Goal: Task Accomplishment & Management: Use online tool/utility

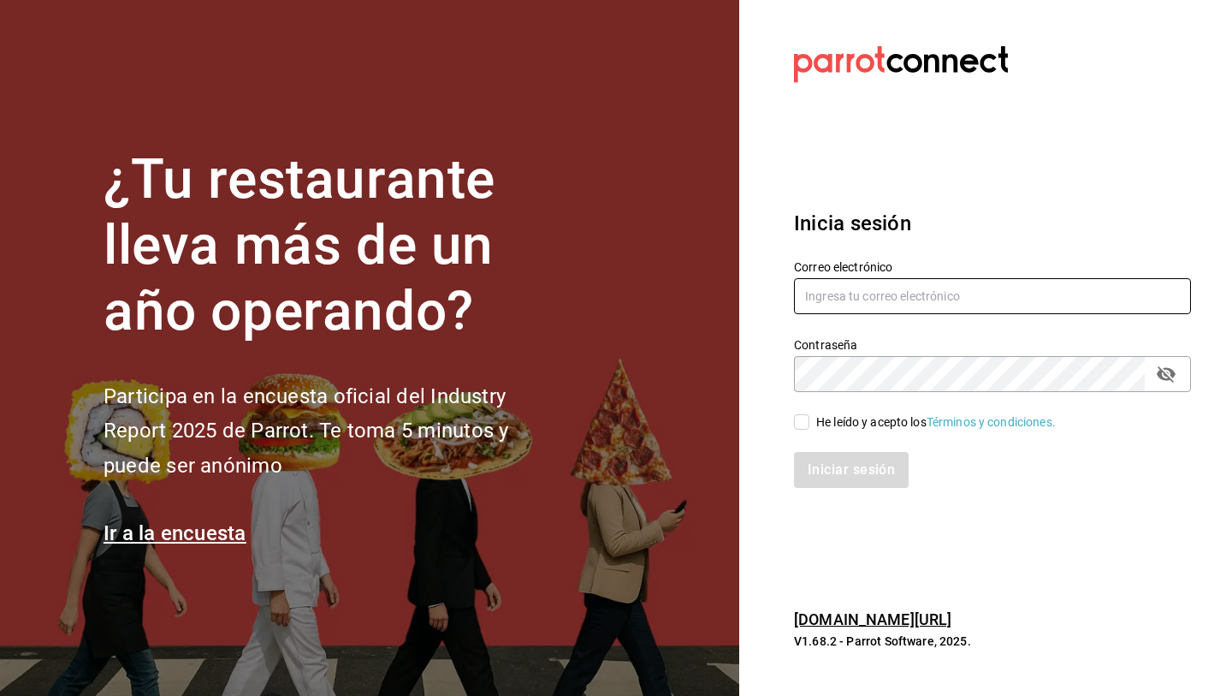
click at [876, 294] on input "text" at bounding box center [992, 296] width 397 height 36
type input "[EMAIL_ADDRESS][DOMAIN_NAME]"
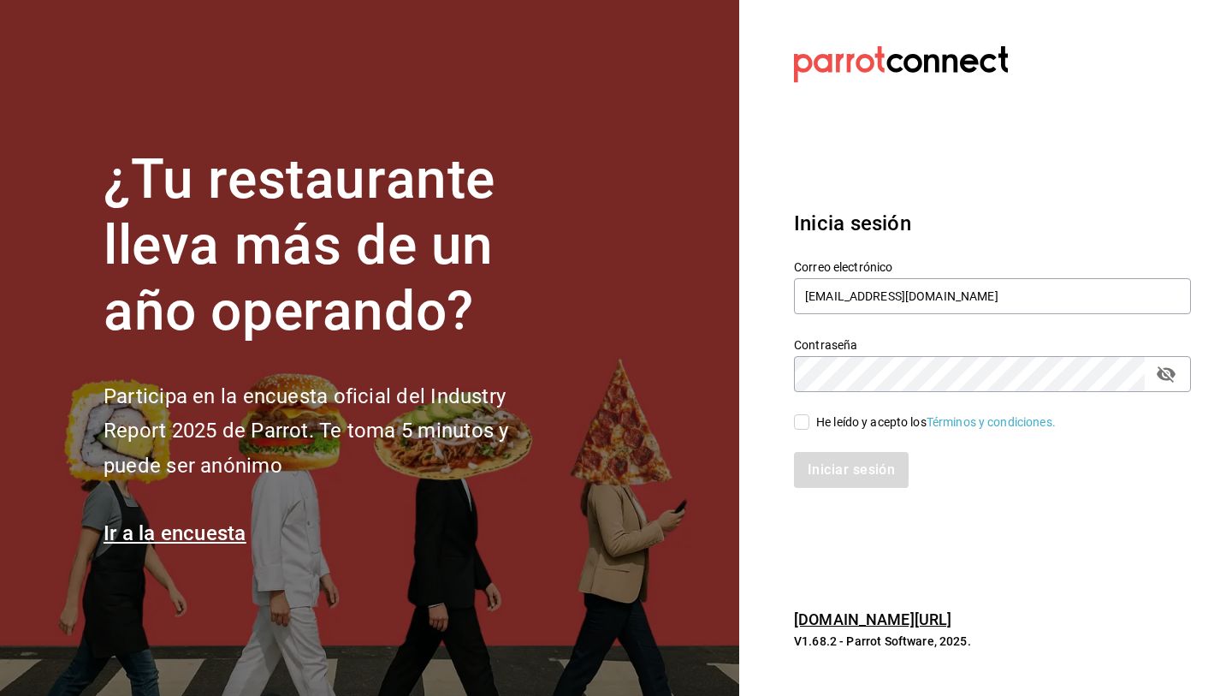
click at [801, 426] on input "He leído y acepto los Términos y condiciones." at bounding box center [801, 421] width 15 height 15
checkbox input "true"
click at [837, 479] on button "Iniciar sesión" at bounding box center [852, 470] width 116 height 36
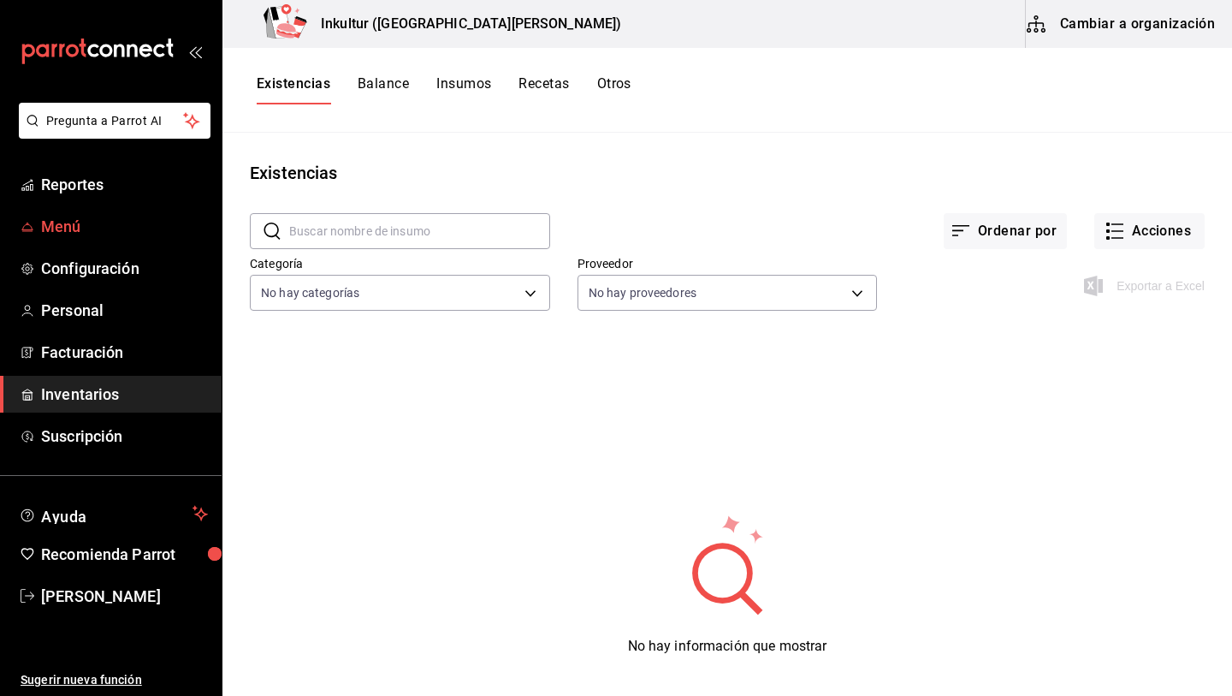
click at [77, 235] on span "Menú" at bounding box center [124, 226] width 167 height 23
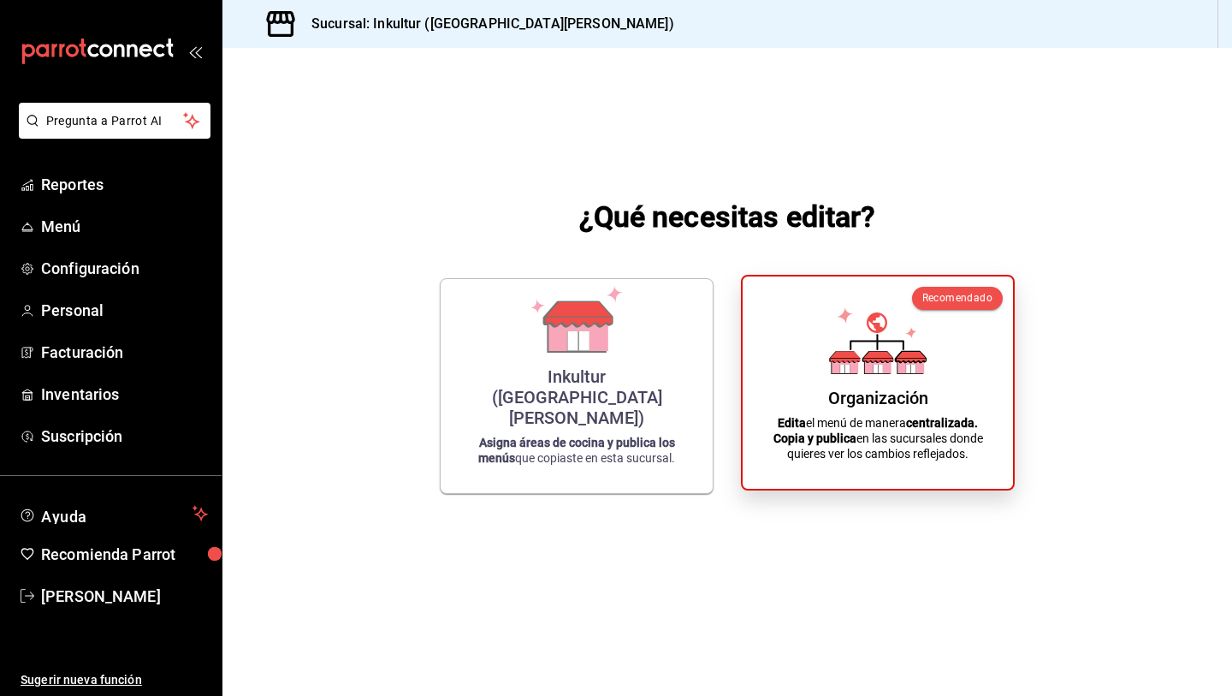
click at [855, 394] on div "Organización" at bounding box center [878, 398] width 100 height 21
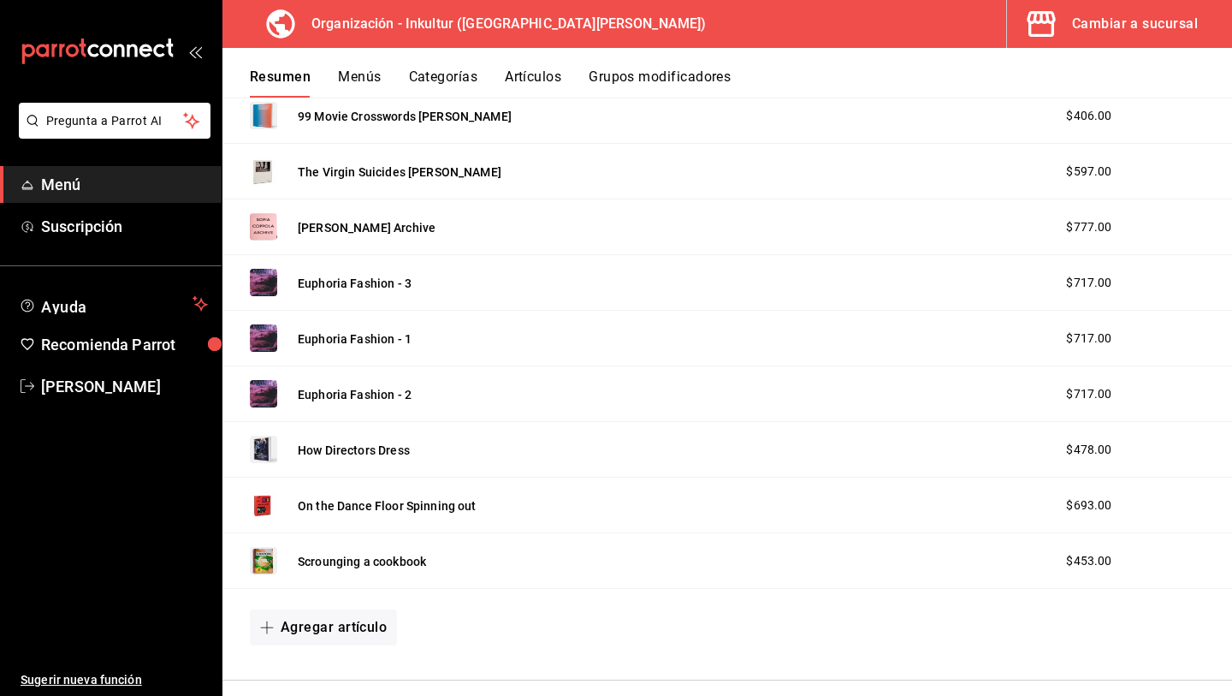
scroll to position [2019, 0]
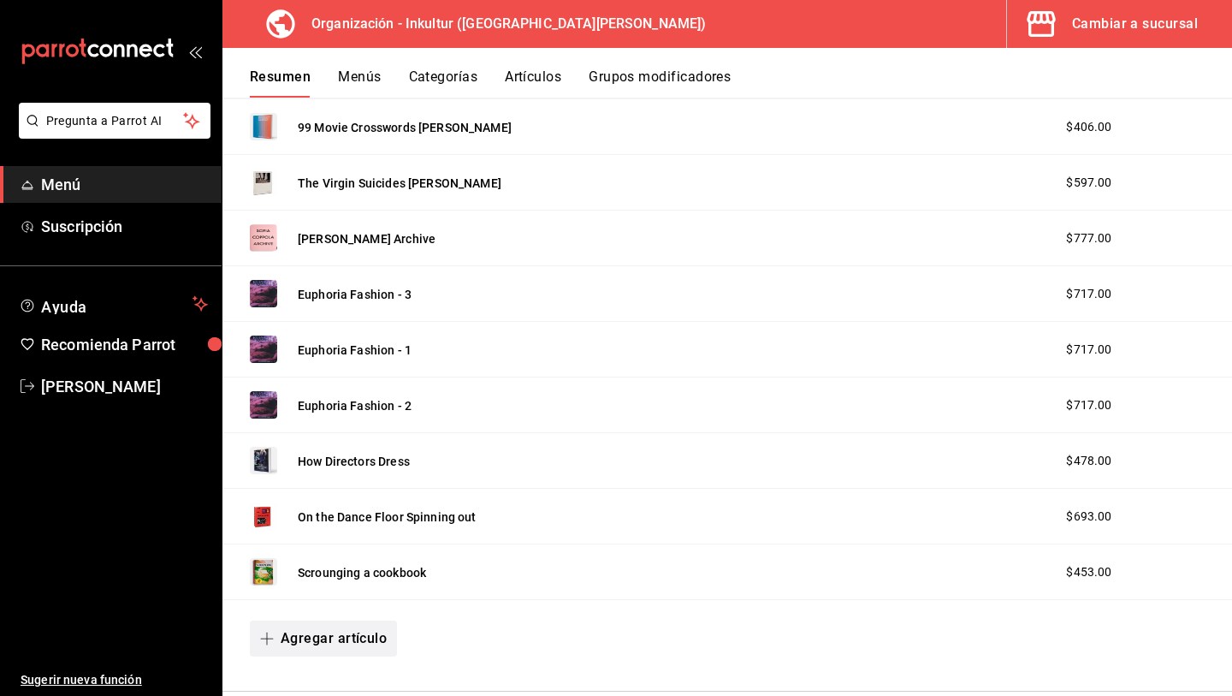
click at [338, 637] on button "Agregar artículo" at bounding box center [323, 638] width 147 height 36
click at [341, 656] on li "Artículo nuevo" at bounding box center [317, 654] width 134 height 42
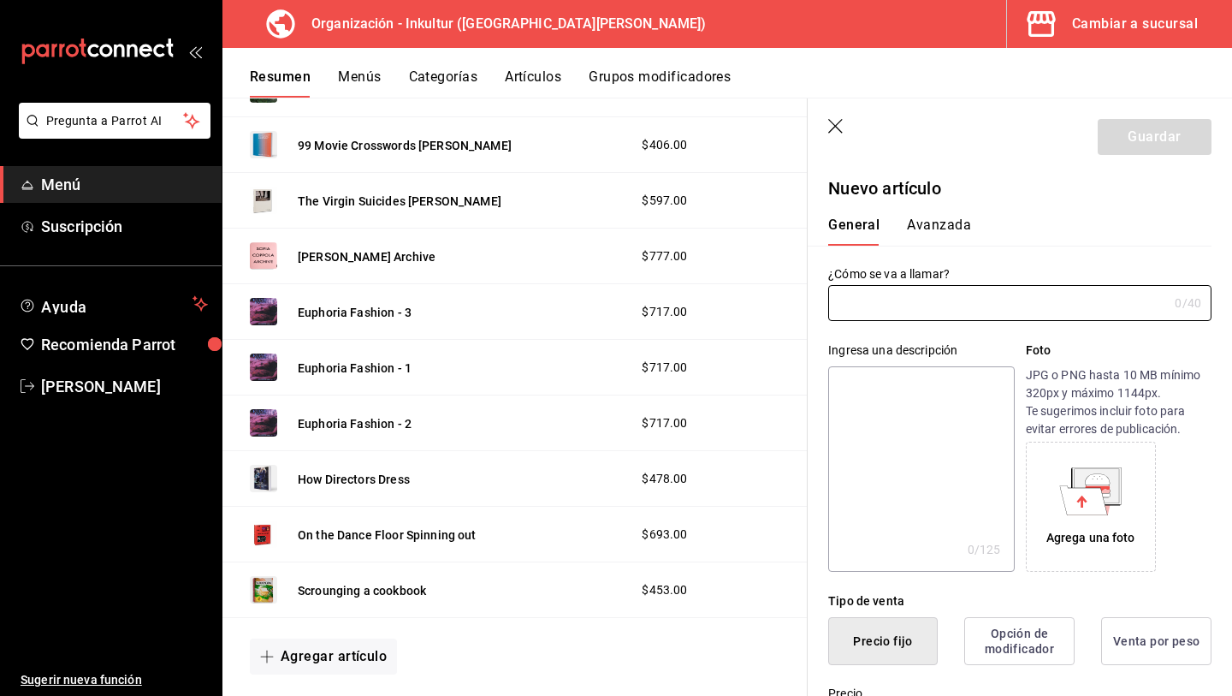
click at [834, 248] on div "¿Cómo se va a llamar? 0 /40 ¿Cómo se va a llamar?" at bounding box center [1010, 283] width 404 height 75
click at [875, 320] on div "0 /40 ¿Cómo se va a llamar?" at bounding box center [1019, 303] width 383 height 36
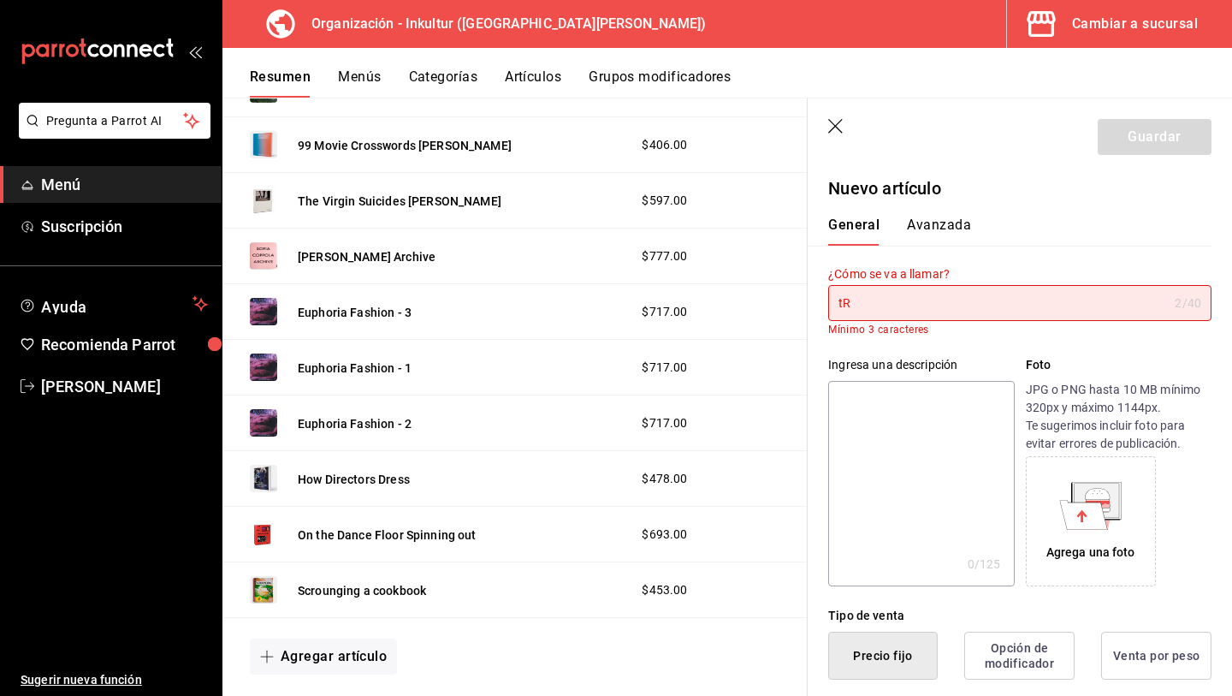
type input "t"
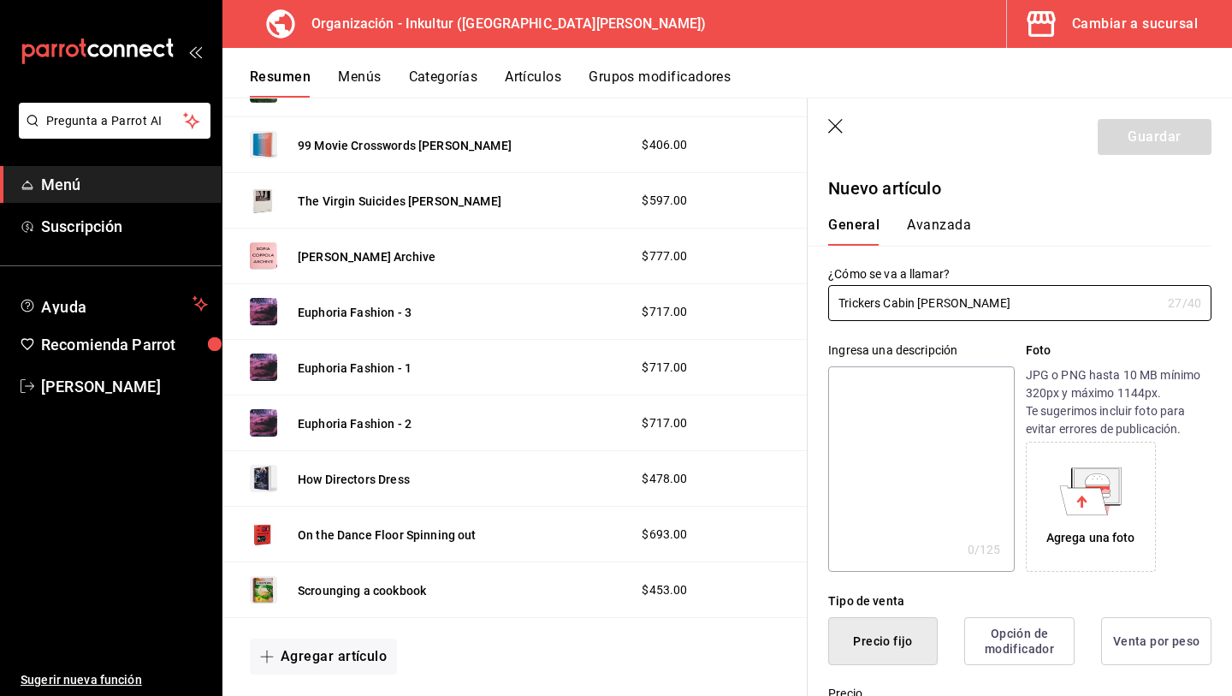
type input "Trickers Cabin Elijah Funk"
click at [1115, 466] on div "Agrega una foto" at bounding box center [1091, 507] width 122 height 122
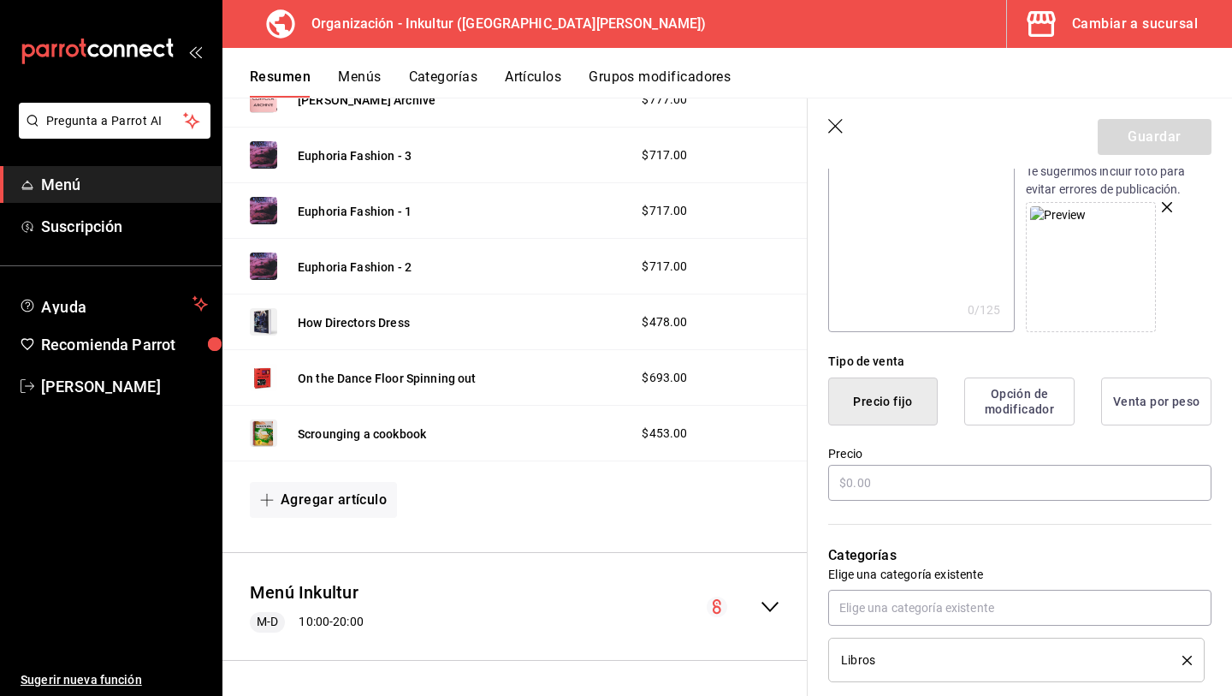
scroll to position [253, 0]
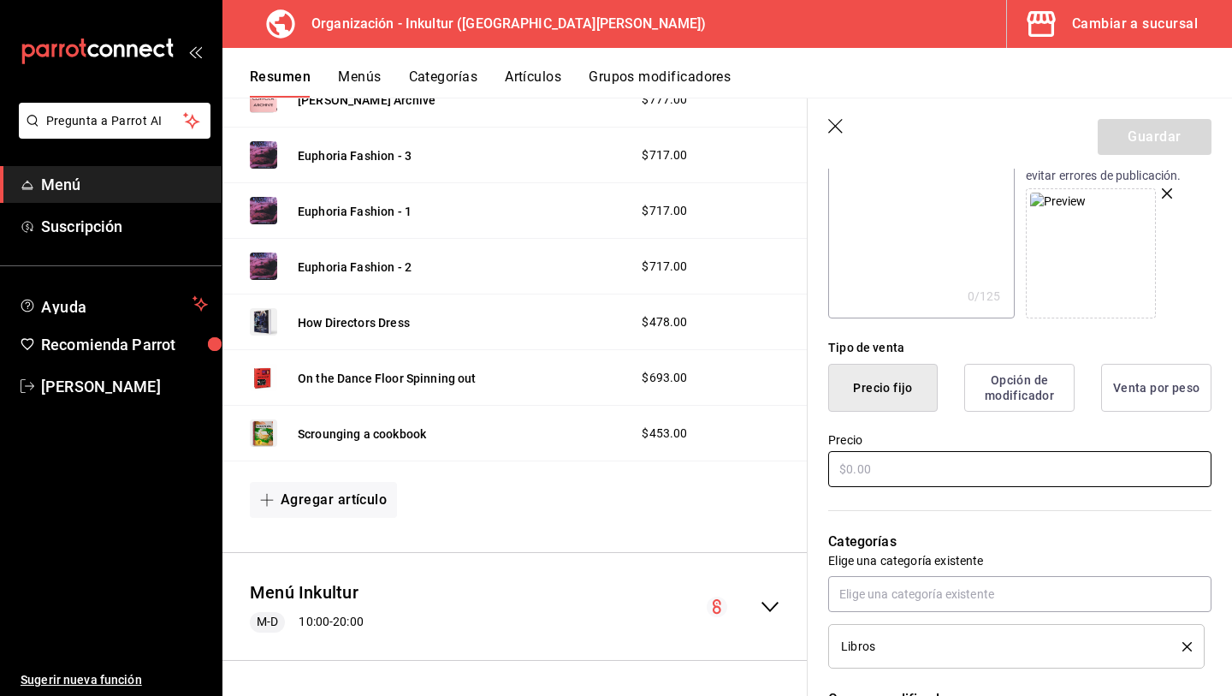
click at [869, 463] on input "text" at bounding box center [1019, 469] width 383 height 36
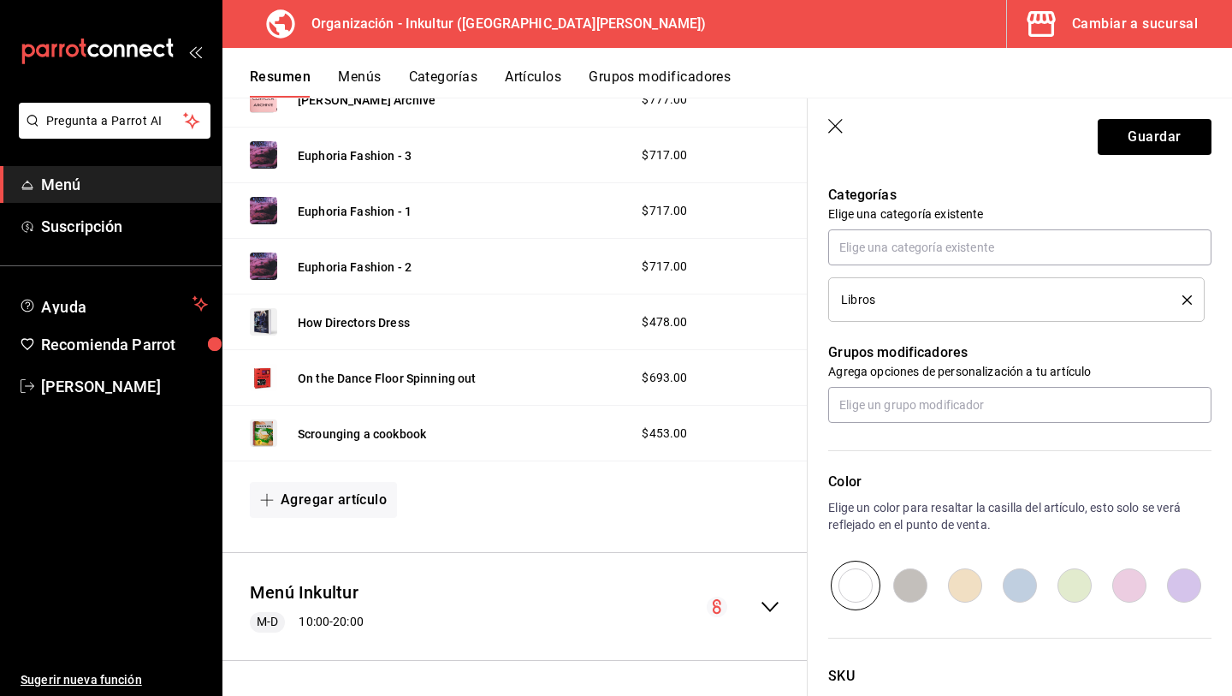
type input "$777.00"
click at [1076, 579] on input "radio" at bounding box center [1074, 586] width 55 height 50
radio input "true"
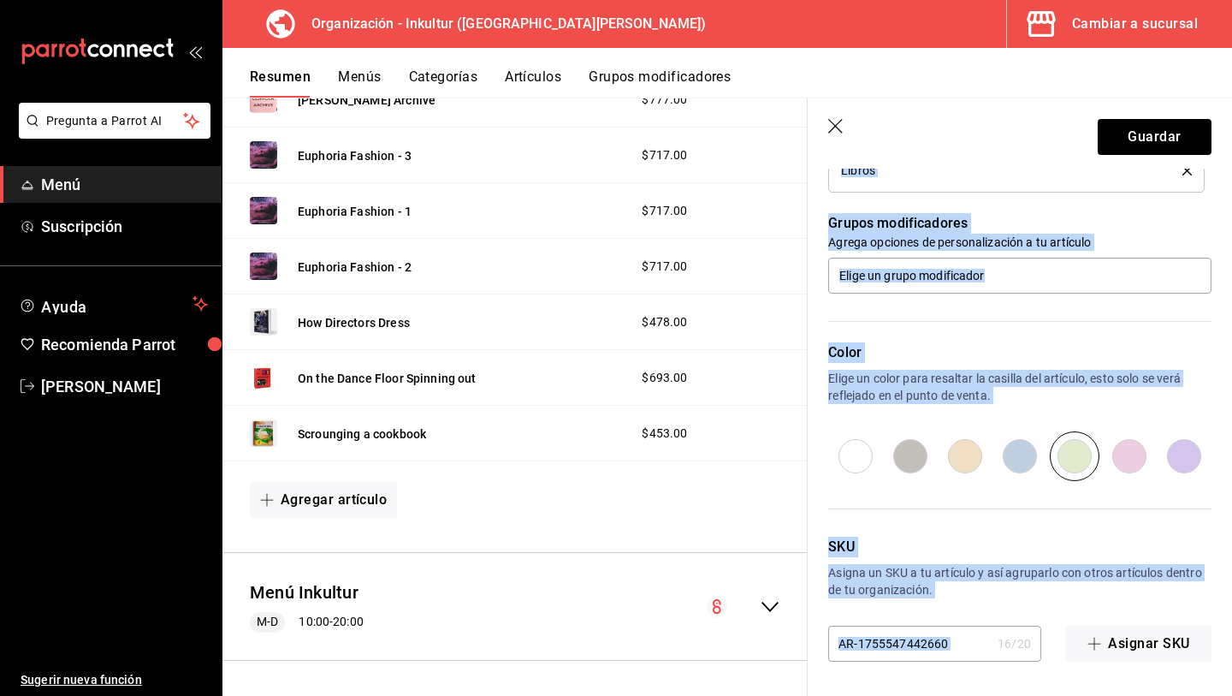
drag, startPoint x: 956, startPoint y: 648, endPoint x: 687, endPoint y: 565, distance: 281.2
click at [690, 578] on main "Resumen organización Agrega y edita los menús, las categorías, artículos y grup…" at bounding box center [728, 397] width 1010 height 598
click at [958, 652] on input "AR-1755547442660" at bounding box center [909, 643] width 163 height 34
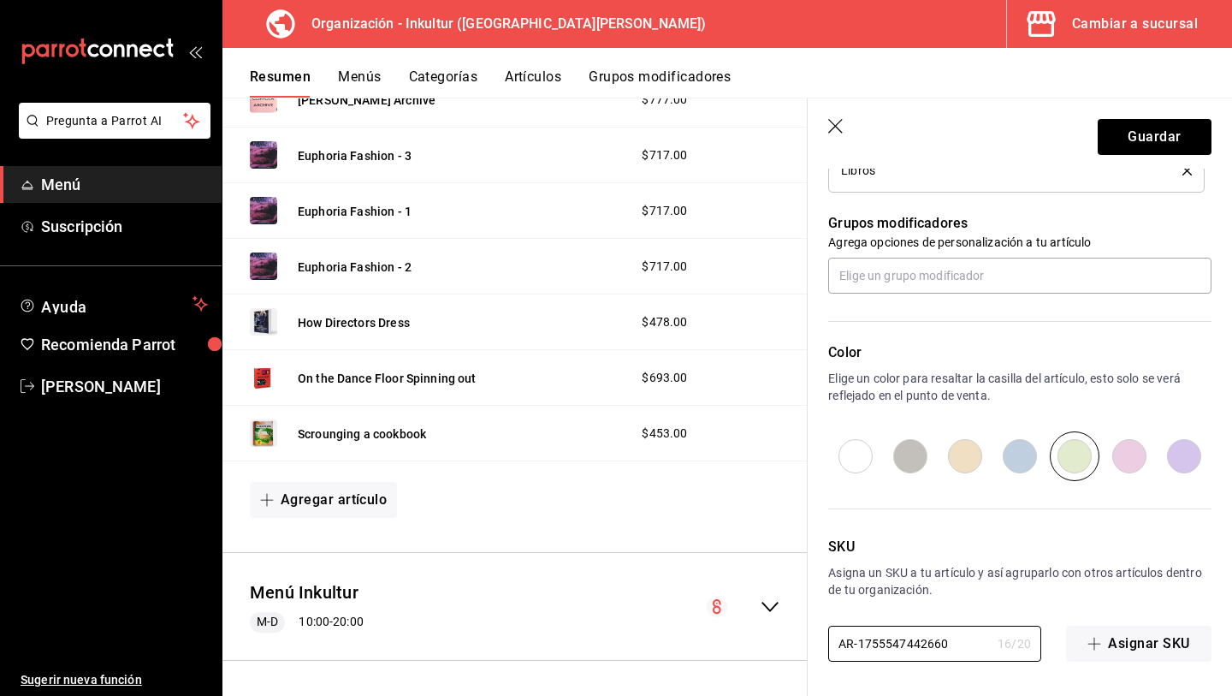
drag, startPoint x: 954, startPoint y: 648, endPoint x: 791, endPoint y: 638, distance: 163.7
click at [792, 644] on main "Resumen organización Agrega y edita los menús, las categorías, artículos y grup…" at bounding box center [728, 397] width 1010 height 598
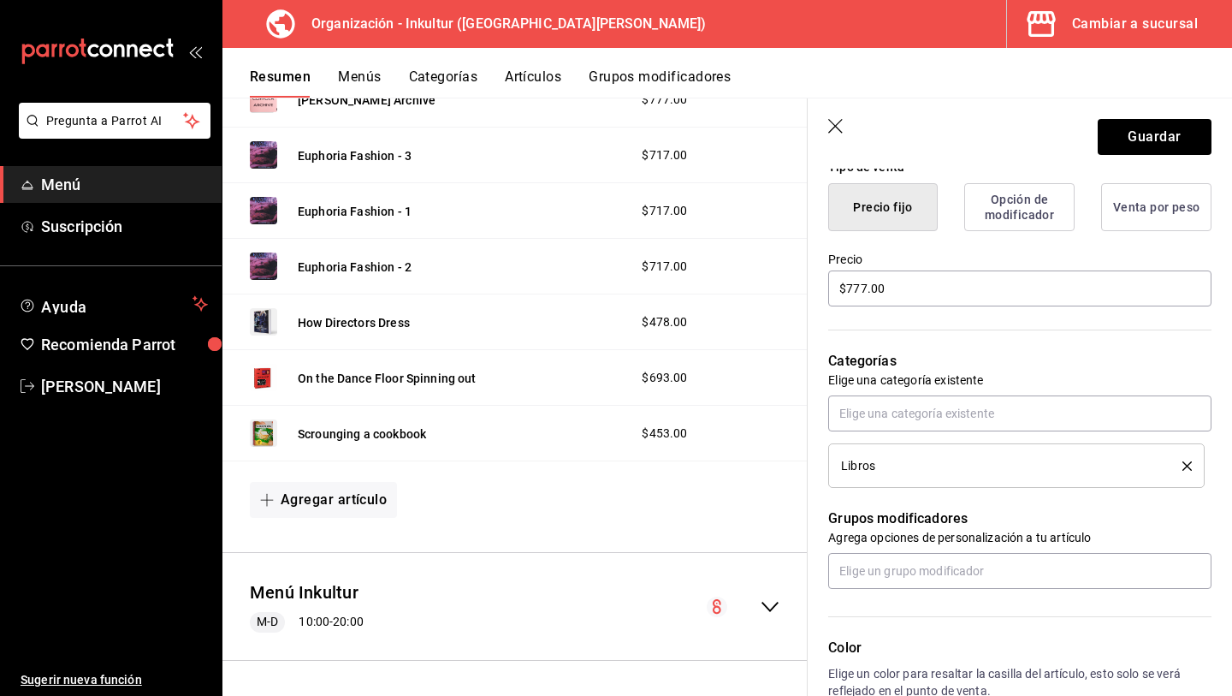
scroll to position [0, 0]
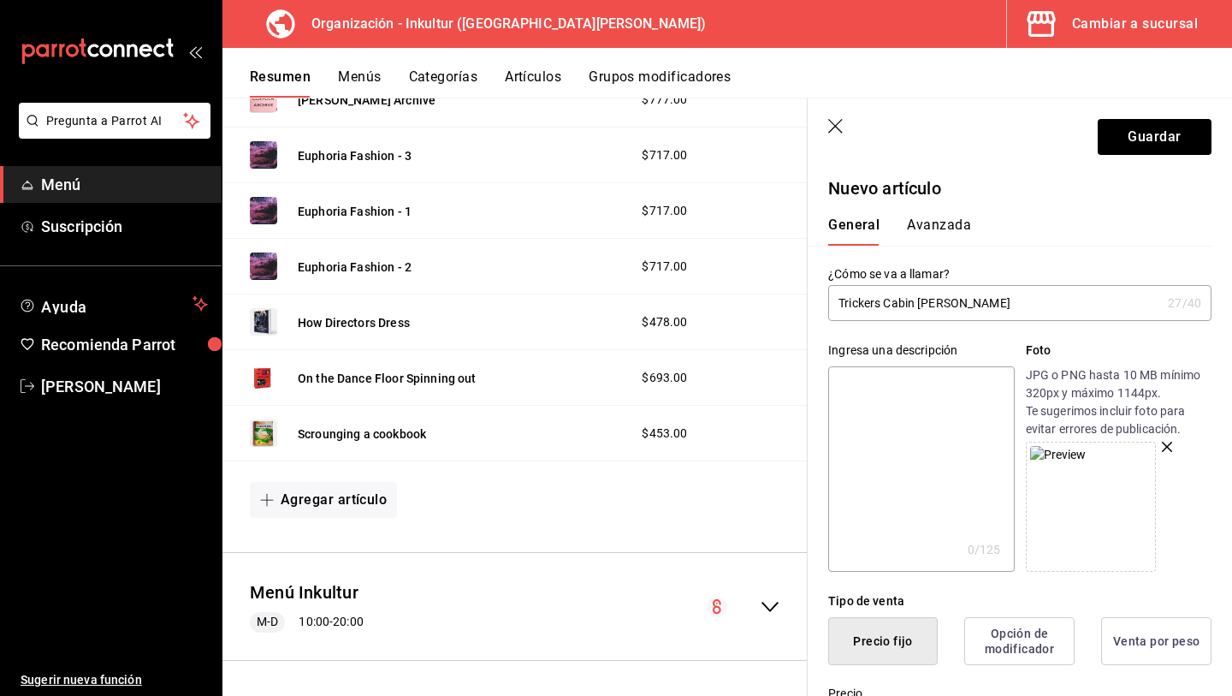
type input "L037"
click at [935, 227] on button "Avanzada" at bounding box center [939, 231] width 64 height 29
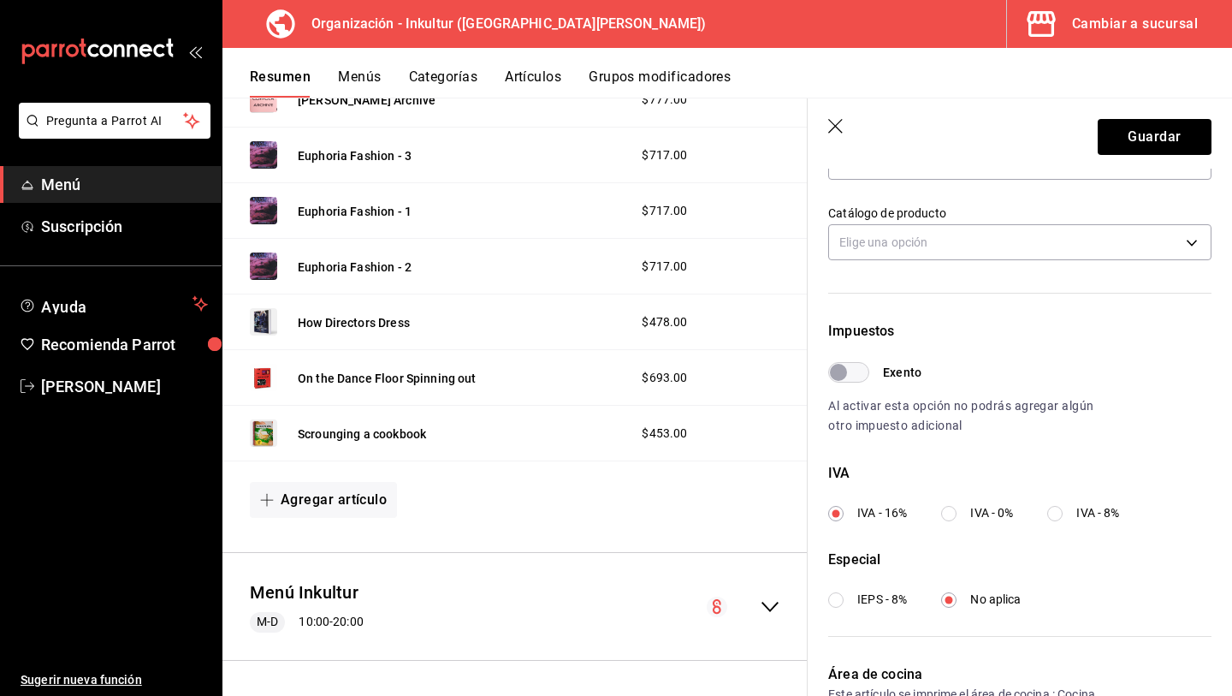
scroll to position [373, 0]
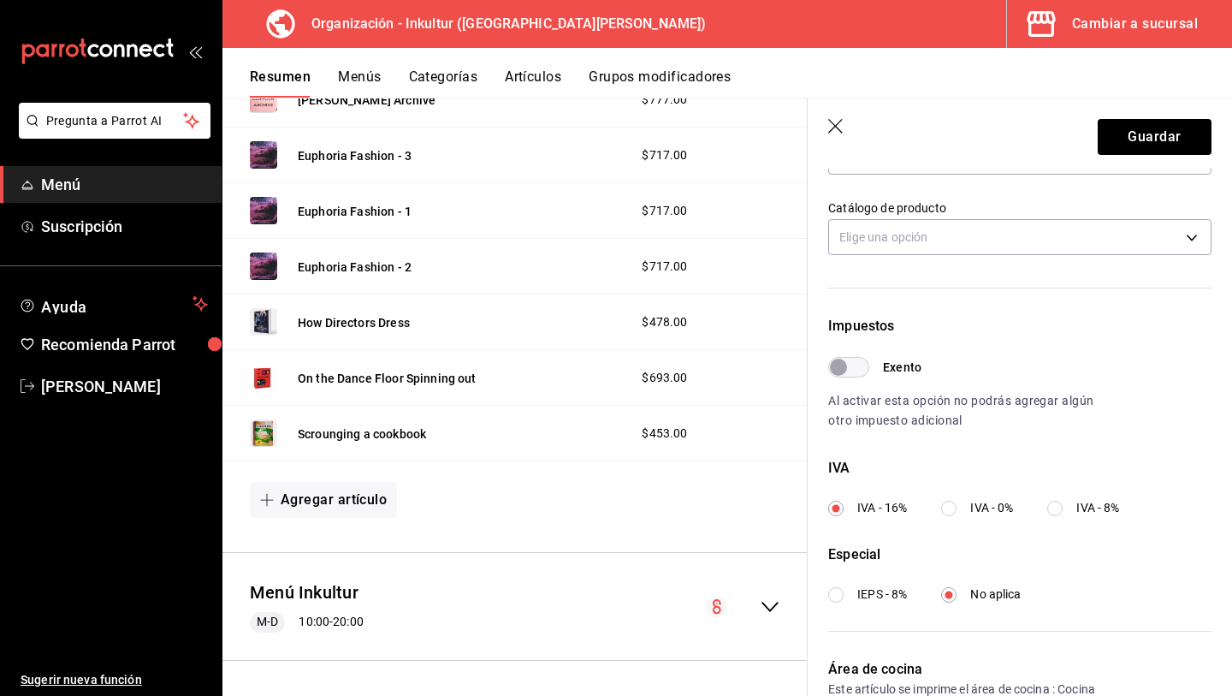
click at [950, 504] on input "IVA - 0%" at bounding box center [948, 508] width 15 height 15
radio input "true"
click at [1176, 127] on button "Guardar" at bounding box center [1155, 137] width 114 height 36
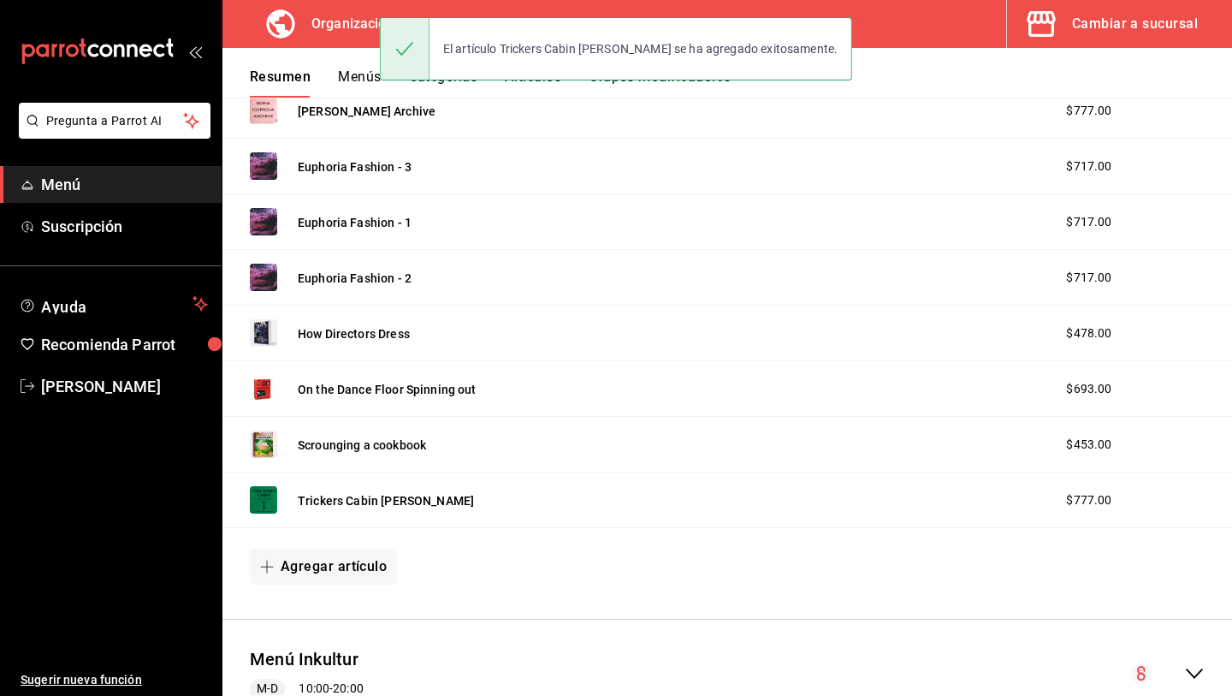
scroll to position [2213, 0]
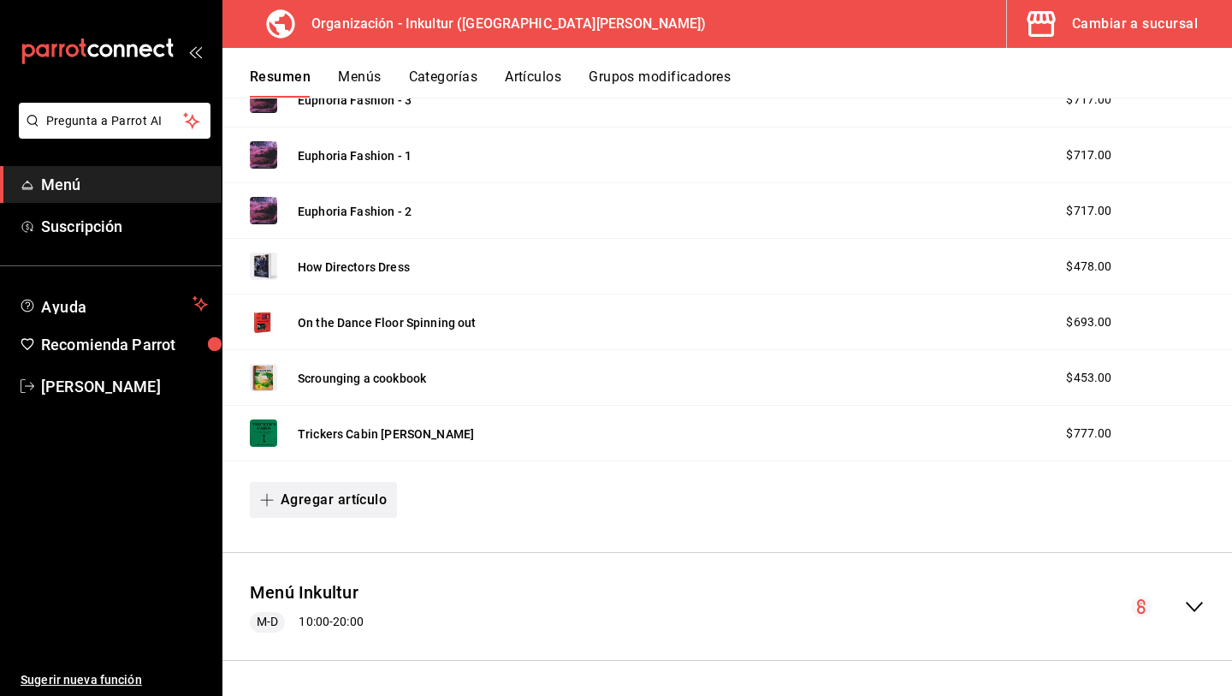
click at [365, 505] on button "Agregar artículo" at bounding box center [323, 500] width 147 height 36
click at [353, 584] on li "Artículo nuevo" at bounding box center [317, 588] width 134 height 42
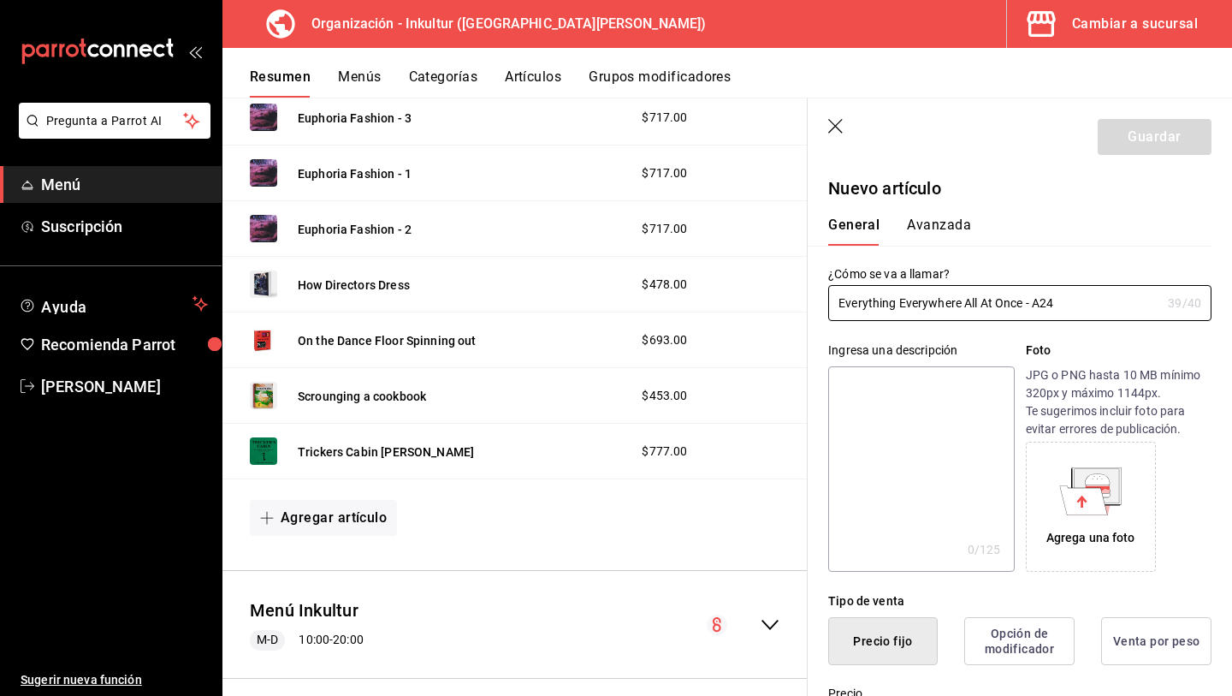
type input "Everything Everywhere All At Once - A24"
click at [1119, 505] on icon at bounding box center [1090, 491] width 62 height 48
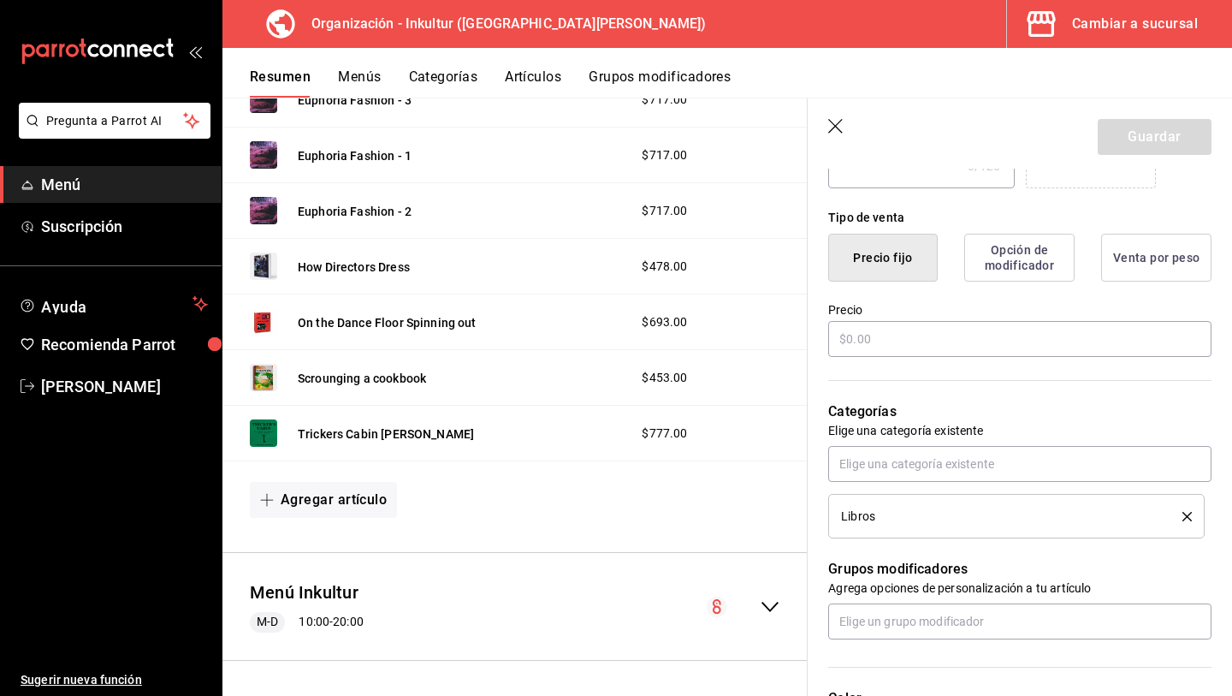
scroll to position [383, 0]
click at [882, 340] on input "text" at bounding box center [1019, 340] width 383 height 36
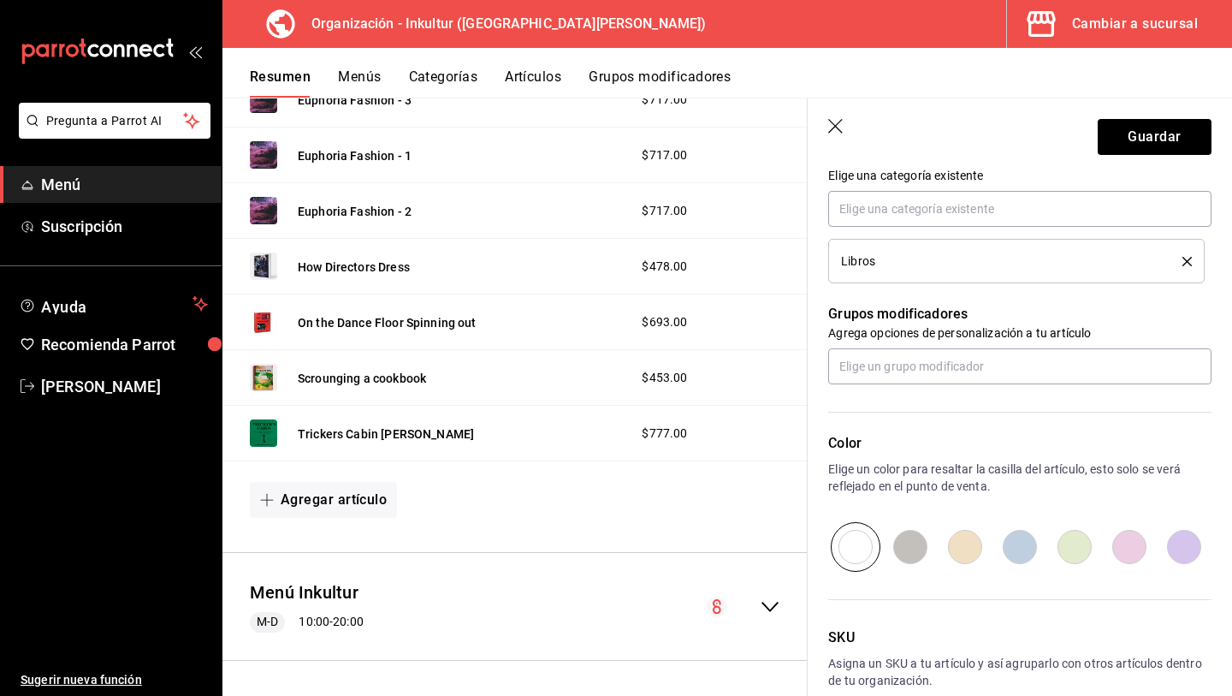
scroll to position [642, 0]
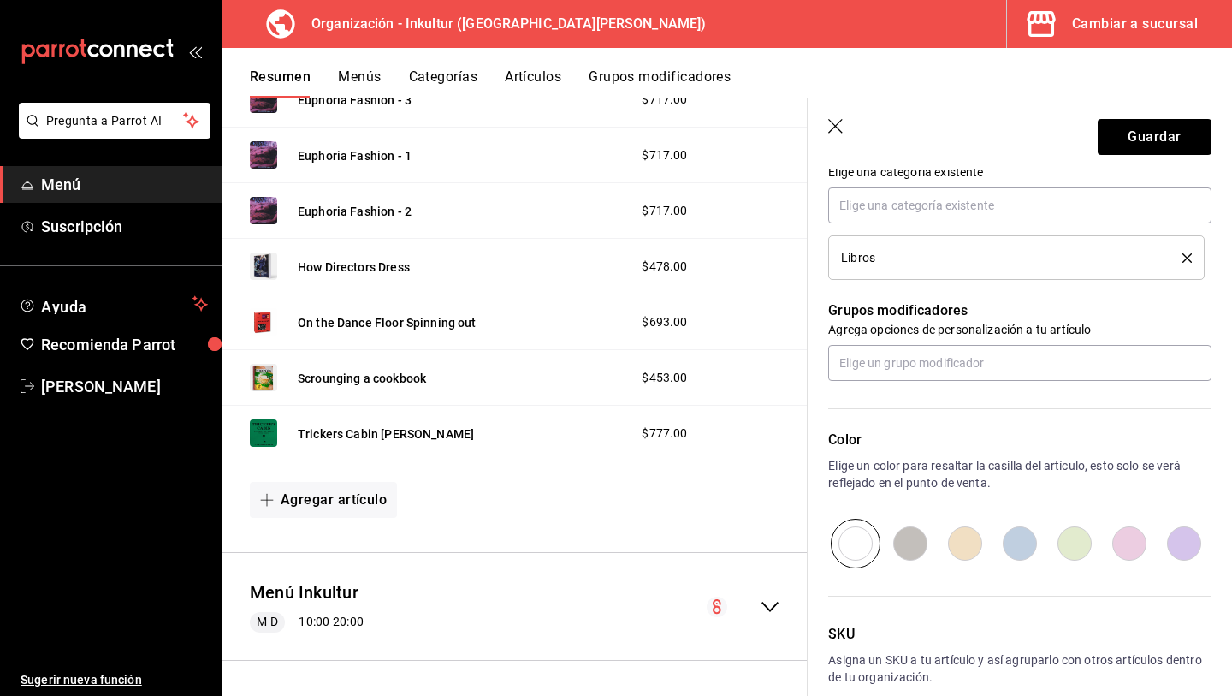
type input "$717.00"
click at [1081, 540] on input "radio" at bounding box center [1074, 544] width 55 height 50
radio input "true"
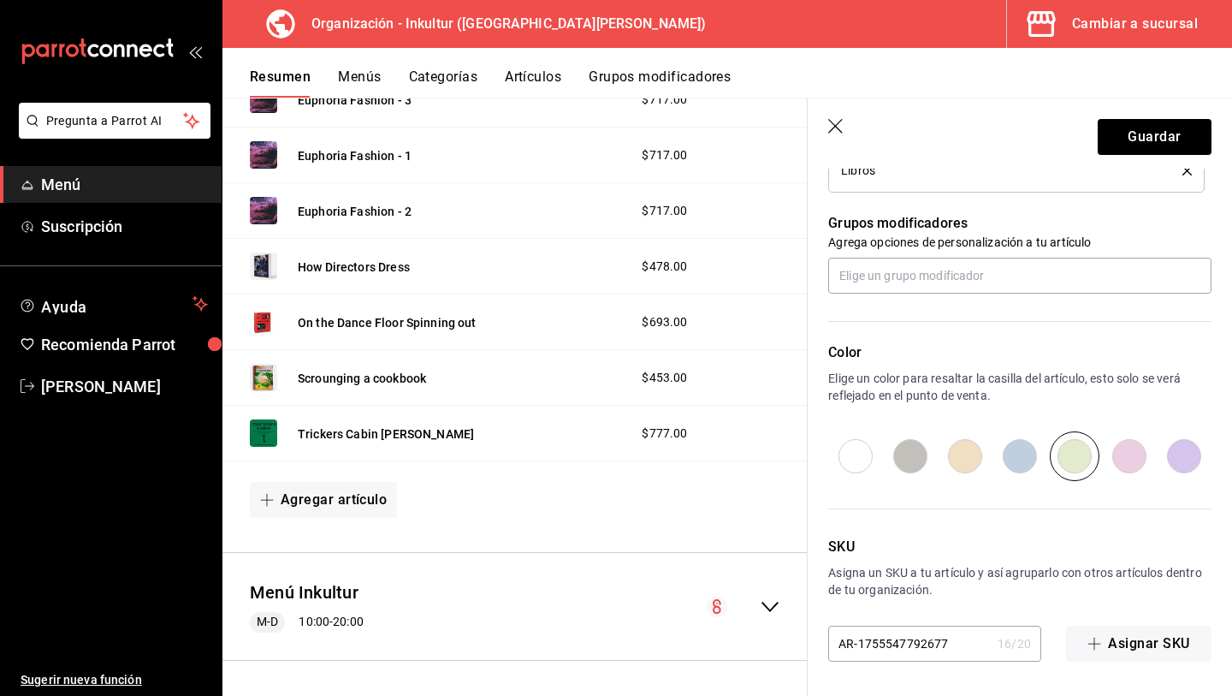
drag, startPoint x: 963, startPoint y: 636, endPoint x: 848, endPoint y: 633, distance: 114.7
click at [849, 633] on input "AR-1755547792677" at bounding box center [909, 643] width 163 height 34
click at [885, 647] on input "AR-1755547792677" at bounding box center [909, 643] width 163 height 34
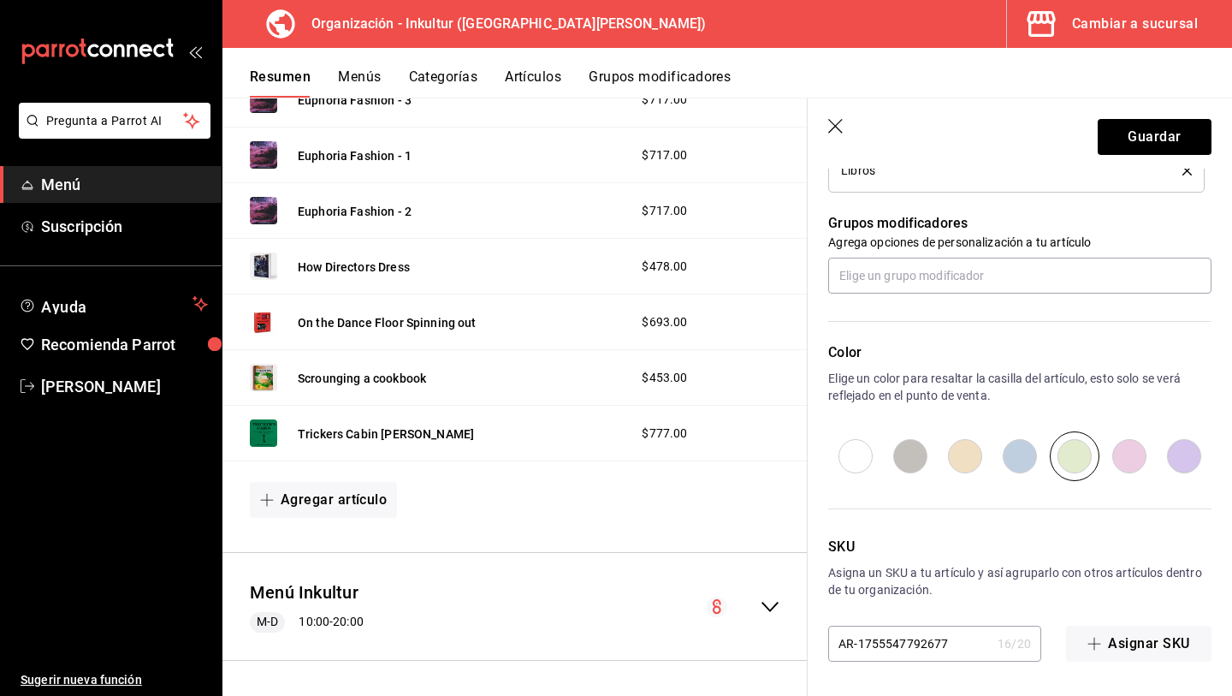
type input "l"
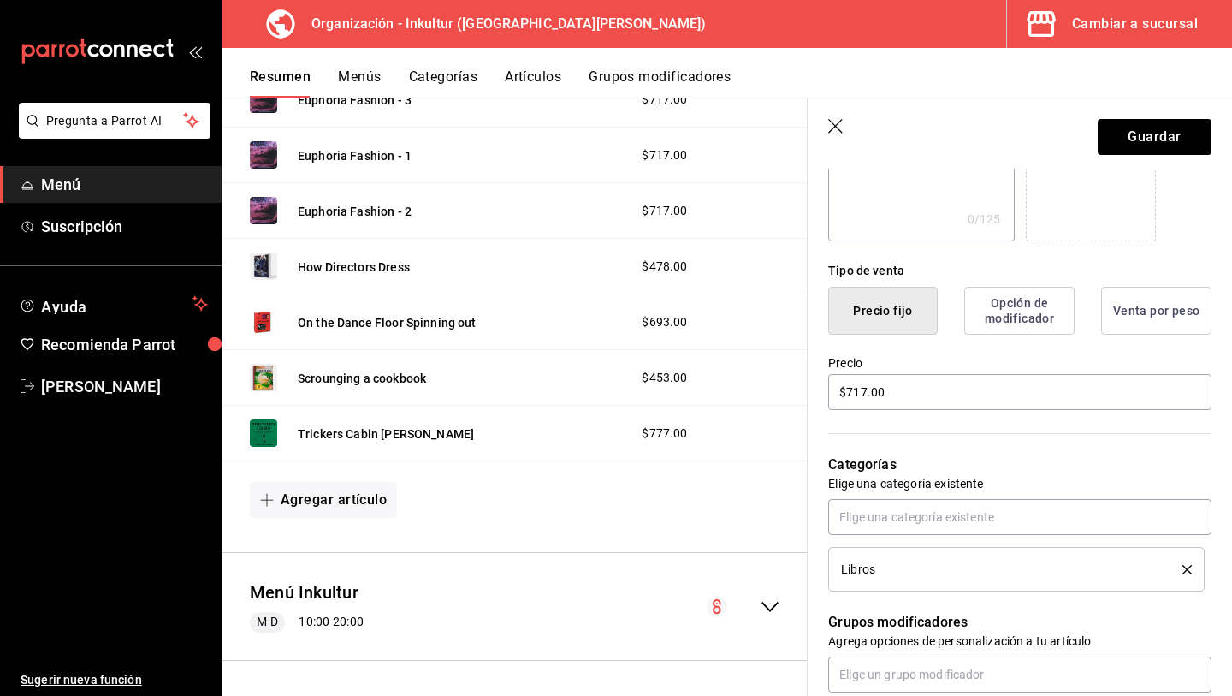
scroll to position [0, 0]
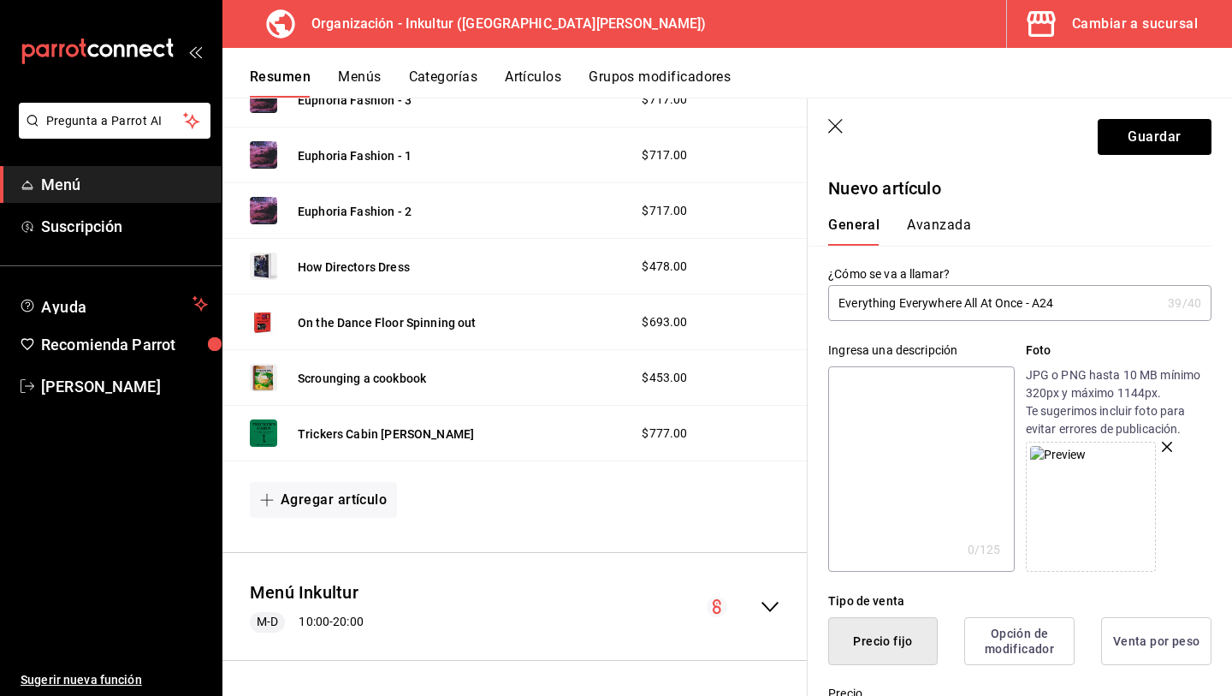
type input "L038"
click at [941, 223] on button "Avanzada" at bounding box center [939, 231] width 64 height 29
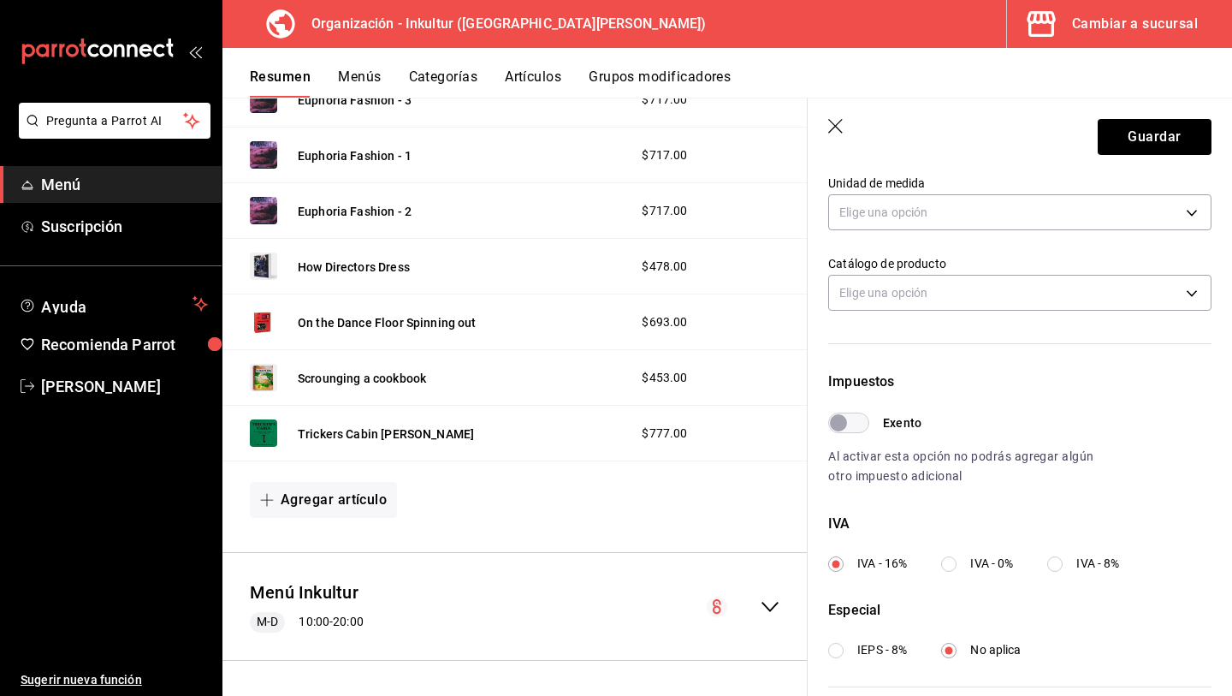
scroll to position [318, 0]
click at [950, 564] on input "IVA - 0%" at bounding box center [948, 562] width 15 height 15
radio input "true"
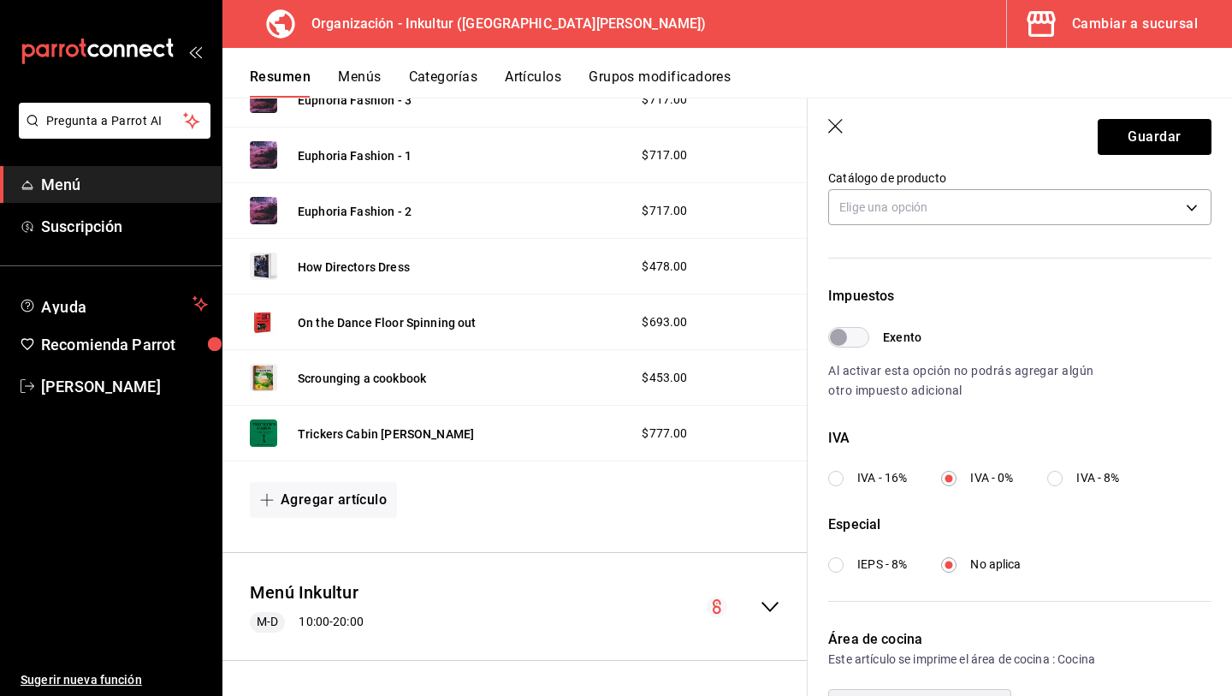
scroll to position [513, 0]
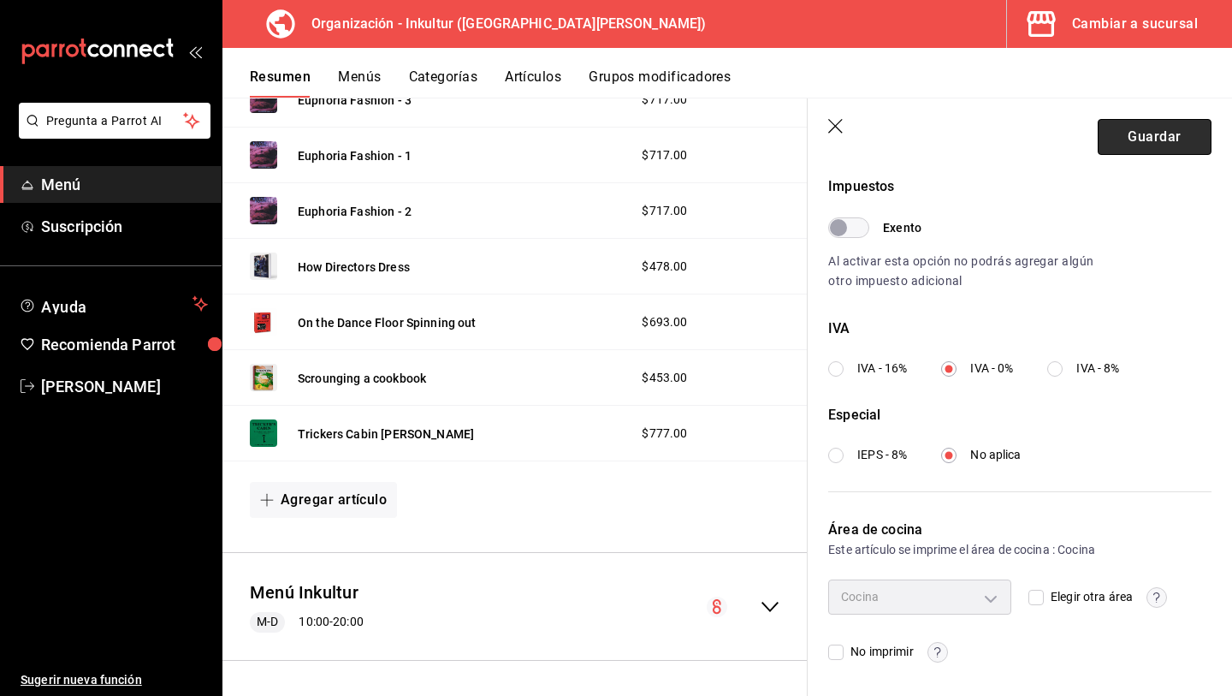
click at [1151, 136] on button "Guardar" at bounding box center [1155, 137] width 114 height 36
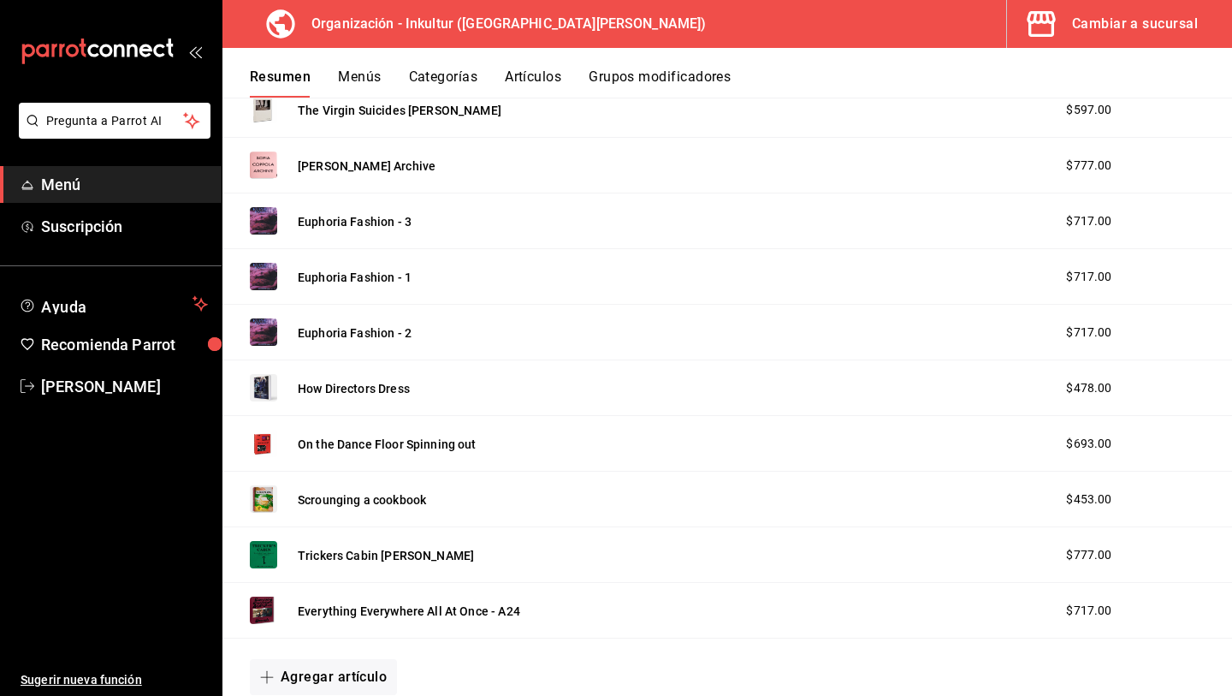
scroll to position [2269, 0]
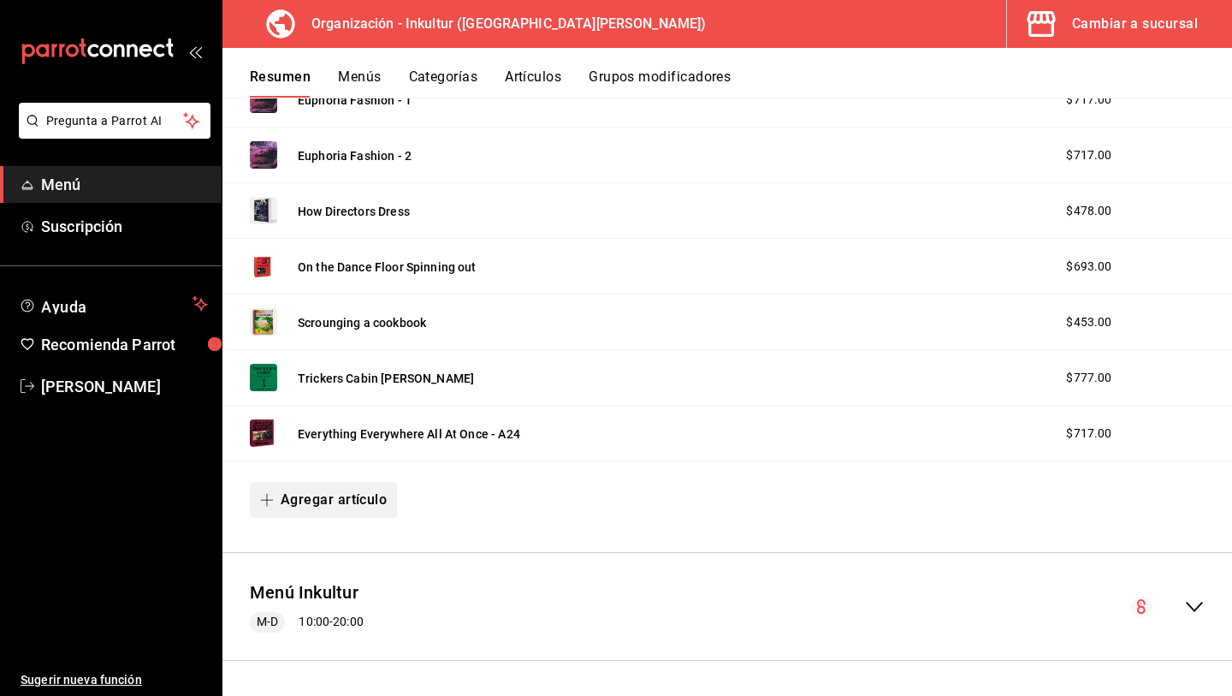
click at [337, 501] on button "Agregar artículo" at bounding box center [323, 500] width 147 height 36
click at [307, 582] on li "Artículo nuevo" at bounding box center [317, 588] width 134 height 42
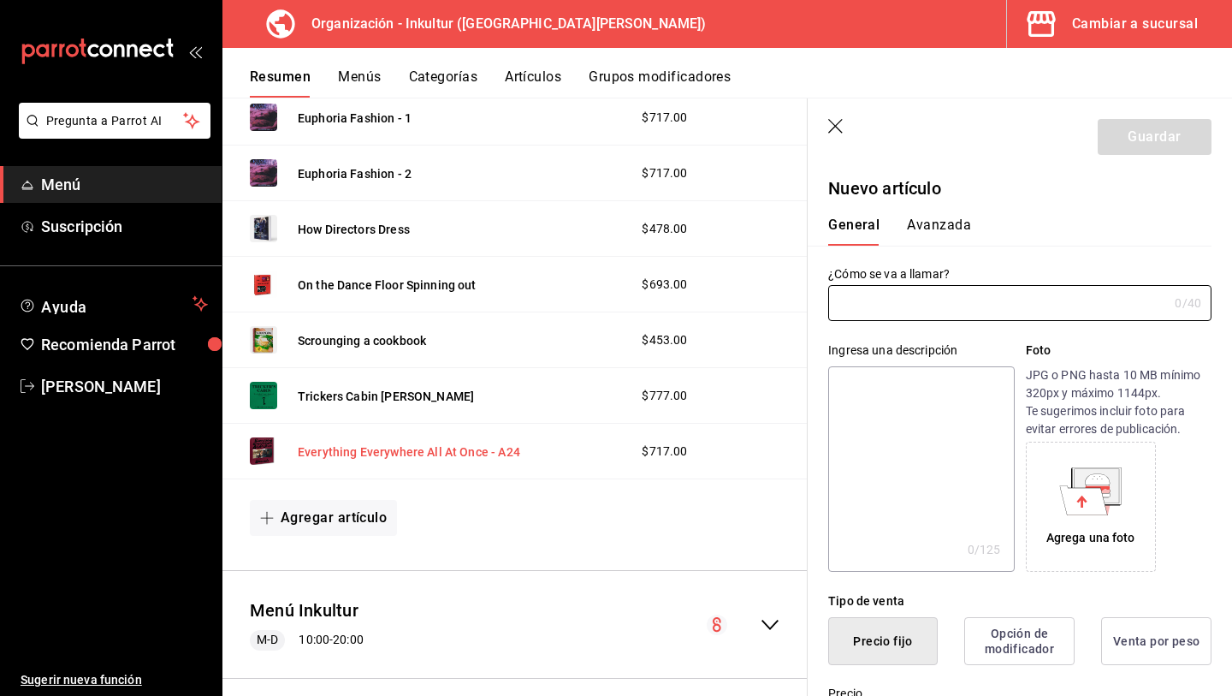
click at [399, 450] on button "Everything Everywhere All At Once - A24" at bounding box center [409, 451] width 223 height 17
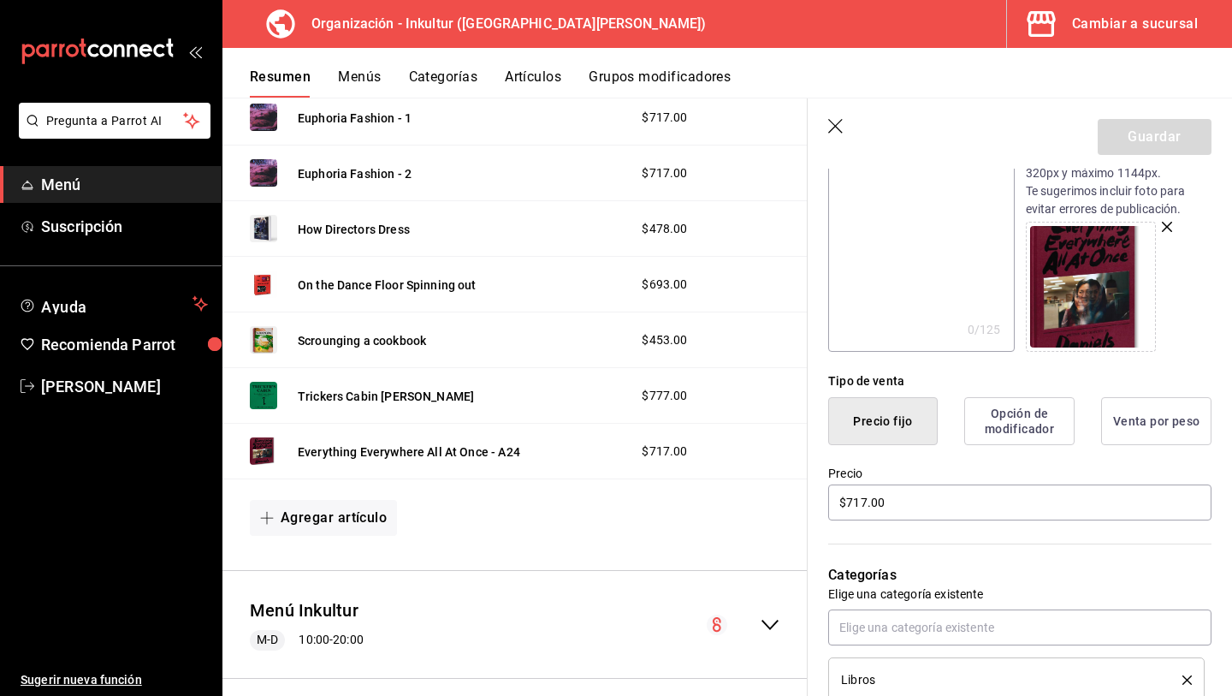
scroll to position [158, 0]
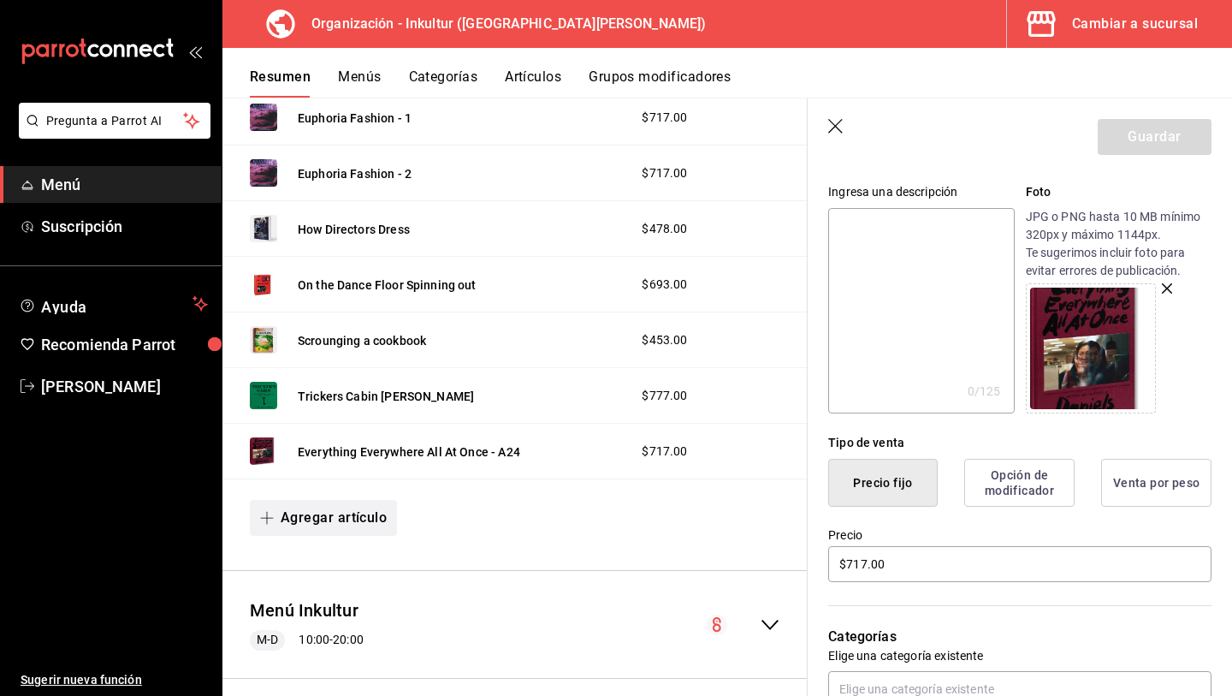
click at [288, 529] on button "Agregar artículo" at bounding box center [323, 518] width 147 height 36
click at [335, 602] on li "Artículo nuevo" at bounding box center [317, 606] width 134 height 42
radio input "true"
type input "AR-1755548010384"
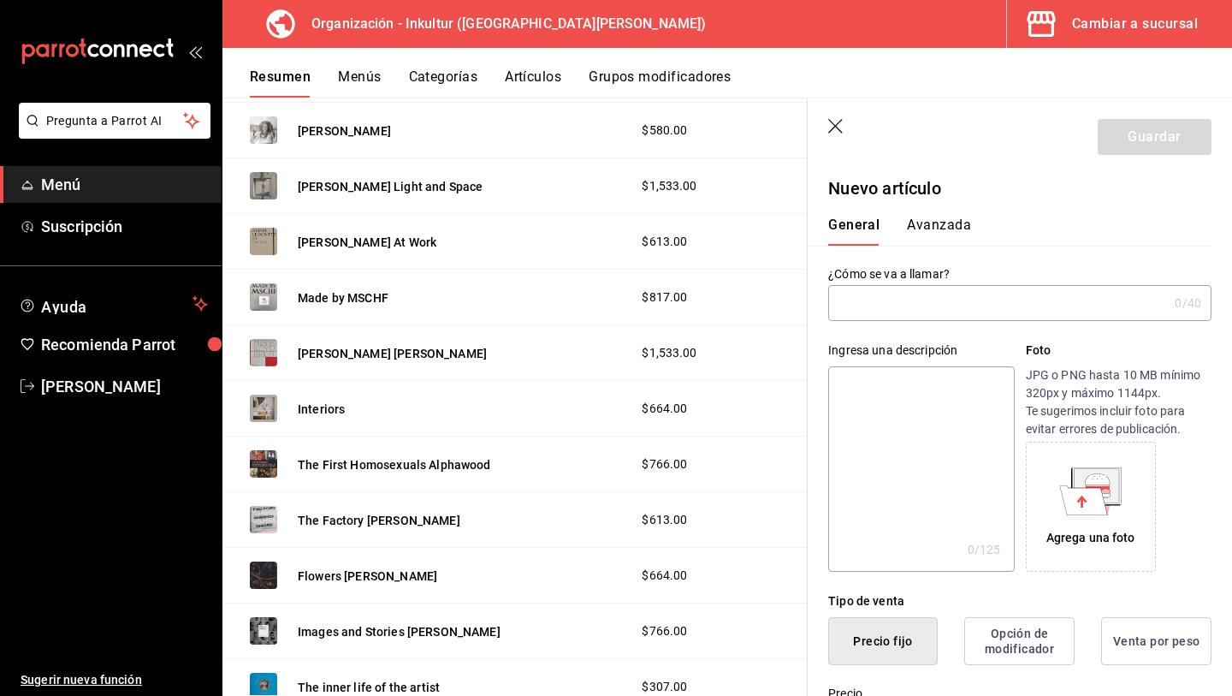
click at [983, 304] on input "text" at bounding box center [998, 303] width 340 height 34
type input "For Promotional Use Only"
click at [1087, 473] on icon at bounding box center [1097, 485] width 45 height 34
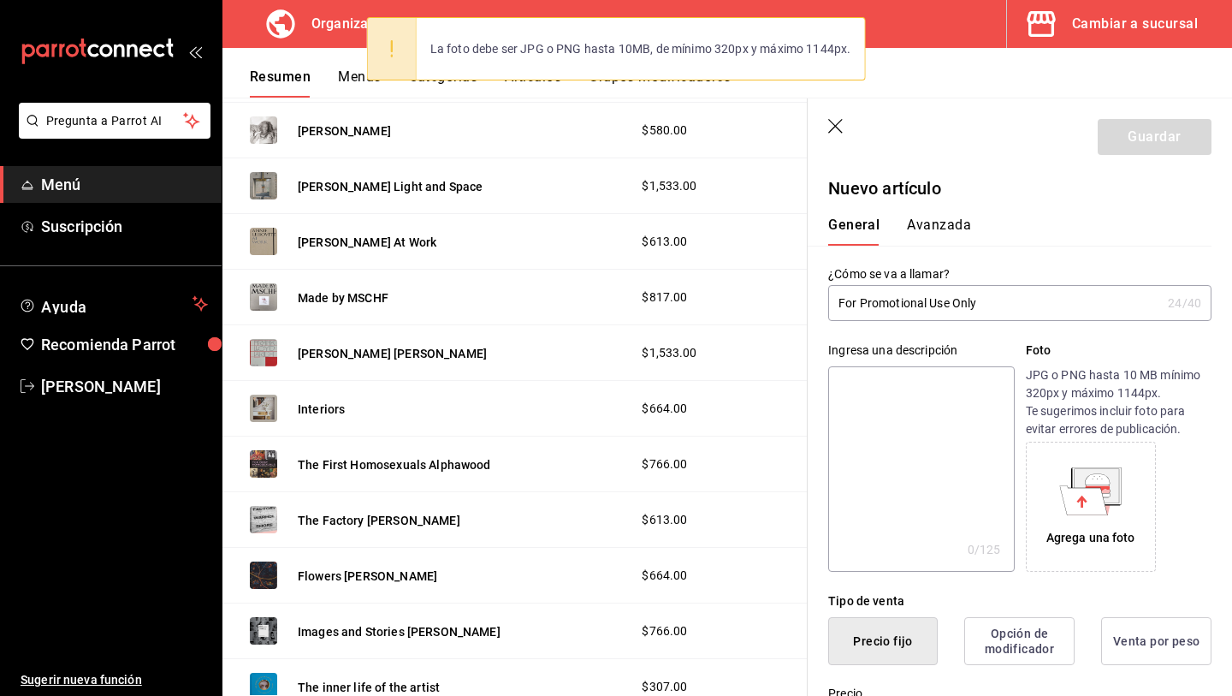
click at [1095, 490] on icon at bounding box center [1084, 499] width 48 height 29
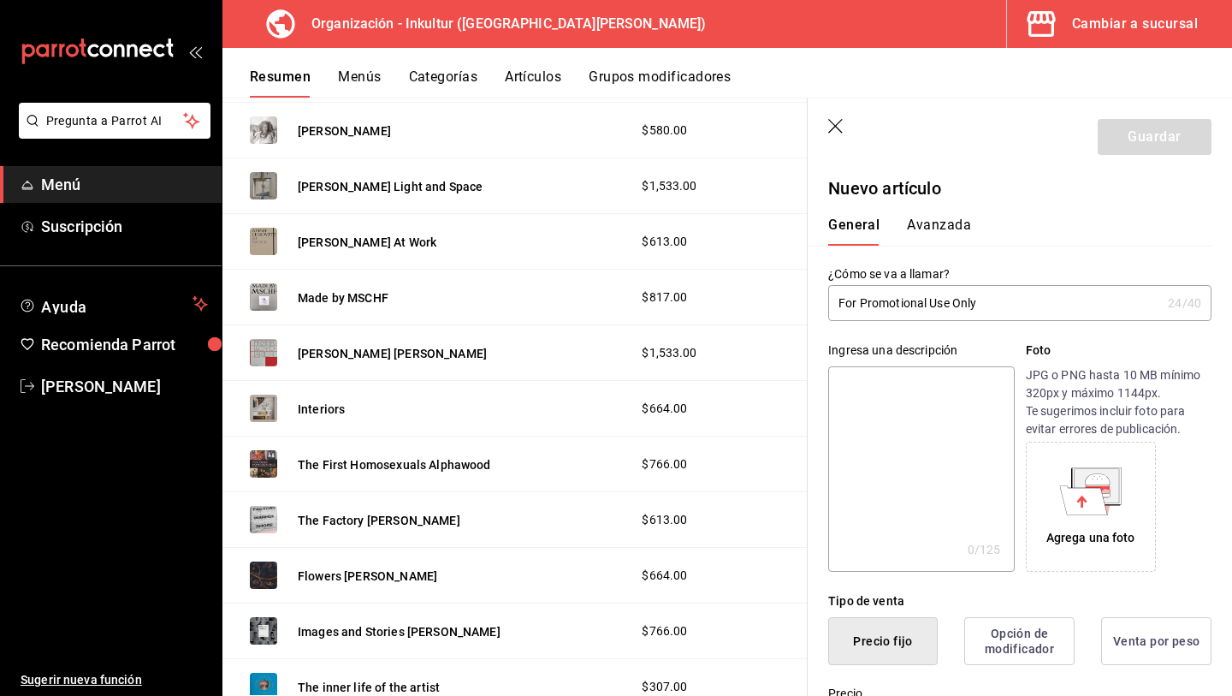
click at [1084, 522] on div "Agrega una foto" at bounding box center [1091, 507] width 122 height 122
click at [1080, 476] on icon at bounding box center [1097, 485] width 45 height 34
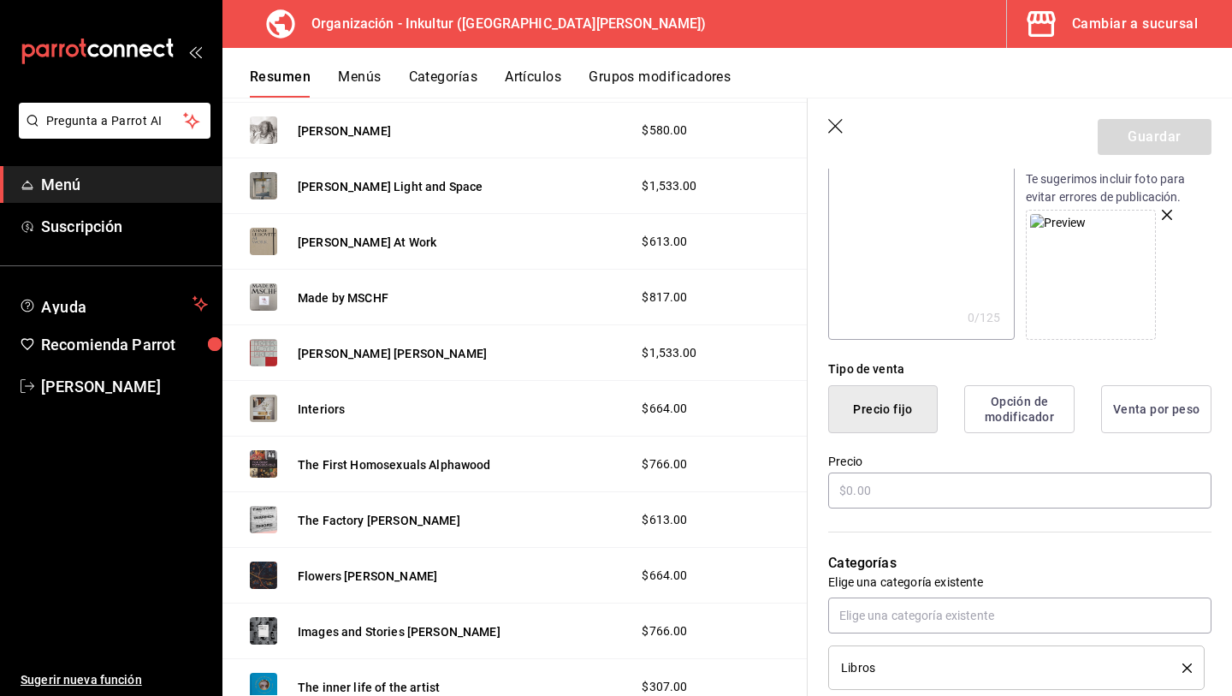
scroll to position [240, 0]
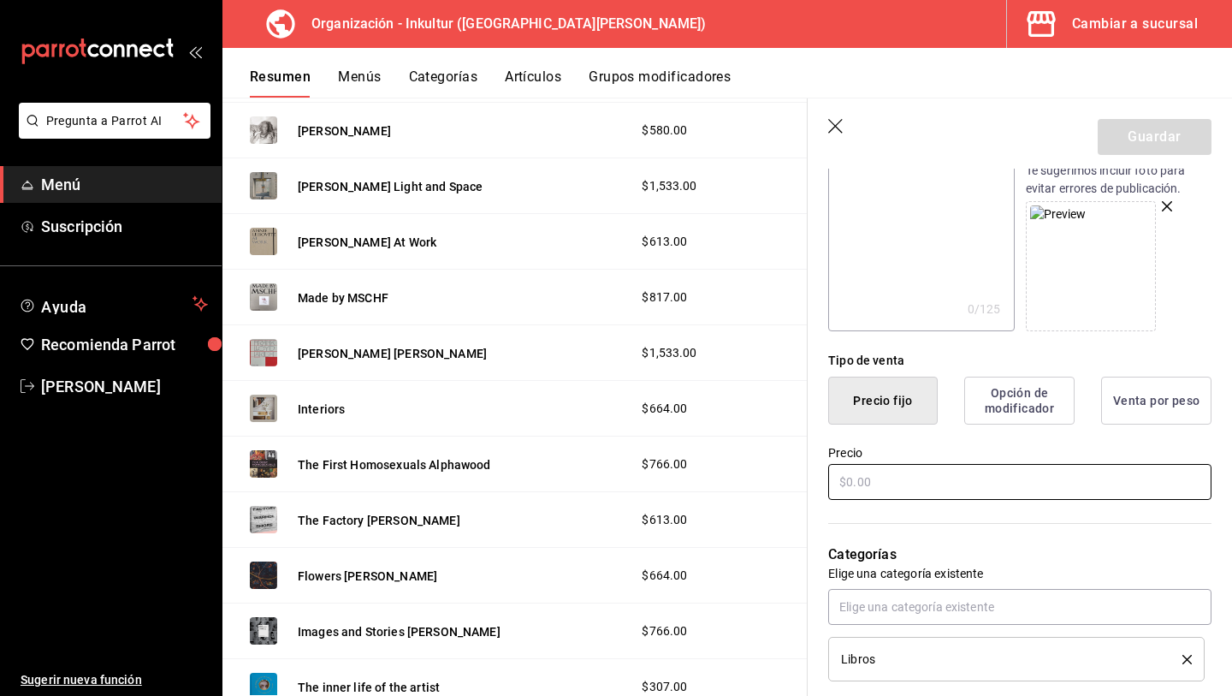
click at [912, 486] on input "text" at bounding box center [1019, 482] width 383 height 36
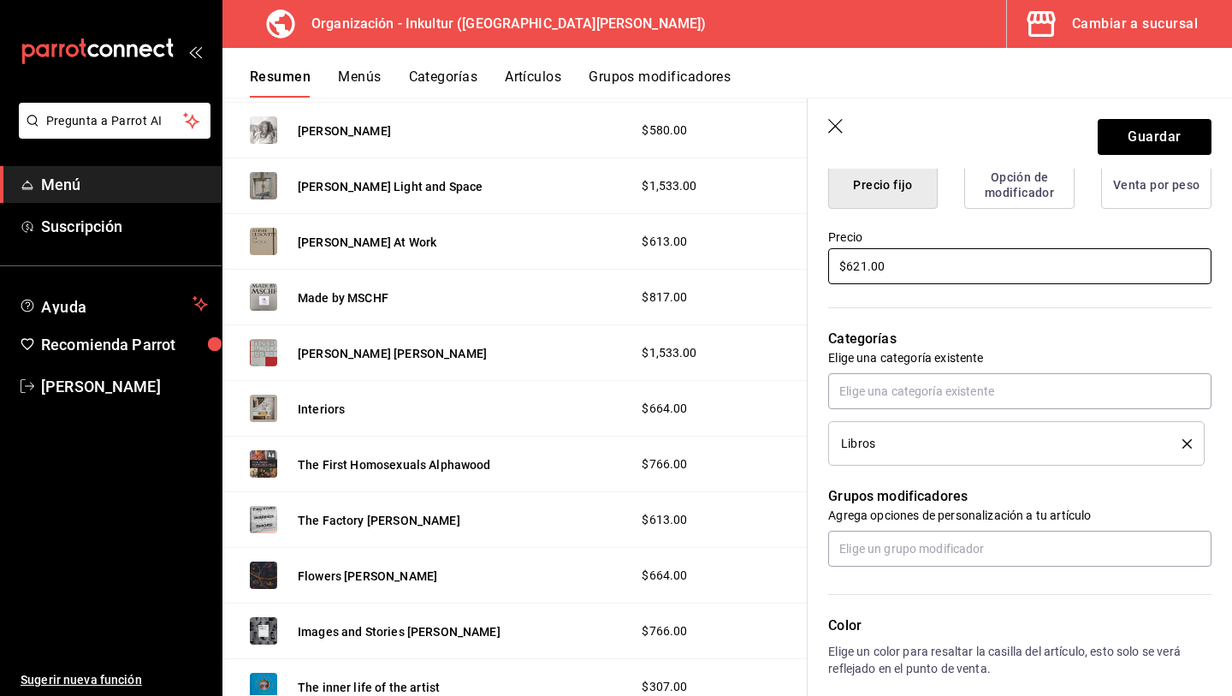
scroll to position [558, 0]
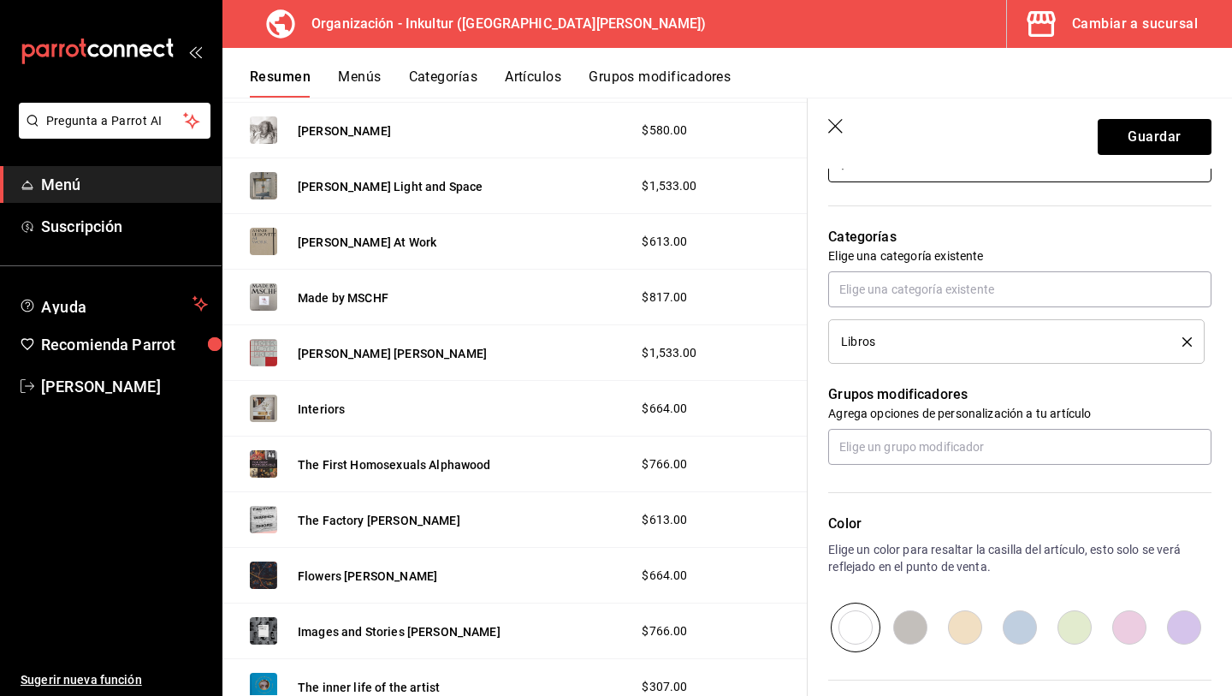
type input "$621.00"
click at [1075, 614] on input "radio" at bounding box center [1074, 627] width 55 height 50
radio input "true"
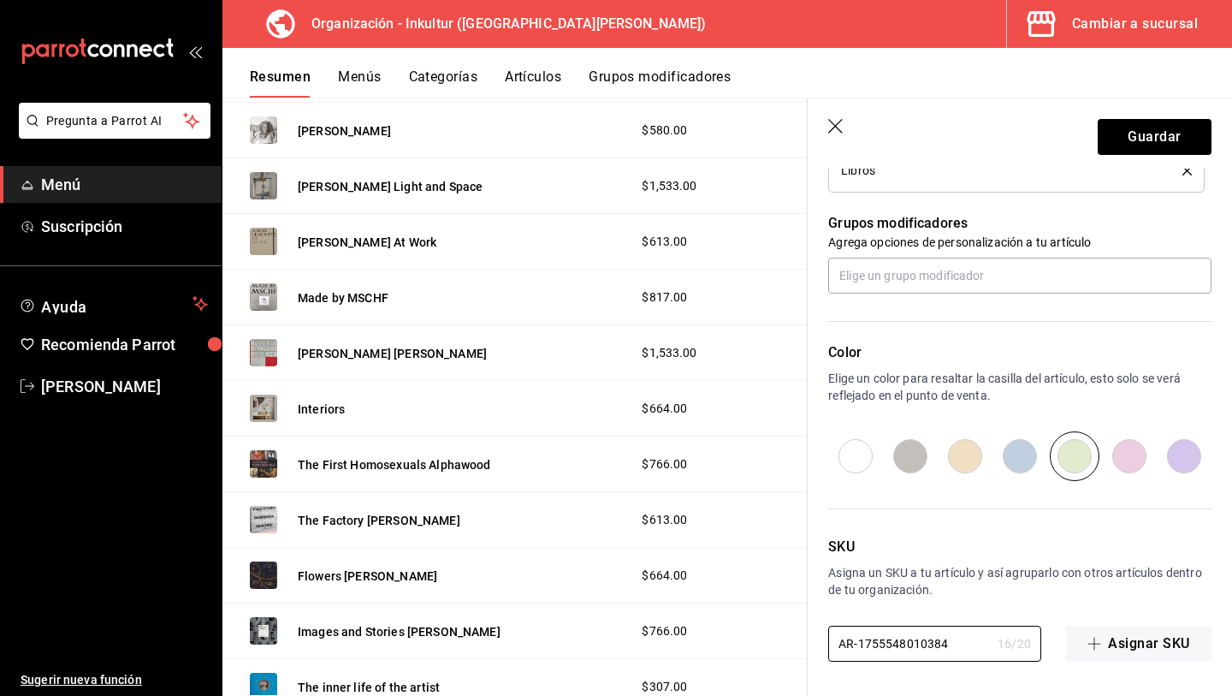
drag, startPoint x: 962, startPoint y: 645, endPoint x: 815, endPoint y: 645, distance: 147.2
click at [815, 645] on div "SKU Asigna un SKU a tu artículo y así agruparlo con otros artículos dentro de t…" at bounding box center [1010, 571] width 404 height 181
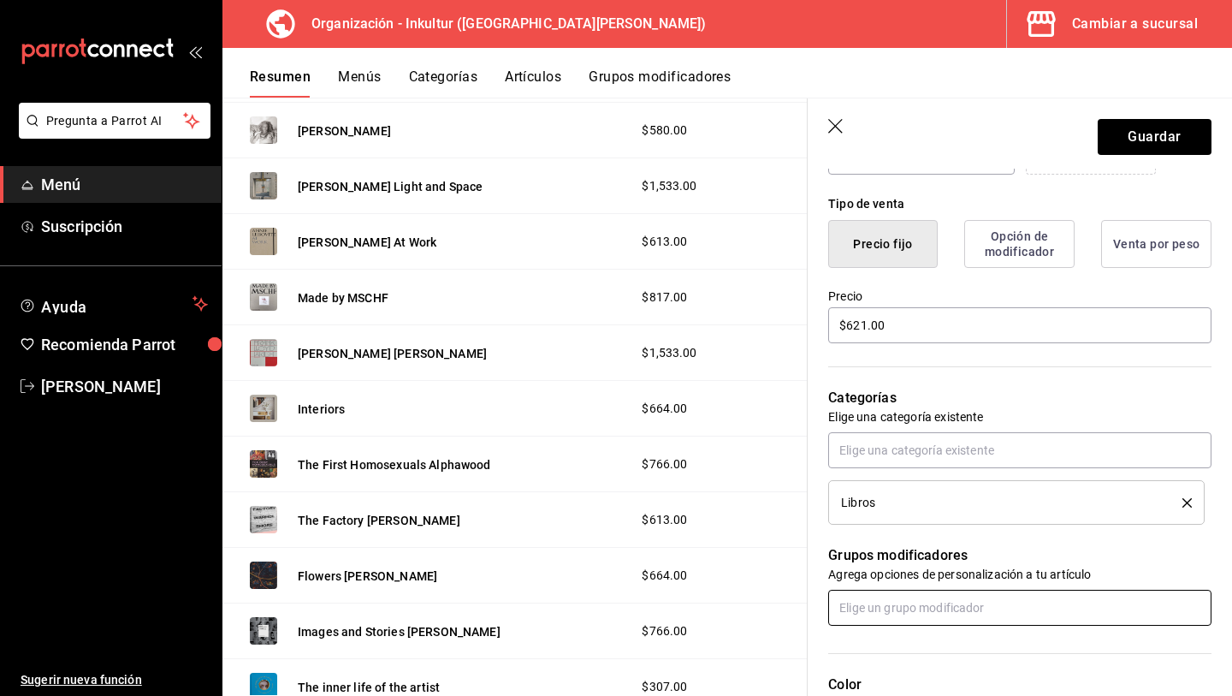
scroll to position [0, 0]
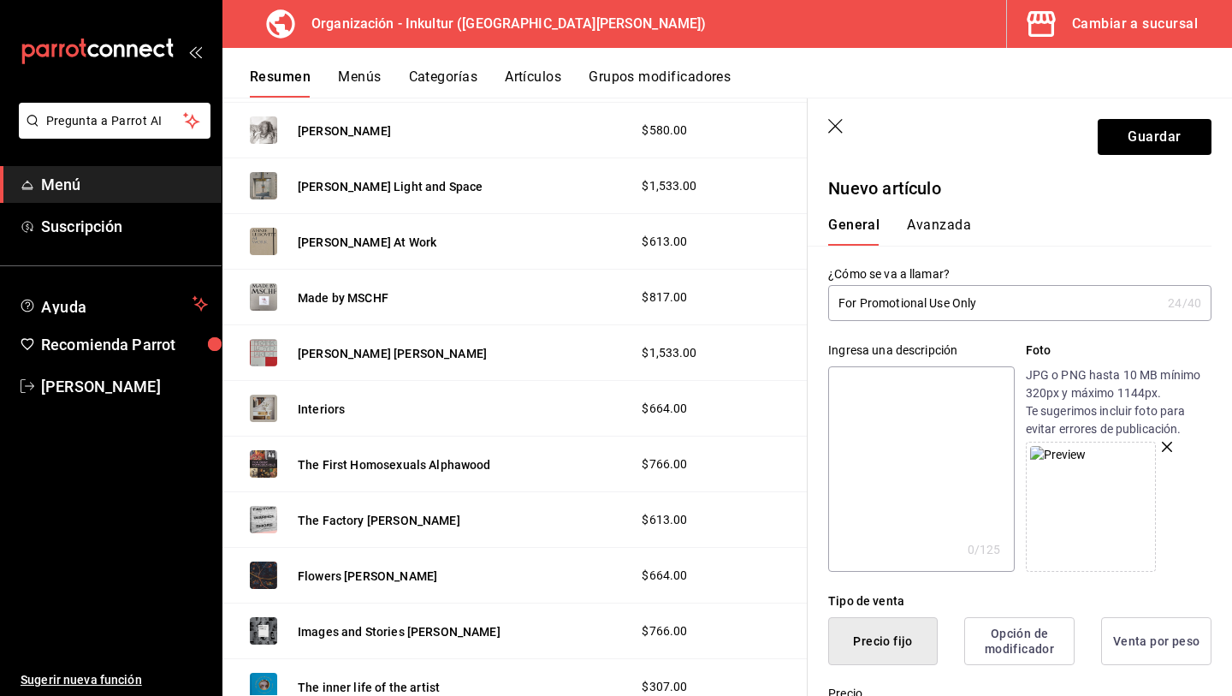
type input "L039"
click at [927, 225] on button "Avanzada" at bounding box center [939, 231] width 64 height 29
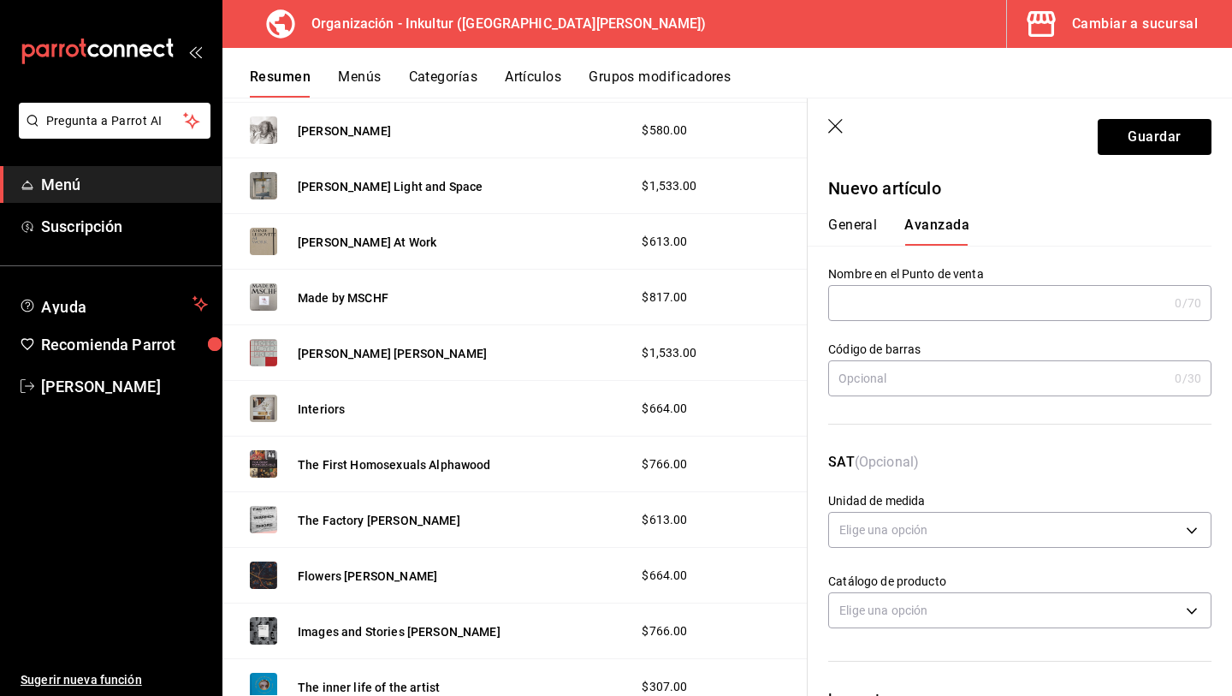
scroll to position [313, 0]
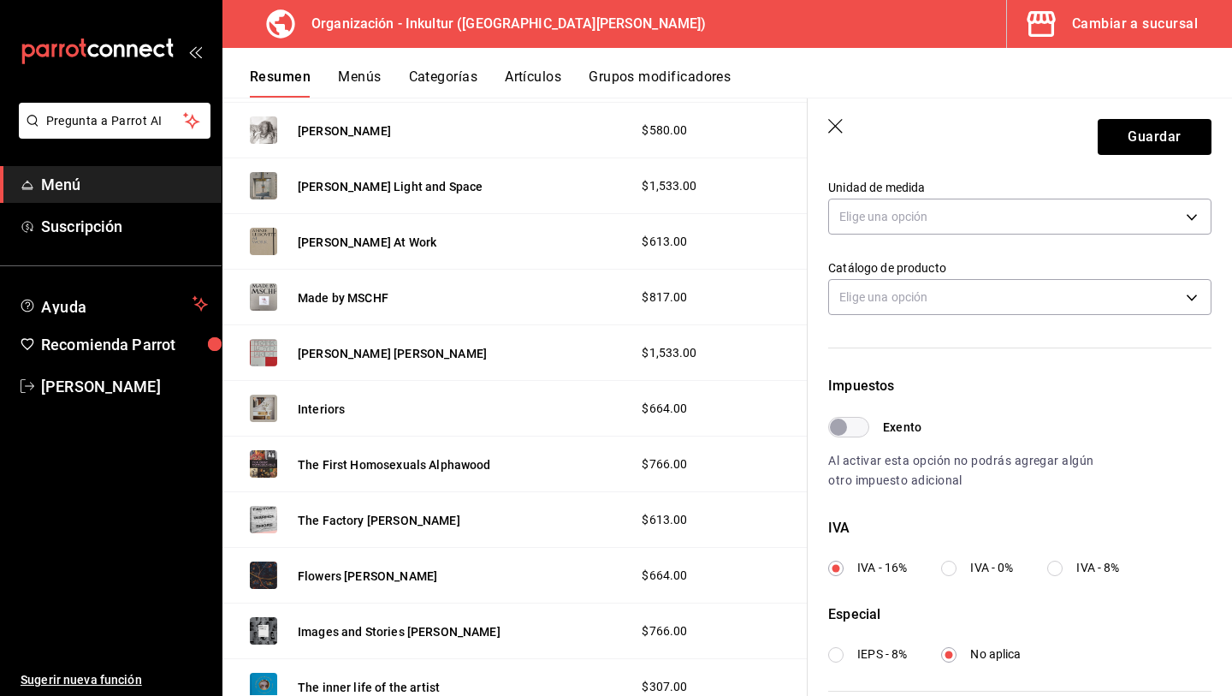
click at [957, 570] on input "IVA - 0%" at bounding box center [948, 568] width 15 height 15
radio input "true"
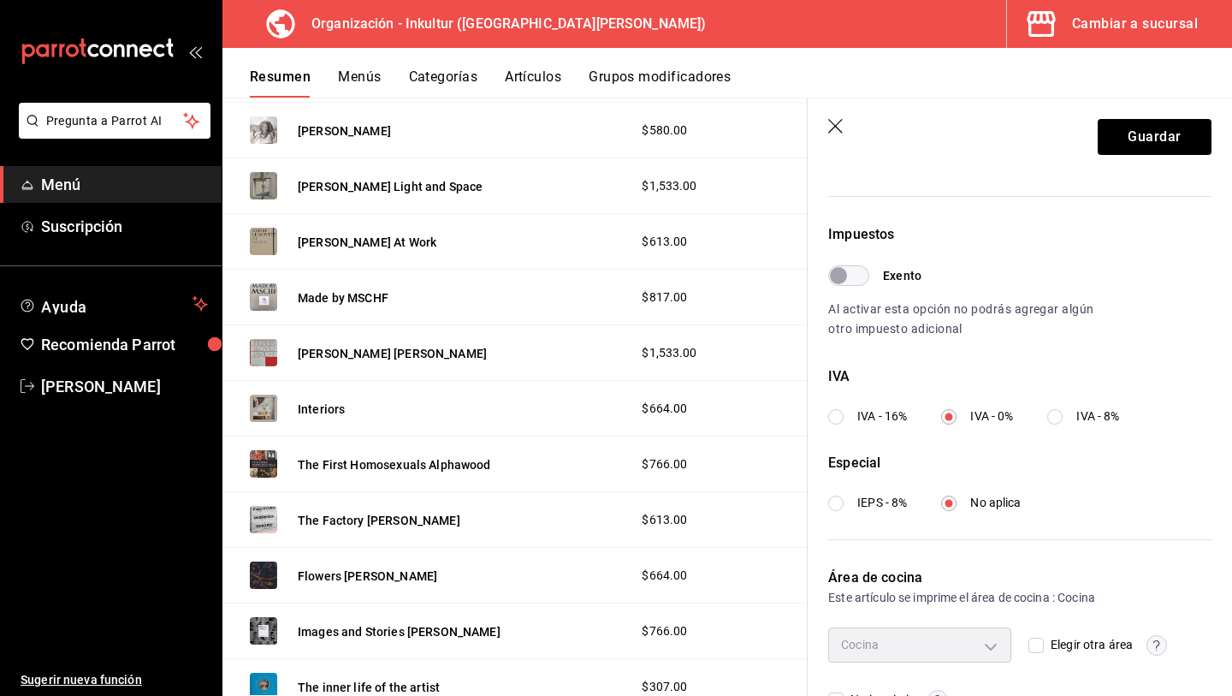
scroll to position [513, 0]
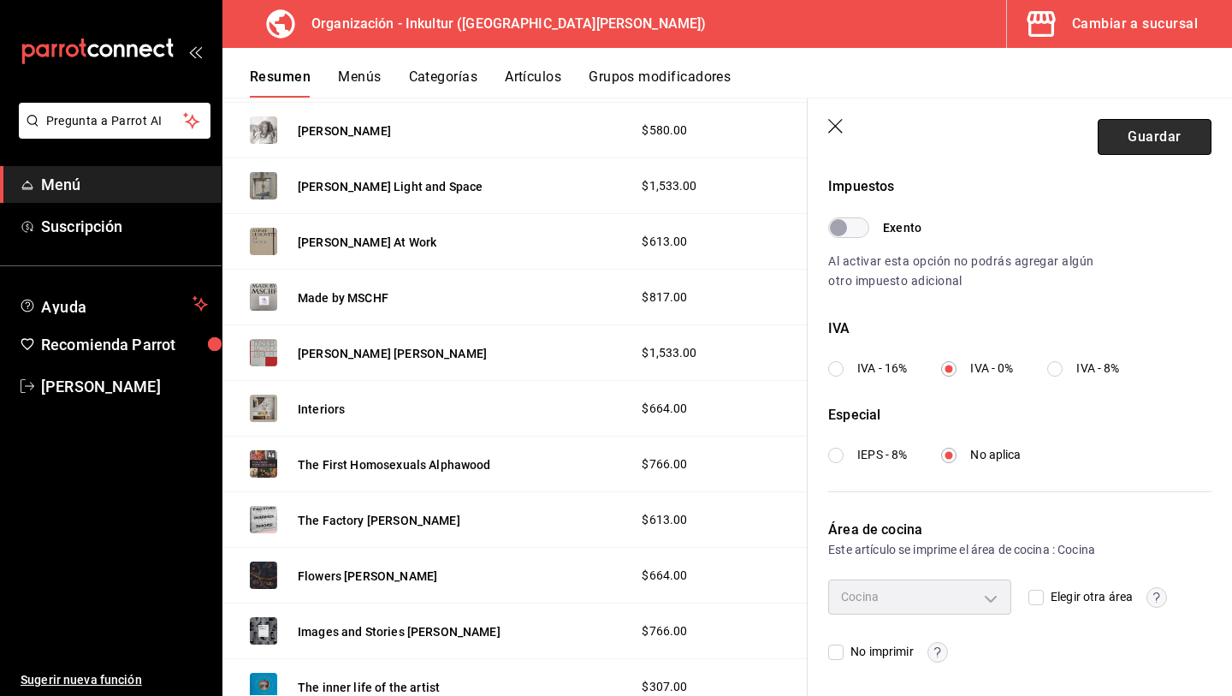
click at [1171, 143] on button "Guardar" at bounding box center [1155, 137] width 114 height 36
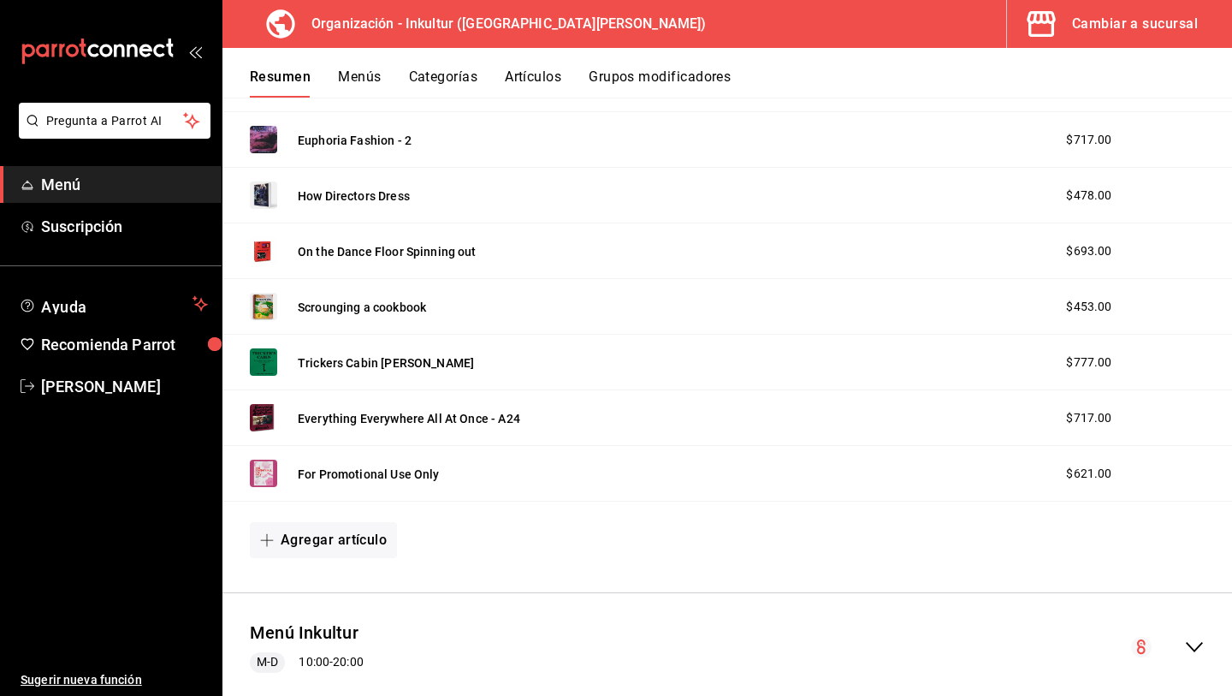
scroll to position [2324, 0]
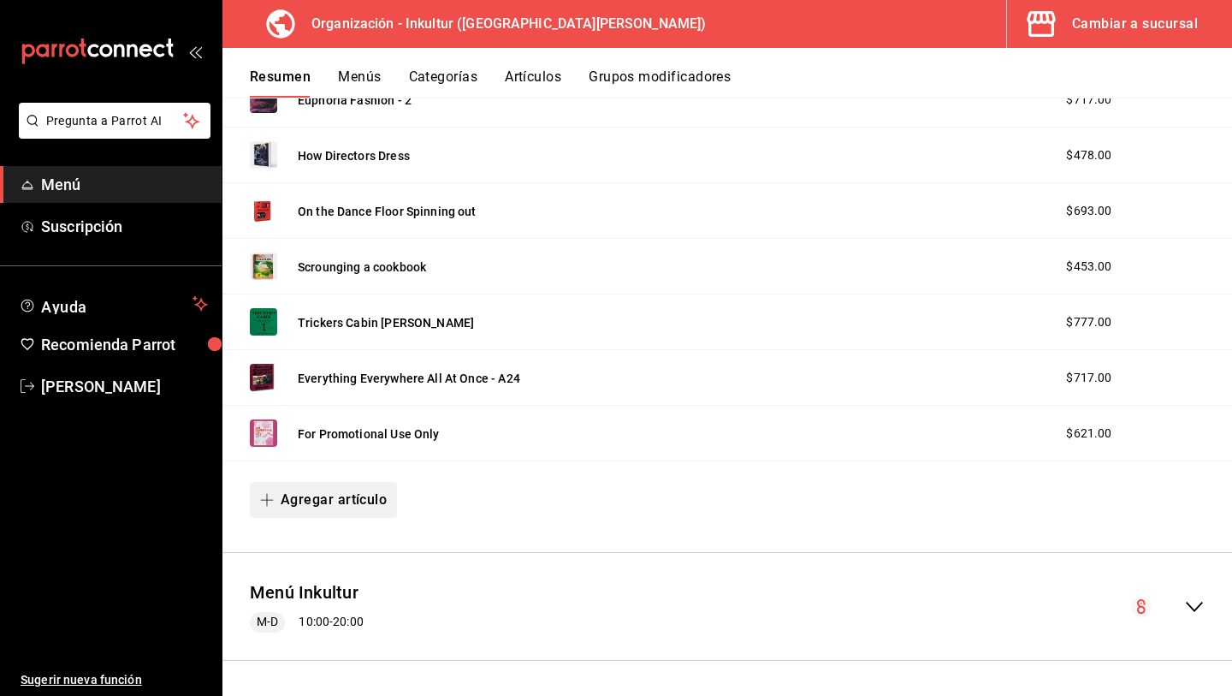
click at [323, 504] on button "Agregar artículo" at bounding box center [323, 500] width 147 height 36
click at [322, 583] on li "Artículo nuevo" at bounding box center [317, 588] width 134 height 42
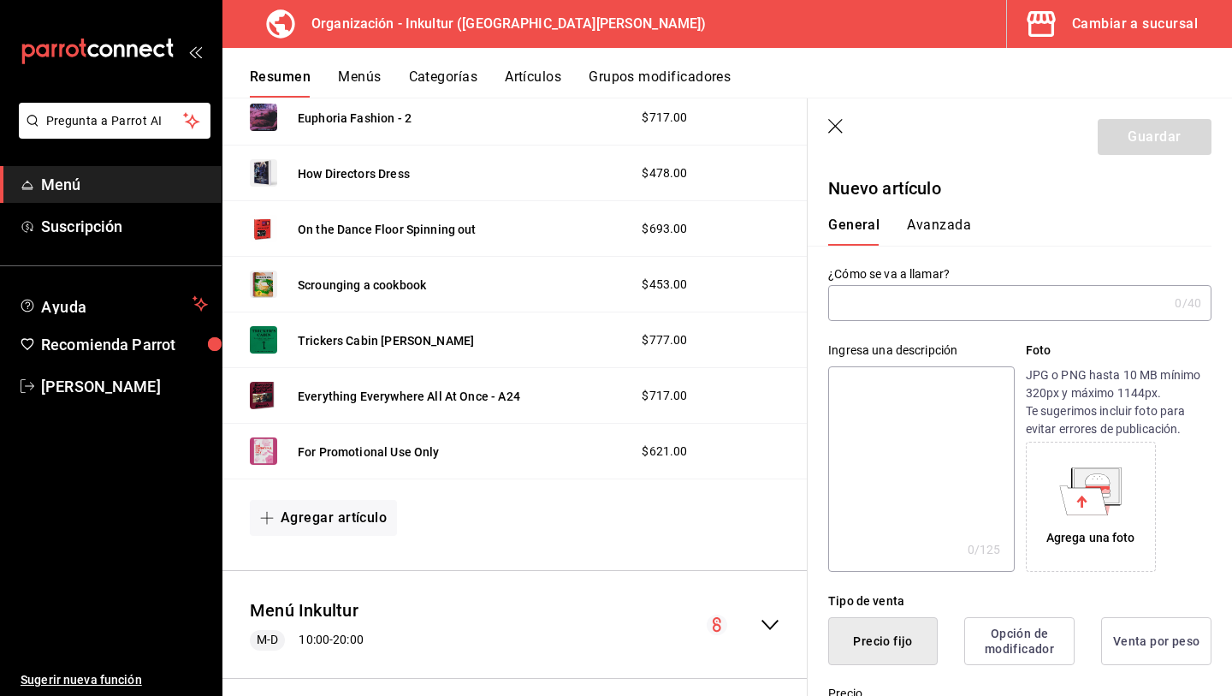
click at [1102, 503] on icon at bounding box center [1084, 499] width 48 height 29
click at [1083, 501] on icon at bounding box center [1082, 501] width 10 height 12
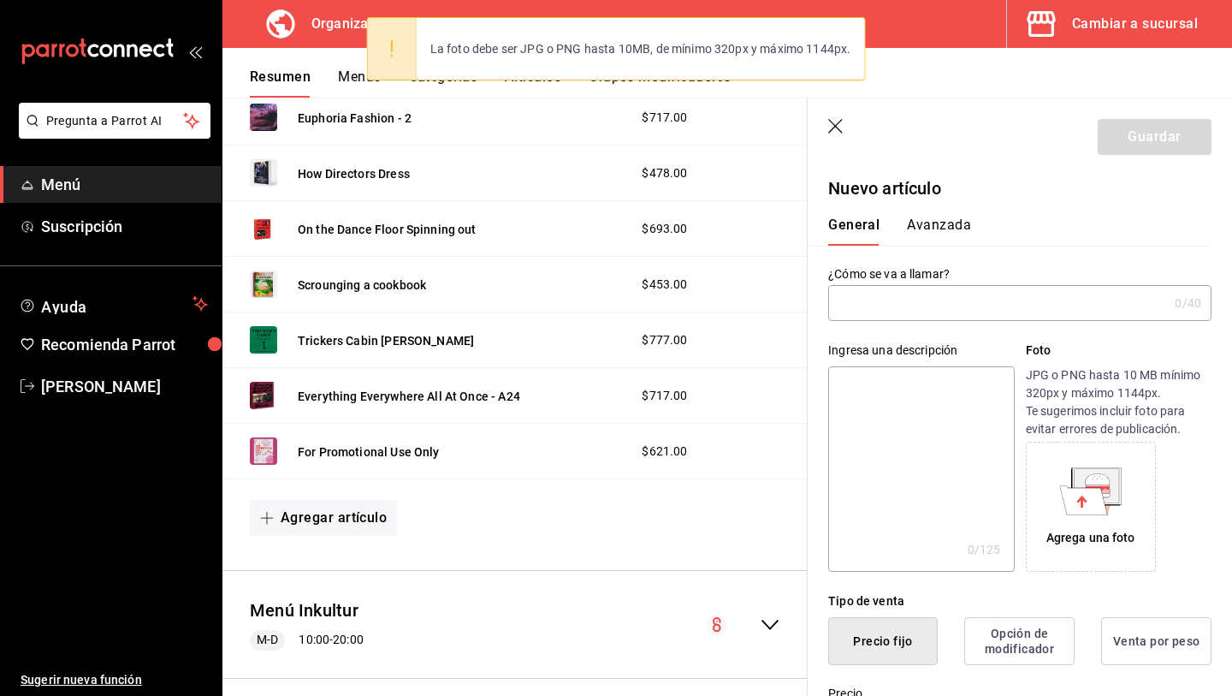
click at [1096, 532] on div "Agrega una foto" at bounding box center [1091, 538] width 89 height 18
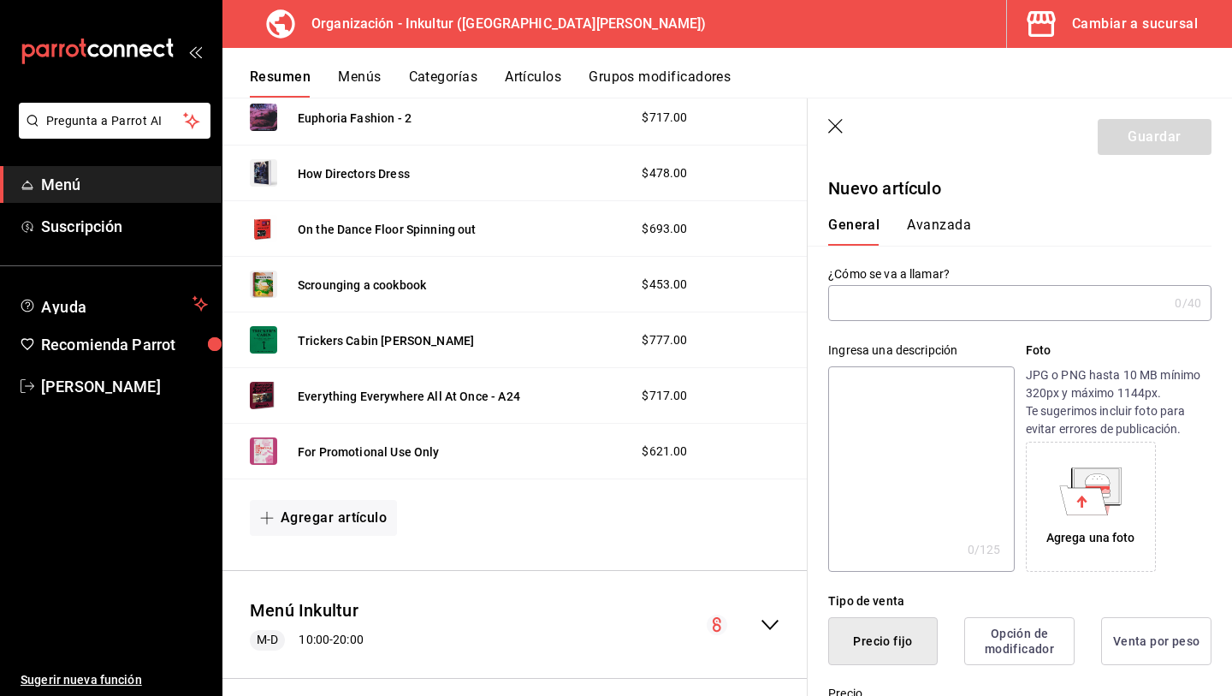
click at [1083, 488] on icon at bounding box center [1084, 499] width 48 height 29
click at [943, 300] on input "text" at bounding box center [998, 303] width 340 height 34
click at [921, 306] on input "Hey Kids, Watcg This" at bounding box center [994, 303] width 333 height 34
type input "Hey Kids, Watch This"
click at [1165, 234] on div "General Avanzada" at bounding box center [1009, 231] width 363 height 29
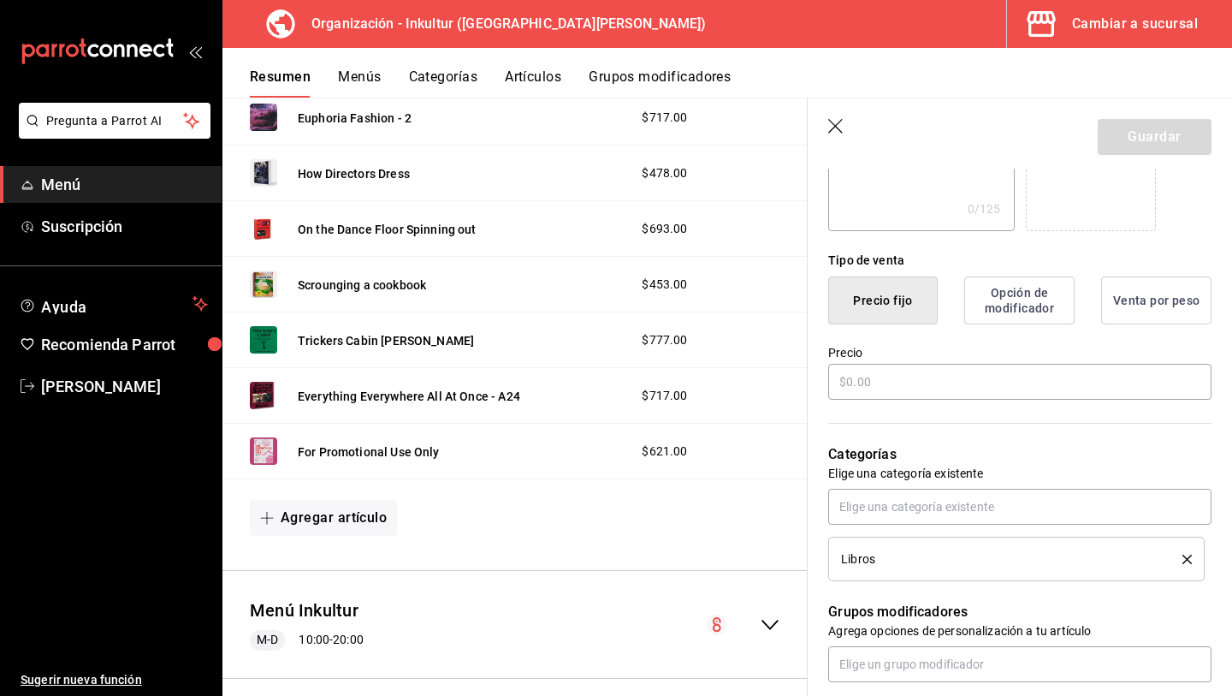
scroll to position [338, 0]
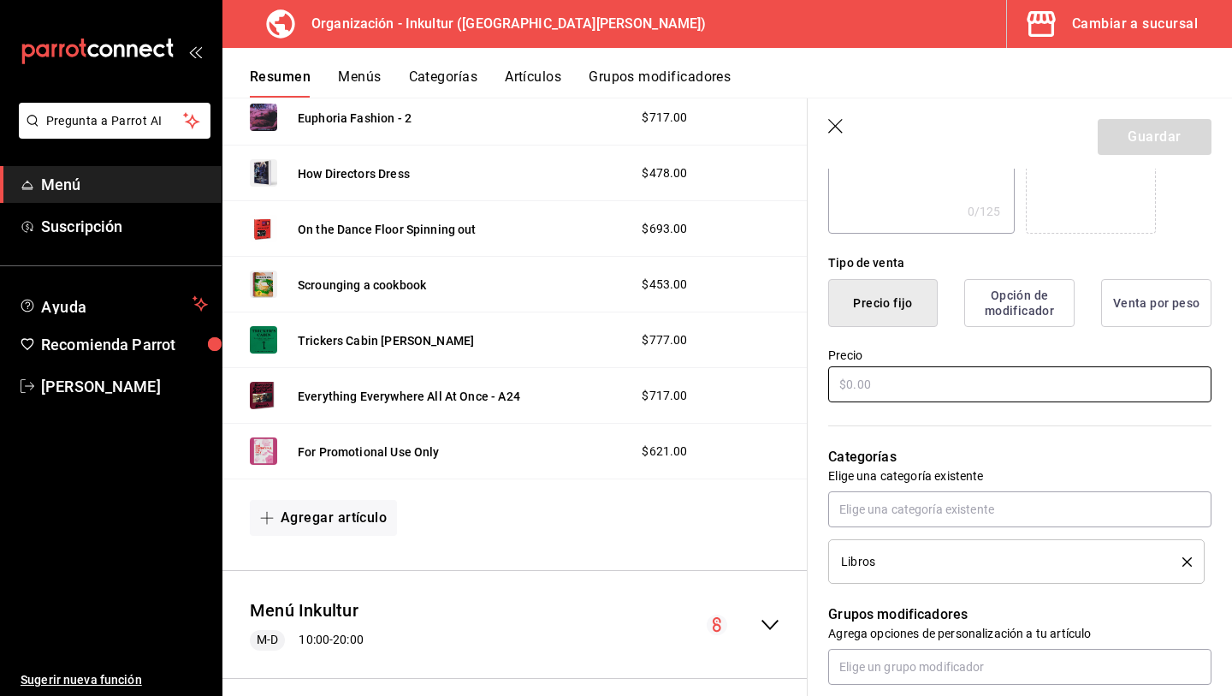
click at [903, 387] on input "text" at bounding box center [1019, 384] width 383 height 36
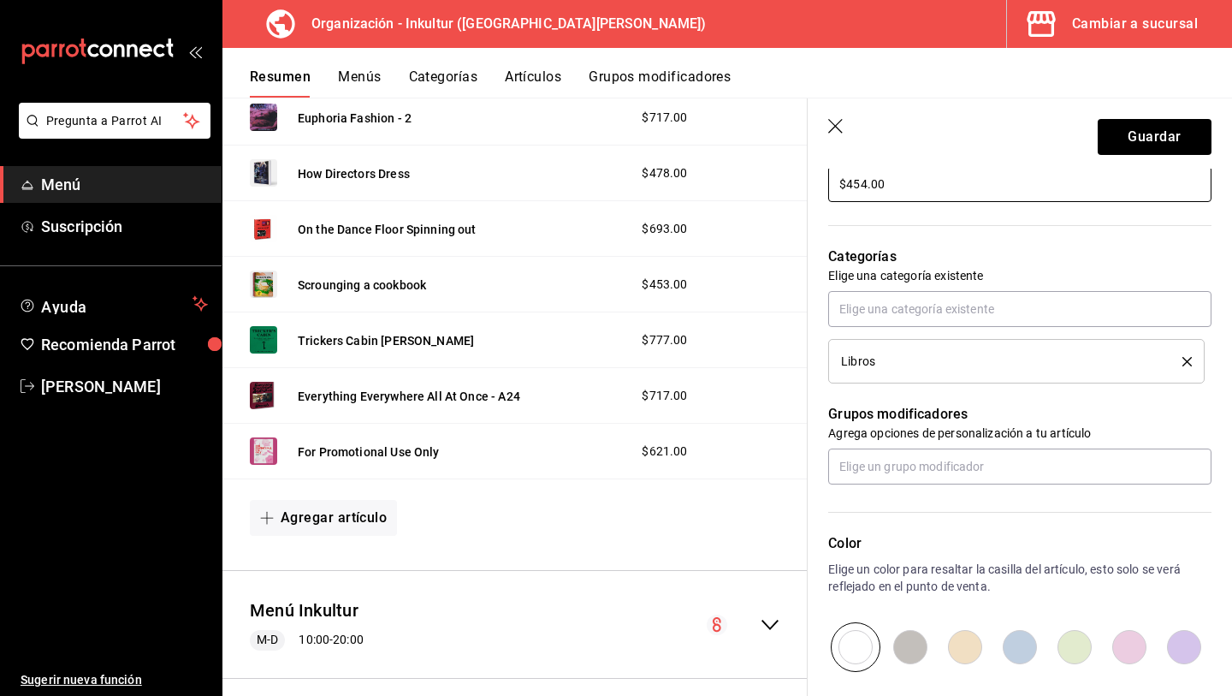
scroll to position [543, 0]
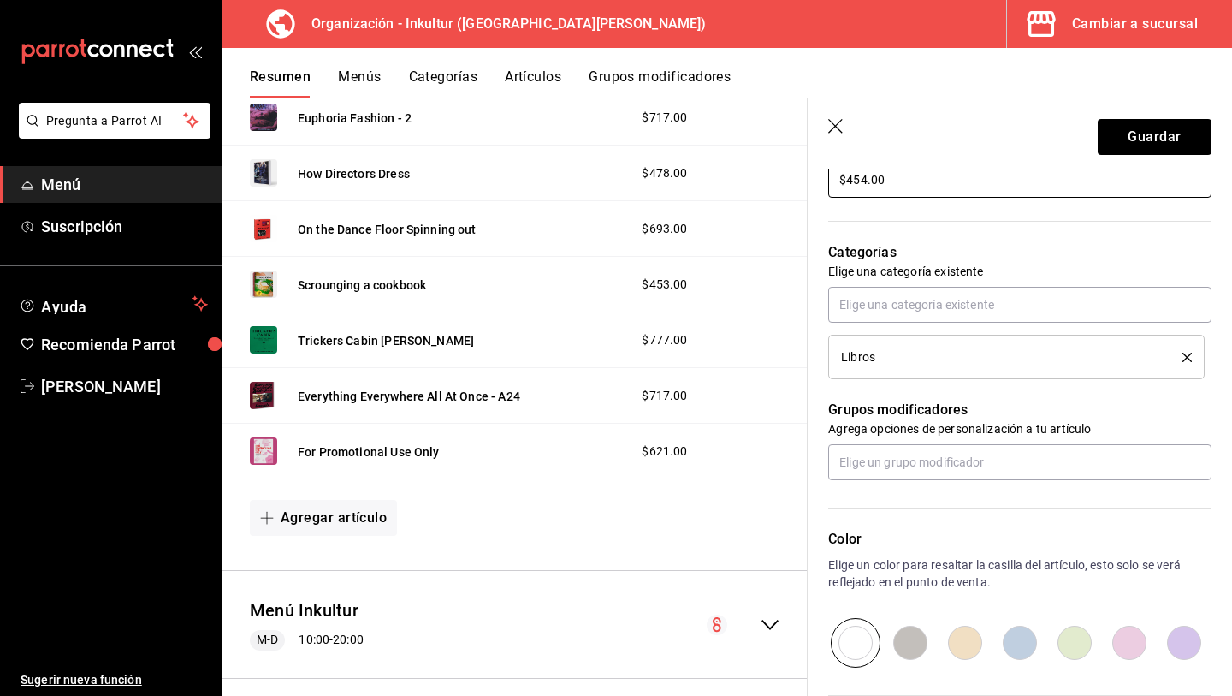
type input "$454.00"
click at [1083, 638] on input "radio" at bounding box center [1074, 643] width 55 height 50
radio input "true"
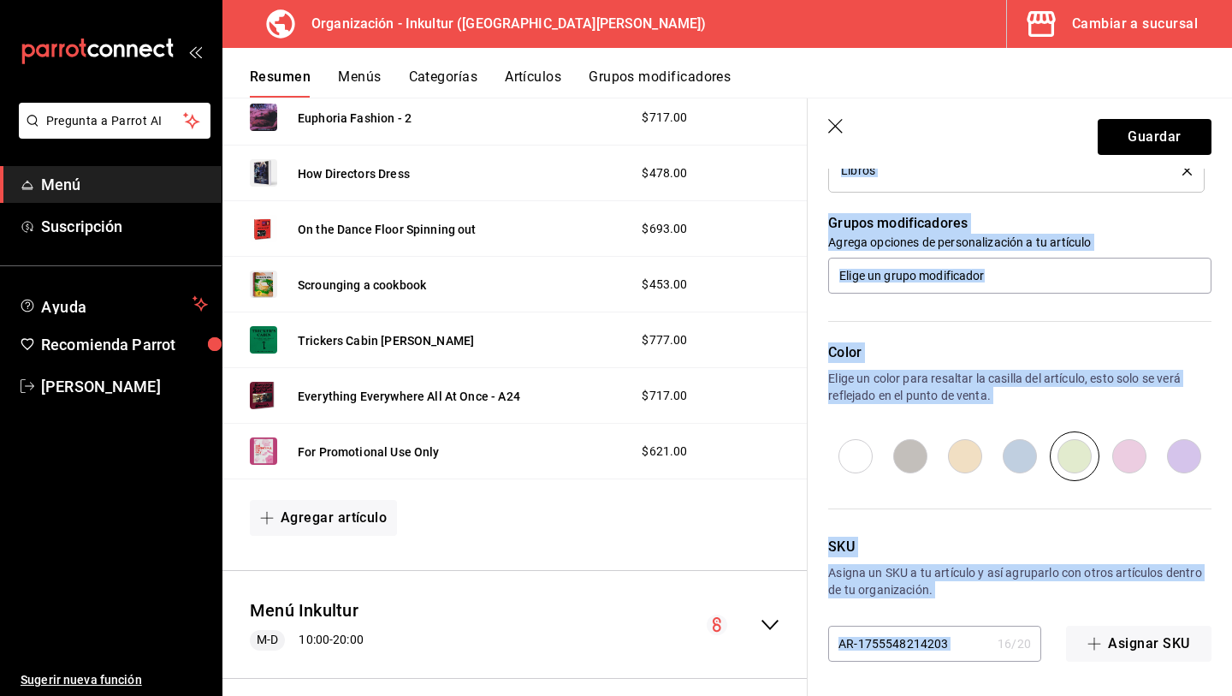
drag, startPoint x: 964, startPoint y: 644, endPoint x: 611, endPoint y: 598, distance: 355.5
click at [619, 613] on main "Resumen organización Agrega y edita los menús, las categorías, artículos y grup…" at bounding box center [728, 397] width 1010 height 598
click at [873, 640] on input "AR-1755548214203" at bounding box center [909, 643] width 163 height 34
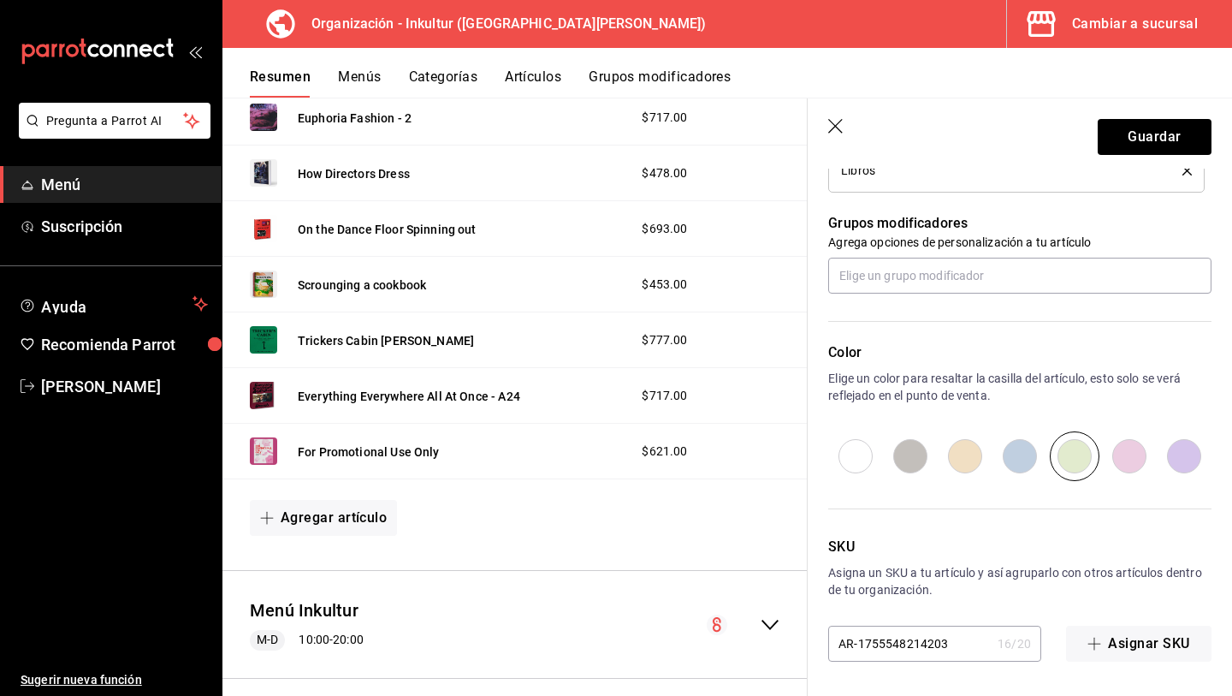
click at [902, 648] on input "AR-1755548214203" at bounding box center [909, 643] width 163 height 34
click at [901, 648] on input "AR-1755548214203" at bounding box center [909, 643] width 163 height 34
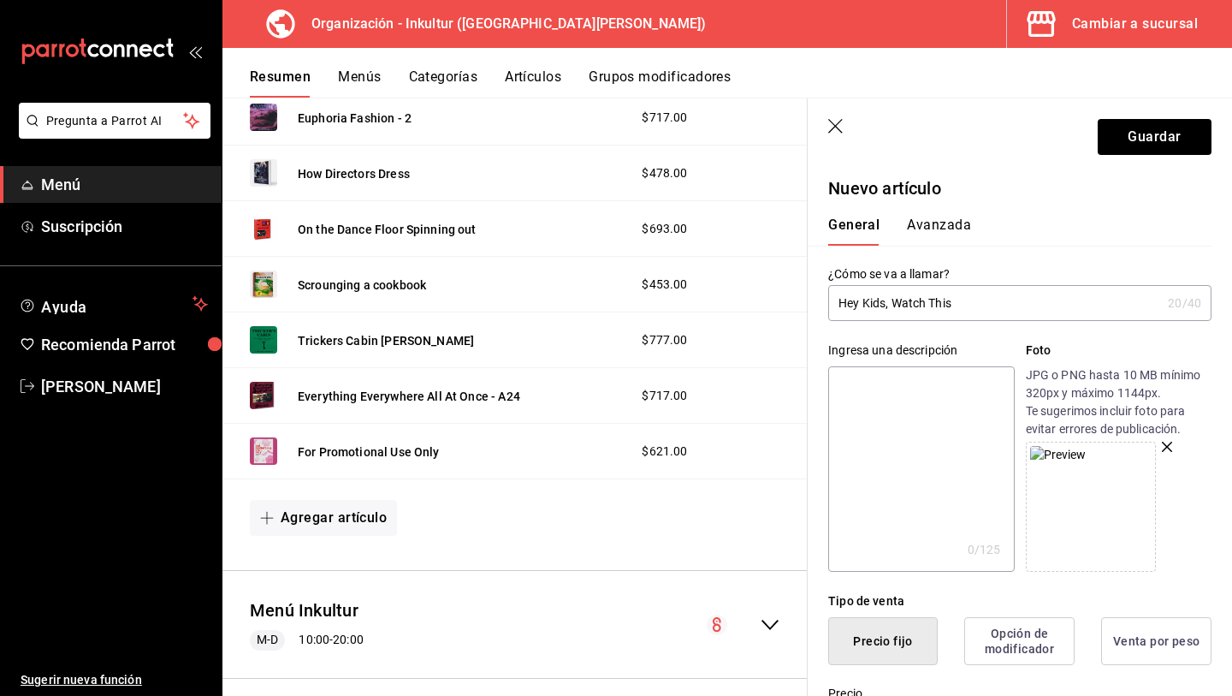
type input "L040"
click at [936, 228] on button "Avanzada" at bounding box center [939, 231] width 64 height 29
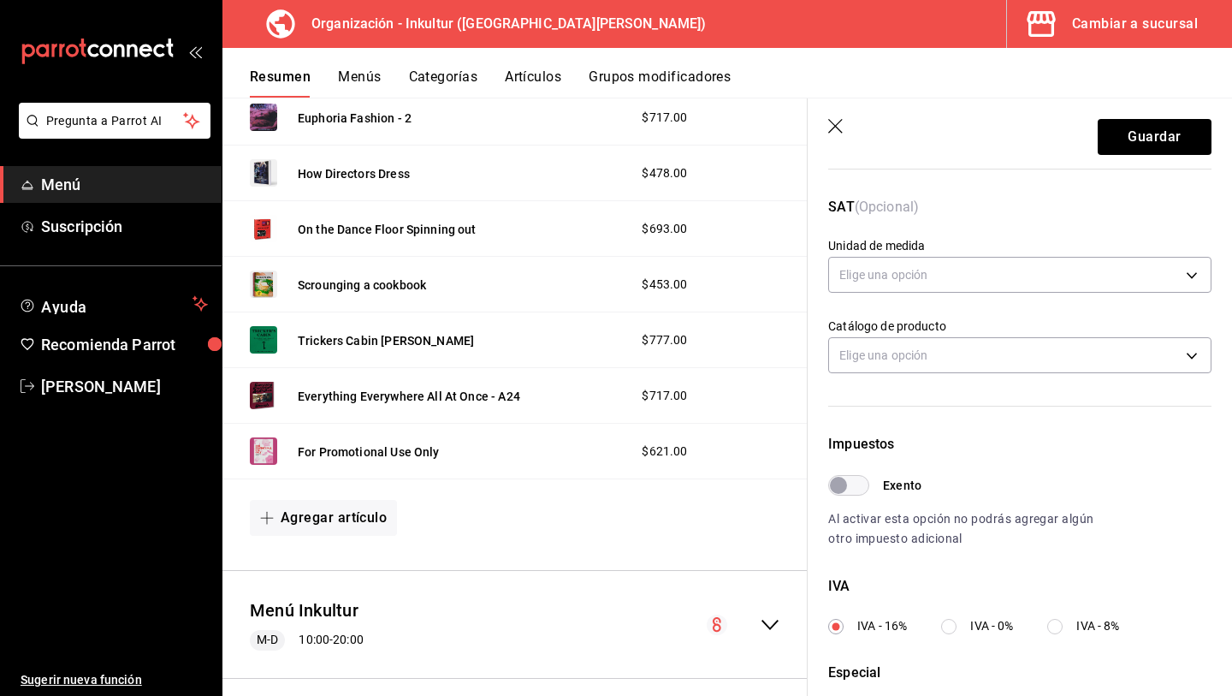
scroll to position [259, 0]
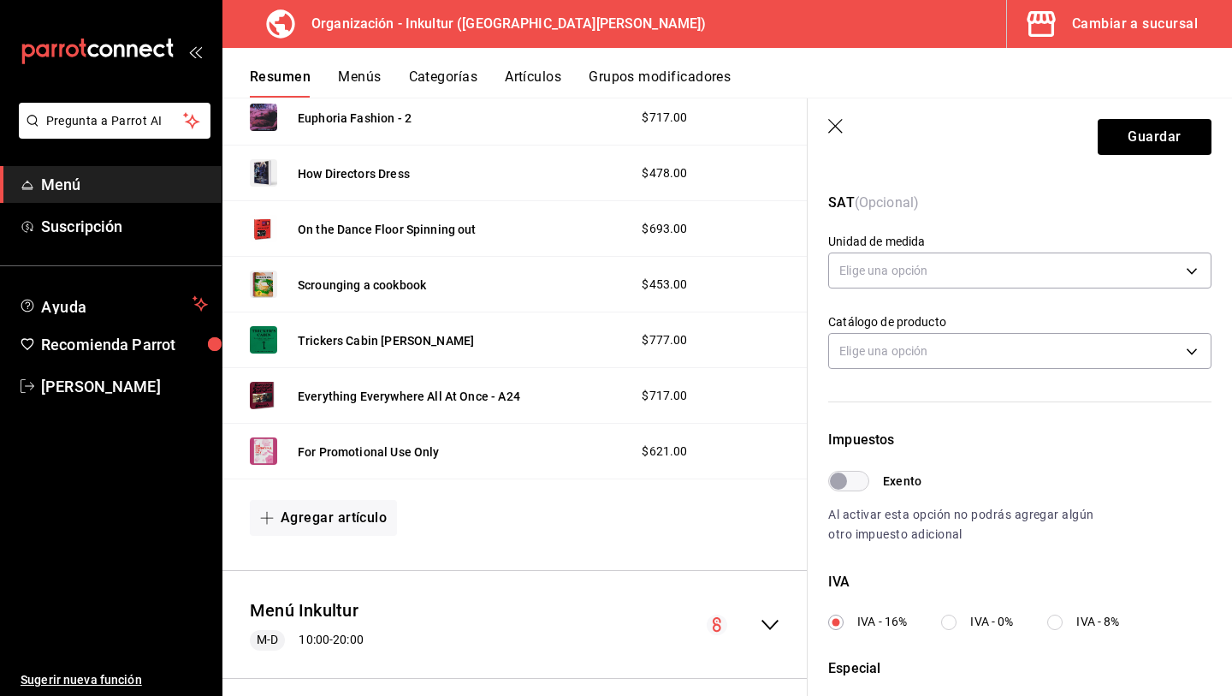
click at [951, 623] on input "IVA - 0%" at bounding box center [948, 621] width 15 height 15
radio input "true"
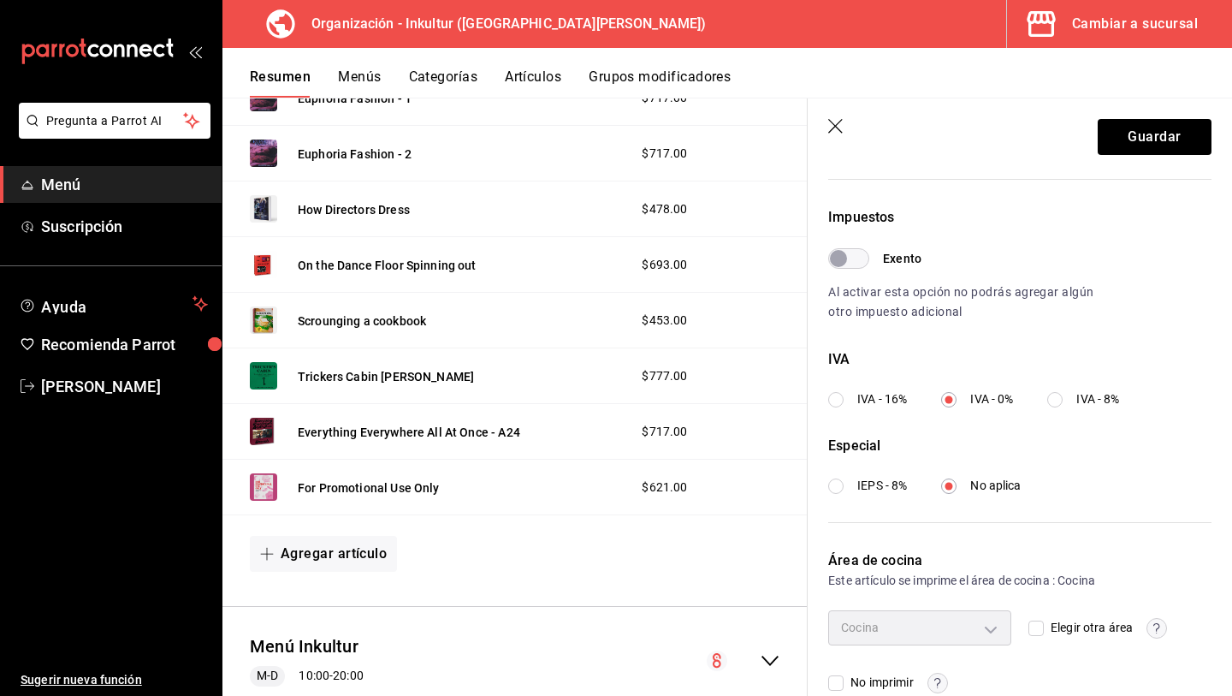
scroll to position [2342, 0]
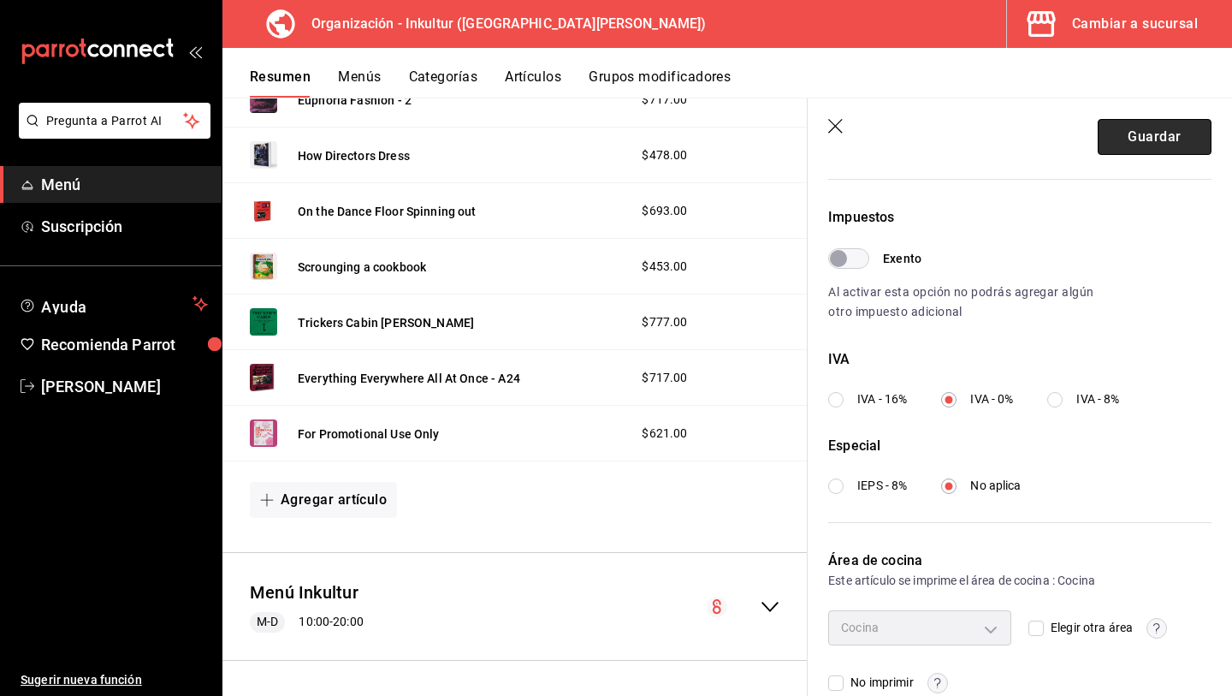
click at [1142, 128] on button "Guardar" at bounding box center [1155, 137] width 114 height 36
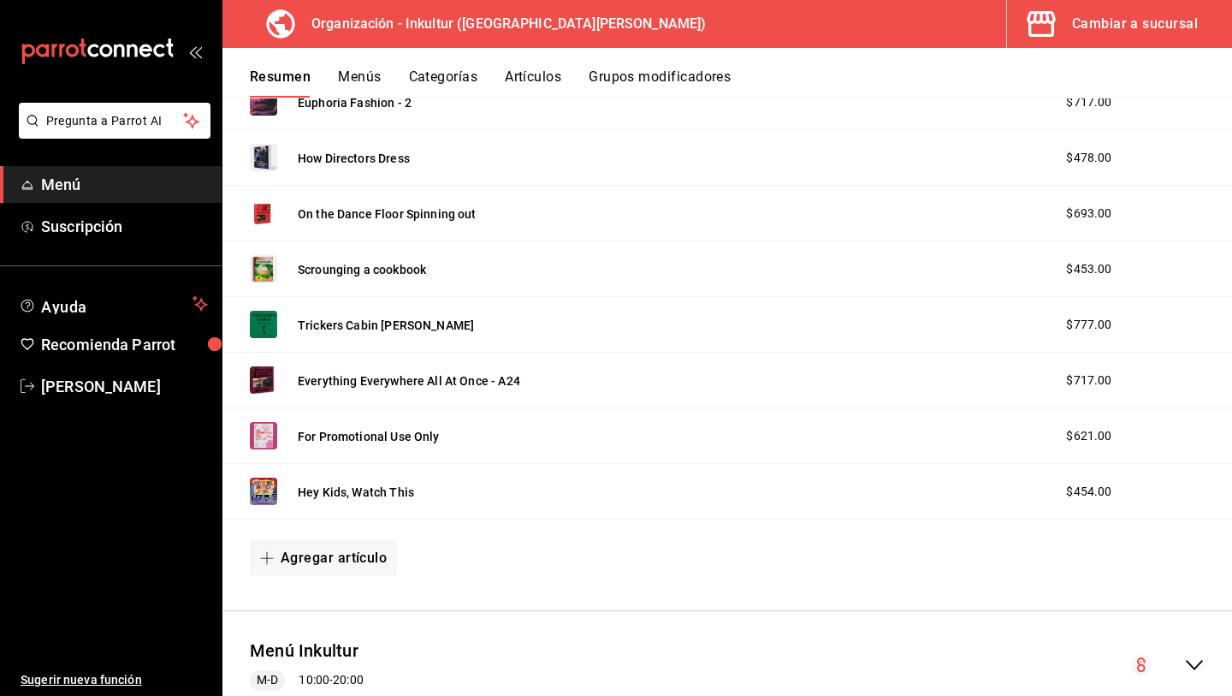
scroll to position [2380, 0]
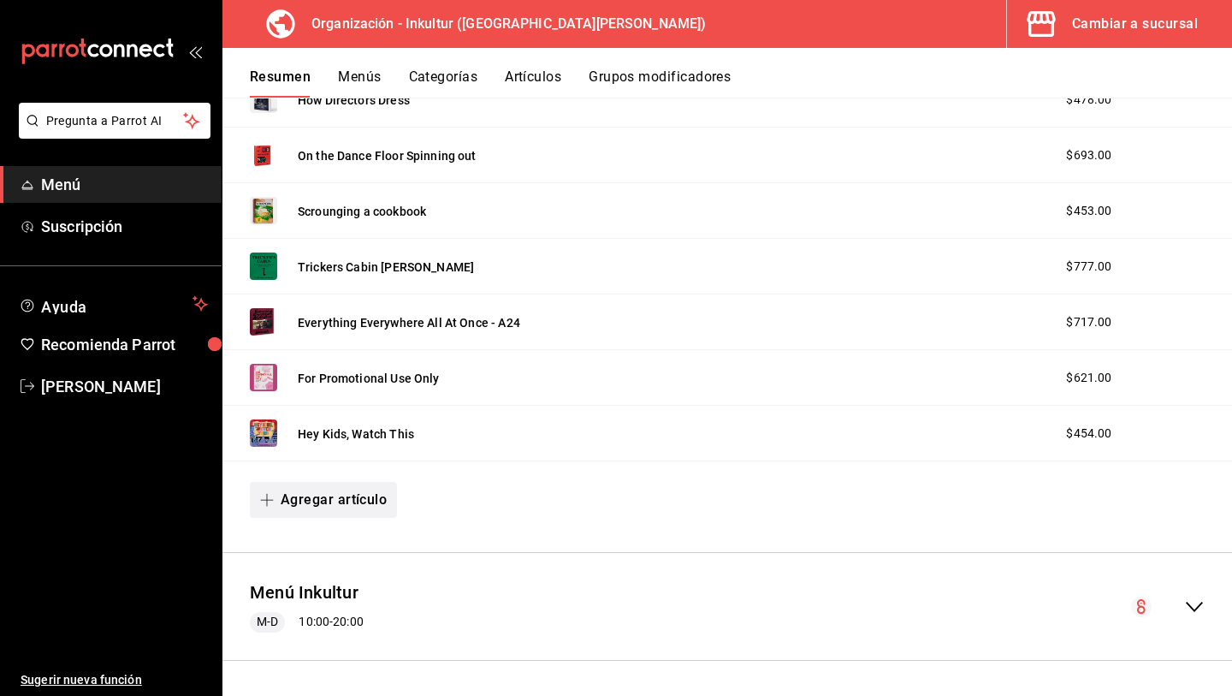
click at [334, 506] on button "Agregar artículo" at bounding box center [323, 500] width 147 height 36
click at [331, 591] on li "Artículo nuevo" at bounding box center [317, 588] width 134 height 42
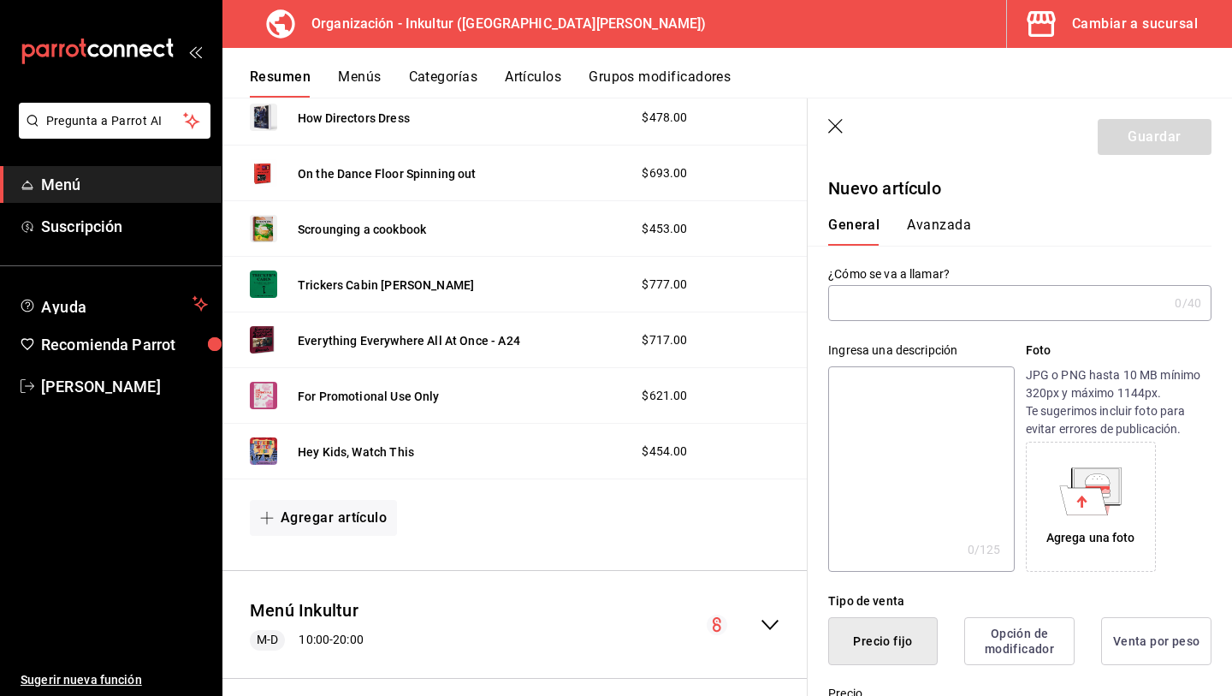
click at [1128, 516] on div "Agrega una foto" at bounding box center [1091, 507] width 122 height 122
click at [861, 302] on input "text" at bounding box center [998, 303] width 340 height 34
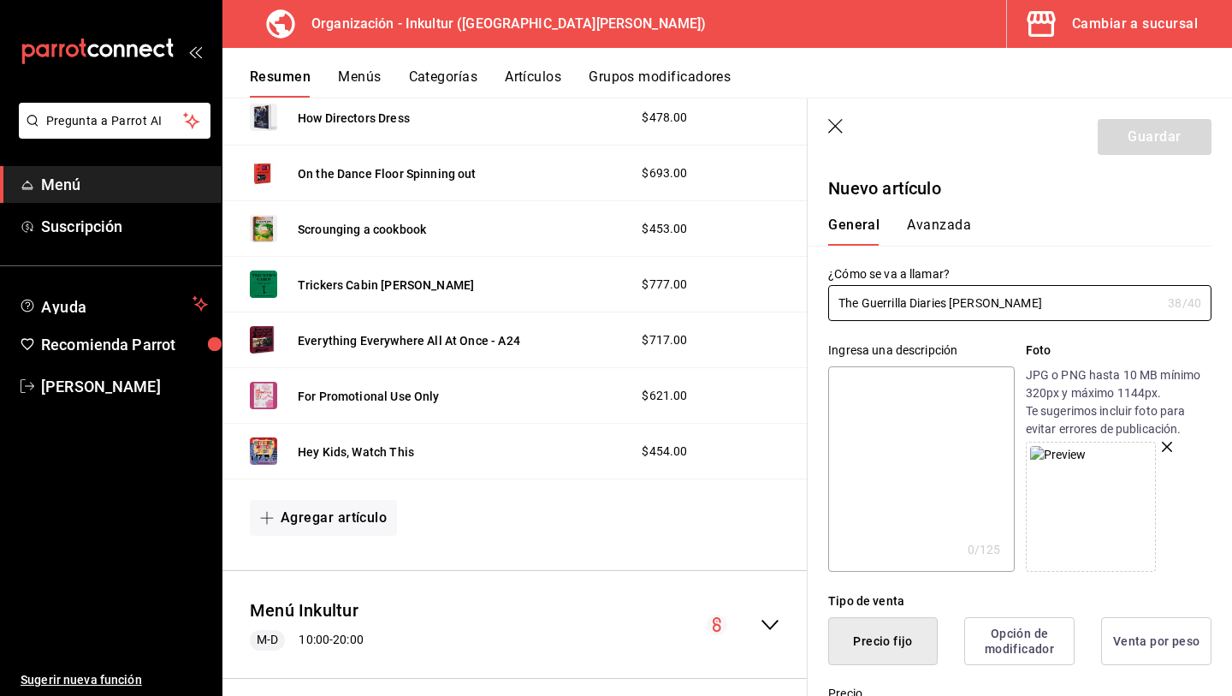
type input "The Guerrilla Diaries Darren Aronofsky"
click at [1099, 371] on p "JPG o PNG hasta 10 MB mínimo 320px y máximo 1144px. Te sugerimos incluir foto p…" at bounding box center [1119, 402] width 186 height 72
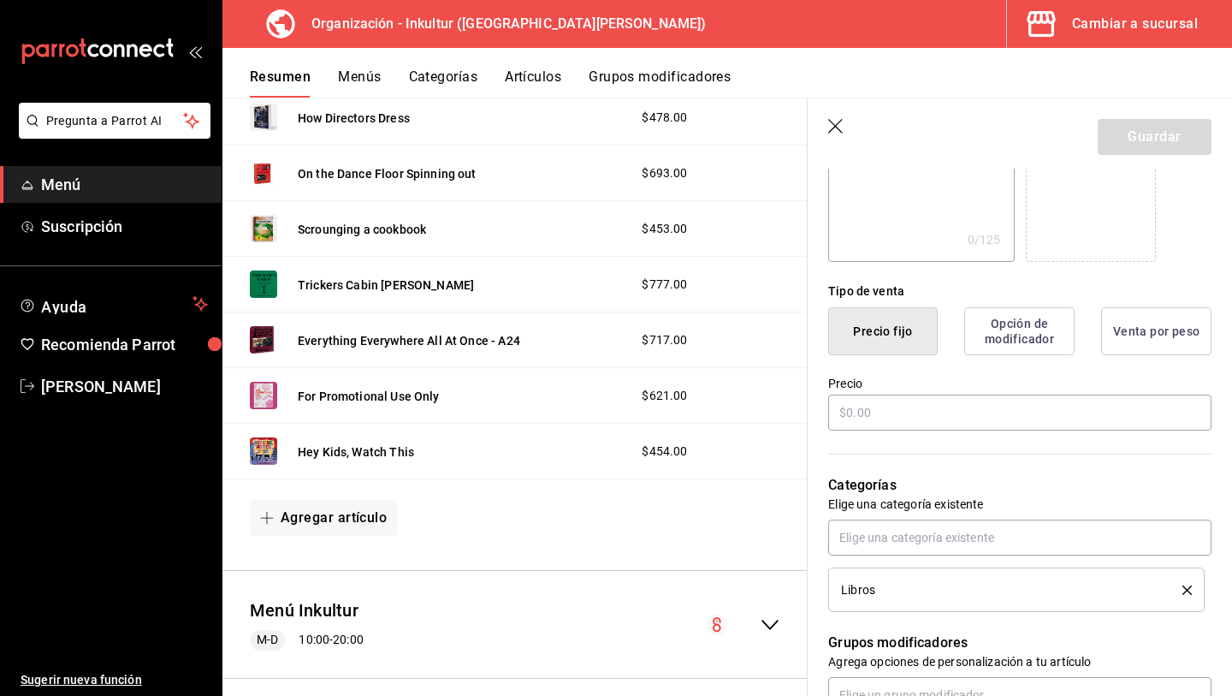
scroll to position [317, 0]
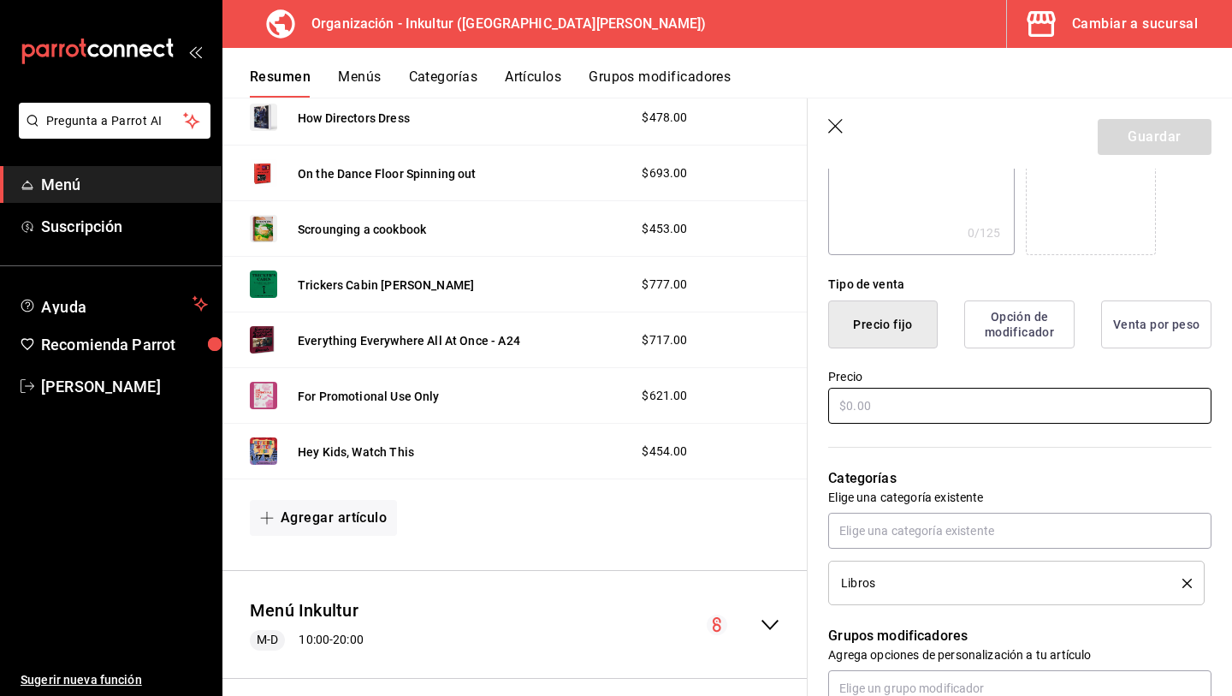
click at [1002, 395] on input "text" at bounding box center [1019, 406] width 383 height 36
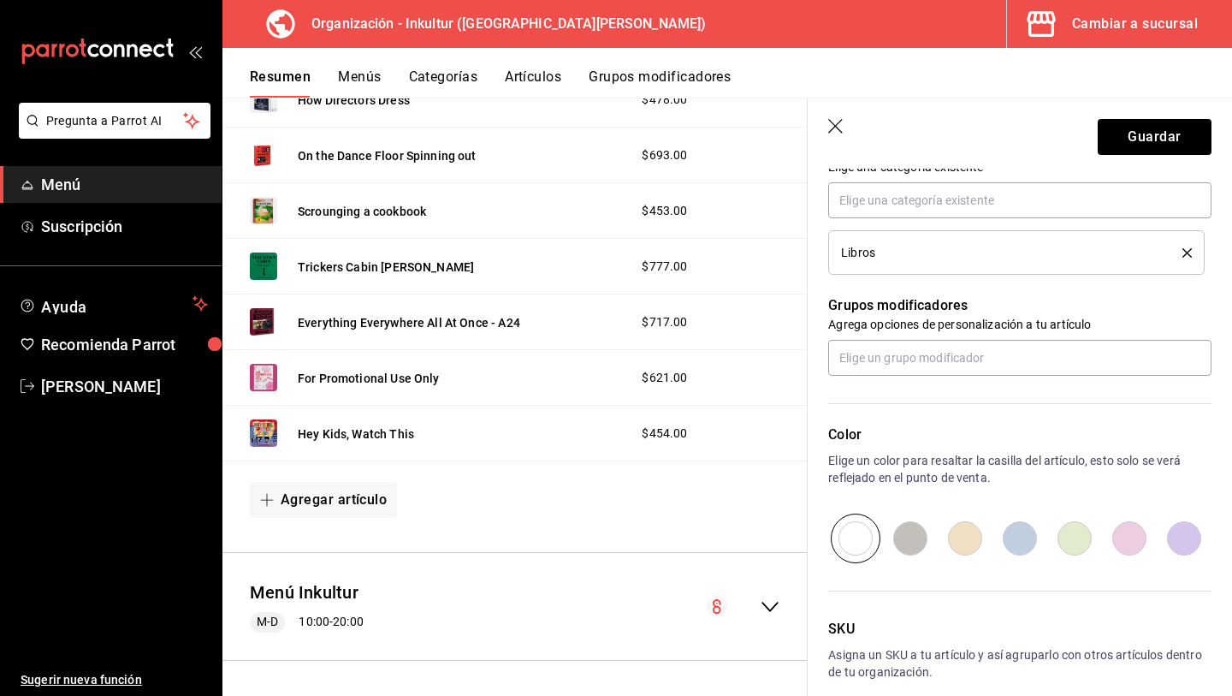
scroll to position [667, 0]
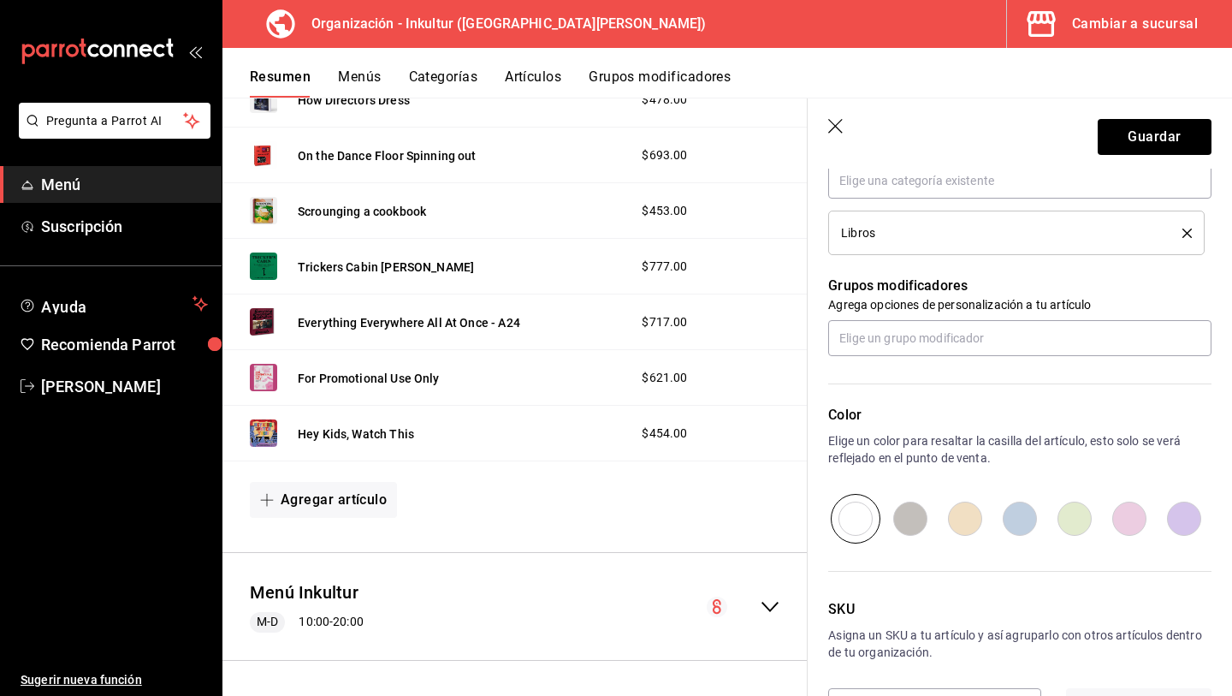
type input "$430.00"
click at [1073, 525] on input "radio" at bounding box center [1074, 519] width 55 height 50
radio input "true"
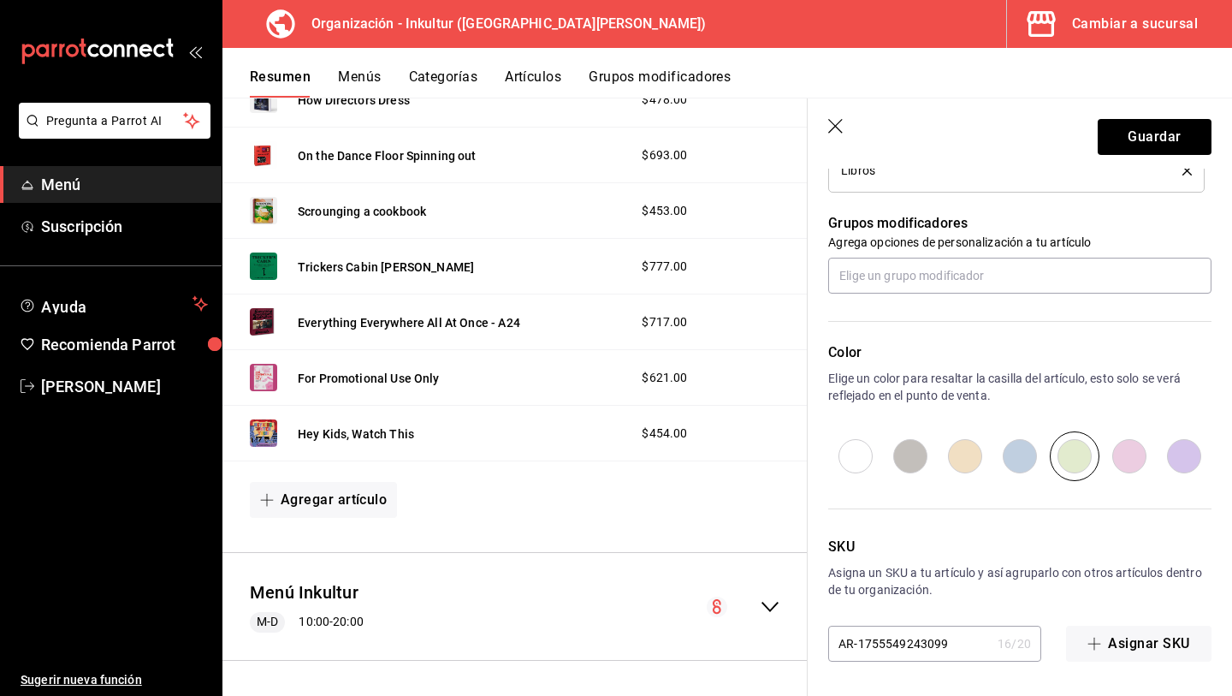
click at [941, 651] on input "AR-1755549243099" at bounding box center [909, 643] width 163 height 34
type input "L041"
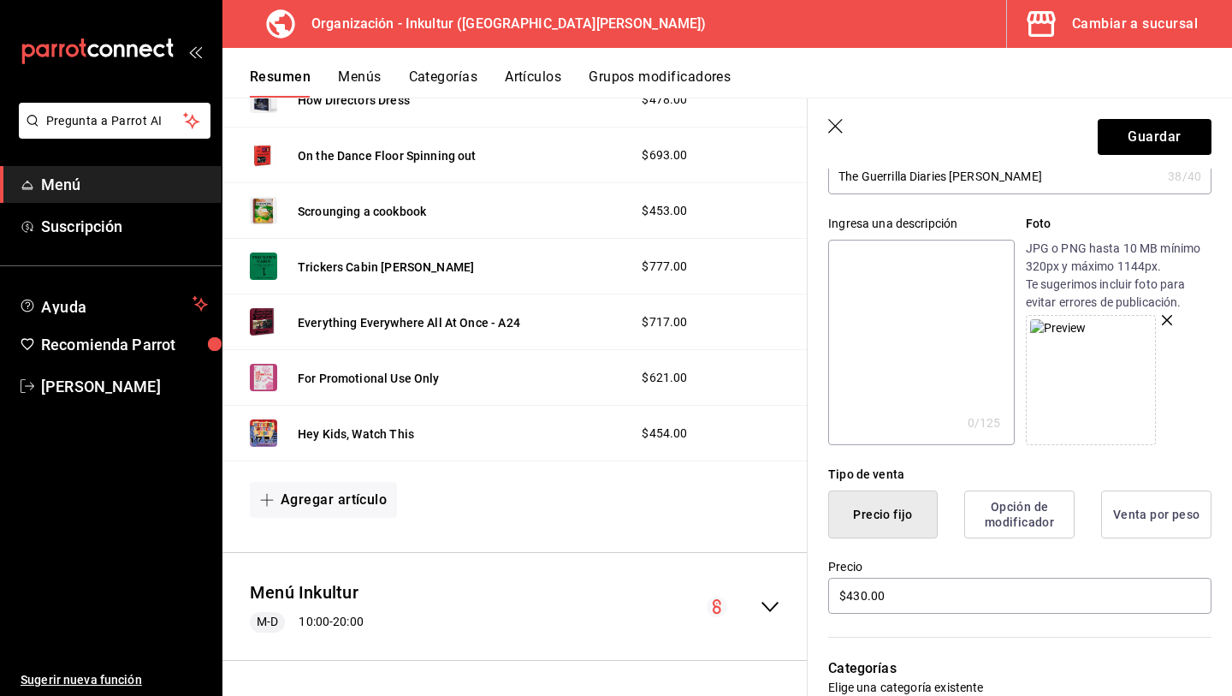
scroll to position [0, 0]
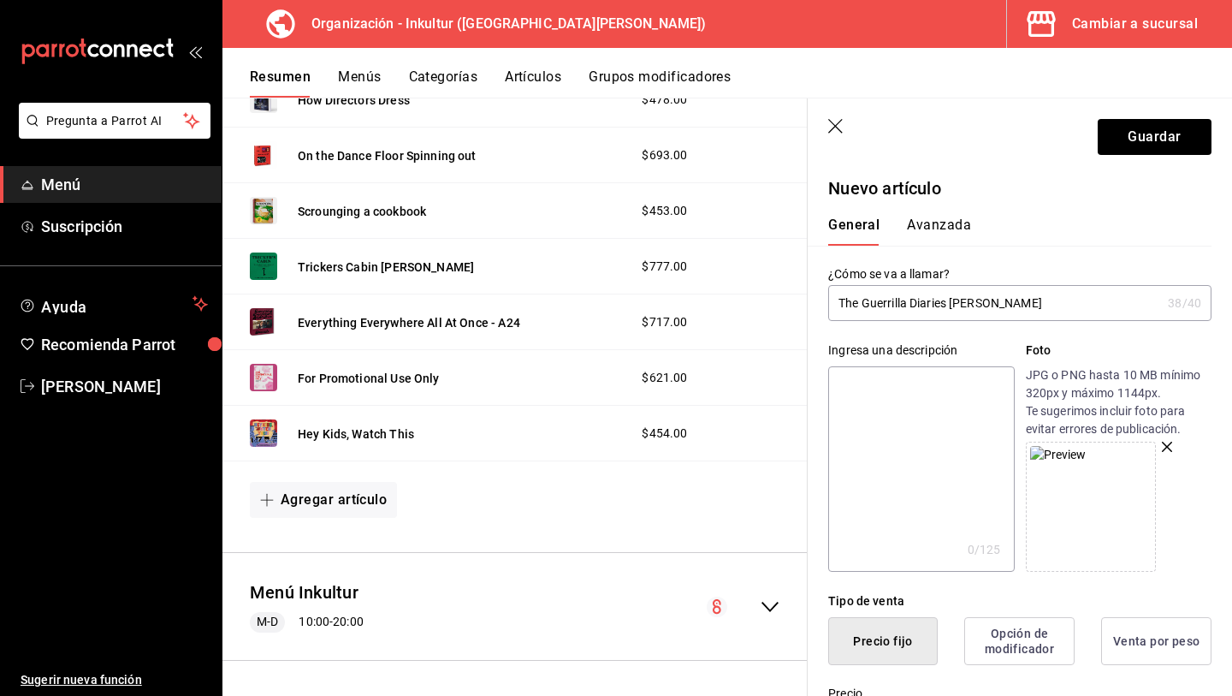
click at [948, 235] on button "Avanzada" at bounding box center [939, 231] width 64 height 29
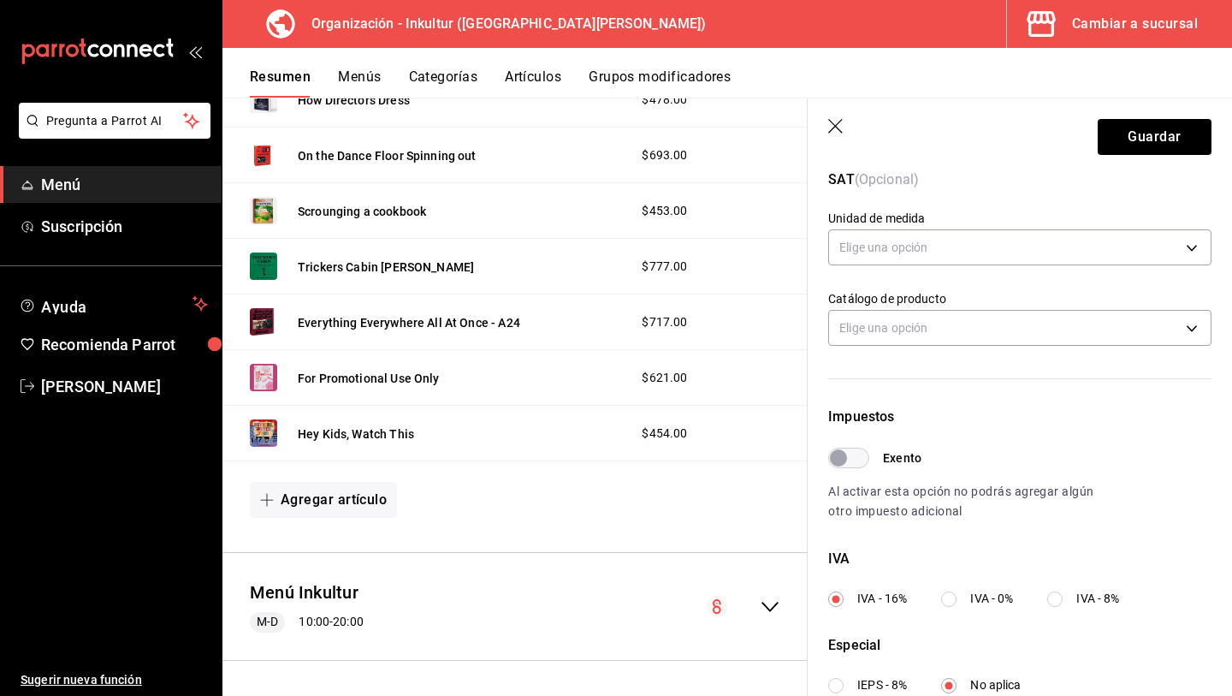
scroll to position [289, 0]
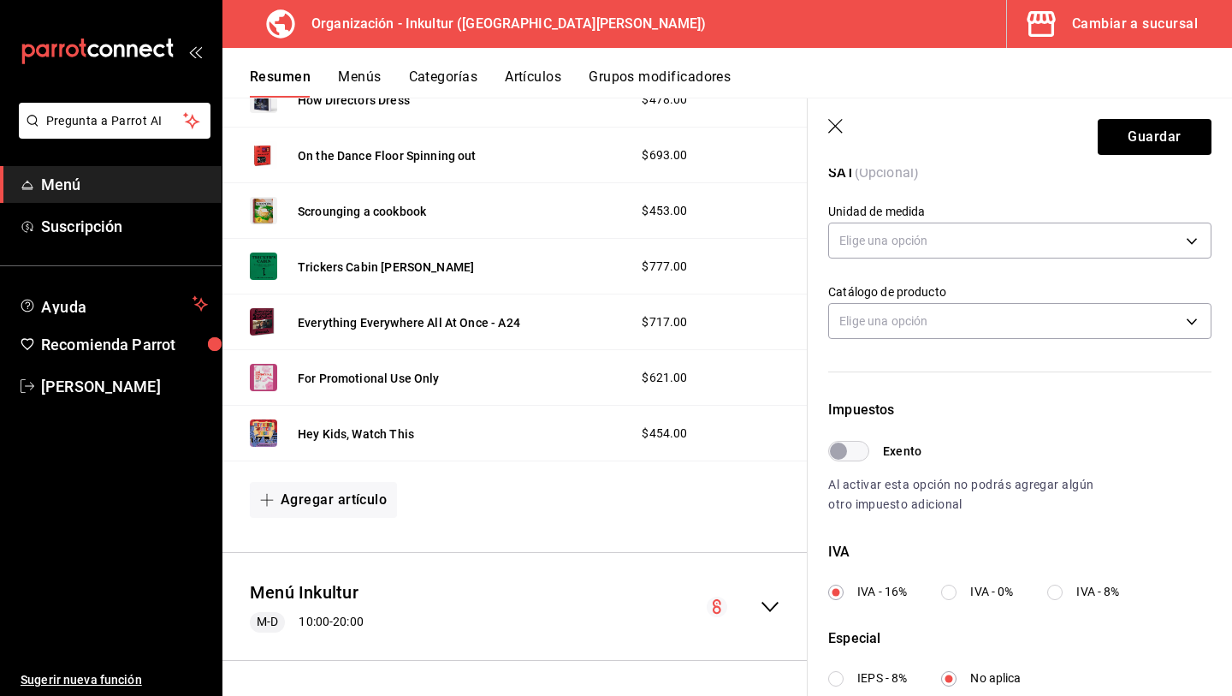
click at [944, 590] on input "IVA - 0%" at bounding box center [948, 592] width 15 height 15
radio input "true"
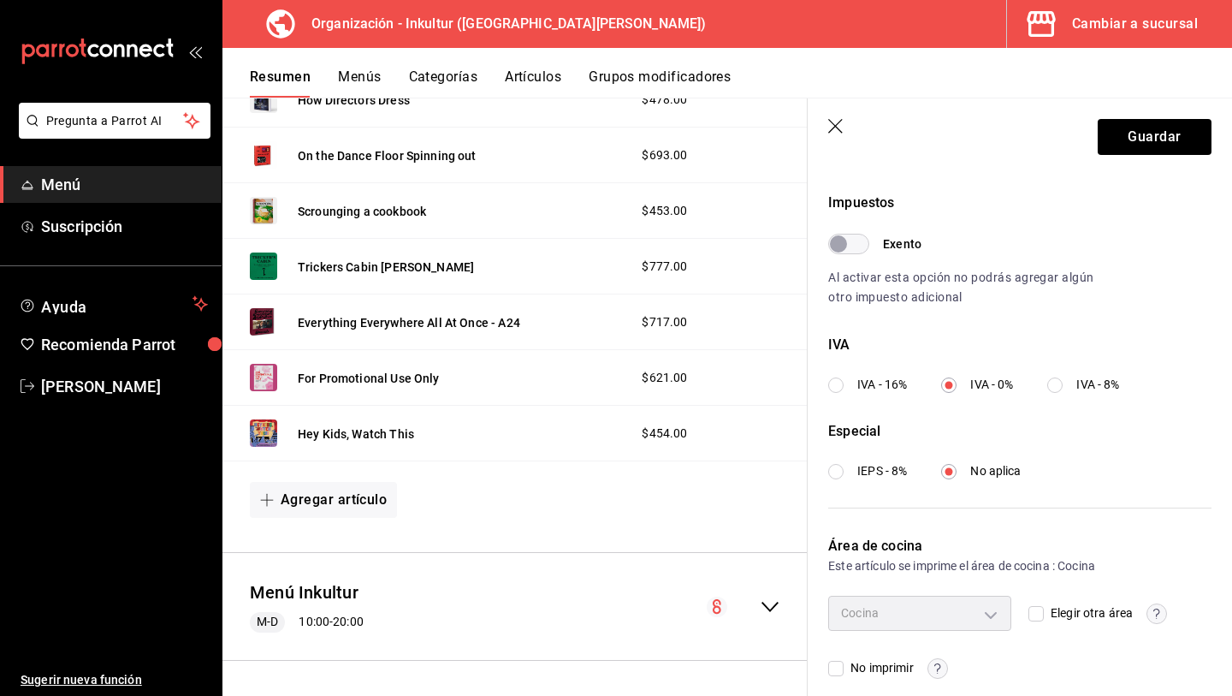
scroll to position [513, 0]
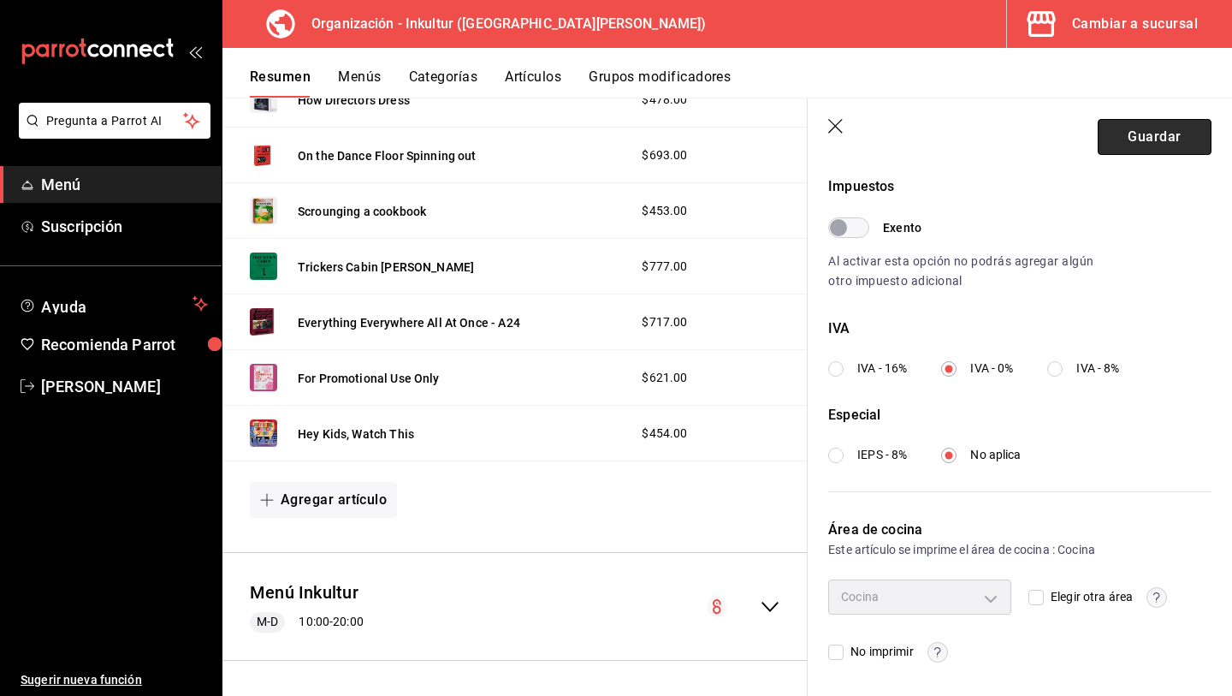
click at [1136, 145] on button "Guardar" at bounding box center [1155, 137] width 114 height 36
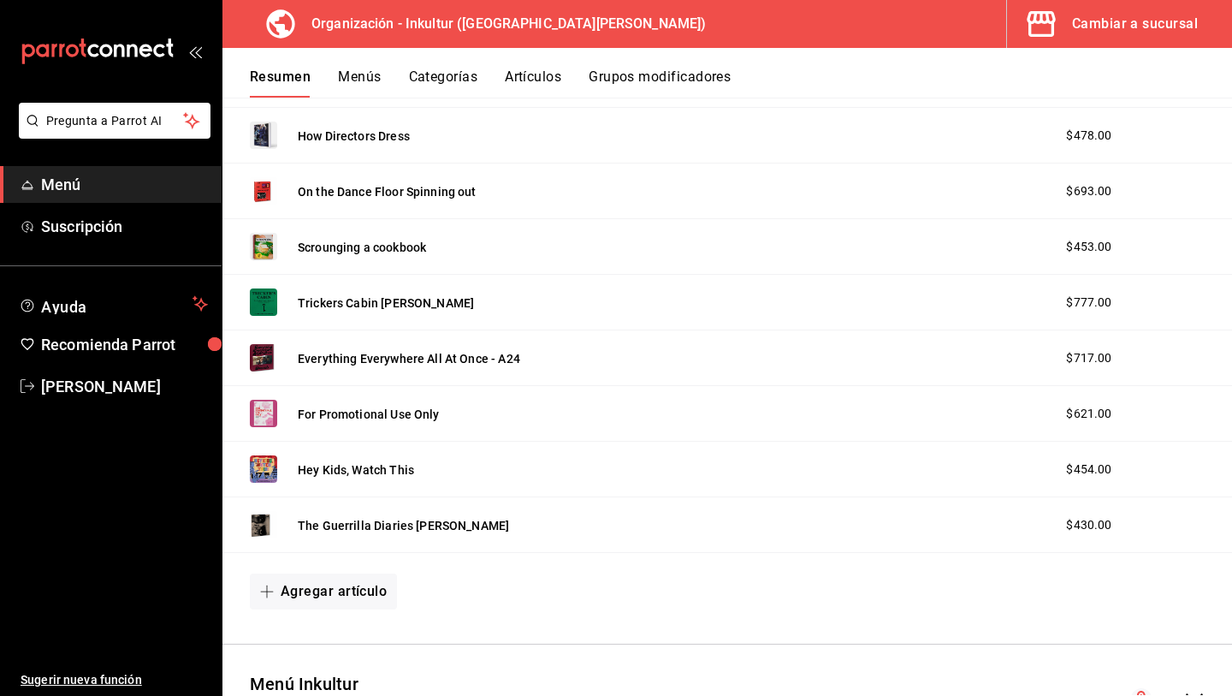
scroll to position [2436, 0]
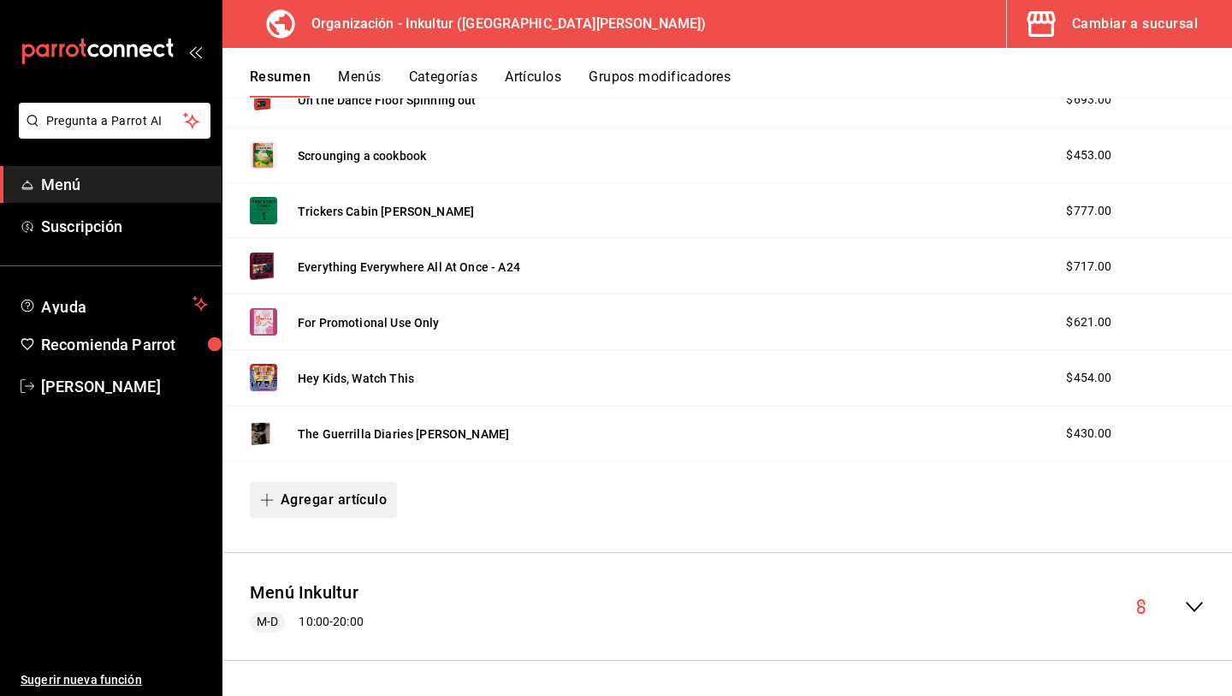
click at [338, 506] on button "Agregar artículo" at bounding box center [323, 500] width 147 height 36
click at [345, 585] on li "Artículo nuevo" at bounding box center [317, 588] width 134 height 42
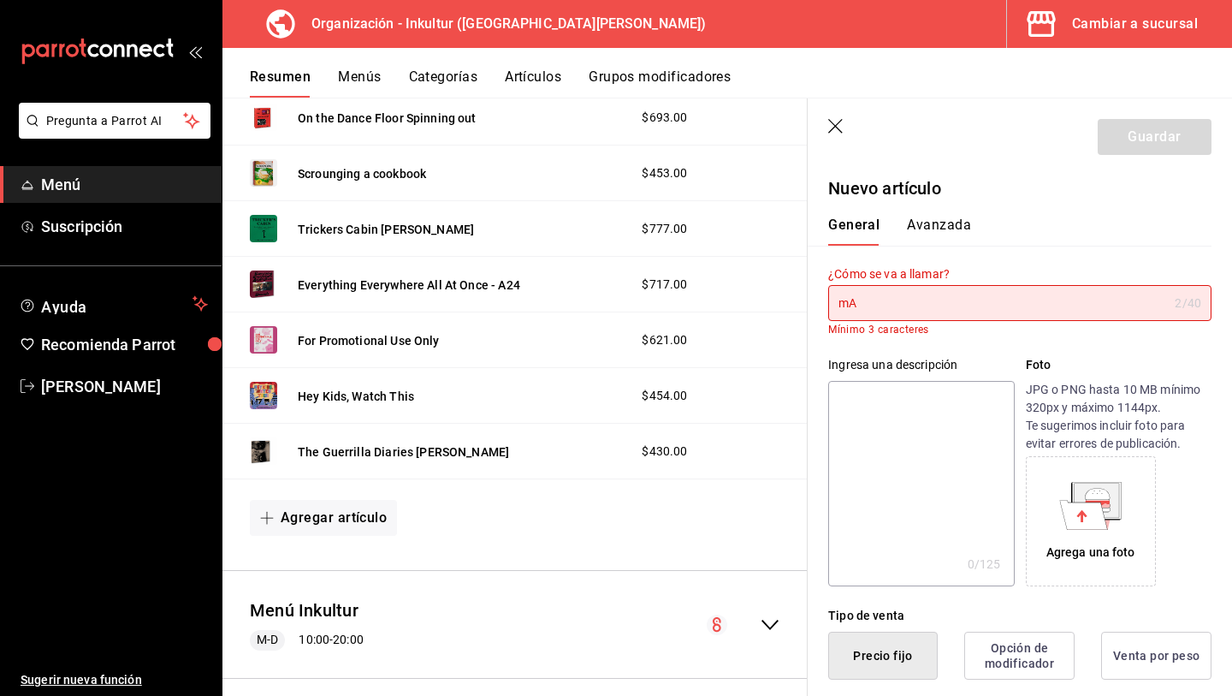
type input "m"
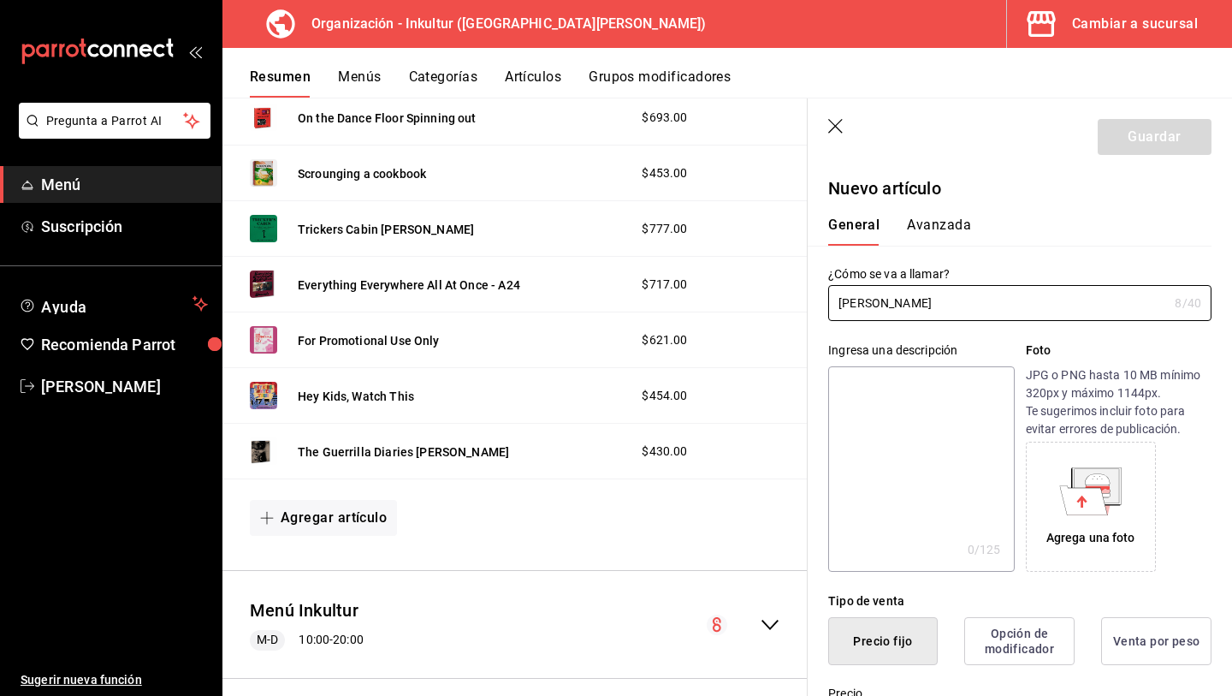
click at [941, 205] on div "General Avanzada" at bounding box center [1010, 223] width 404 height 45
click at [987, 313] on input "Maxxine" at bounding box center [998, 303] width 340 height 34
type input "Maxxine The Novel"
click at [1089, 500] on icon at bounding box center [1084, 499] width 48 height 29
click at [1115, 479] on icon at bounding box center [1097, 485] width 45 height 34
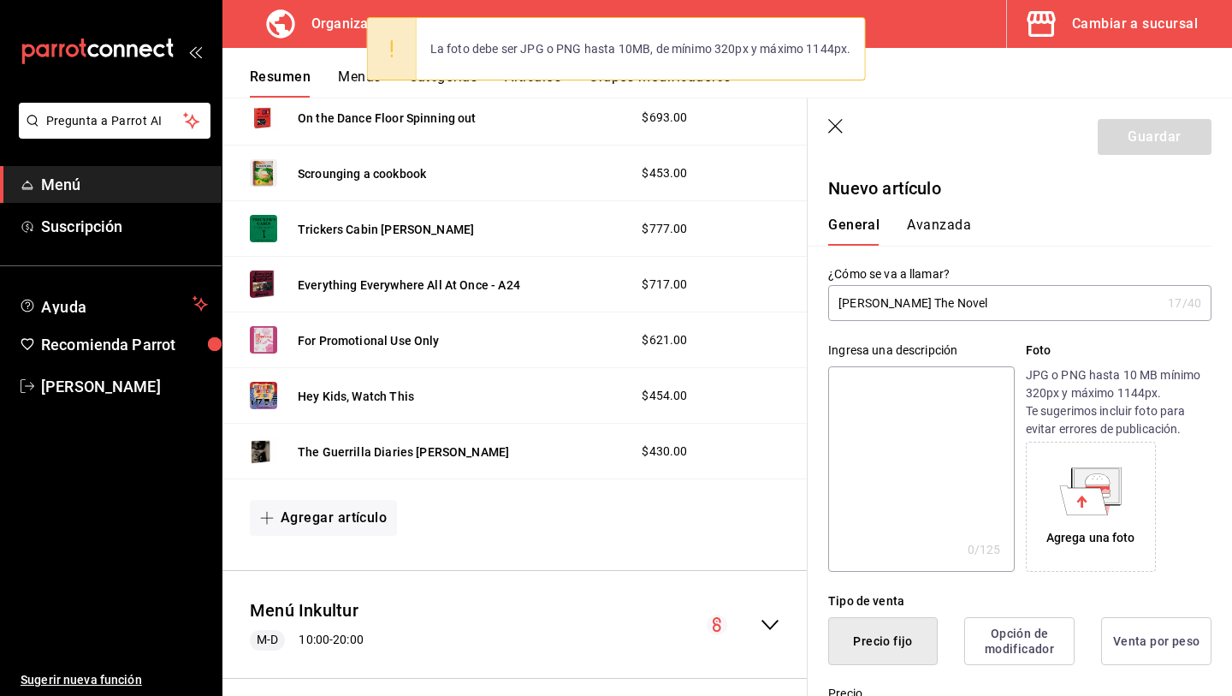
click at [1083, 501] on icon at bounding box center [1082, 501] width 10 height 12
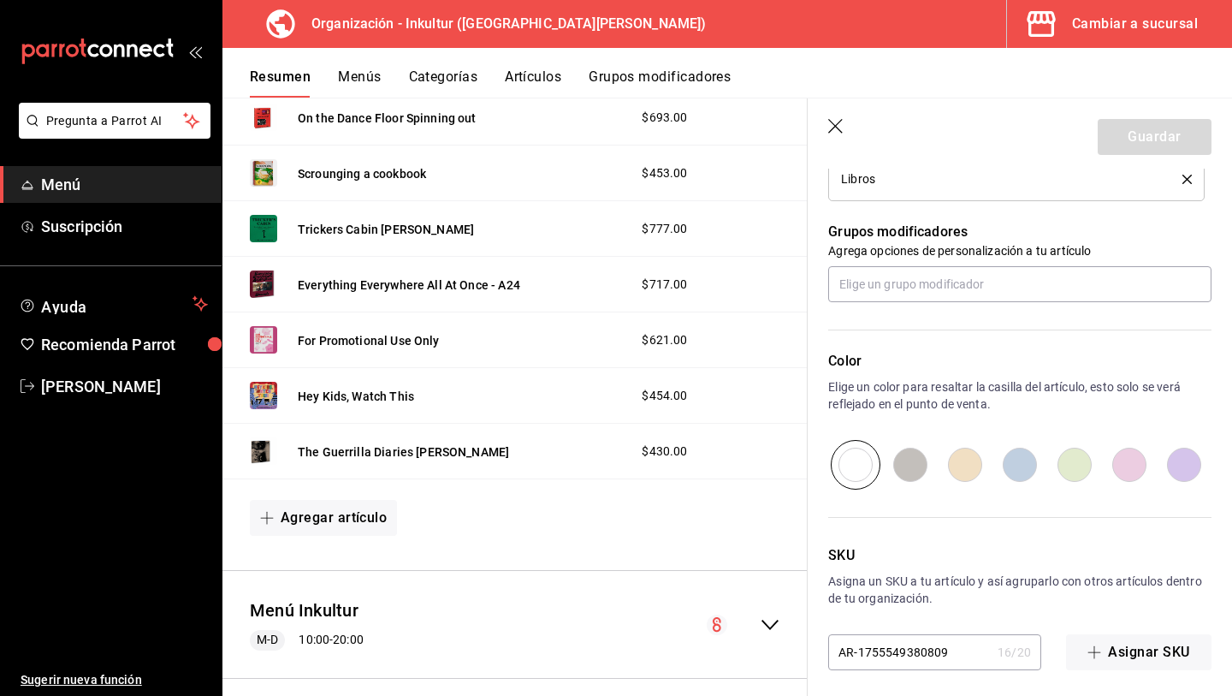
scroll to position [719, 0]
click at [1062, 460] on input "radio" at bounding box center [1074, 467] width 55 height 50
radio input "true"
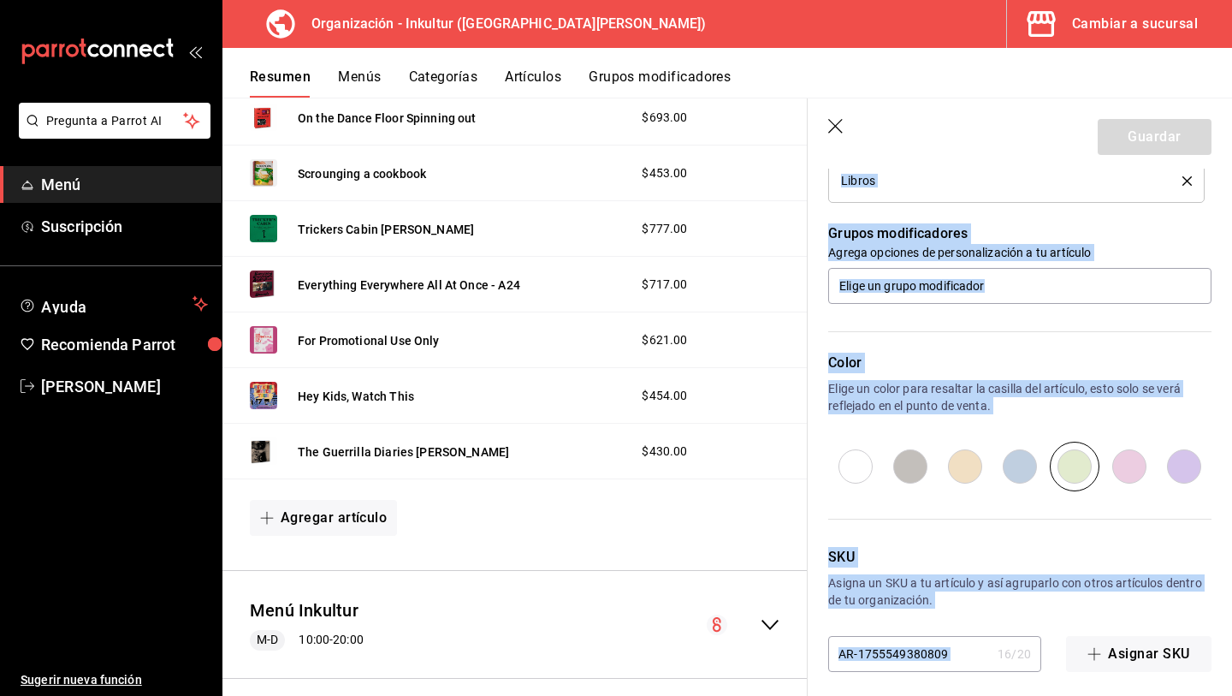
drag, startPoint x: 970, startPoint y: 653, endPoint x: 697, endPoint y: 616, distance: 275.5
click at [704, 625] on main "Resumen organización Agrega y edita los menús, las categorías, artículos y grup…" at bounding box center [728, 397] width 1010 height 598
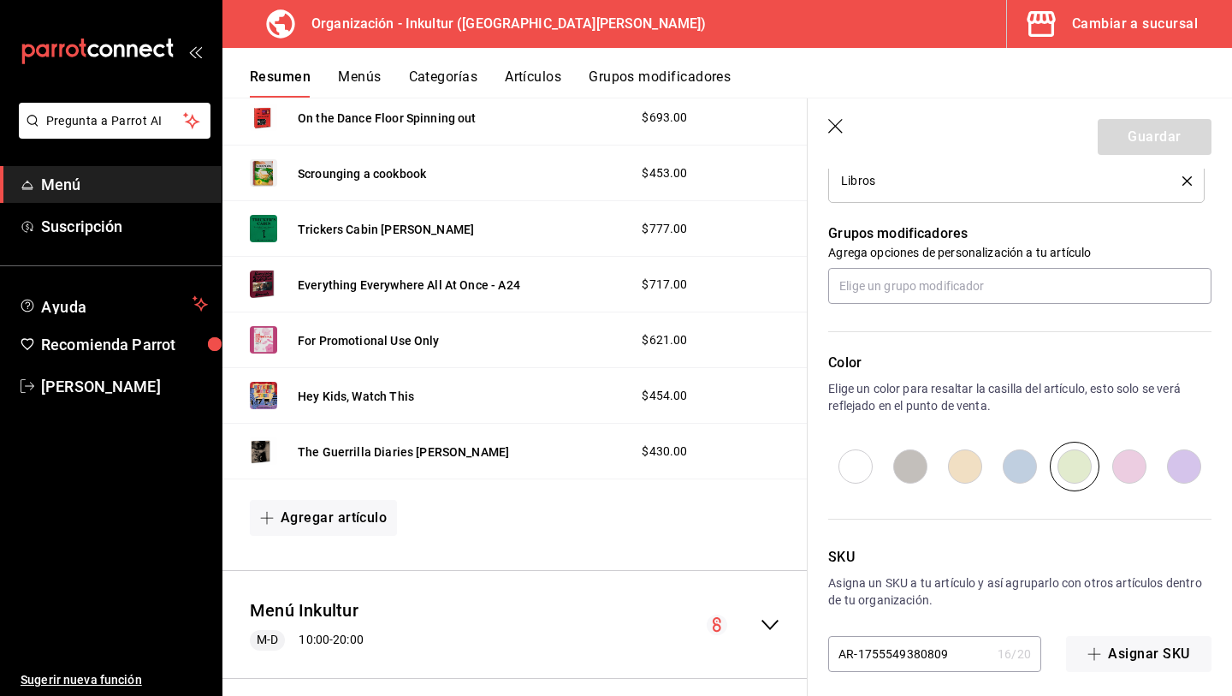
click at [947, 658] on input "AR-1755549380809" at bounding box center [909, 654] width 163 height 34
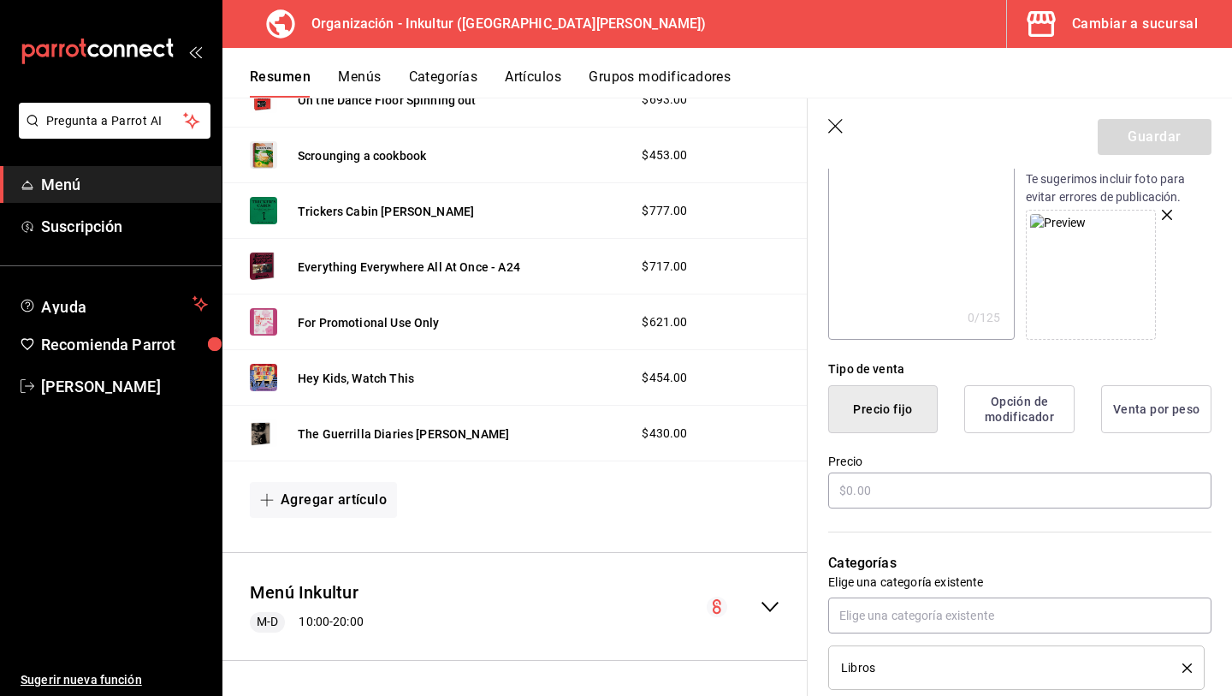
scroll to position [245, 0]
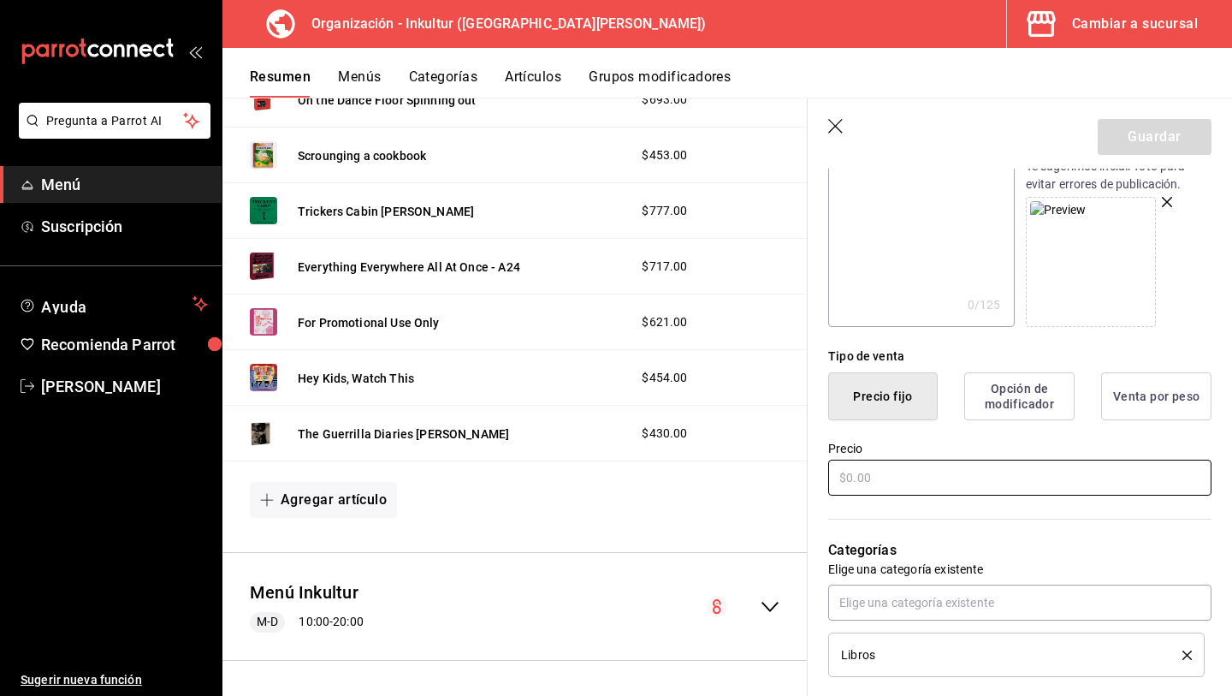
click at [876, 476] on input "text" at bounding box center [1019, 478] width 383 height 36
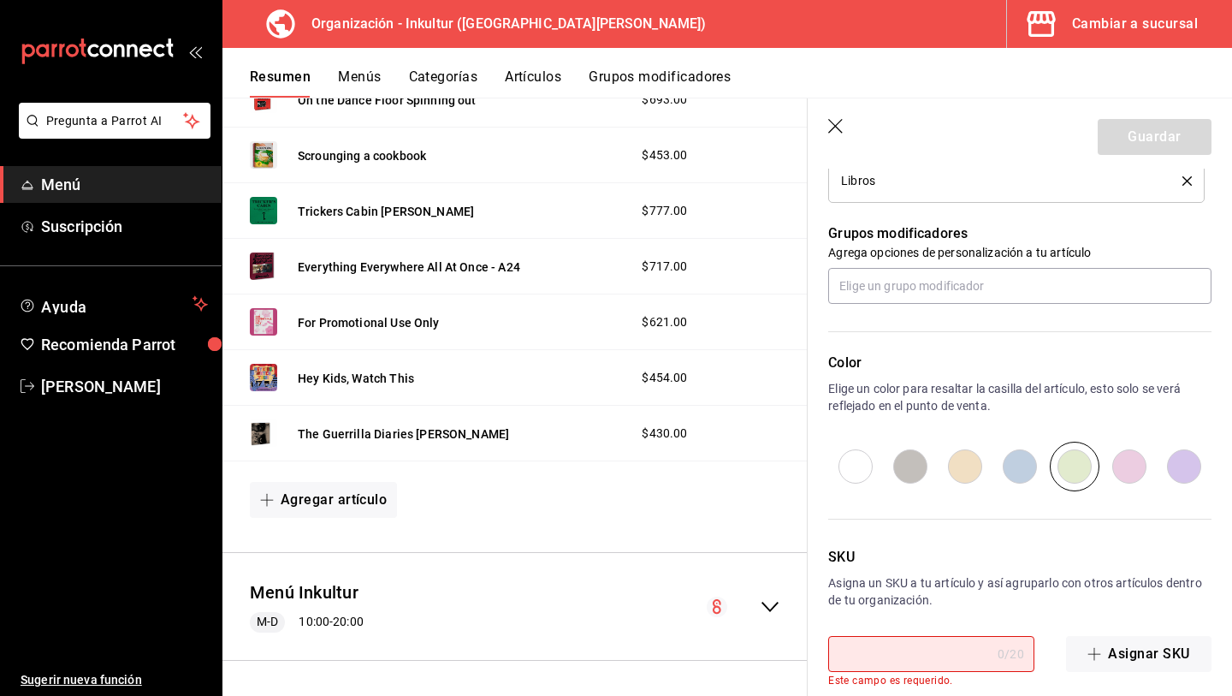
scroll to position [744, 0]
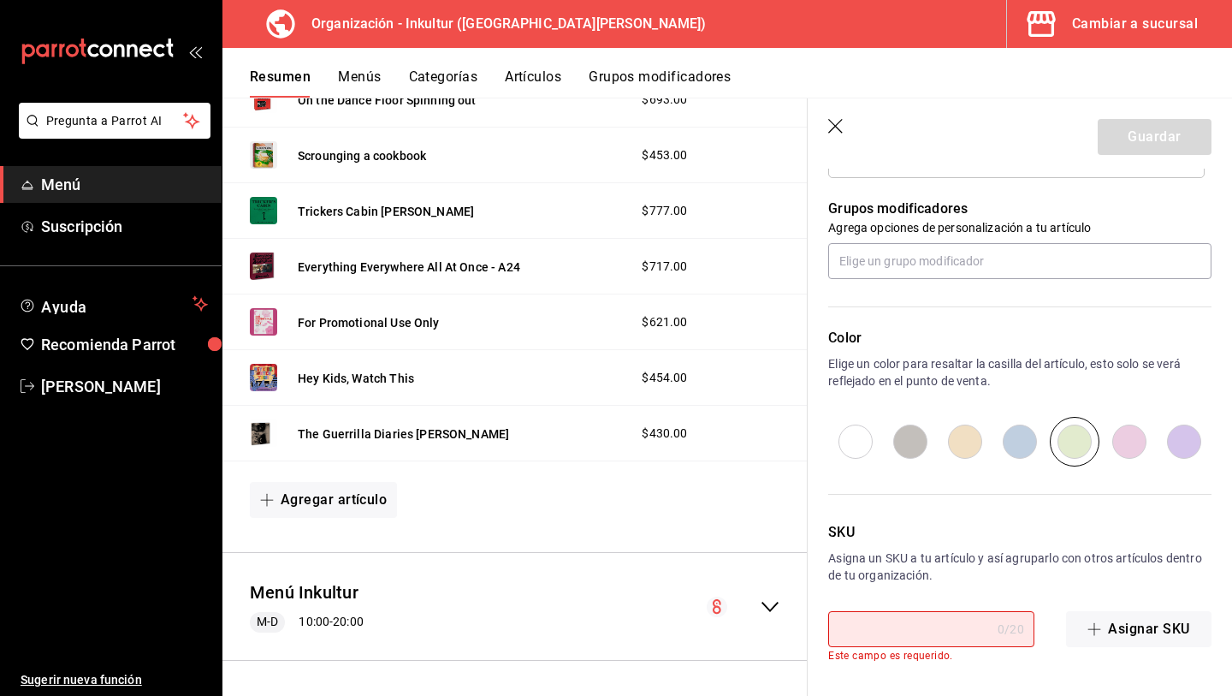
type input "$215.00"
click at [910, 632] on input "text" at bounding box center [909, 629] width 163 height 34
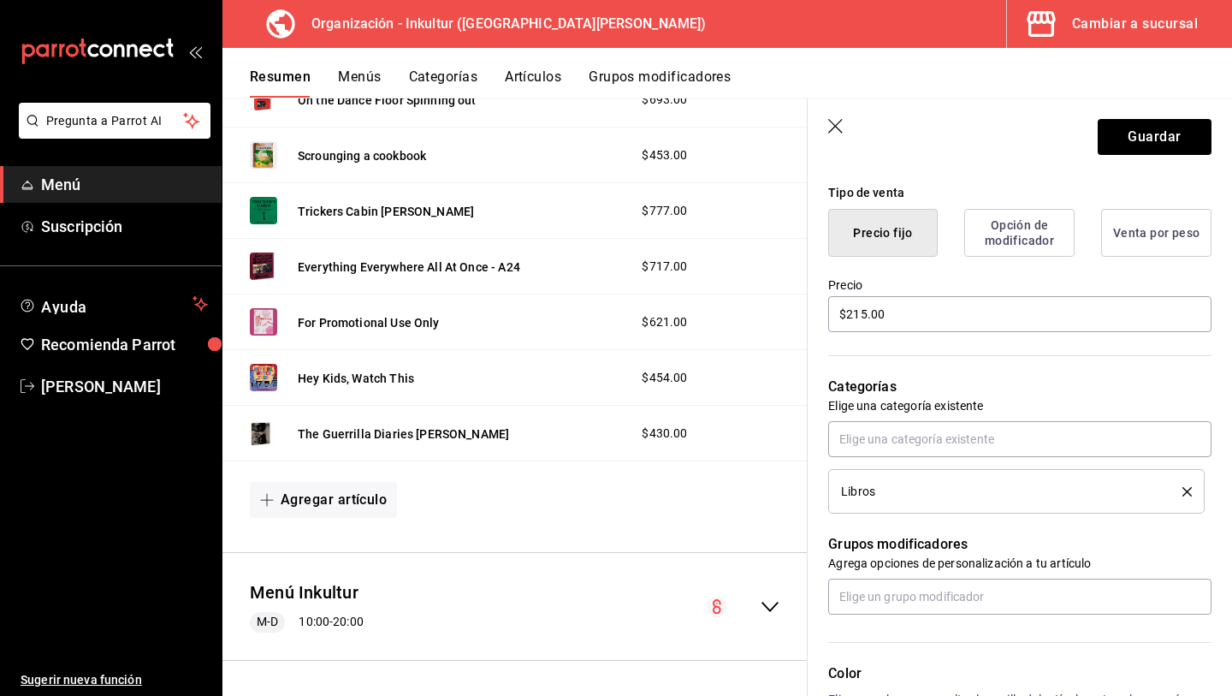
scroll to position [0, 0]
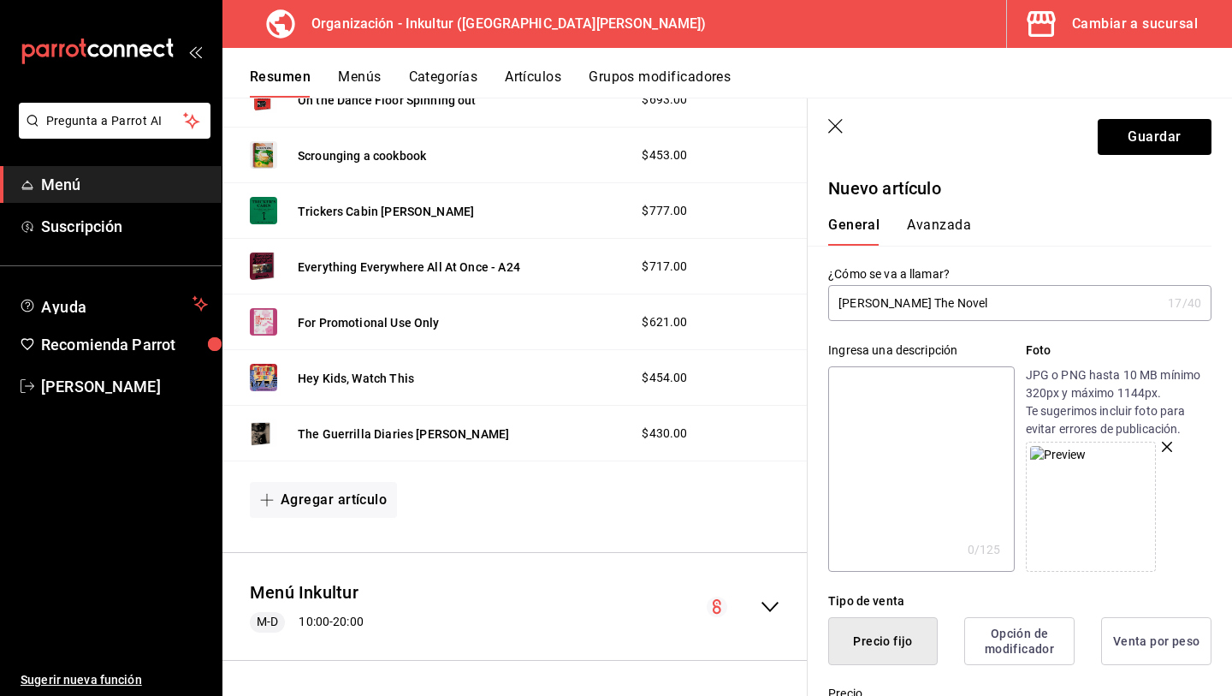
type input "L042"
click at [936, 224] on button "Avanzada" at bounding box center [939, 231] width 64 height 29
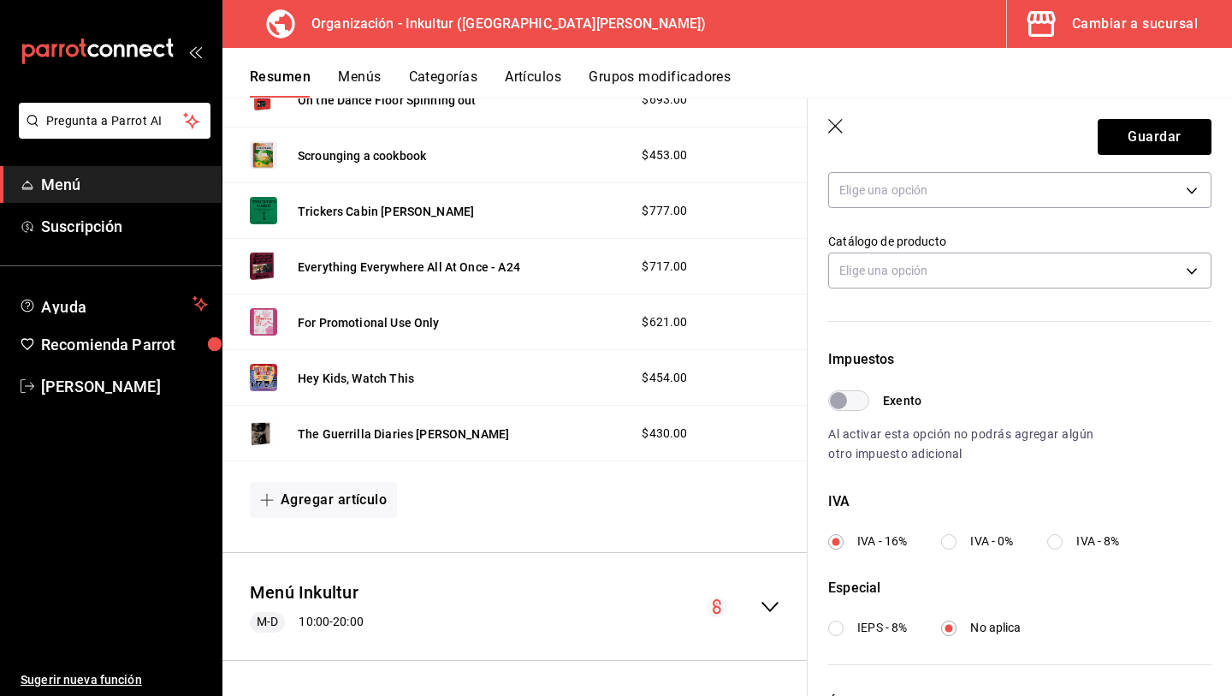
scroll to position [341, 0]
click at [945, 537] on input "IVA - 0%" at bounding box center [948, 540] width 15 height 15
radio input "true"
click at [1152, 141] on button "Guardar" at bounding box center [1155, 137] width 114 height 36
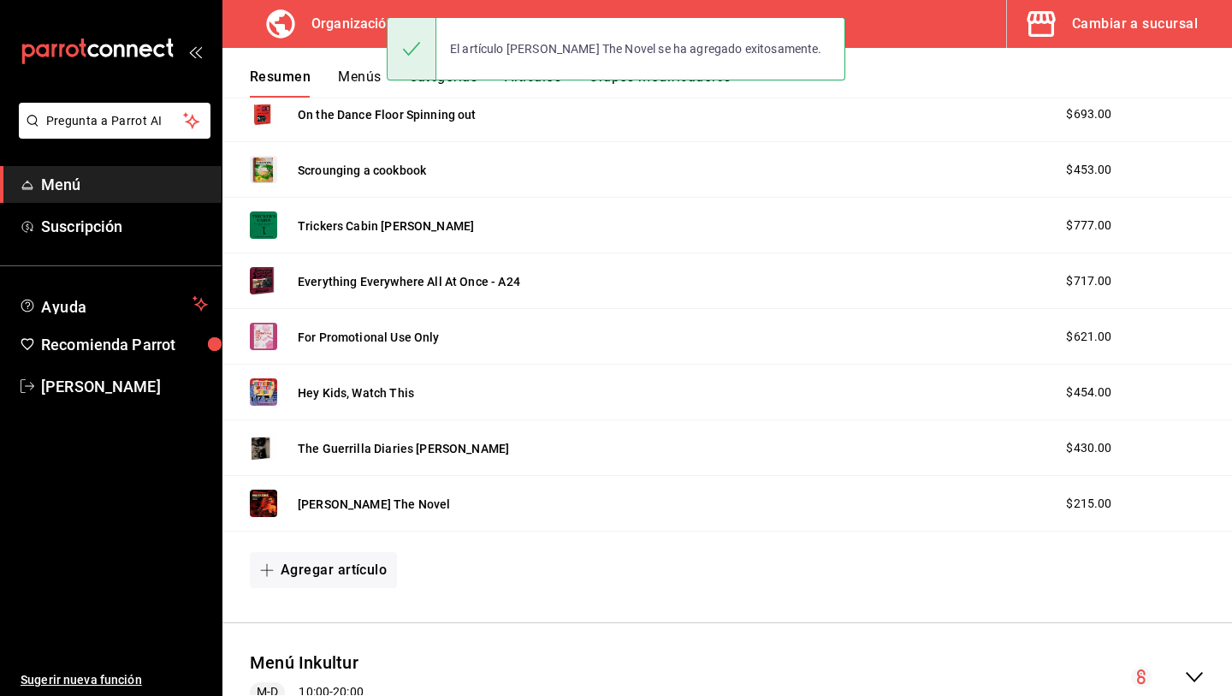
scroll to position [2491, 0]
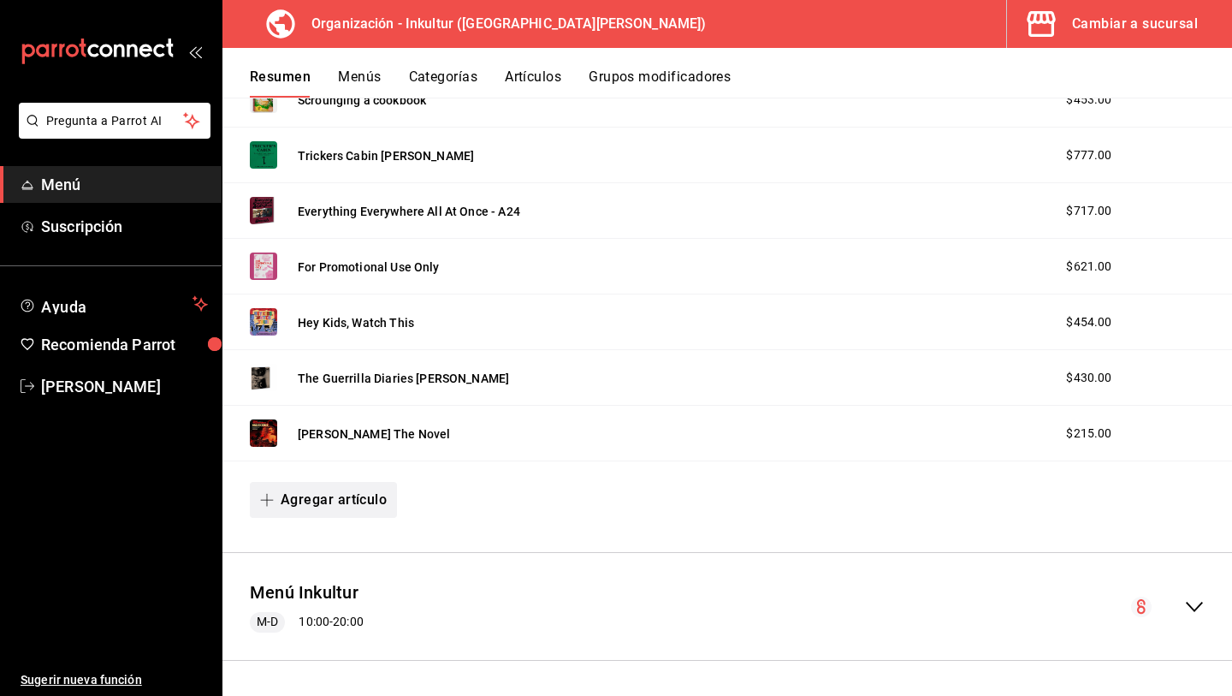
click at [318, 500] on button "Agregar artículo" at bounding box center [323, 500] width 147 height 36
click at [335, 589] on li "Artículo nuevo" at bounding box center [317, 588] width 134 height 42
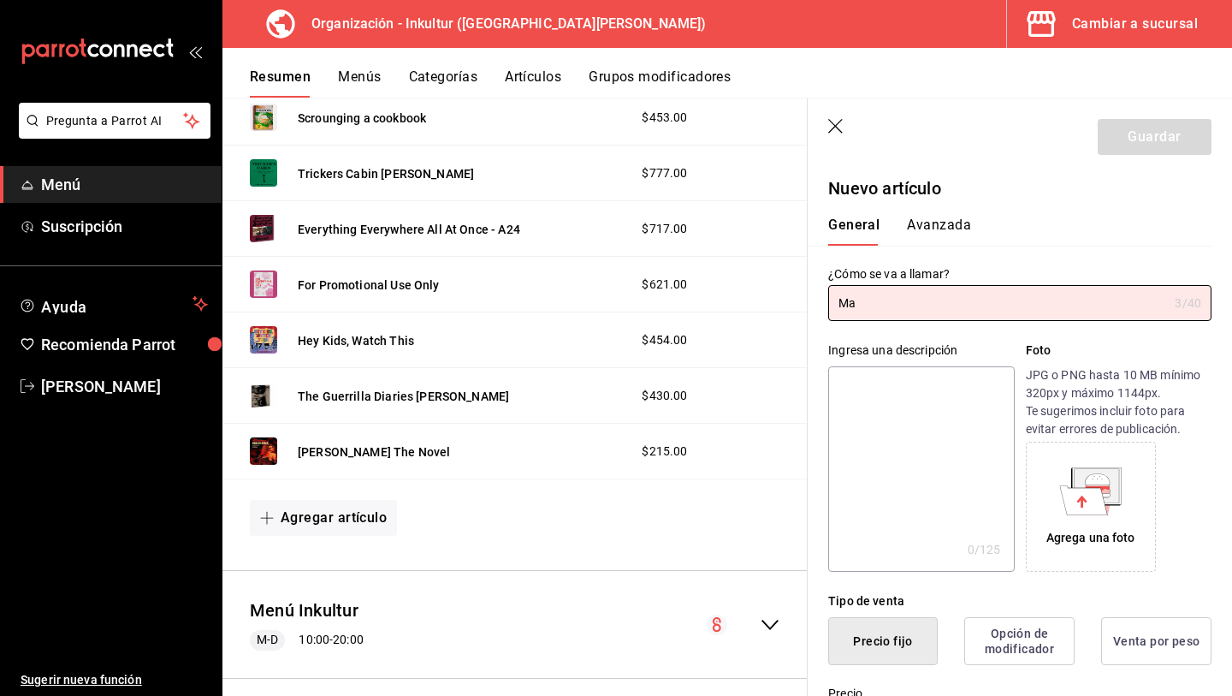
type input "M"
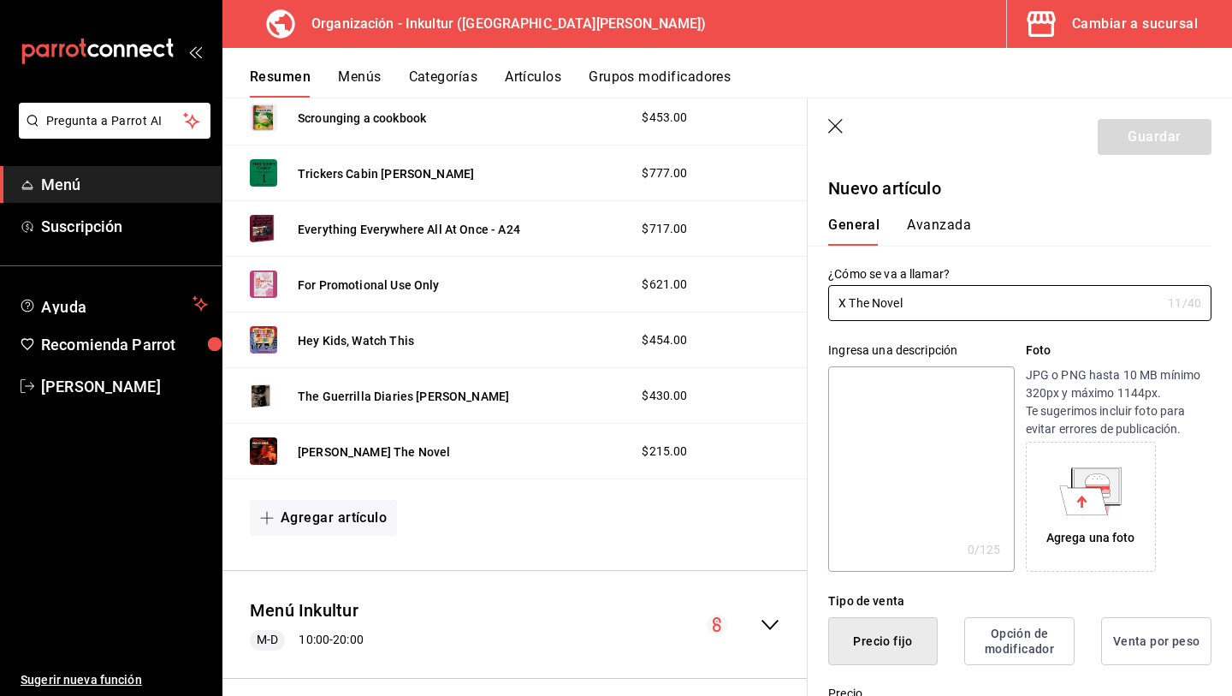
type input "X The Novel"
click at [1105, 512] on icon at bounding box center [1084, 499] width 48 height 29
click at [1081, 500] on icon at bounding box center [1082, 501] width 10 height 12
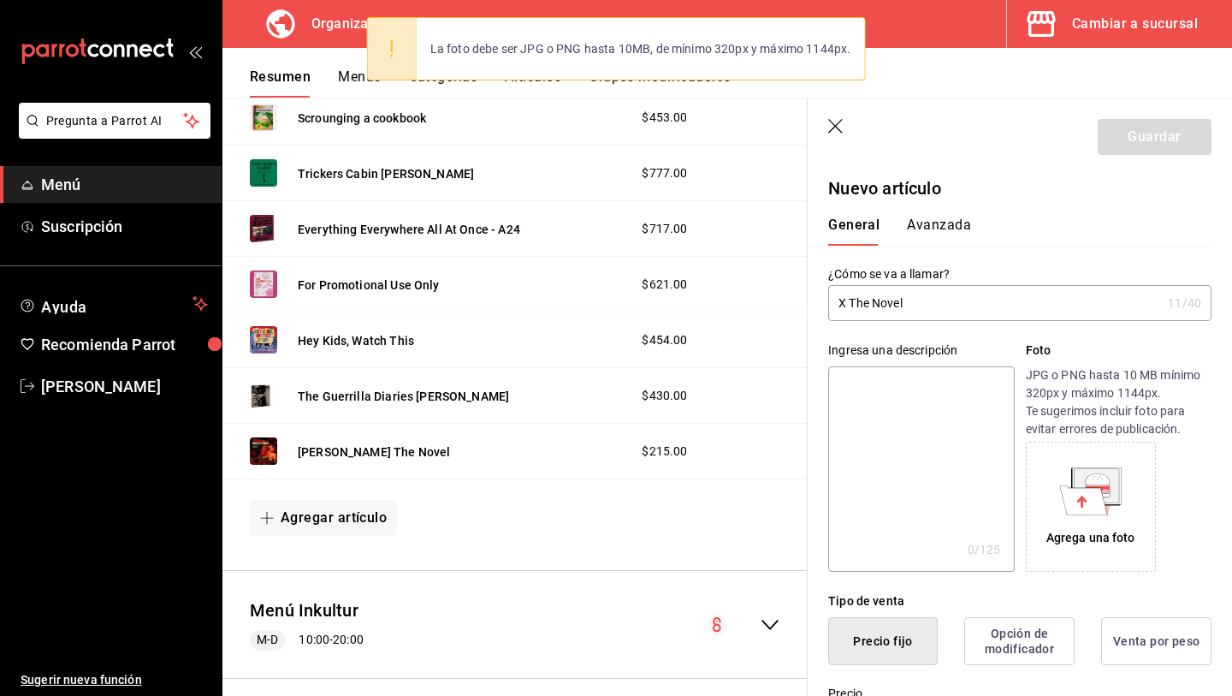
click at [1082, 492] on icon at bounding box center [1084, 499] width 48 height 29
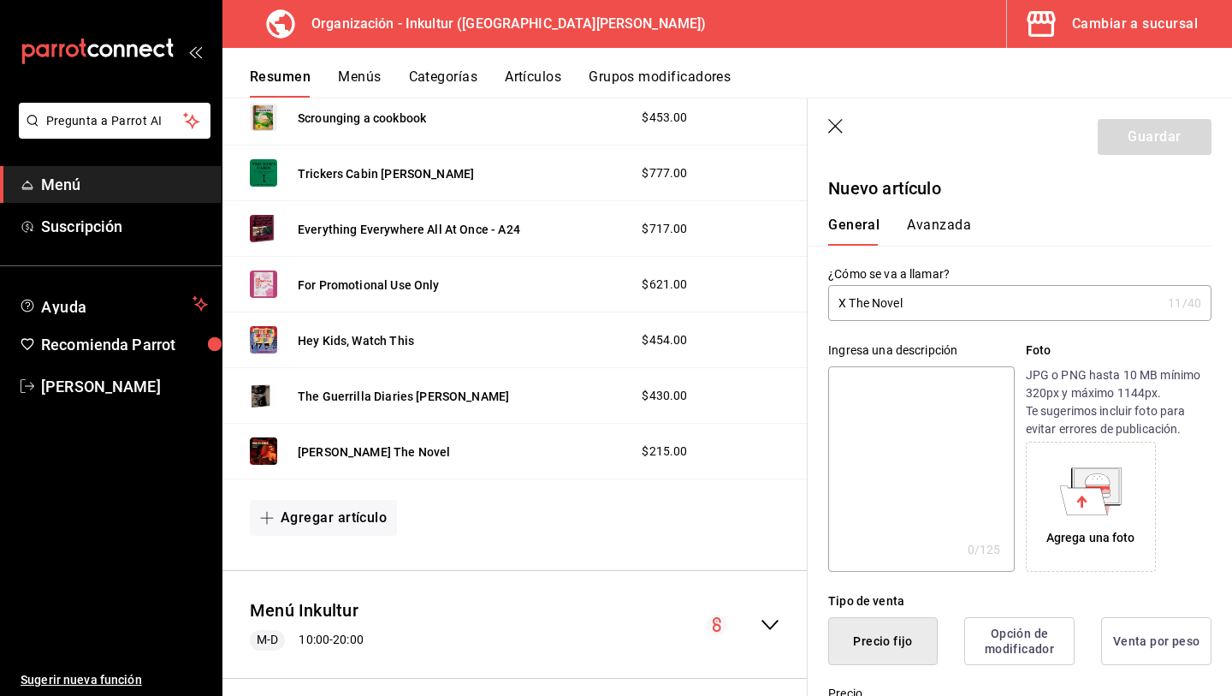
click at [1102, 515] on div "Agrega una foto" at bounding box center [1091, 507] width 122 height 122
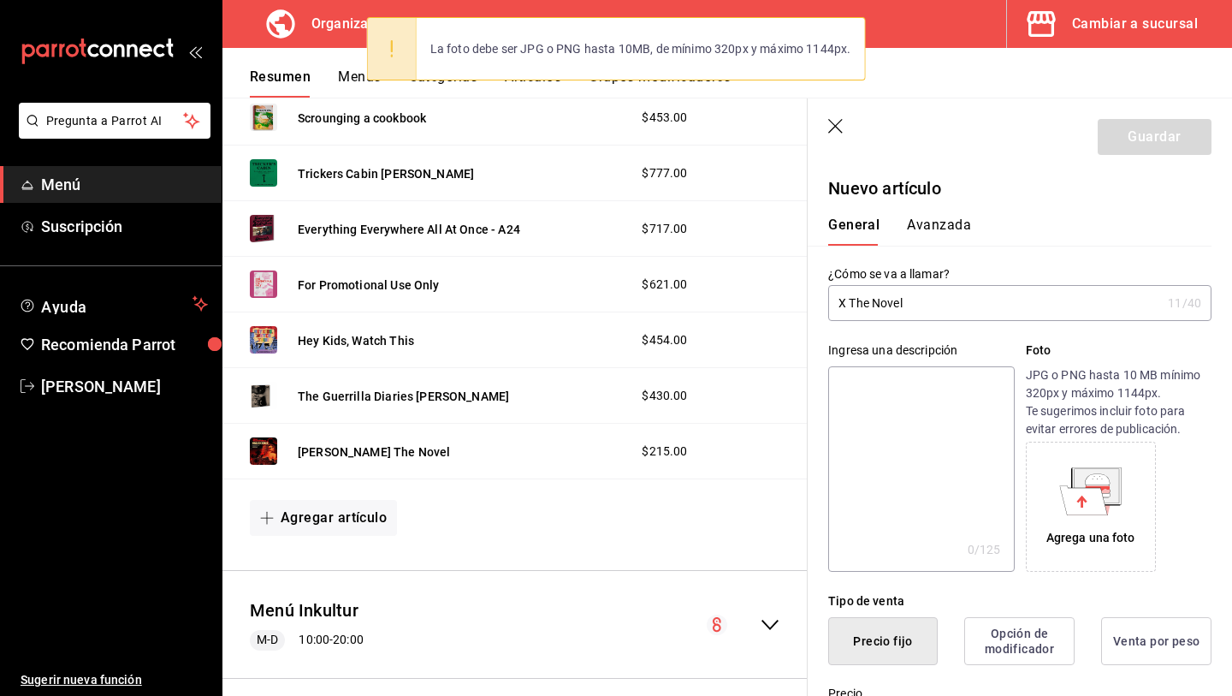
click at [1107, 555] on div "Agrega una foto" at bounding box center [1091, 507] width 122 height 122
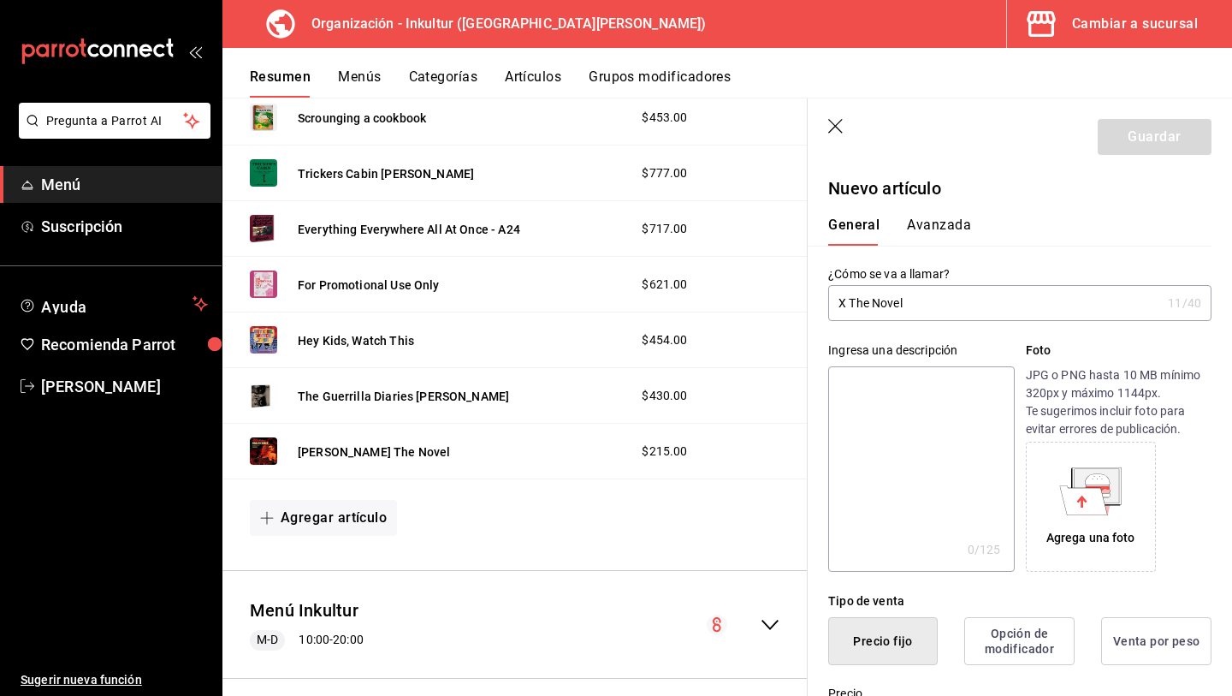
click at [1141, 502] on div "Agrega una foto" at bounding box center [1091, 507] width 122 height 122
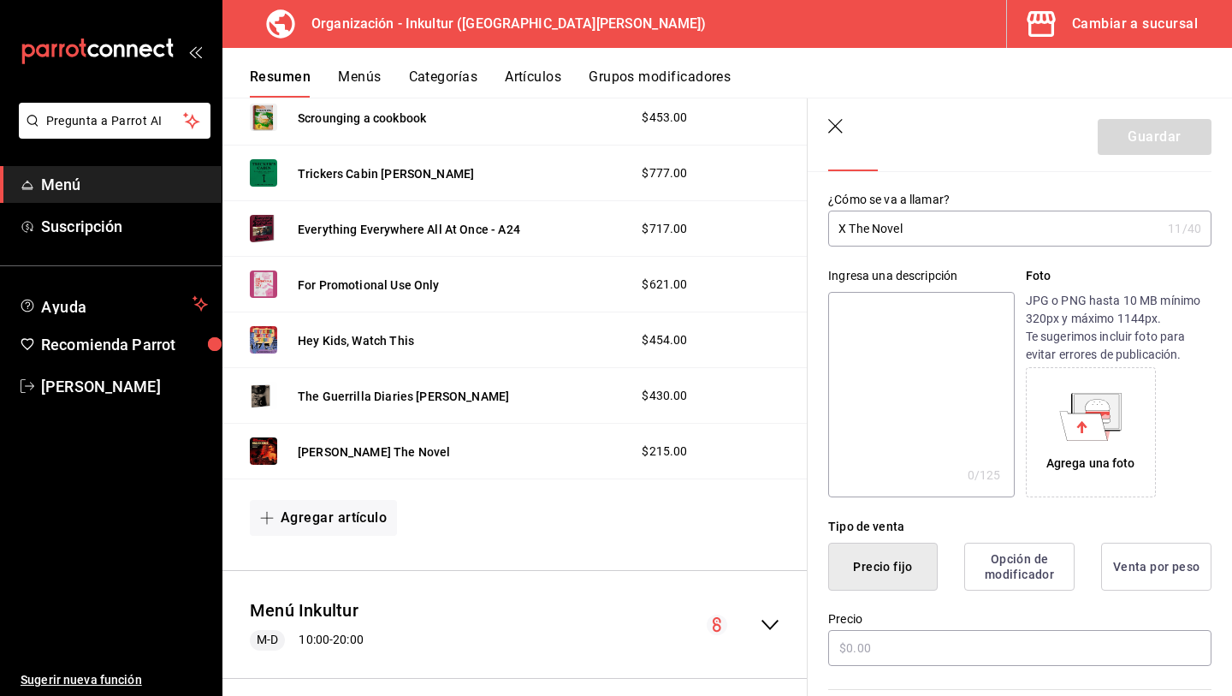
scroll to position [80, 0]
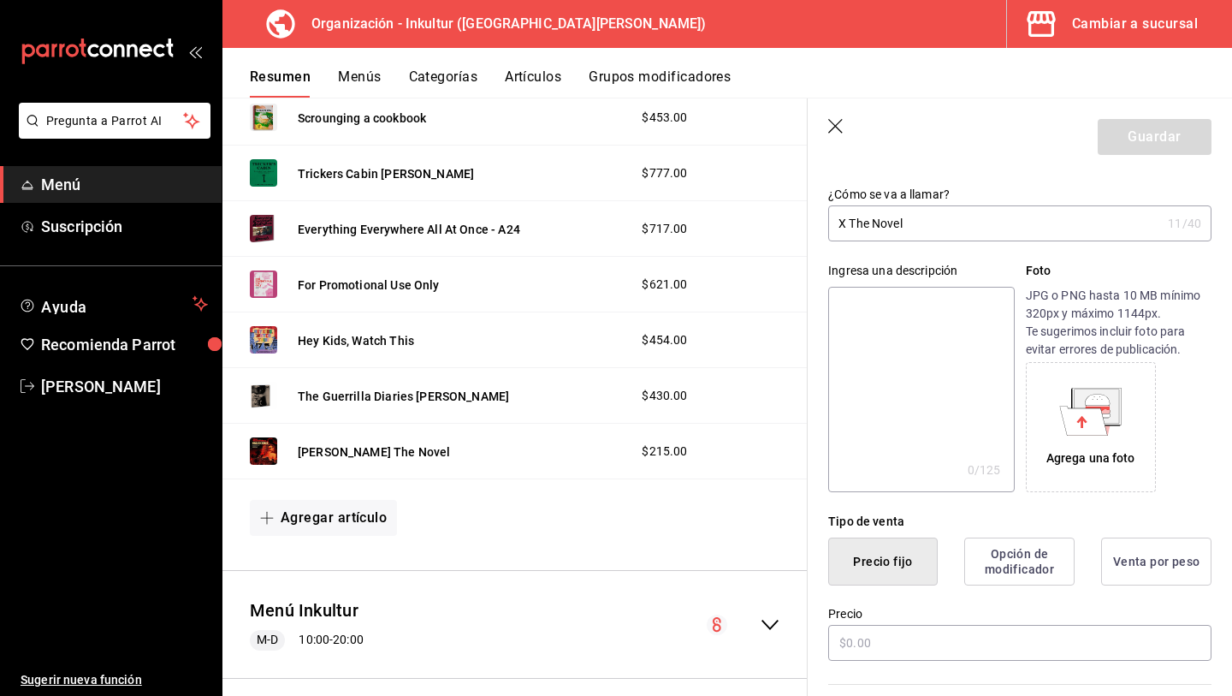
click at [1098, 417] on icon at bounding box center [1084, 420] width 48 height 29
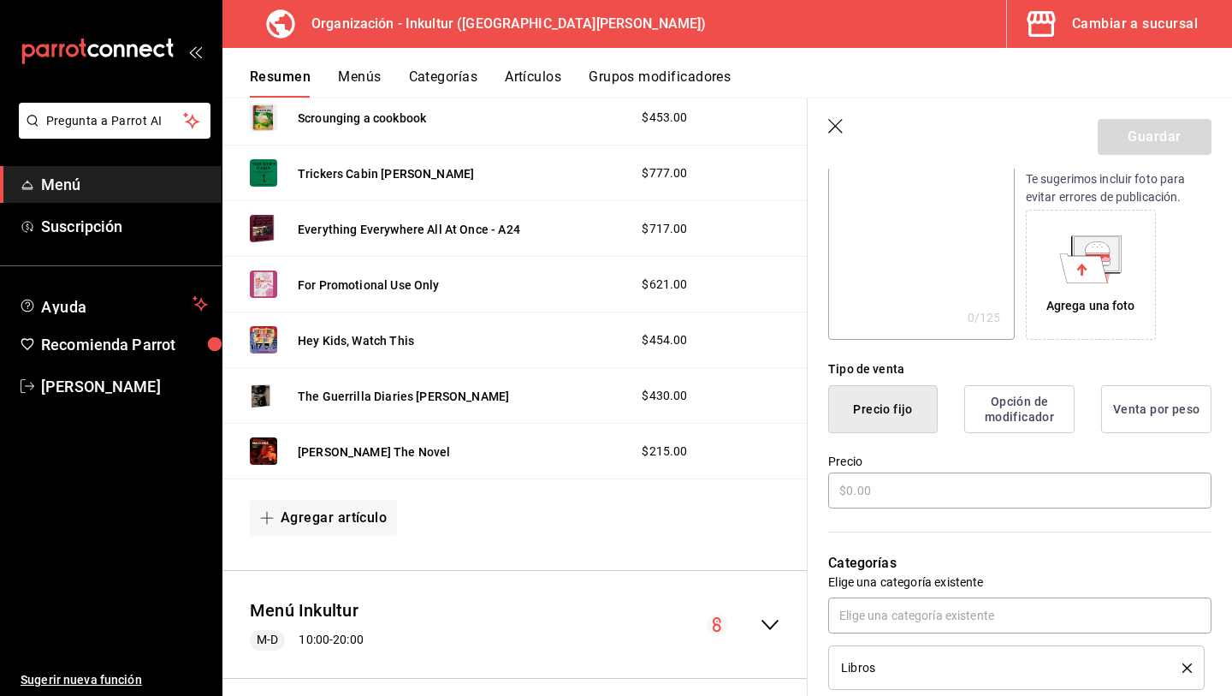
scroll to position [266, 0]
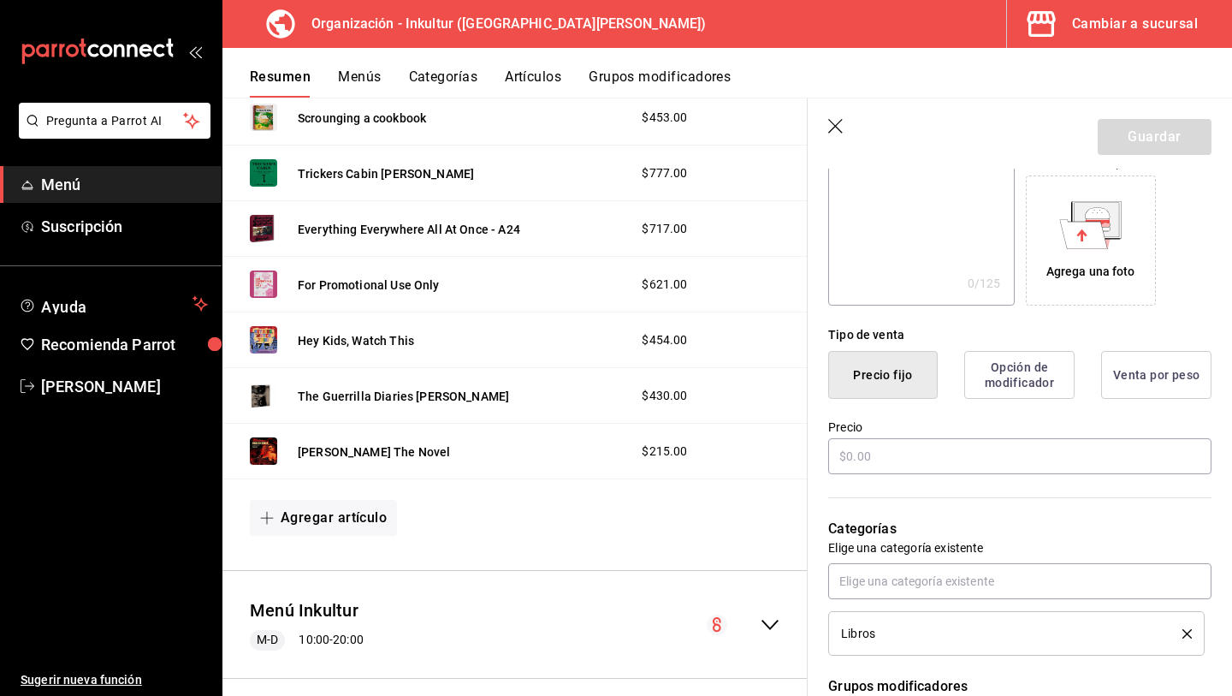
click at [1101, 225] on icon at bounding box center [1084, 234] width 48 height 30
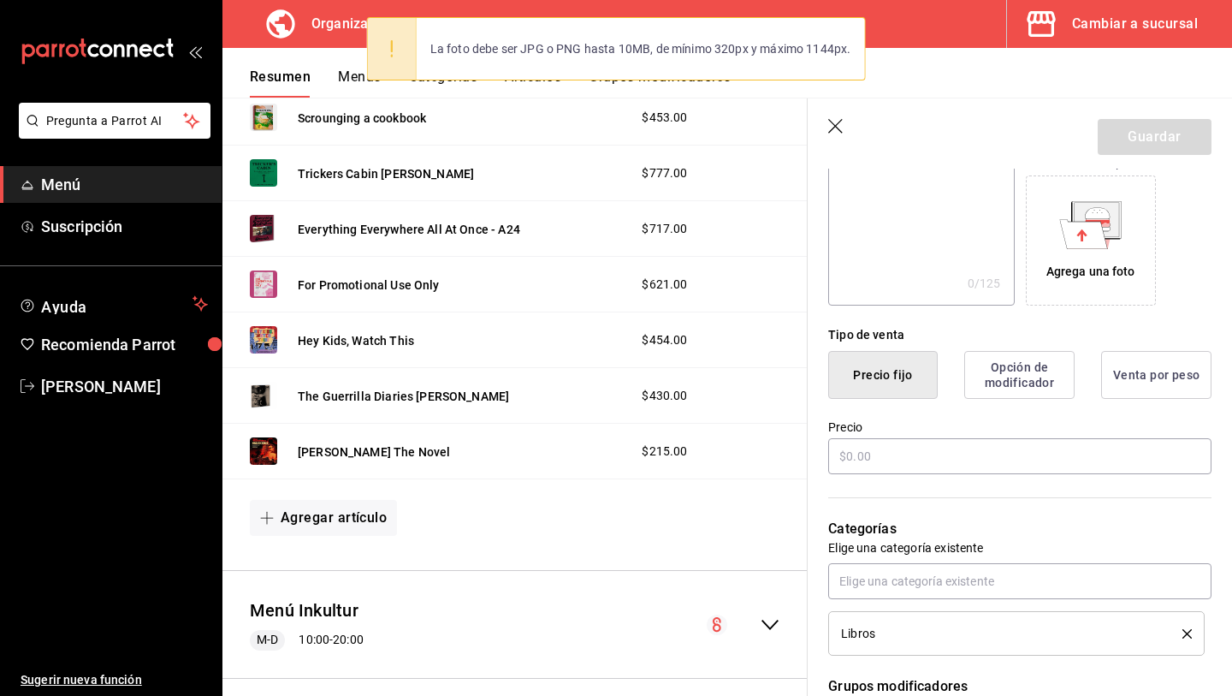
click at [1066, 280] on div "Agrega una foto" at bounding box center [1091, 272] width 89 height 18
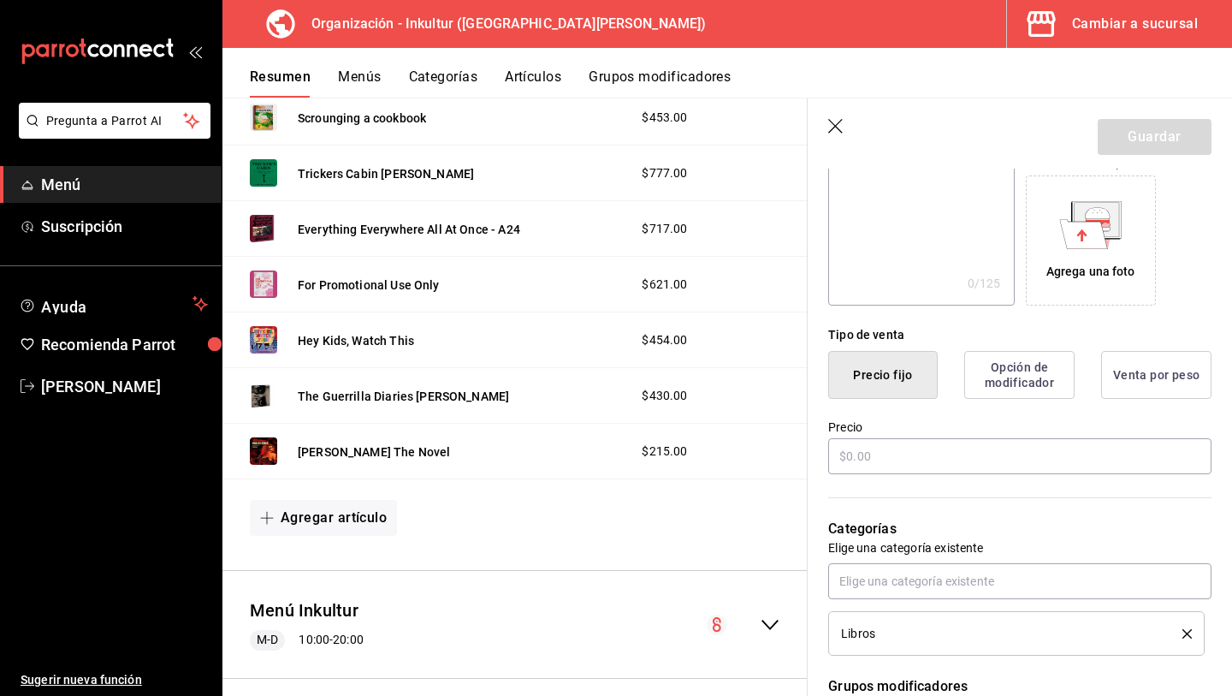
click at [1097, 270] on div "Agrega una foto" at bounding box center [1091, 272] width 89 height 18
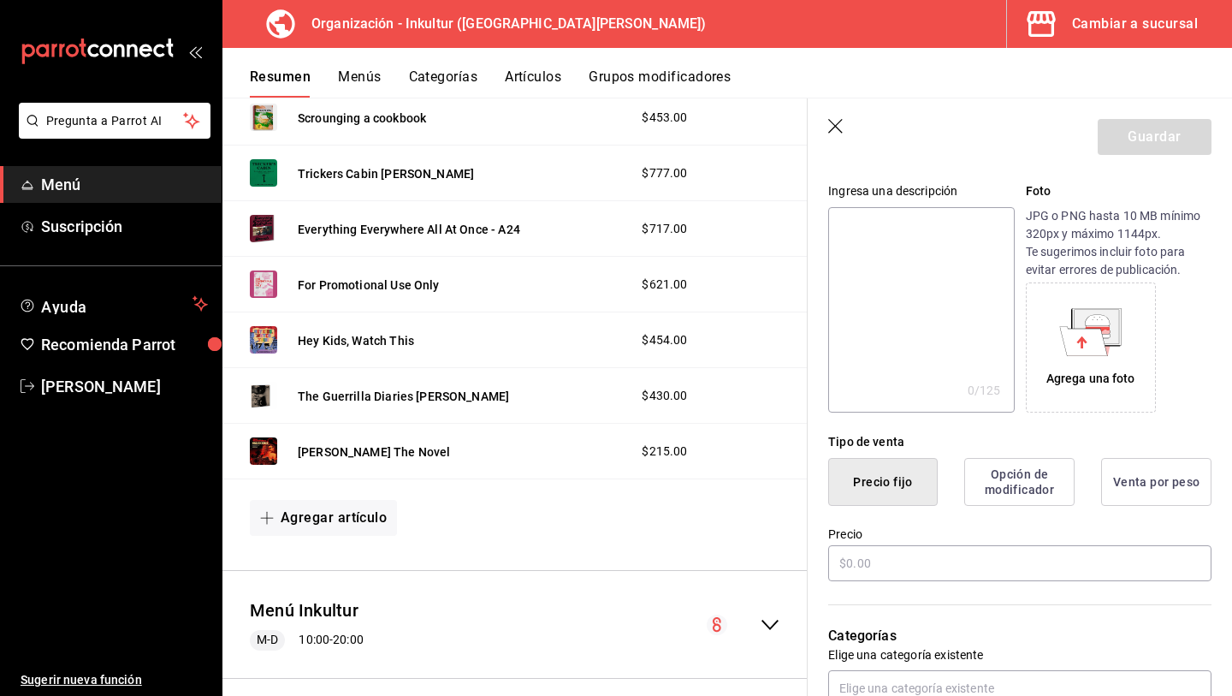
scroll to position [158, 0]
click at [1117, 346] on icon at bounding box center [1096, 328] width 50 height 39
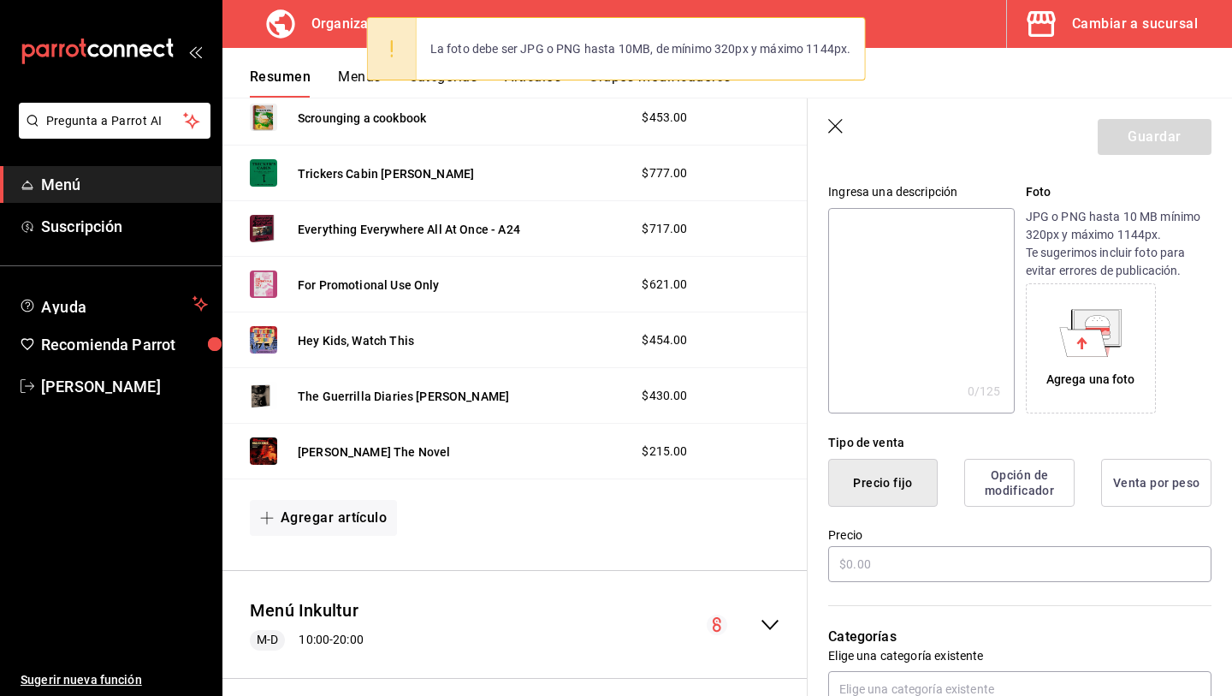
click at [1120, 373] on div "Agrega una foto" at bounding box center [1091, 380] width 89 height 18
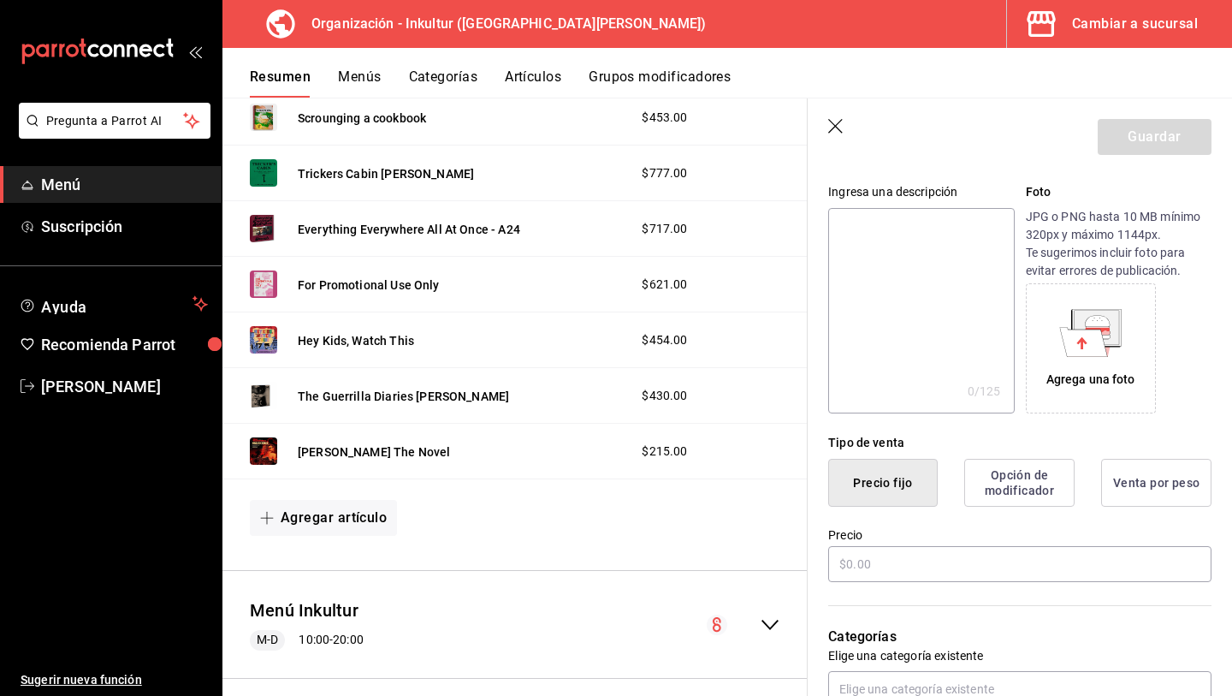
click at [1086, 341] on icon at bounding box center [1084, 341] width 48 height 29
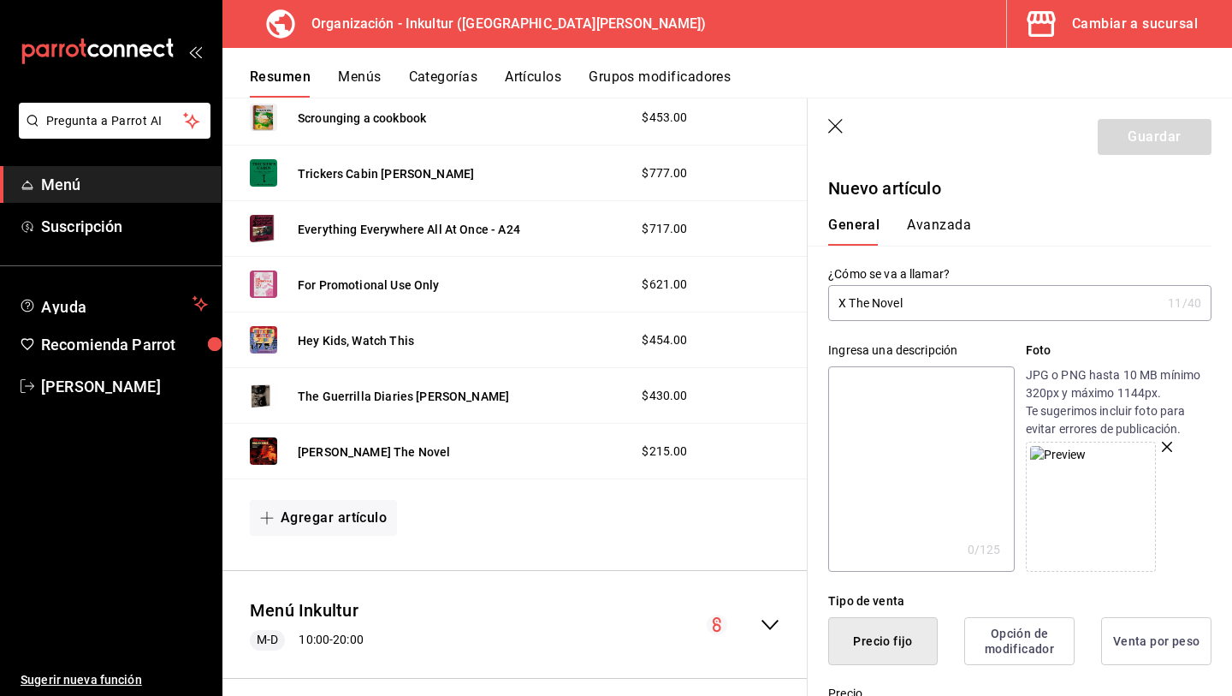
scroll to position [263, 0]
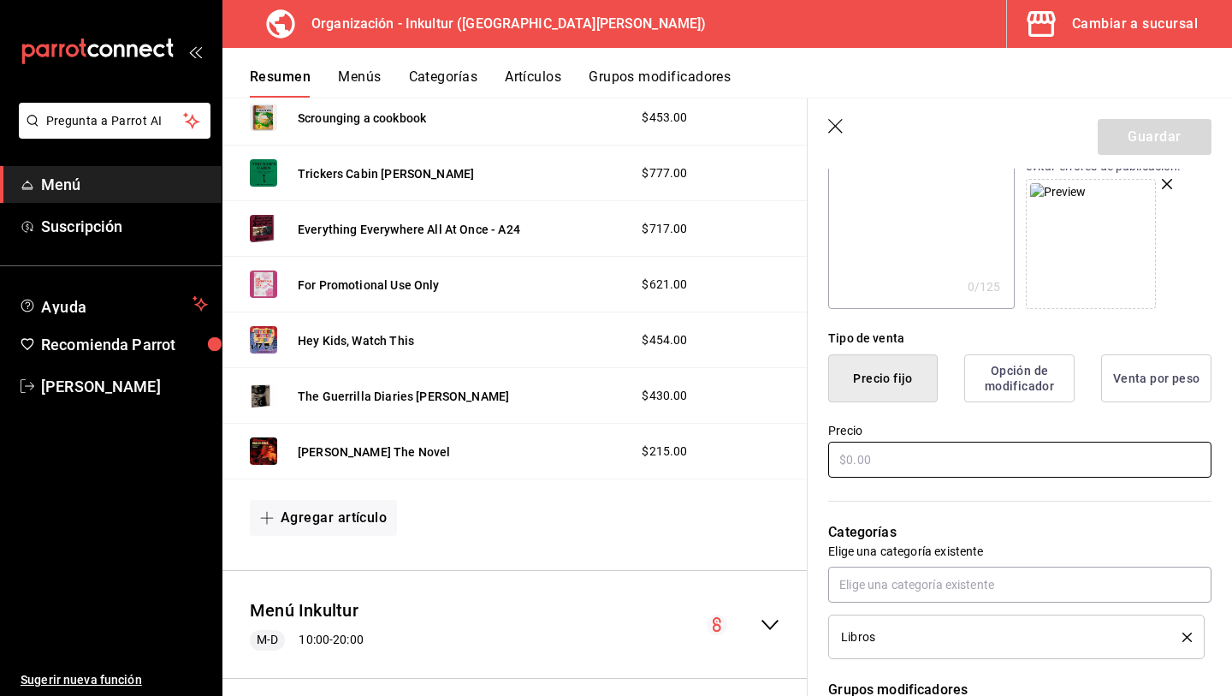
click at [895, 464] on input "text" at bounding box center [1019, 460] width 383 height 36
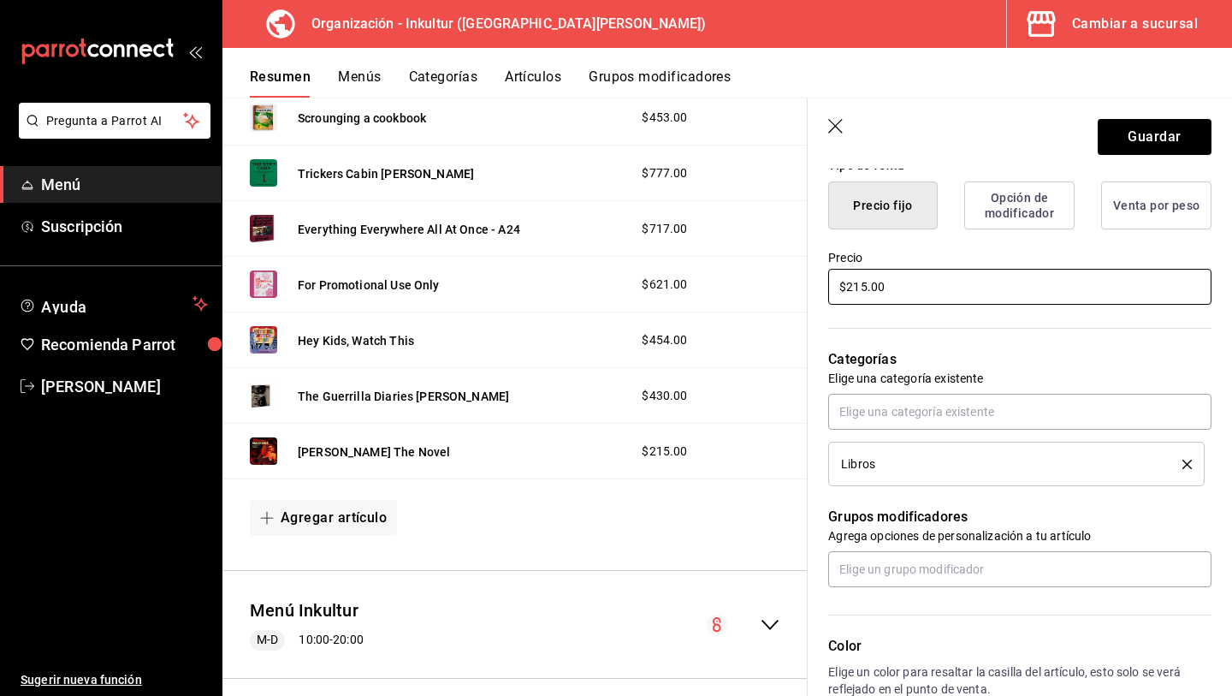
scroll to position [442, 0]
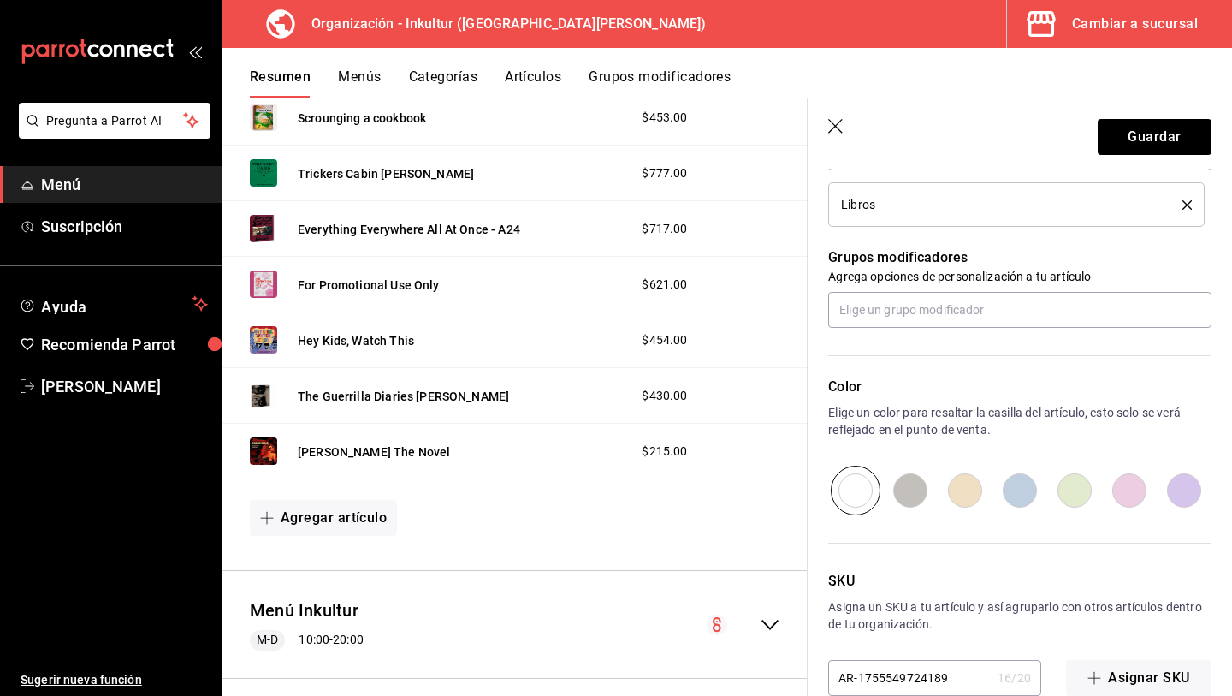
type input "$215.00"
click at [1093, 480] on input "radio" at bounding box center [1074, 491] width 55 height 50
radio input "true"
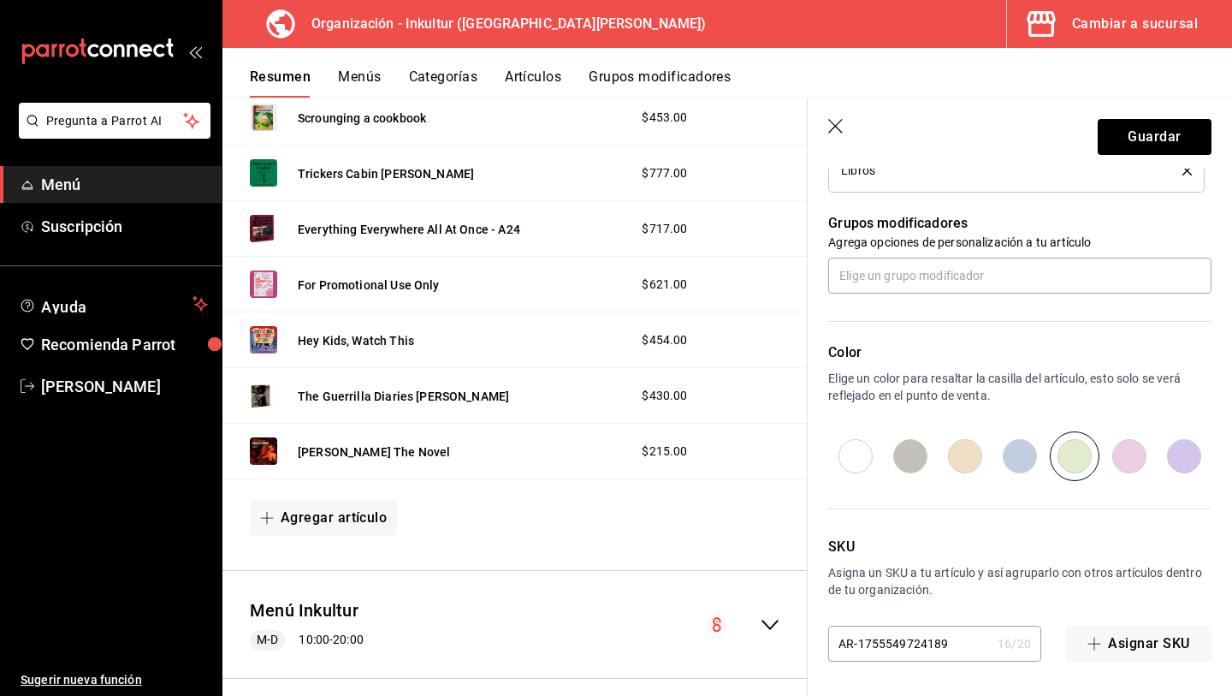
click at [938, 645] on input "AR-1755549724189" at bounding box center [909, 643] width 163 height 34
type input "L043"
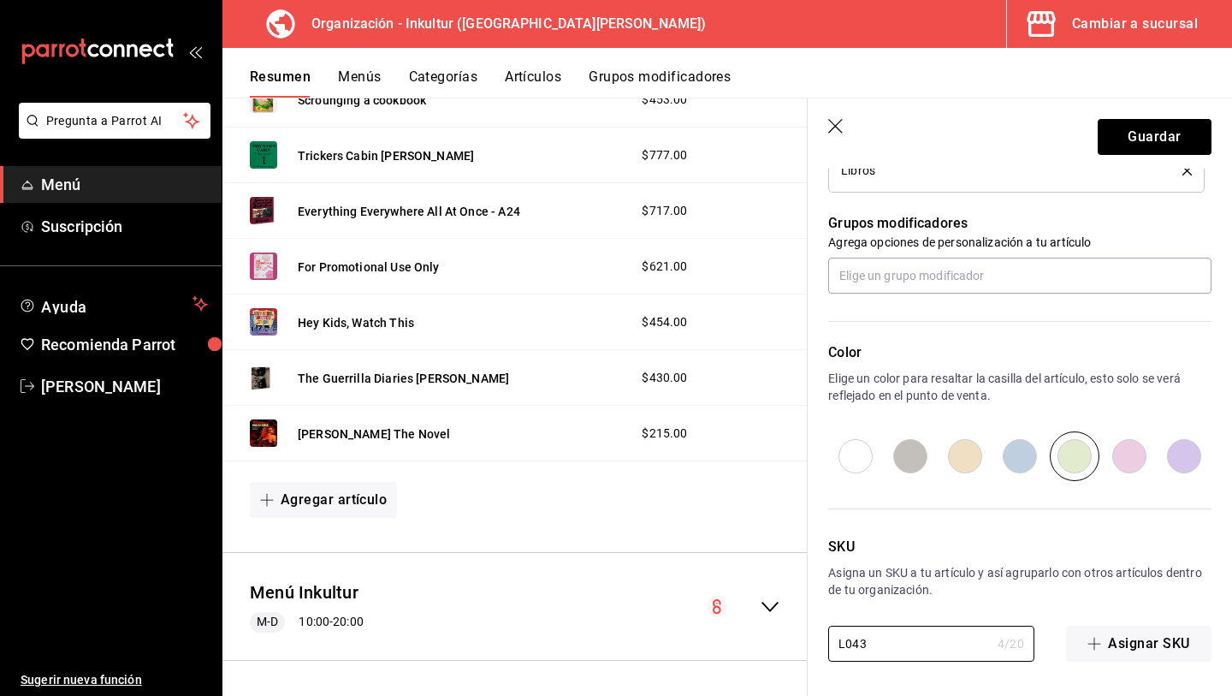
scroll to position [0, 0]
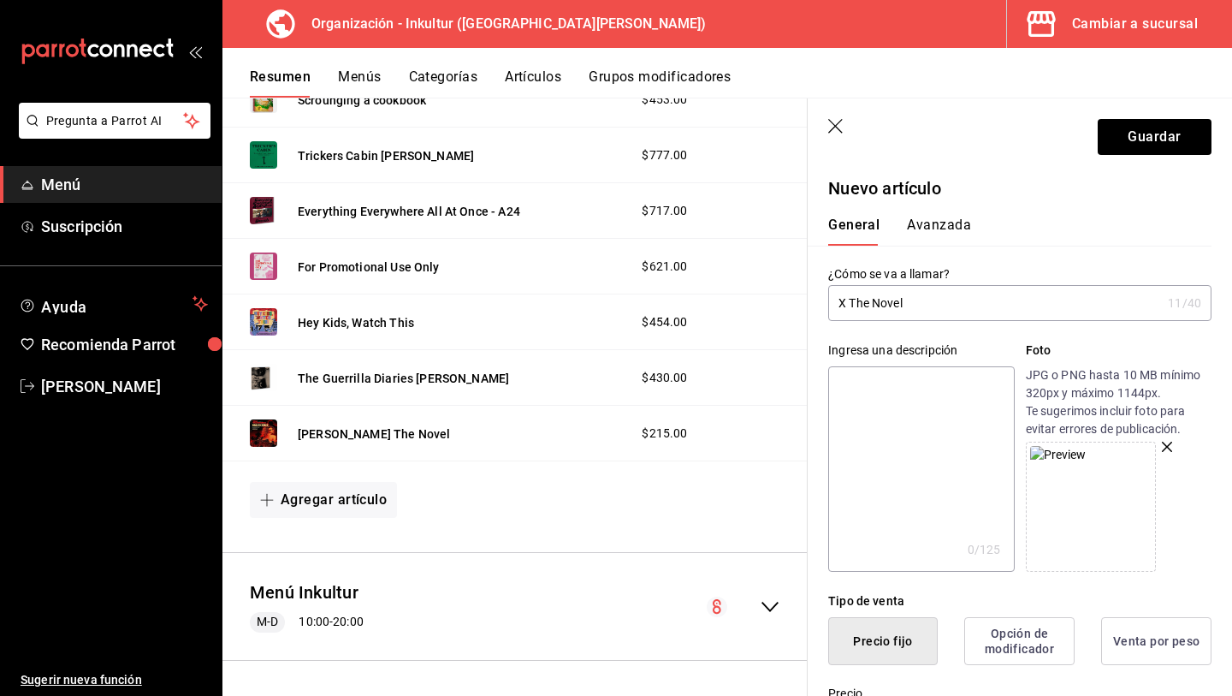
click at [937, 226] on button "Avanzada" at bounding box center [939, 231] width 64 height 29
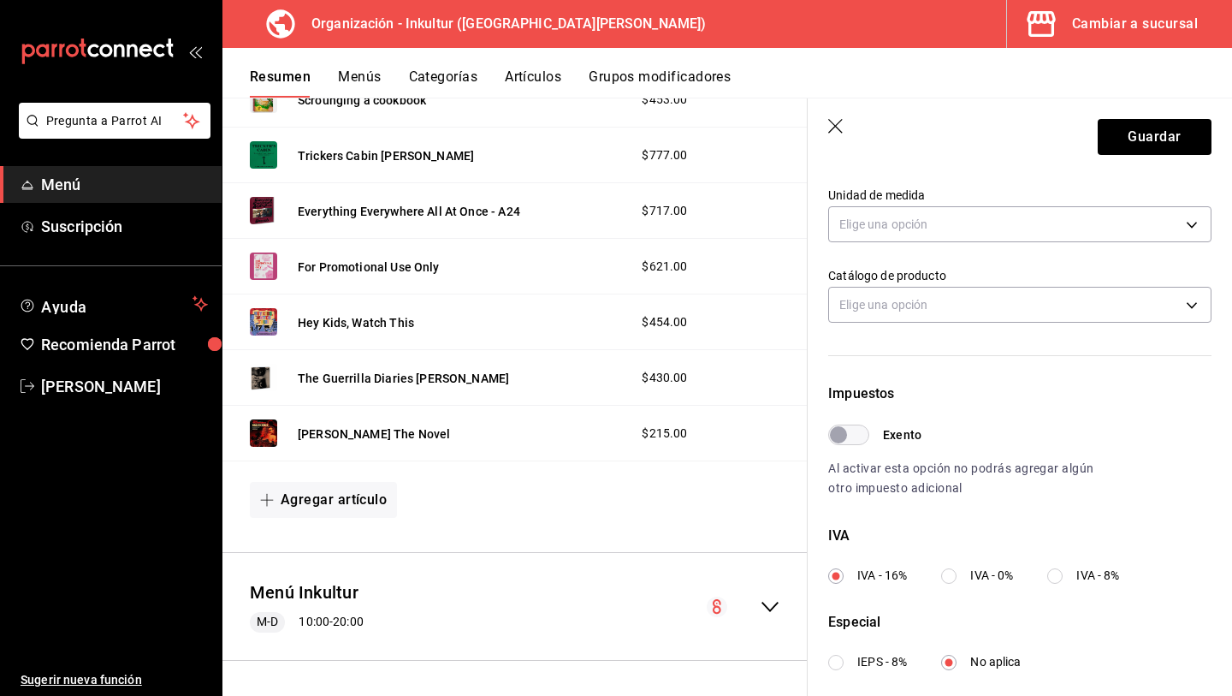
scroll to position [323, 0]
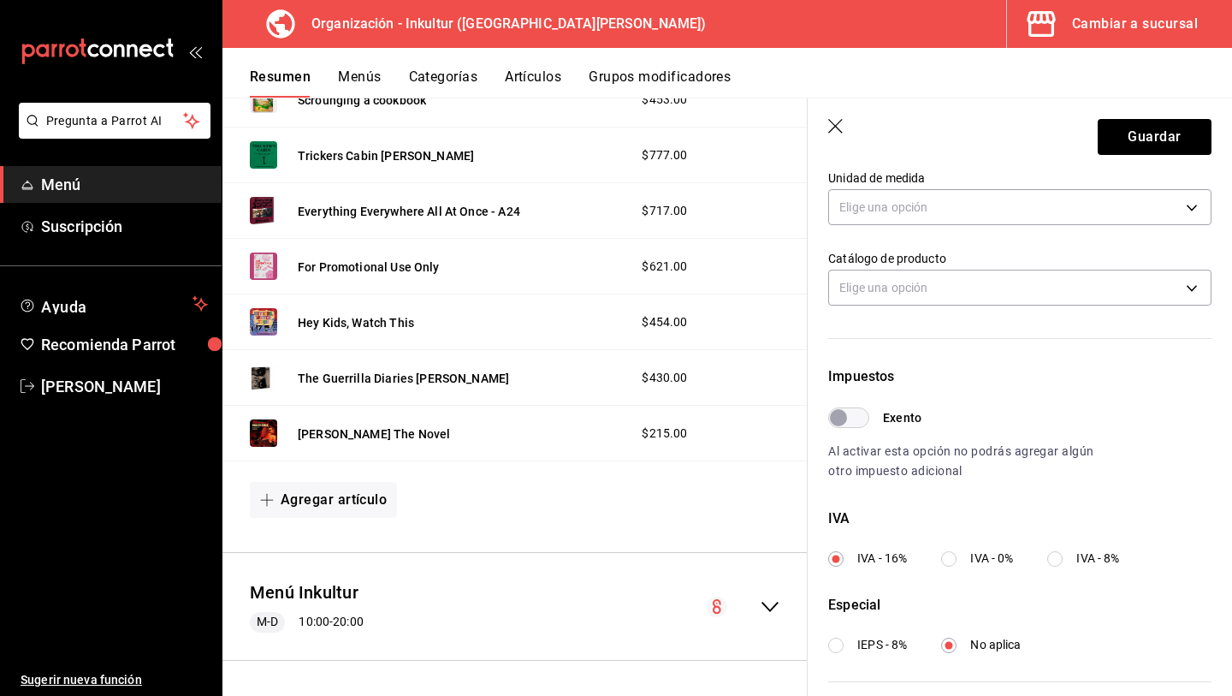
click at [953, 562] on input "IVA - 0%" at bounding box center [948, 558] width 15 height 15
radio input "true"
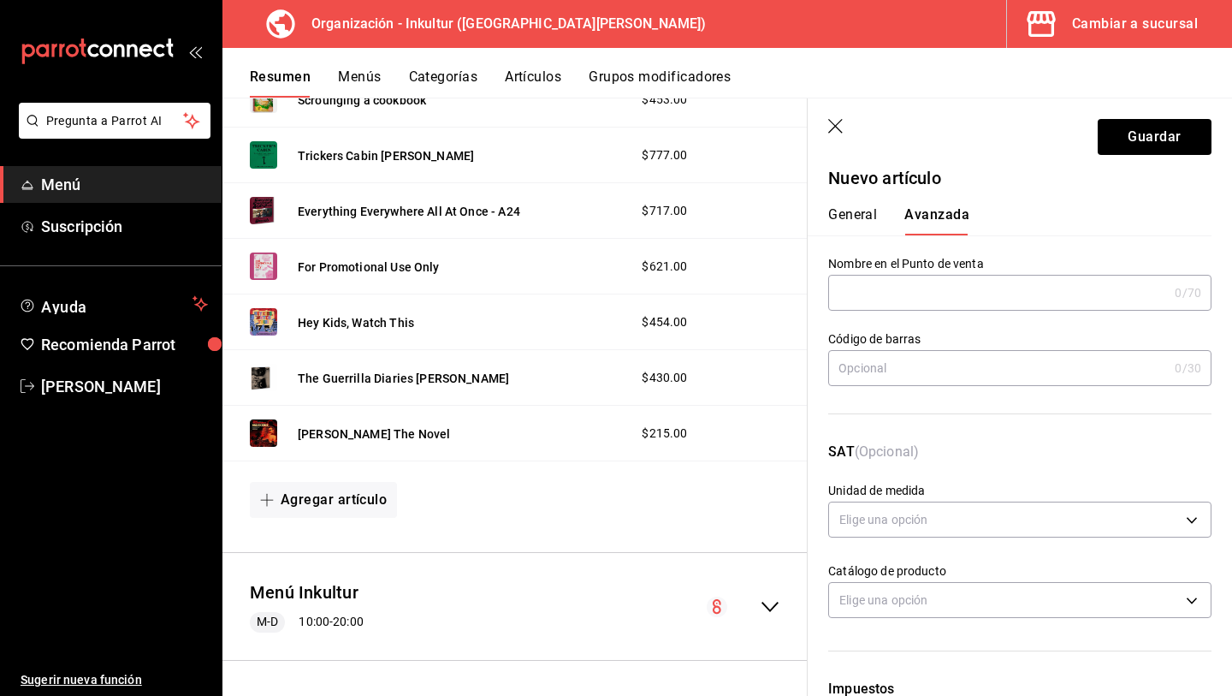
scroll to position [0, 0]
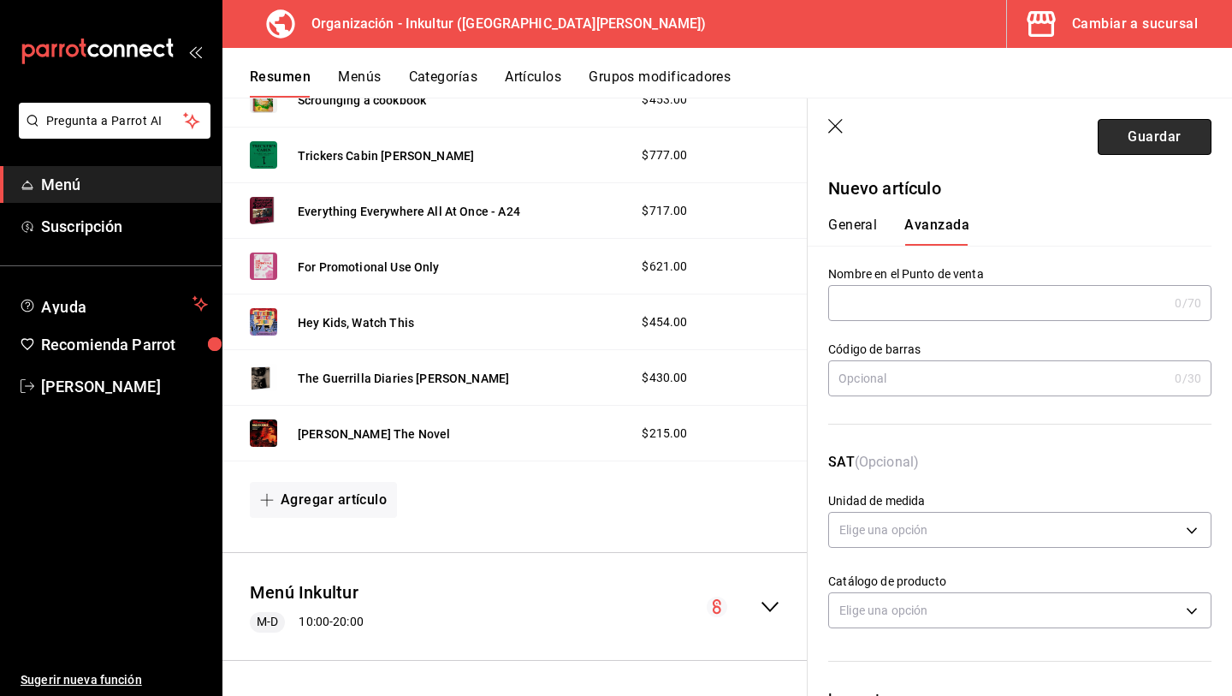
click at [1149, 138] on button "Guardar" at bounding box center [1155, 137] width 114 height 36
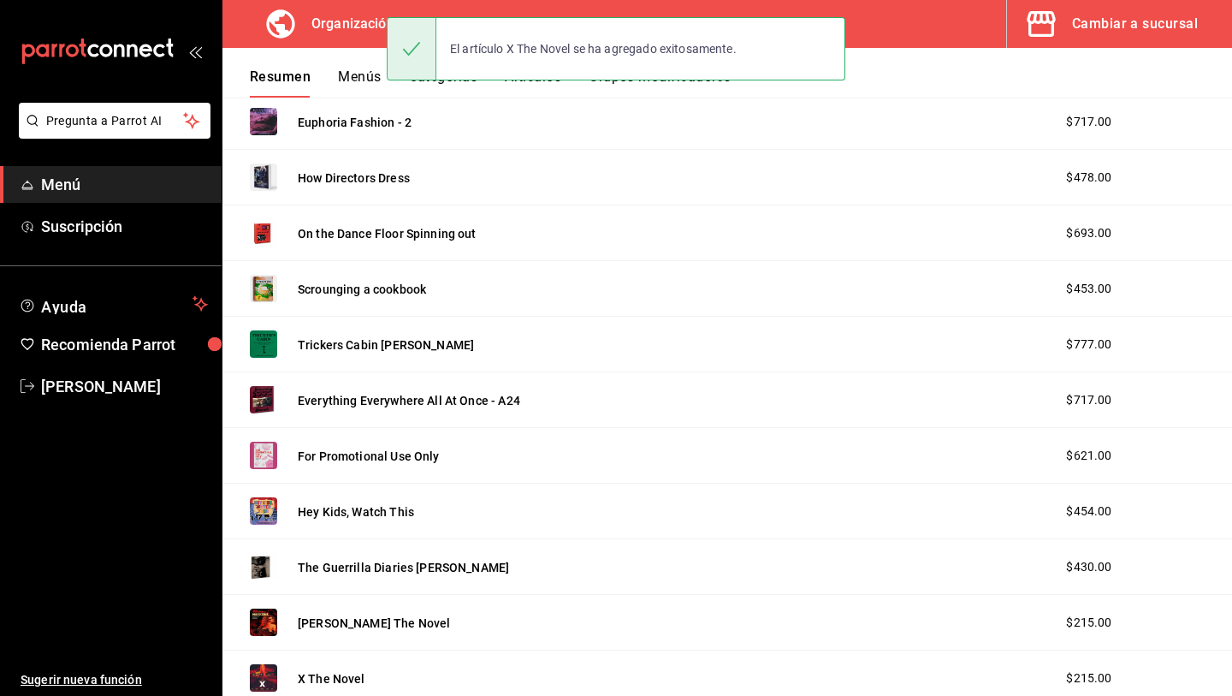
scroll to position [2547, 0]
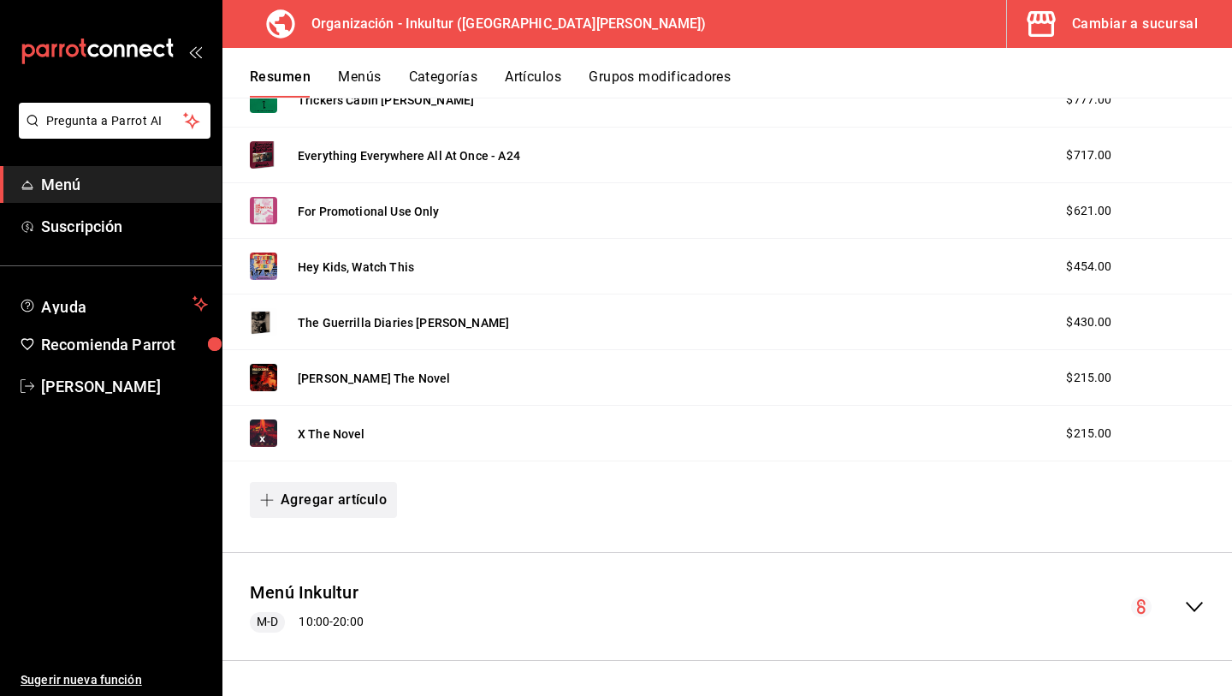
click at [378, 497] on button "Agregar artículo" at bounding box center [323, 500] width 147 height 36
click at [338, 590] on li "Artículo nuevo" at bounding box center [317, 588] width 134 height 42
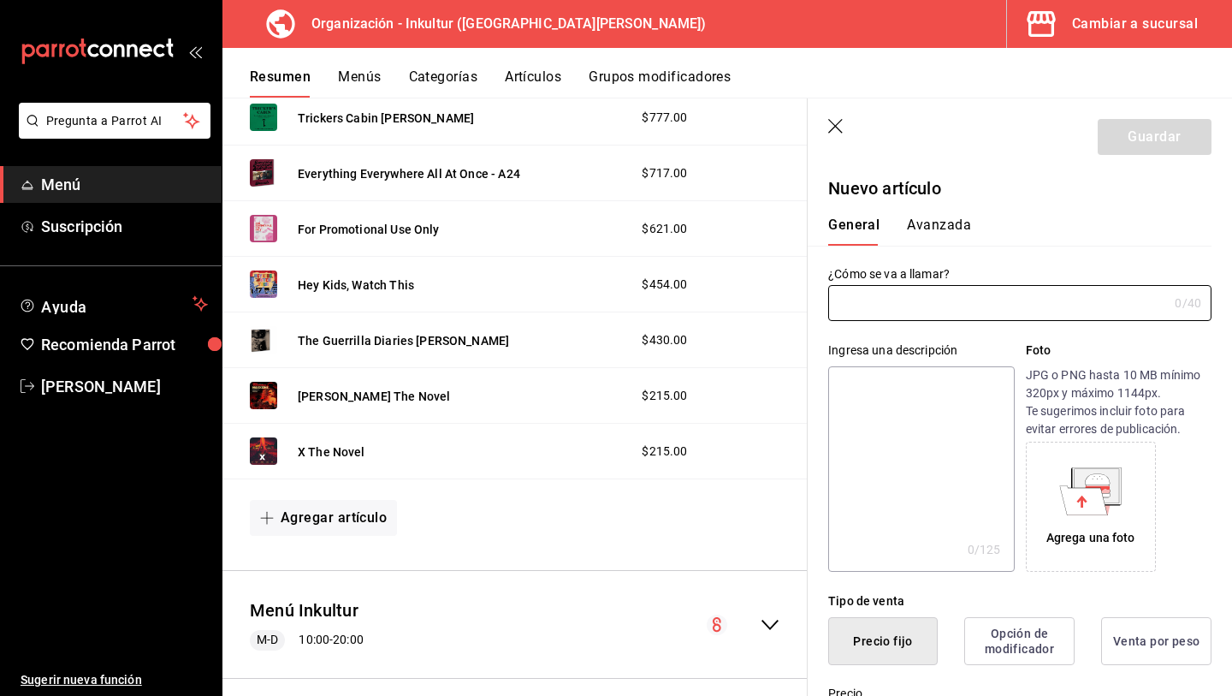
click at [1095, 495] on icon at bounding box center [1084, 499] width 48 height 29
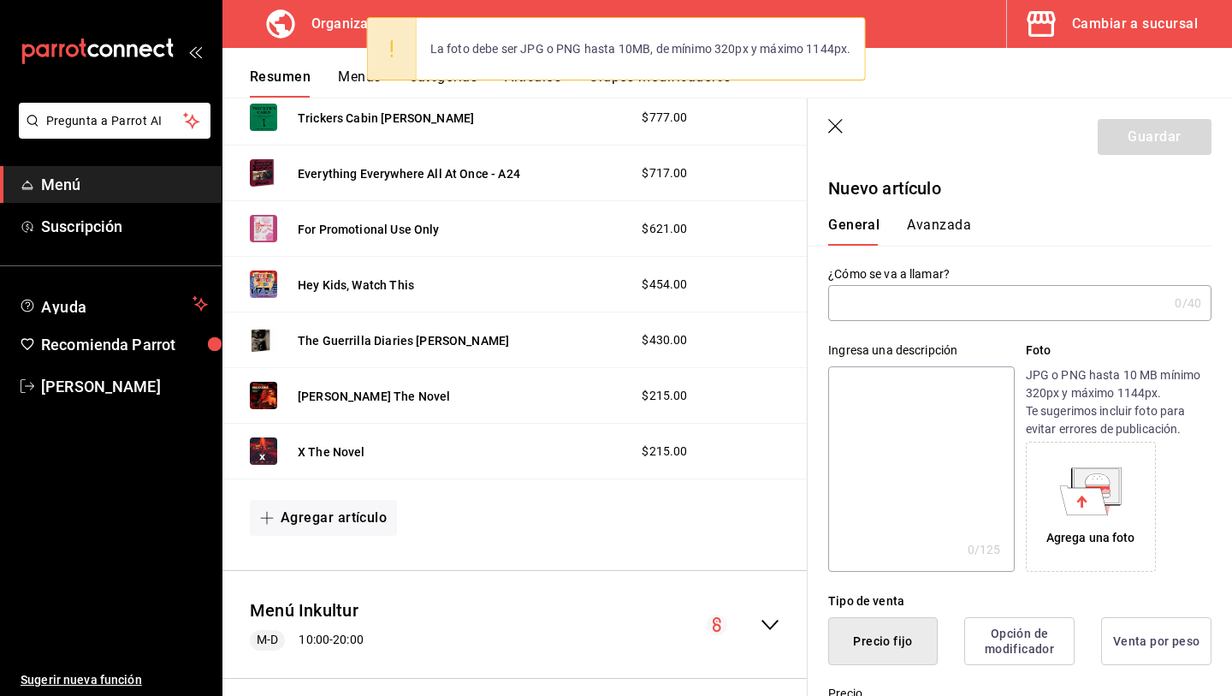
click at [1231, 123] on header "Guardar" at bounding box center [1020, 133] width 424 height 70
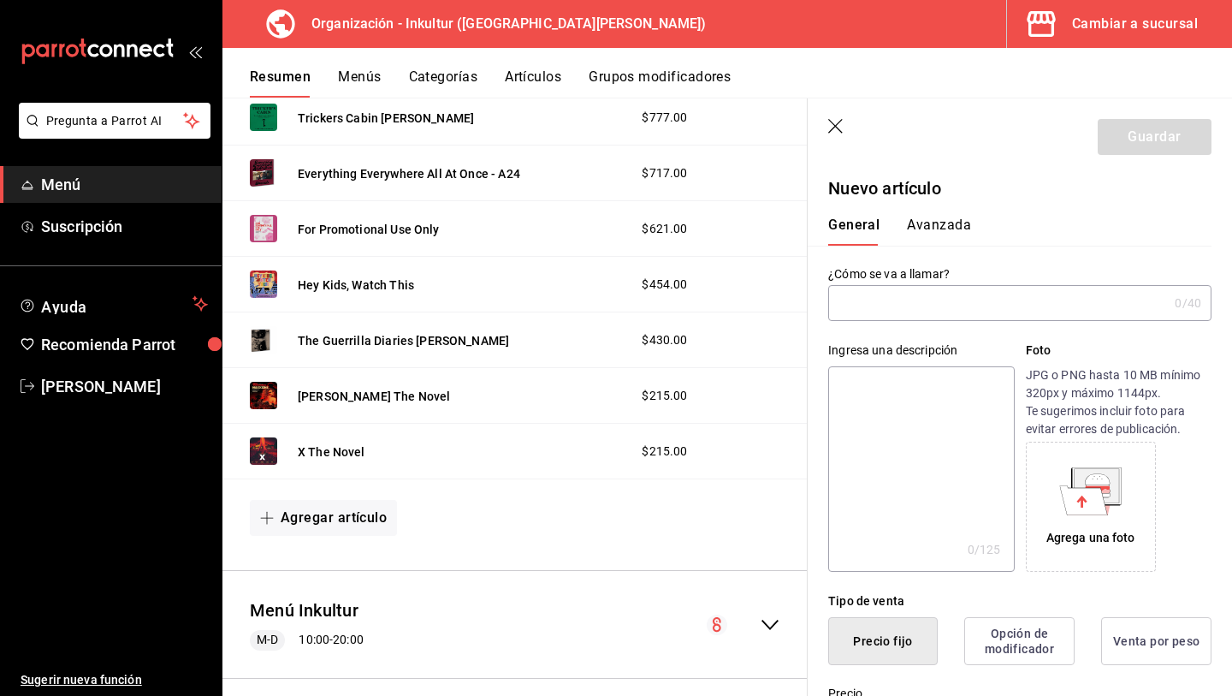
click at [1090, 482] on icon at bounding box center [1097, 478] width 25 height 11
click at [889, 312] on input "text" at bounding box center [998, 303] width 340 height 34
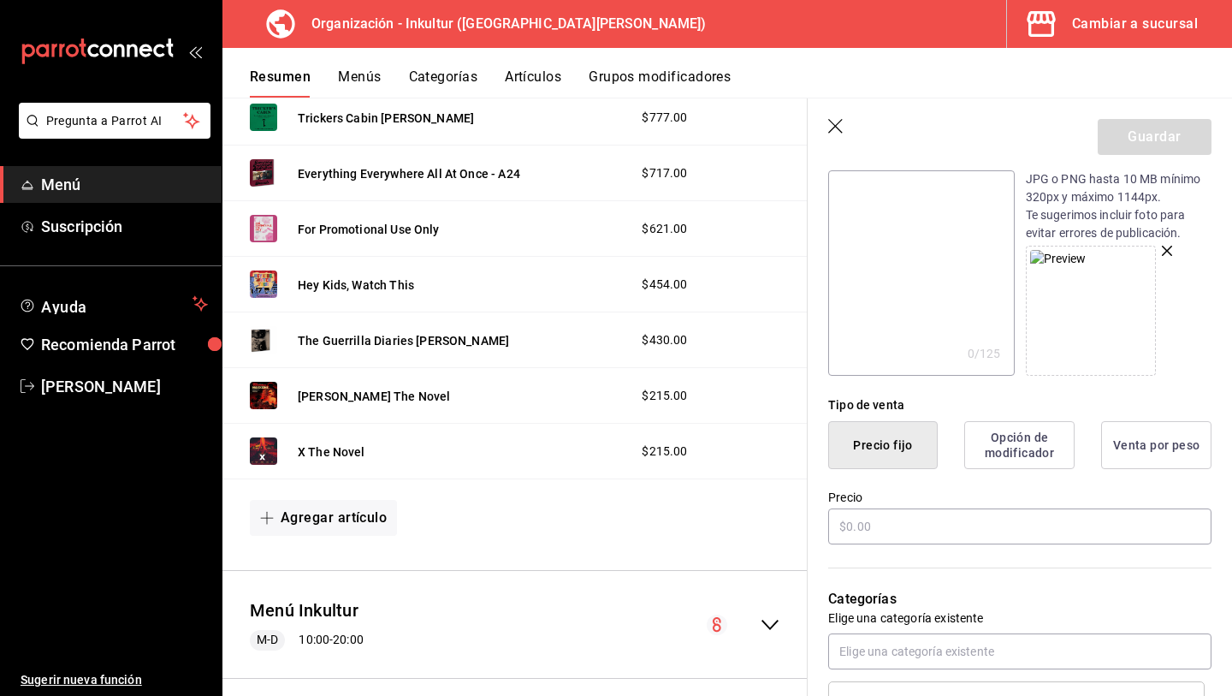
scroll to position [195, 0]
type input "Pearl The Novel"
click at [964, 519] on input "text" at bounding box center [1019, 527] width 383 height 36
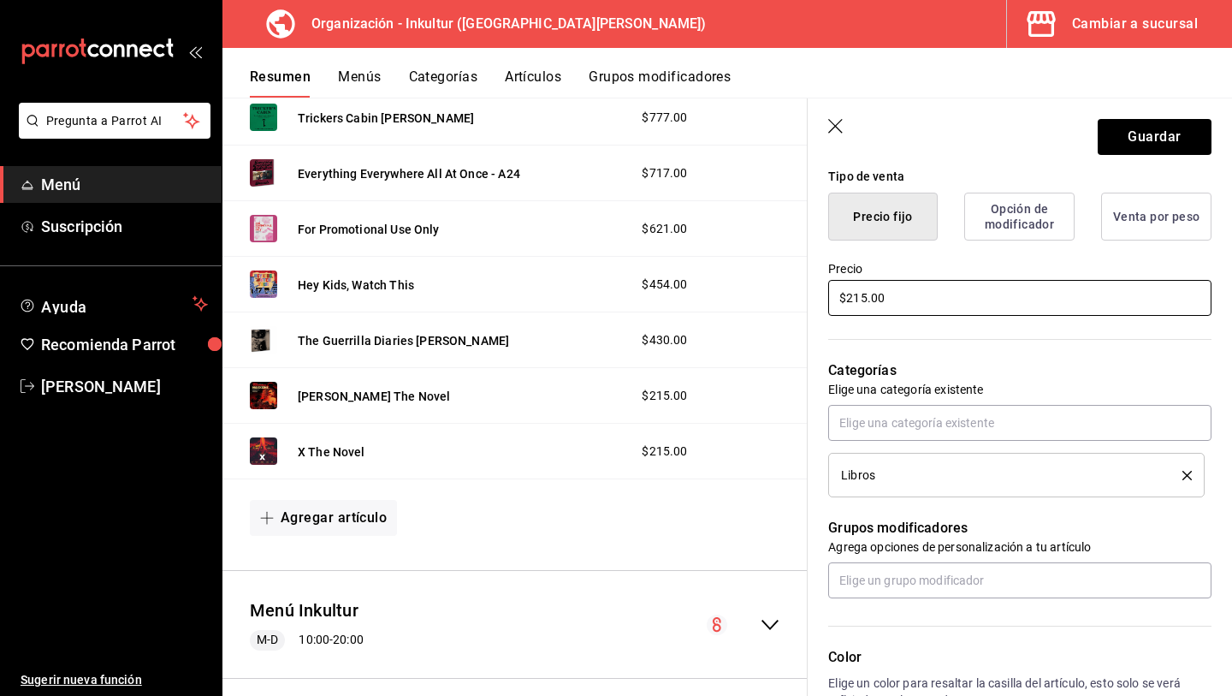
scroll to position [729, 0]
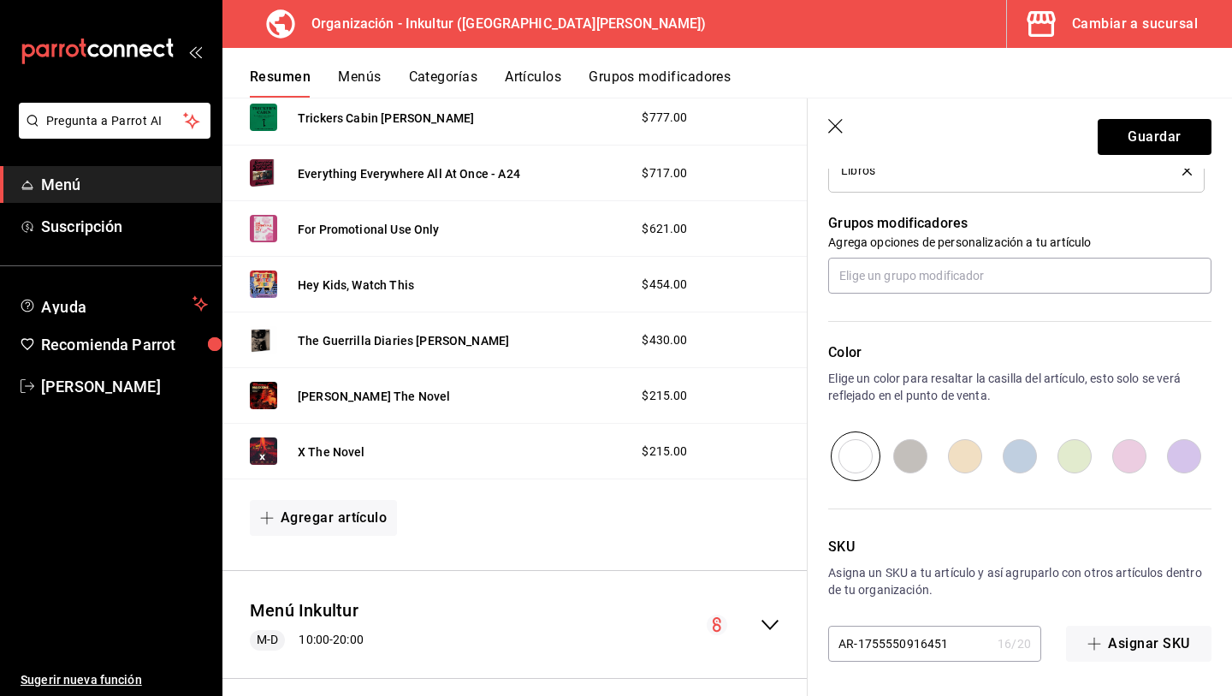
type input "$215.00"
click at [1074, 466] on input "radio" at bounding box center [1074, 456] width 55 height 50
radio input "true"
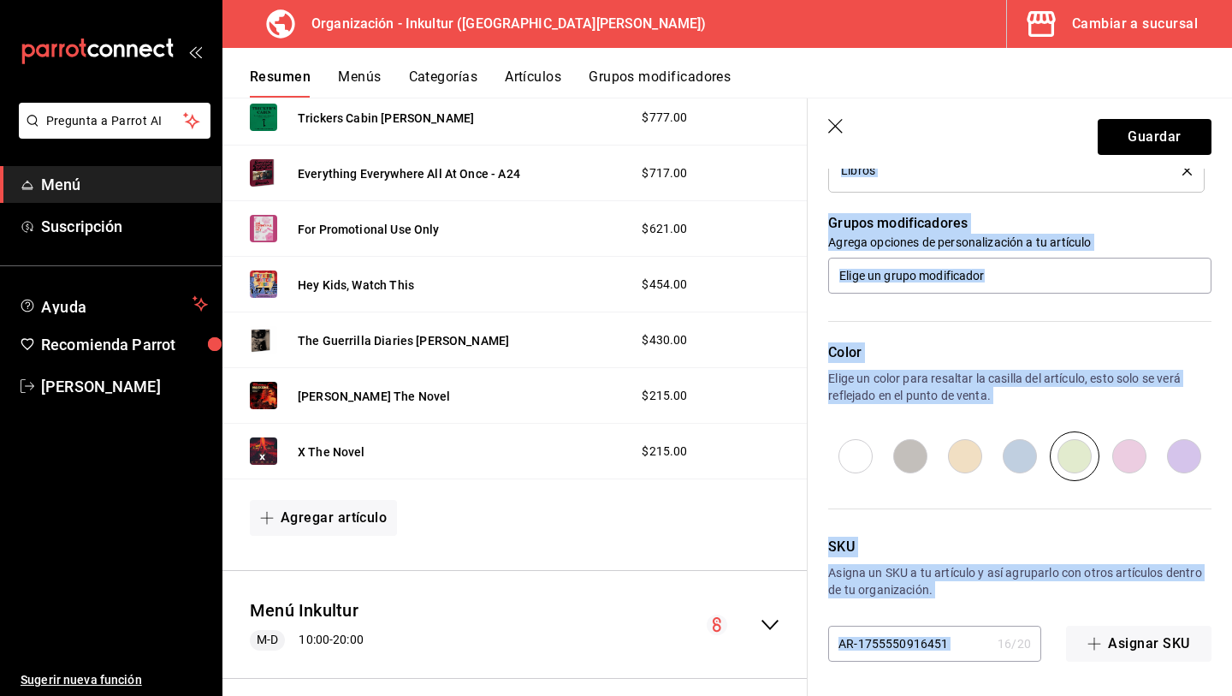
drag, startPoint x: 885, startPoint y: 639, endPoint x: 771, endPoint y: 600, distance: 120.4
click at [779, 607] on main "Resumen organización Agrega y edita los menús, las categorías, artículos y grup…" at bounding box center [728, 397] width 1010 height 598
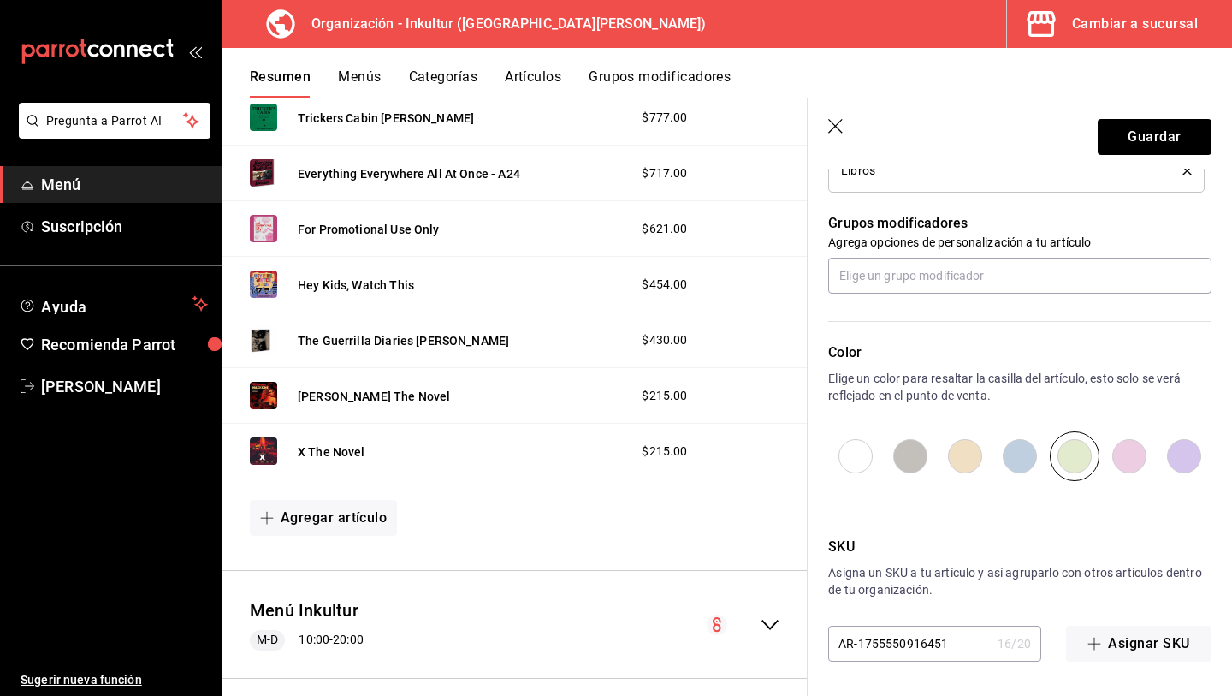
click at [964, 630] on div "AR-1755550916451 16 / 20 ​" at bounding box center [934, 644] width 213 height 36
click at [964, 635] on div "AR-1755550916451 16 / 20 ​" at bounding box center [934, 644] width 213 height 36
drag, startPoint x: 950, startPoint y: 642, endPoint x: 810, endPoint y: 614, distance: 143.2
click at [810, 614] on div "SKU Asigna un SKU a tu artículo y así agruparlo con otros artículos dentro de t…" at bounding box center [1010, 571] width 404 height 181
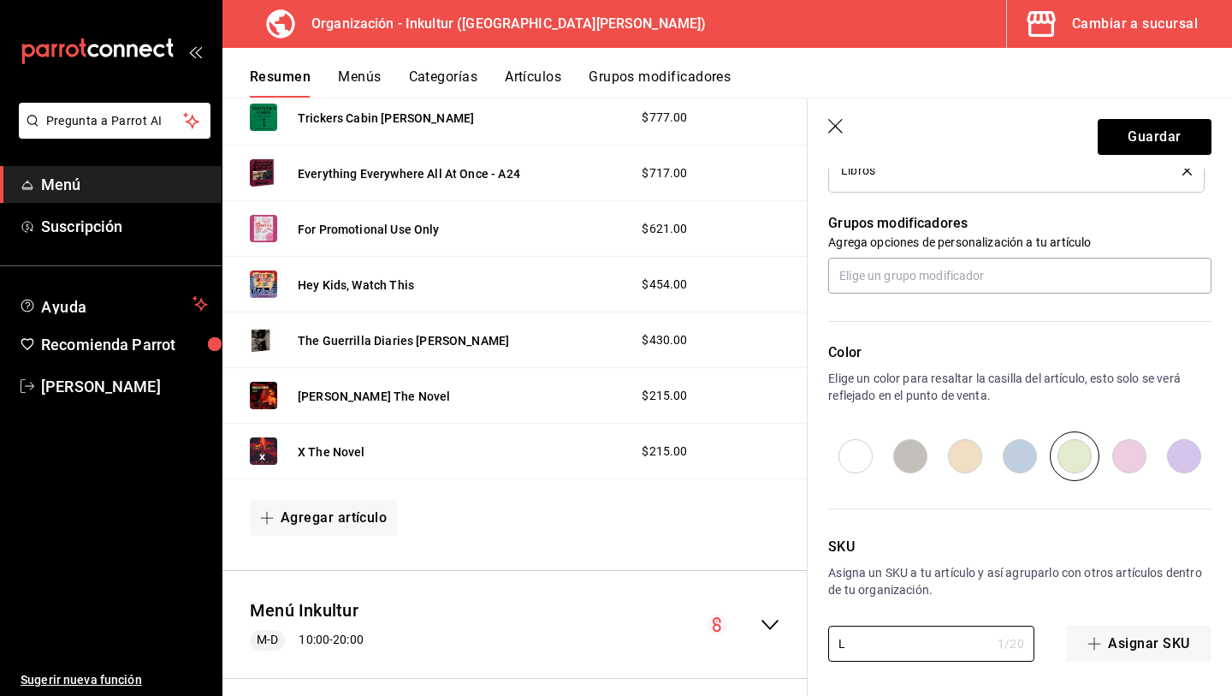
click at [810, 610] on div "SKU Asigna un SKU a tu artículo y así agruparlo con otros artículos dentro de t…" at bounding box center [1010, 571] width 404 height 181
click at [866, 654] on input "L" at bounding box center [909, 643] width 163 height 34
type input "L044"
click at [1051, 362] on p "Color" at bounding box center [1019, 352] width 383 height 21
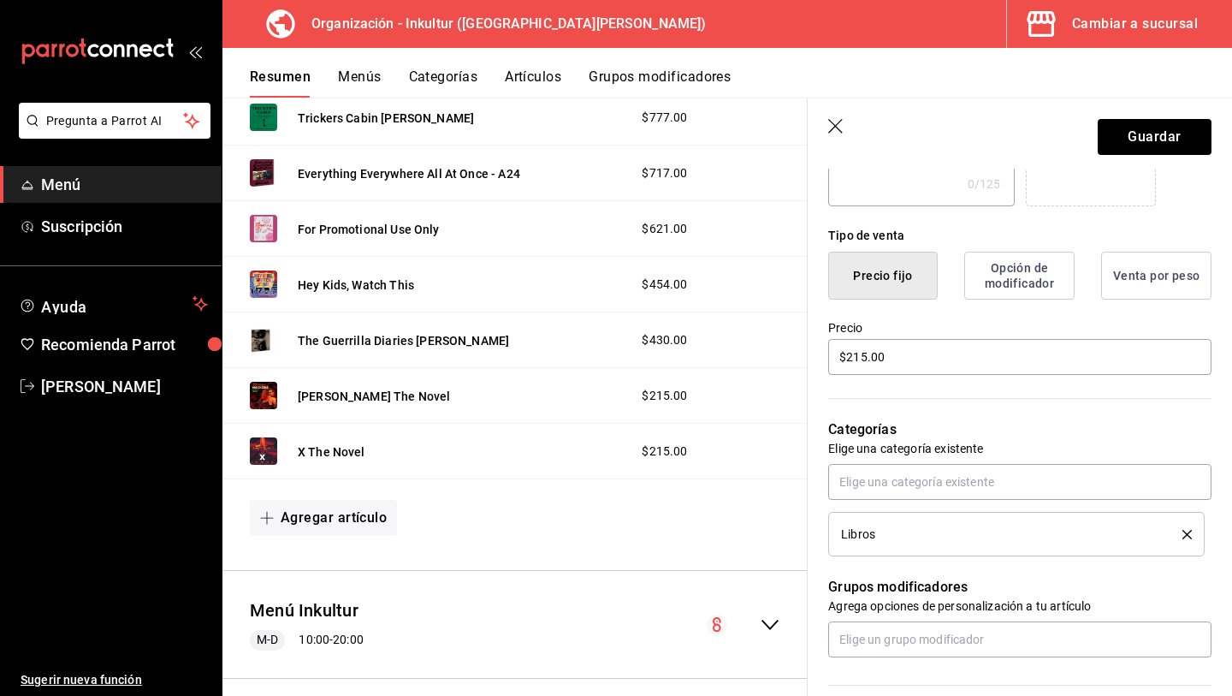
scroll to position [0, 0]
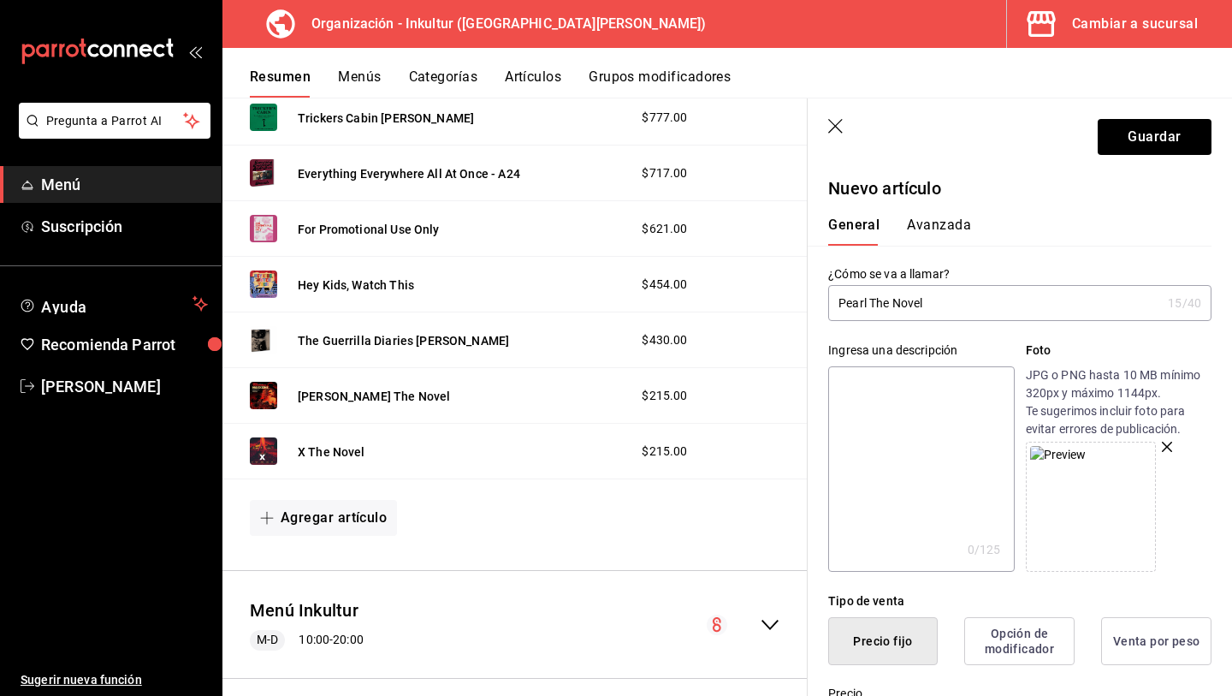
click at [941, 237] on button "Avanzada" at bounding box center [939, 231] width 64 height 29
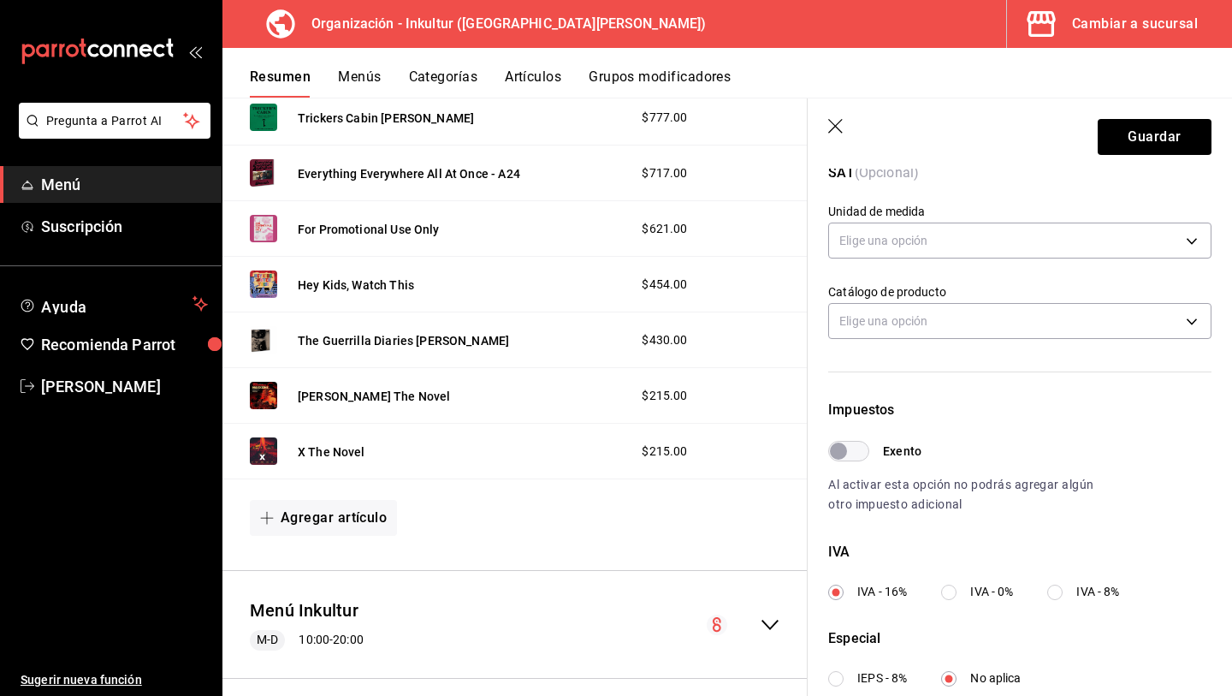
scroll to position [382, 0]
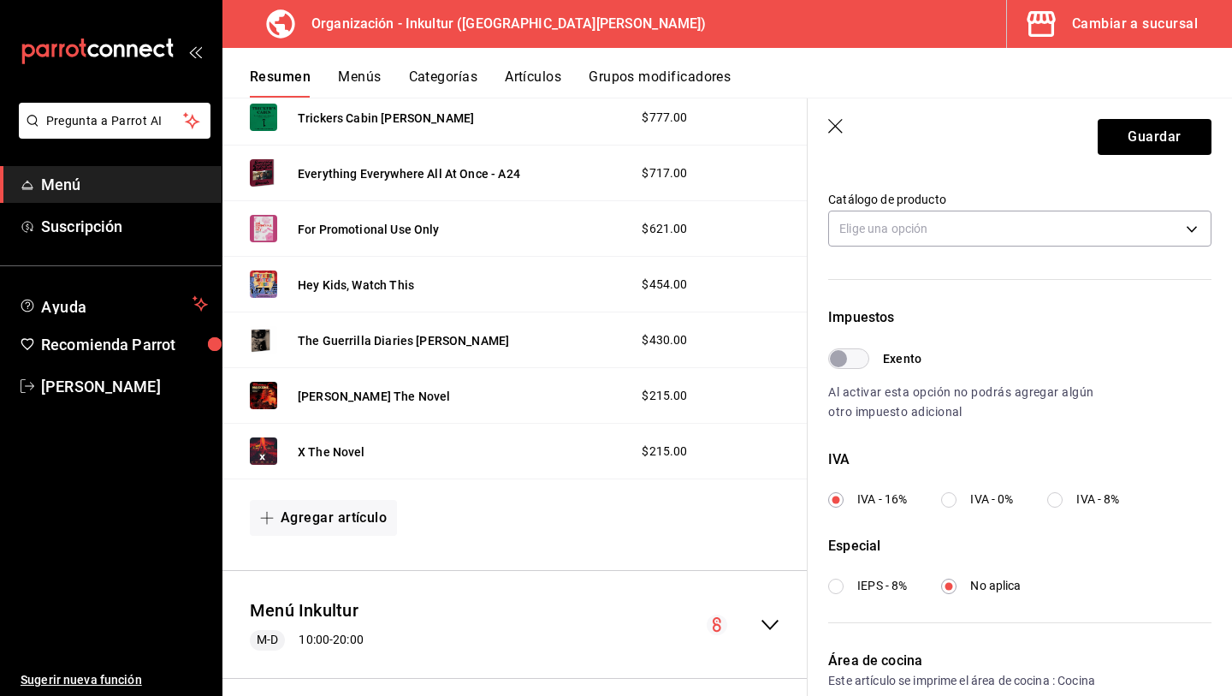
click at [954, 501] on input "IVA - 0%" at bounding box center [948, 499] width 15 height 15
radio input "true"
click at [1176, 148] on button "Guardar" at bounding box center [1155, 137] width 114 height 36
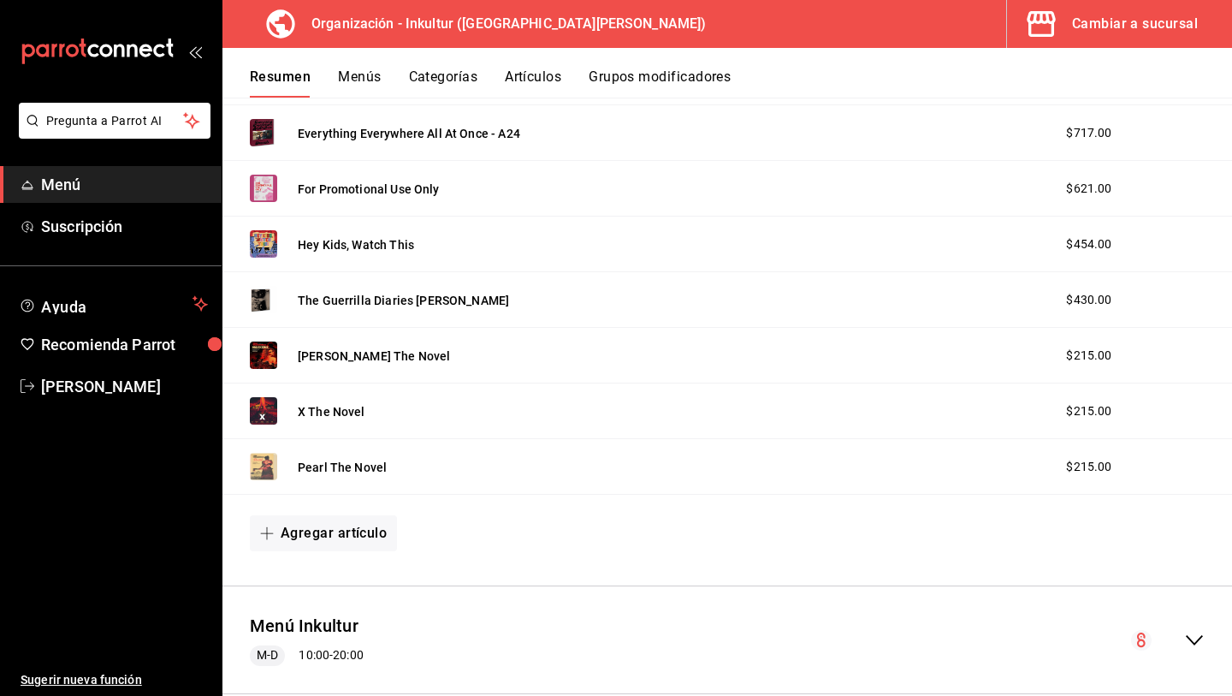
scroll to position [2572, 0]
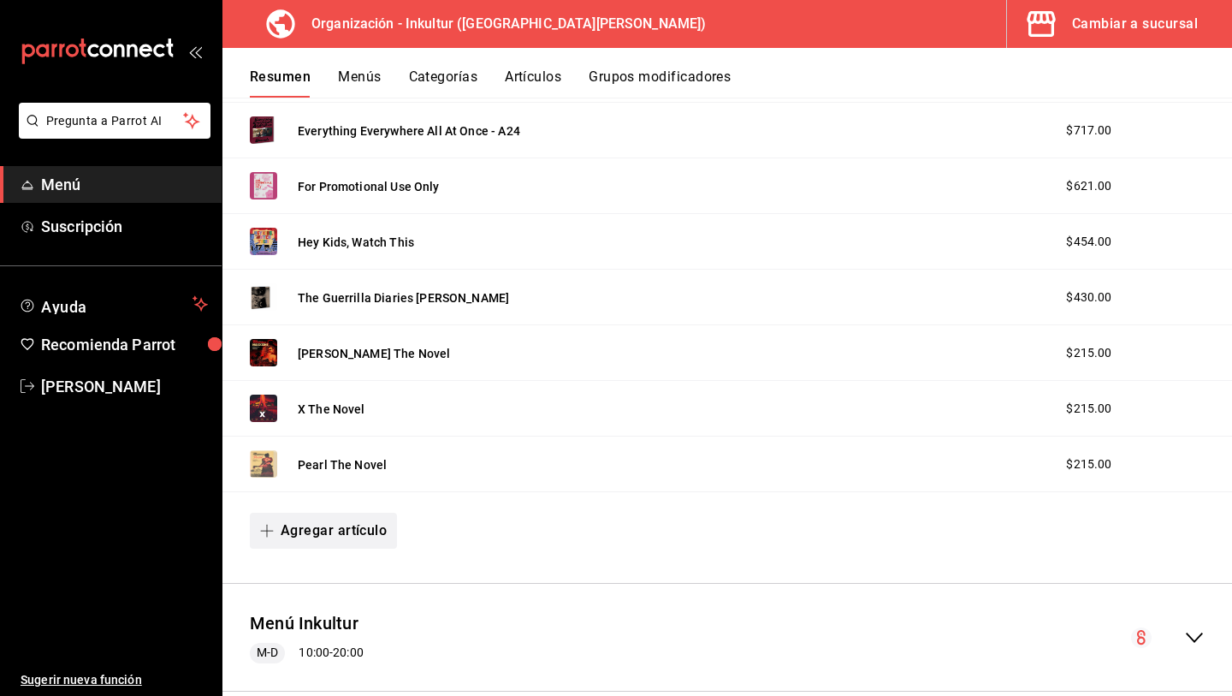
click at [344, 538] on button "Agregar artículo" at bounding box center [323, 531] width 147 height 36
click at [328, 626] on li "Artículo nuevo" at bounding box center [317, 618] width 134 height 42
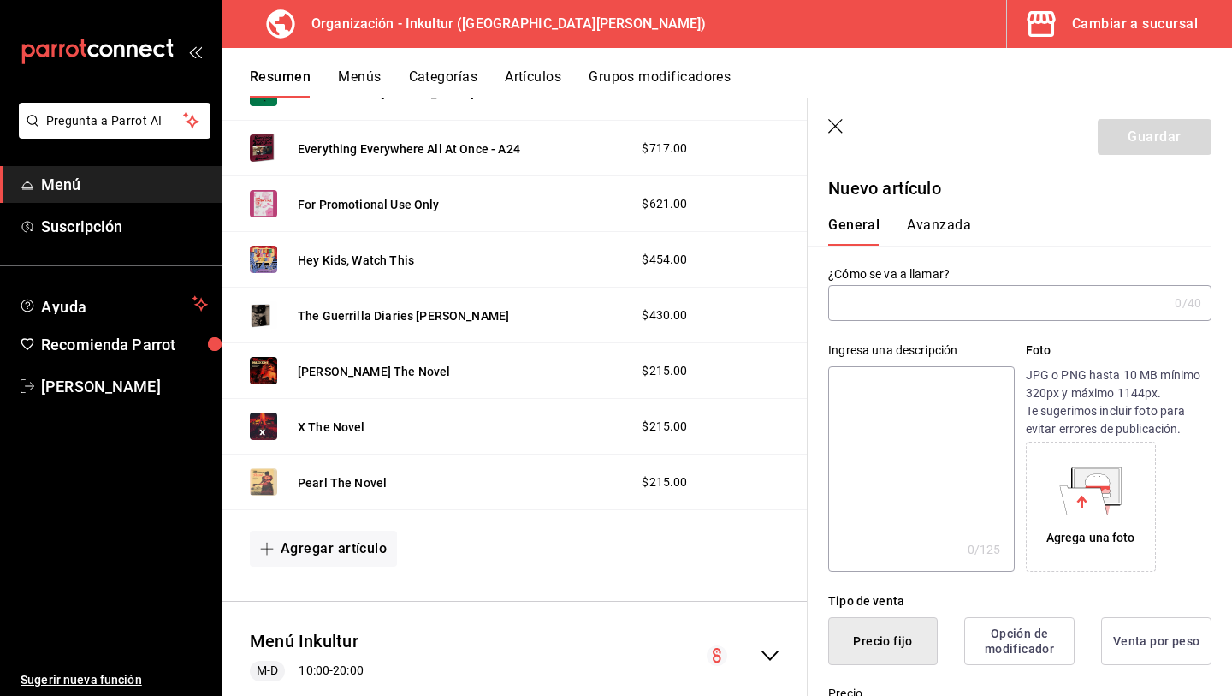
click at [1095, 534] on div "Agrega una foto" at bounding box center [1091, 538] width 89 height 18
click at [1095, 501] on icon at bounding box center [1084, 499] width 48 height 29
click at [1090, 535] on div "Agrega una foto" at bounding box center [1091, 538] width 89 height 18
click at [1100, 490] on icon at bounding box center [1084, 499] width 48 height 29
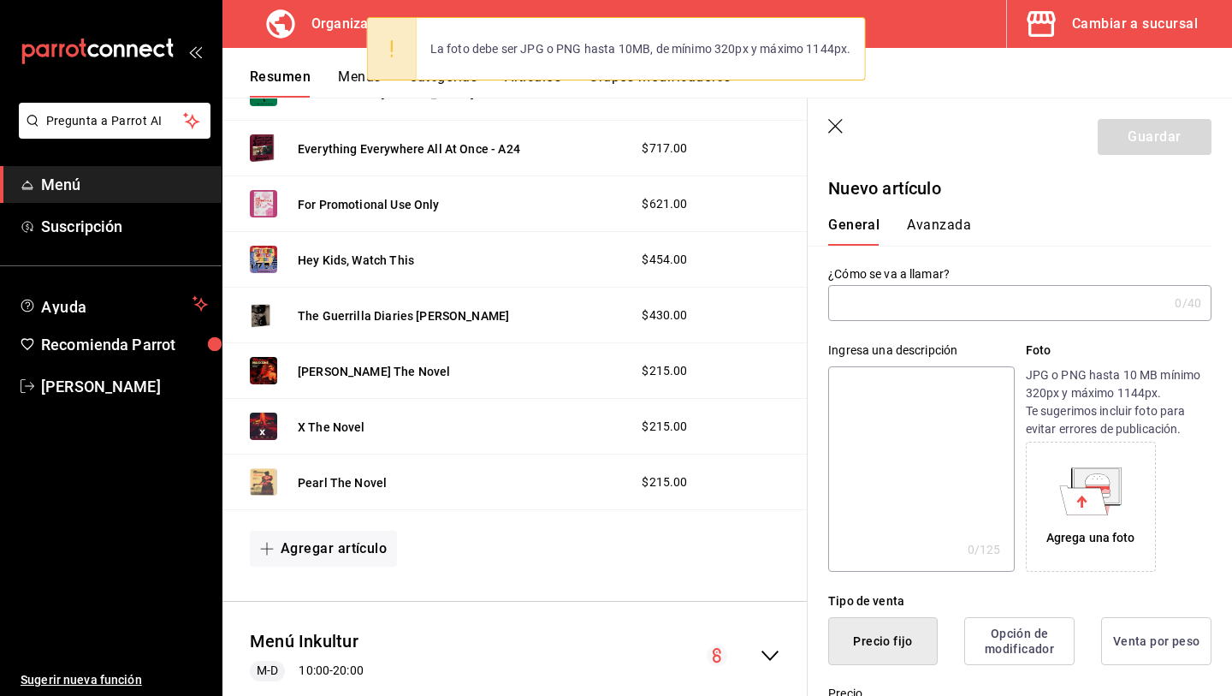
click at [1079, 473] on icon at bounding box center [1097, 485] width 45 height 34
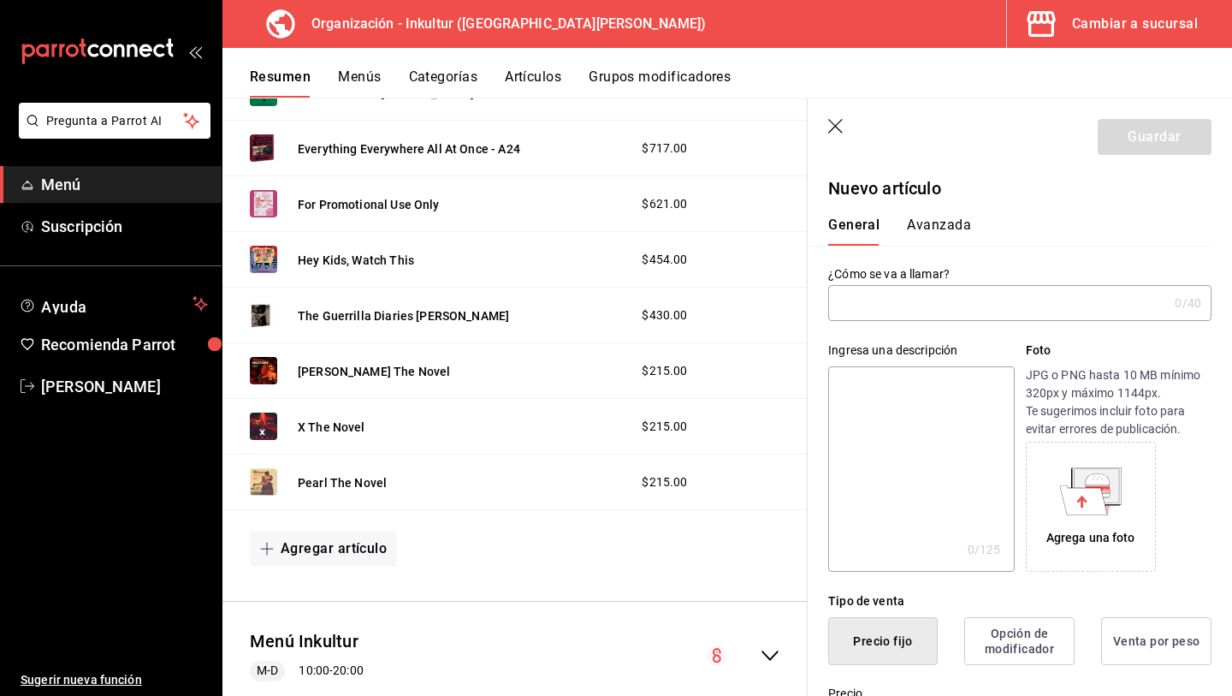
click at [1096, 555] on div "Agrega una foto" at bounding box center [1091, 507] width 122 height 122
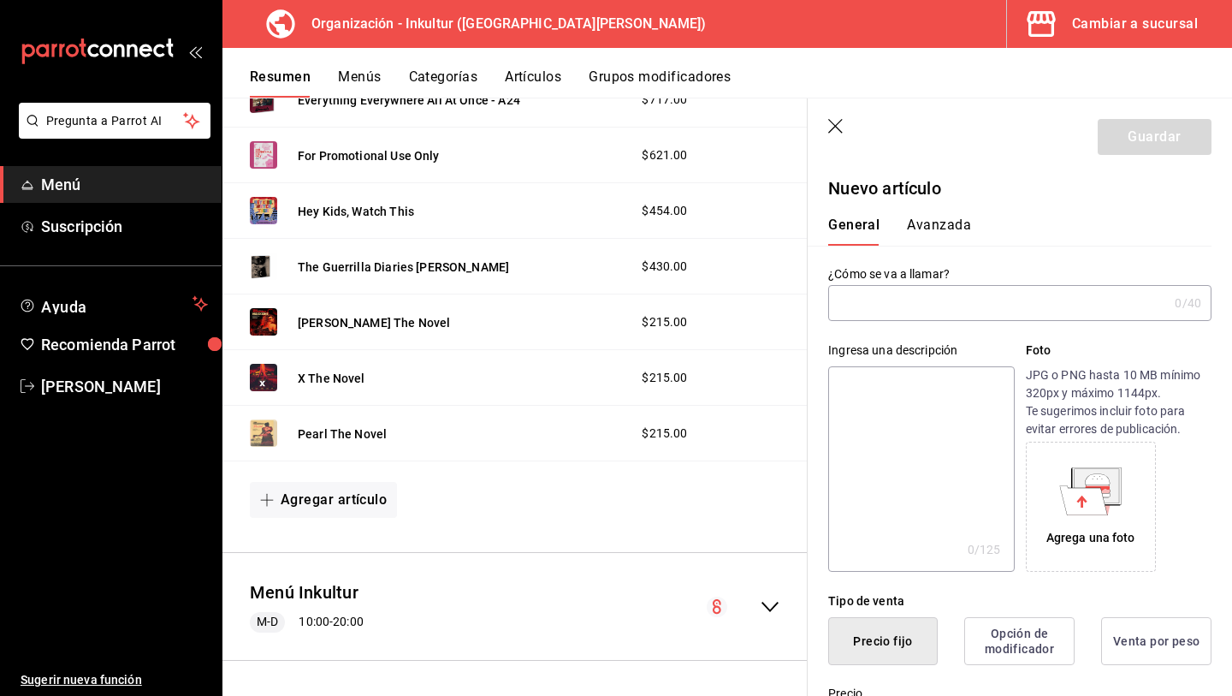
scroll to position [2618, 0]
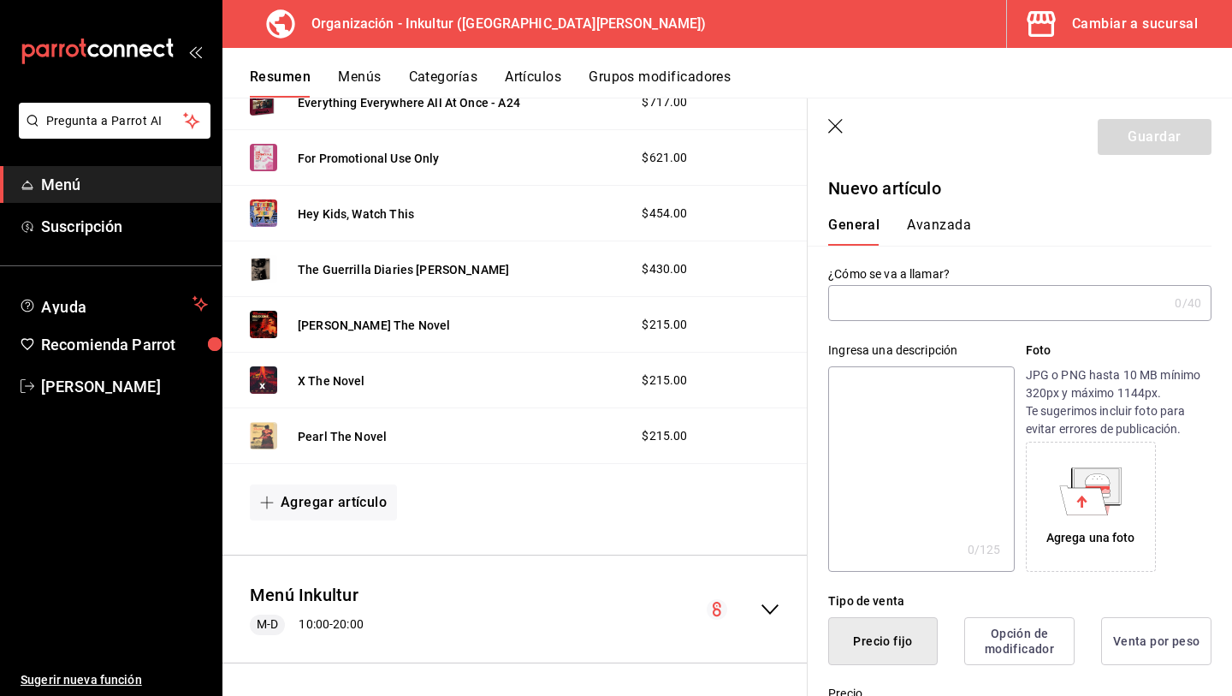
click at [1097, 495] on icon at bounding box center [1084, 499] width 48 height 29
click at [916, 323] on div "Ingresa una descripción x 0 /125 ​ Foto JPG o PNG hasta 10 MB mínimo 320px y má…" at bounding box center [1010, 446] width 404 height 251
click at [903, 311] on input "text" at bounding box center [998, 303] width 340 height 34
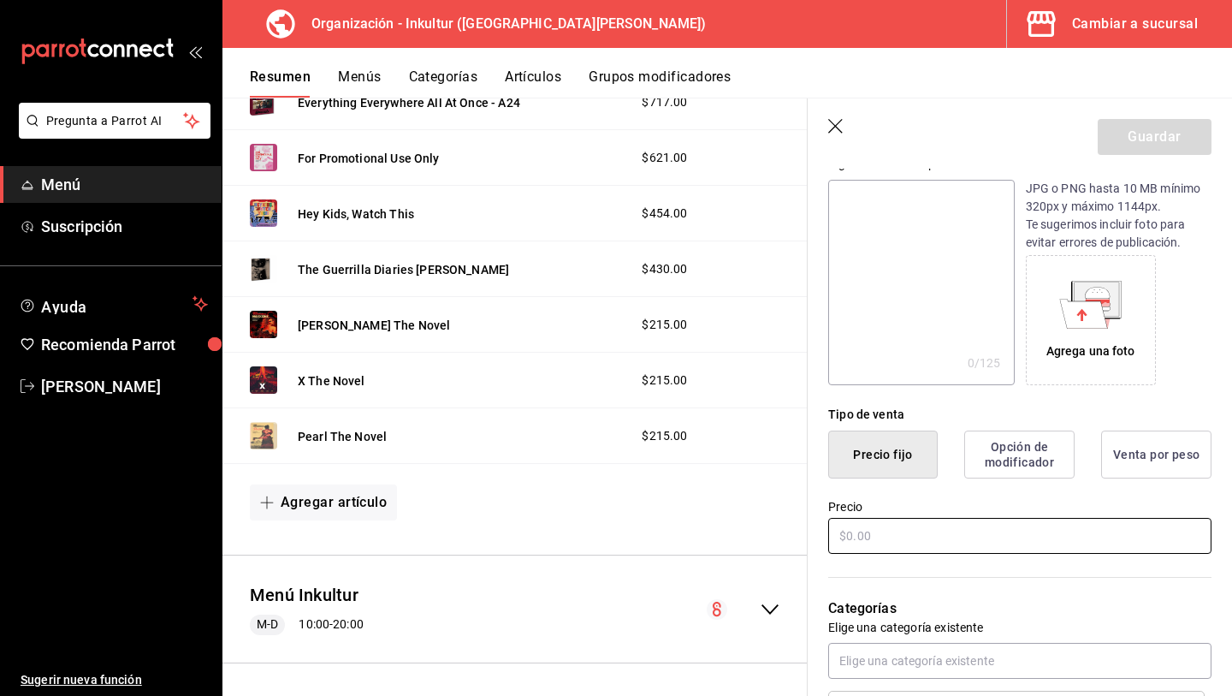
type input "Urthworks Ben Rivers"
click at [884, 526] on input "text" at bounding box center [1019, 536] width 383 height 36
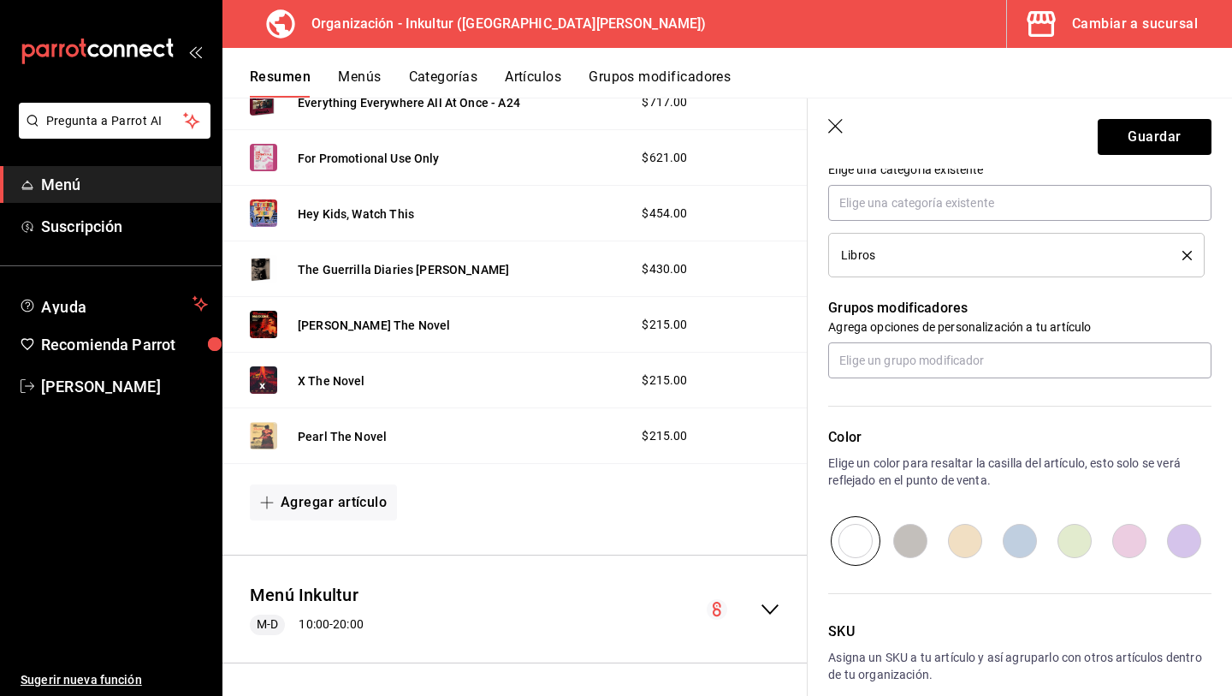
scroll to position [686, 0]
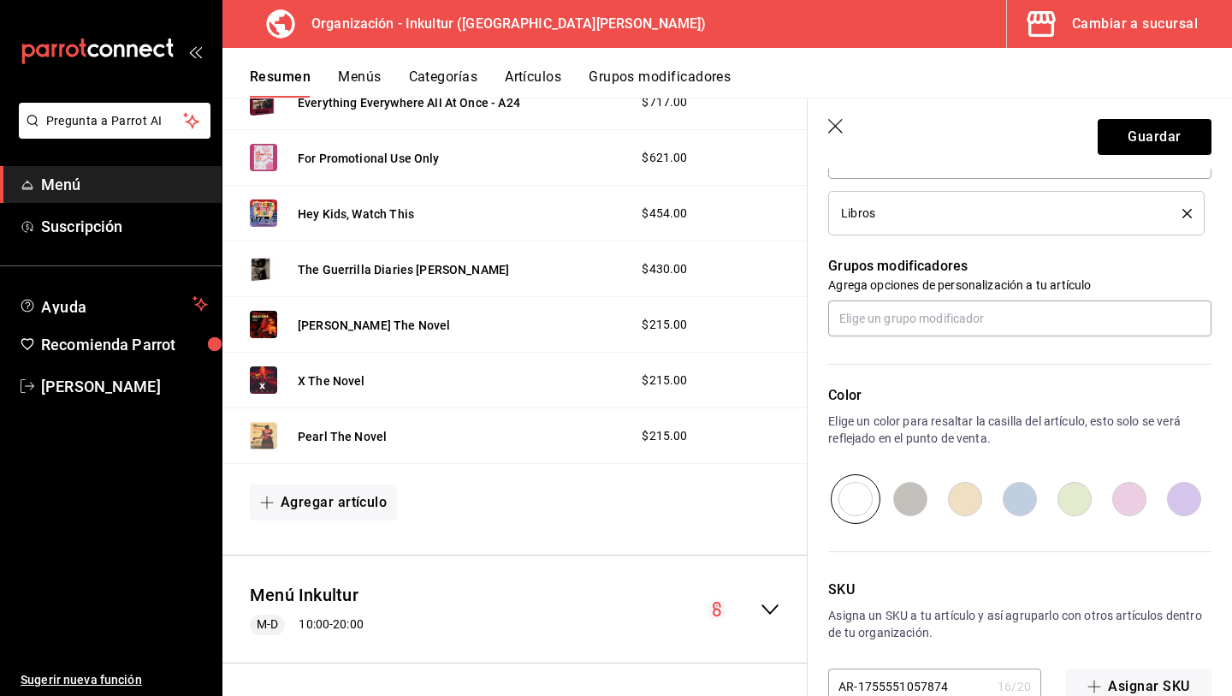
type input "$657.00"
click at [1087, 507] on input "radio" at bounding box center [1074, 499] width 55 height 50
radio input "true"
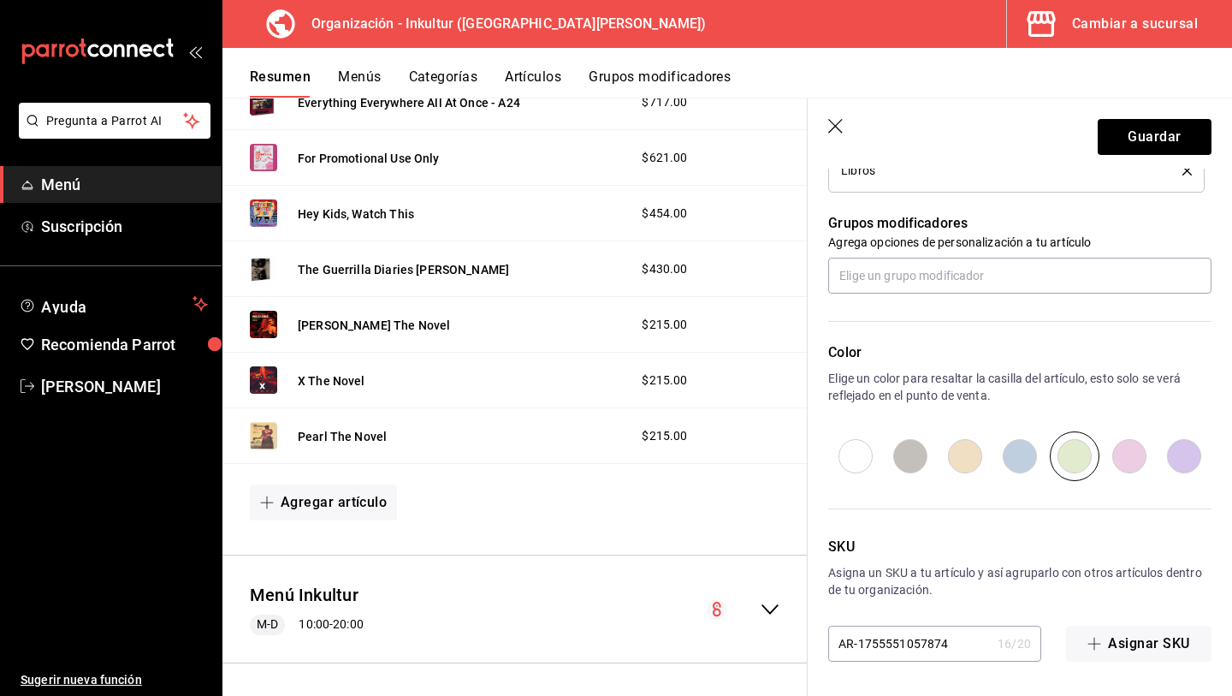
scroll to position [728, 0]
drag, startPoint x: 958, startPoint y: 653, endPoint x: 702, endPoint y: 593, distance: 262.8
click at [703, 596] on main "Resumen organización Agrega y edita los menús, las categorías, artículos y grup…" at bounding box center [728, 397] width 1010 height 598
type input "l"
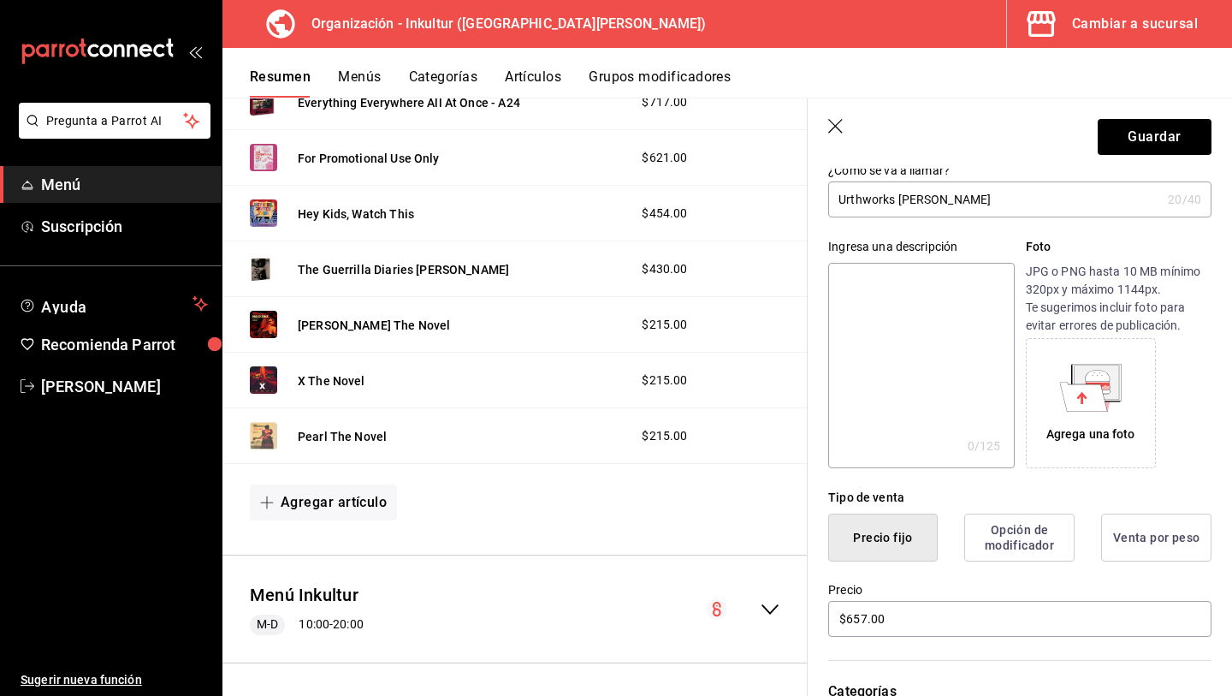
scroll to position [0, 0]
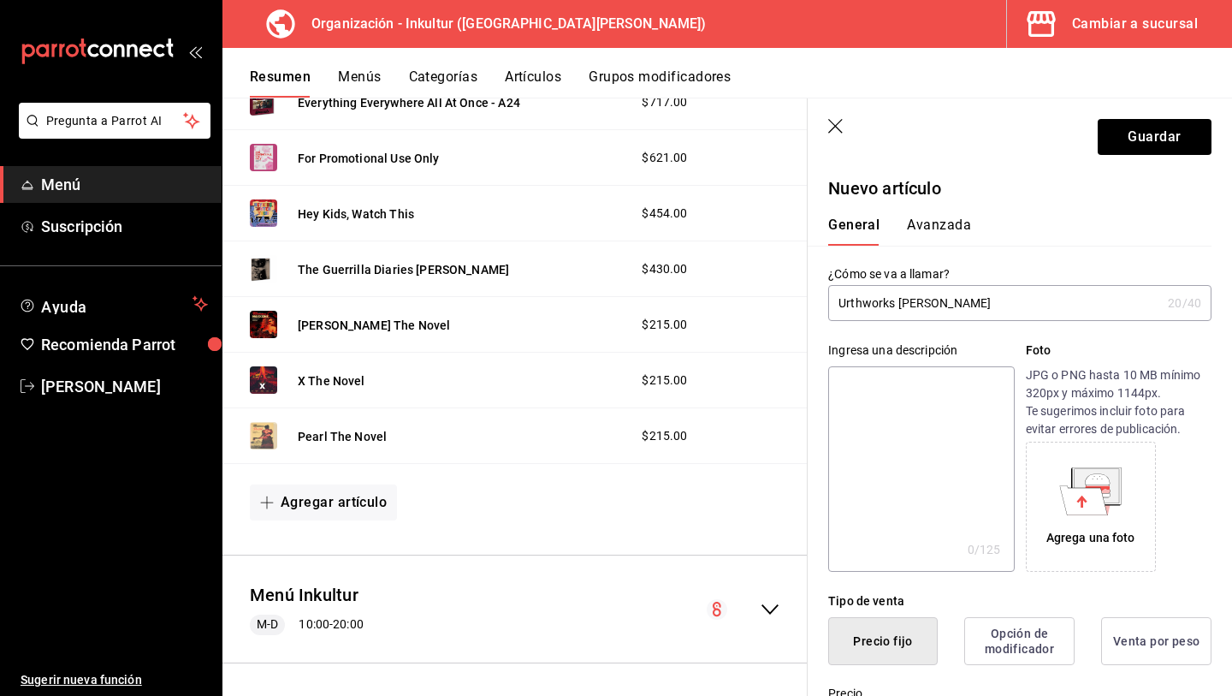
type input "L045"
click at [932, 232] on button "Avanzada" at bounding box center [939, 231] width 64 height 29
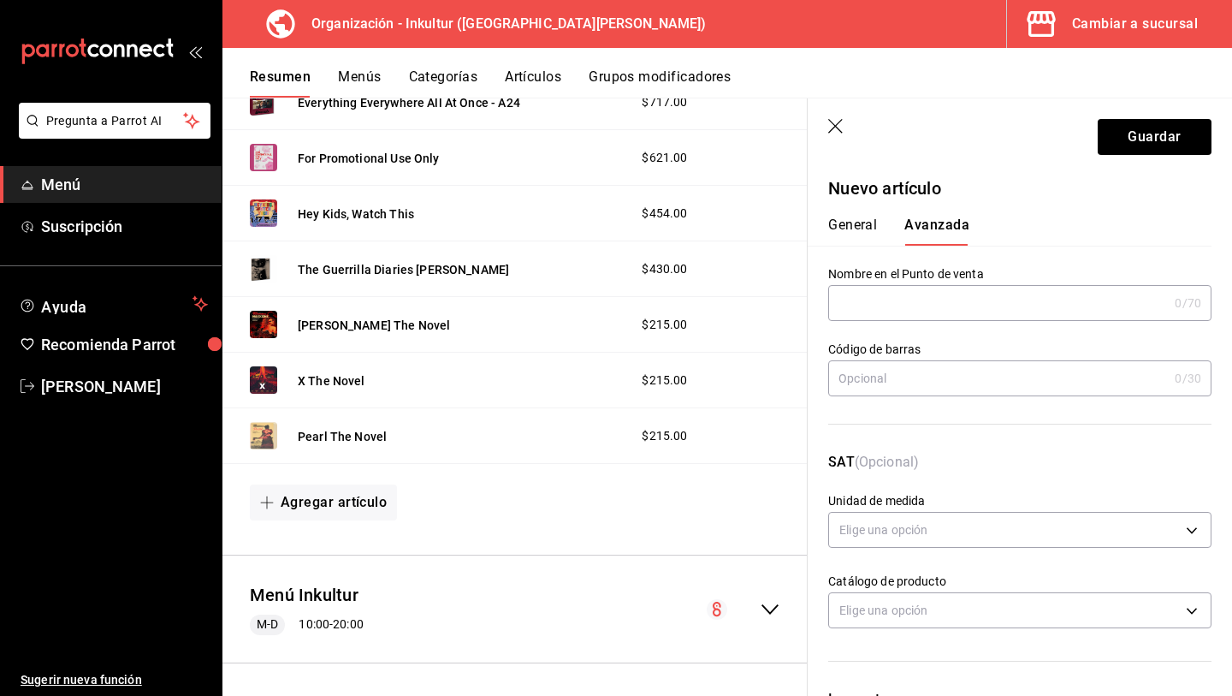
scroll to position [436, 0]
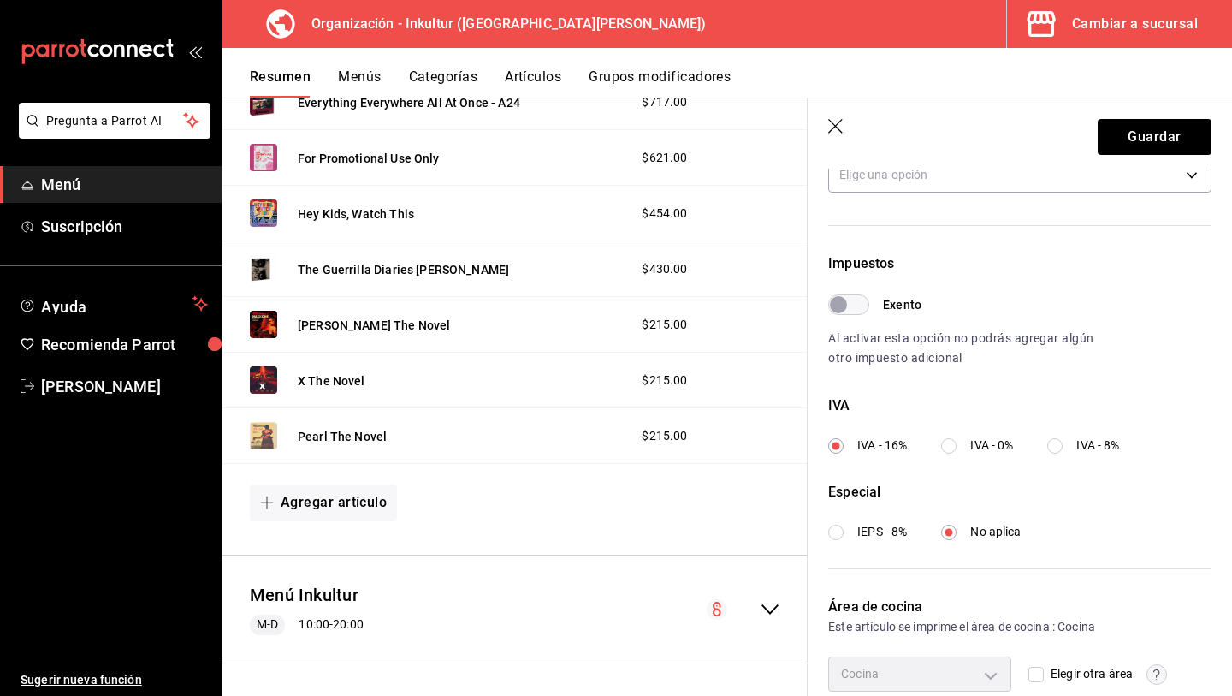
click at [961, 445] on label "IVA - 0%" at bounding box center [977, 445] width 72 height 18
click at [957, 445] on input "IVA - 0%" at bounding box center [948, 445] width 15 height 15
radio input "true"
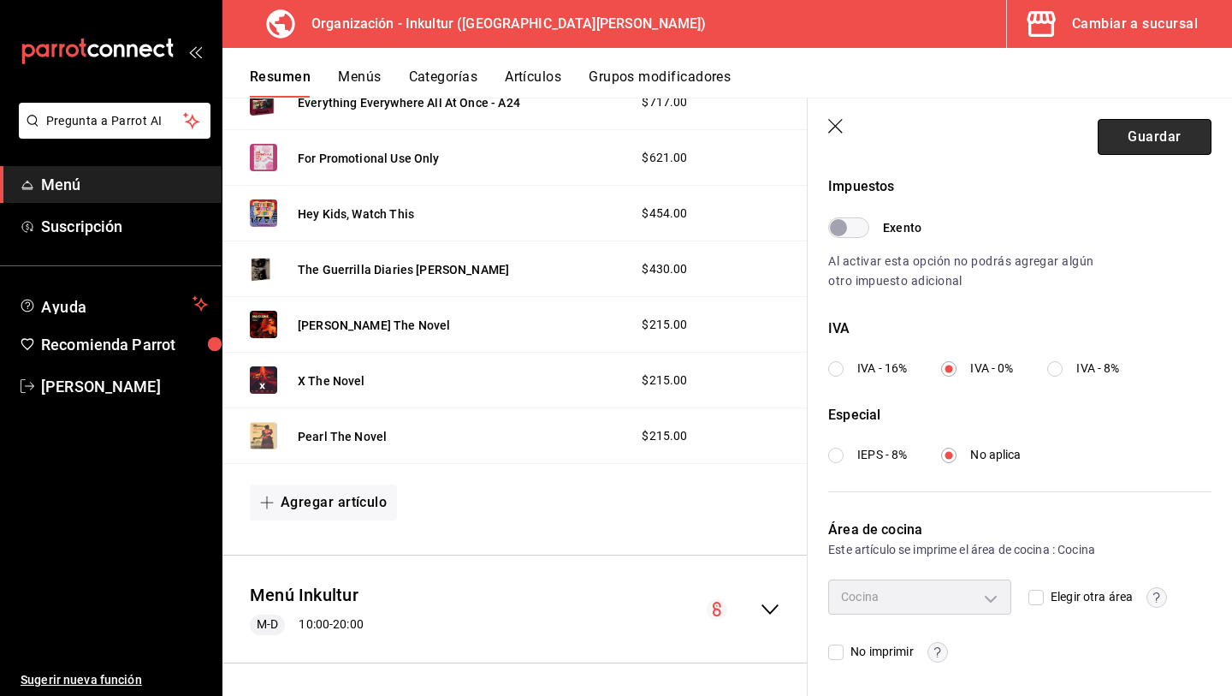
click at [1143, 129] on button "Guardar" at bounding box center [1155, 137] width 114 height 36
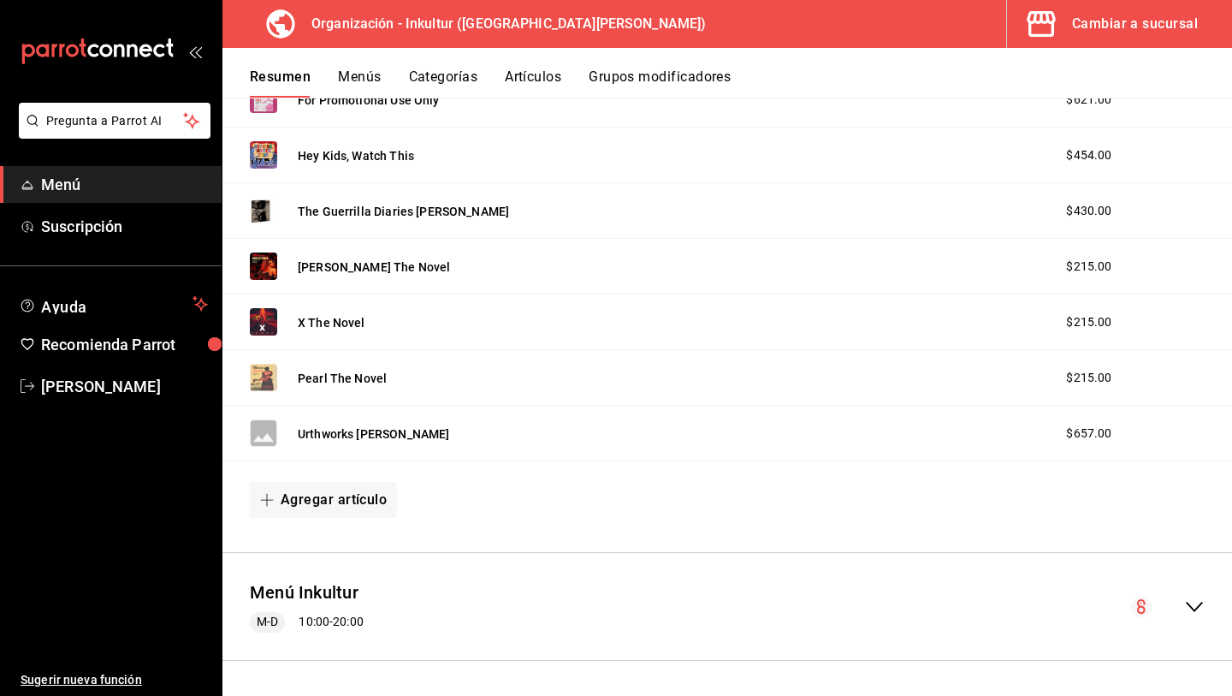
scroll to position [2651, 0]
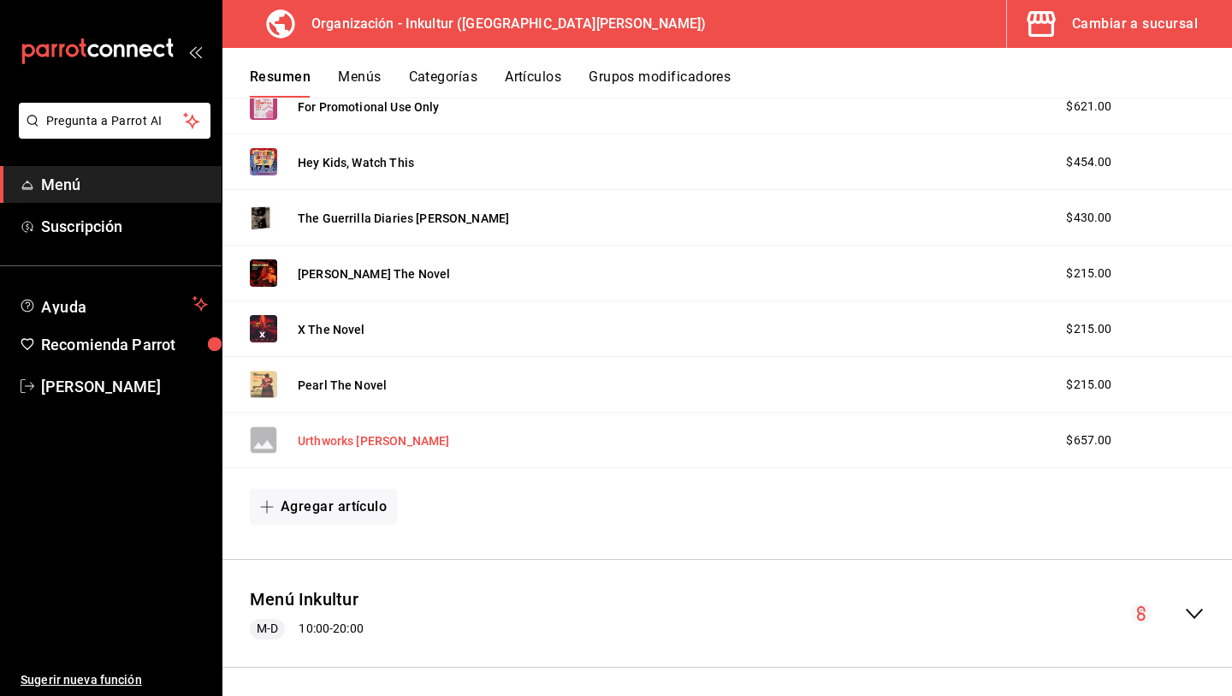
click at [388, 443] on button "Urthworks Ben Rivers" at bounding box center [373, 440] width 151 height 17
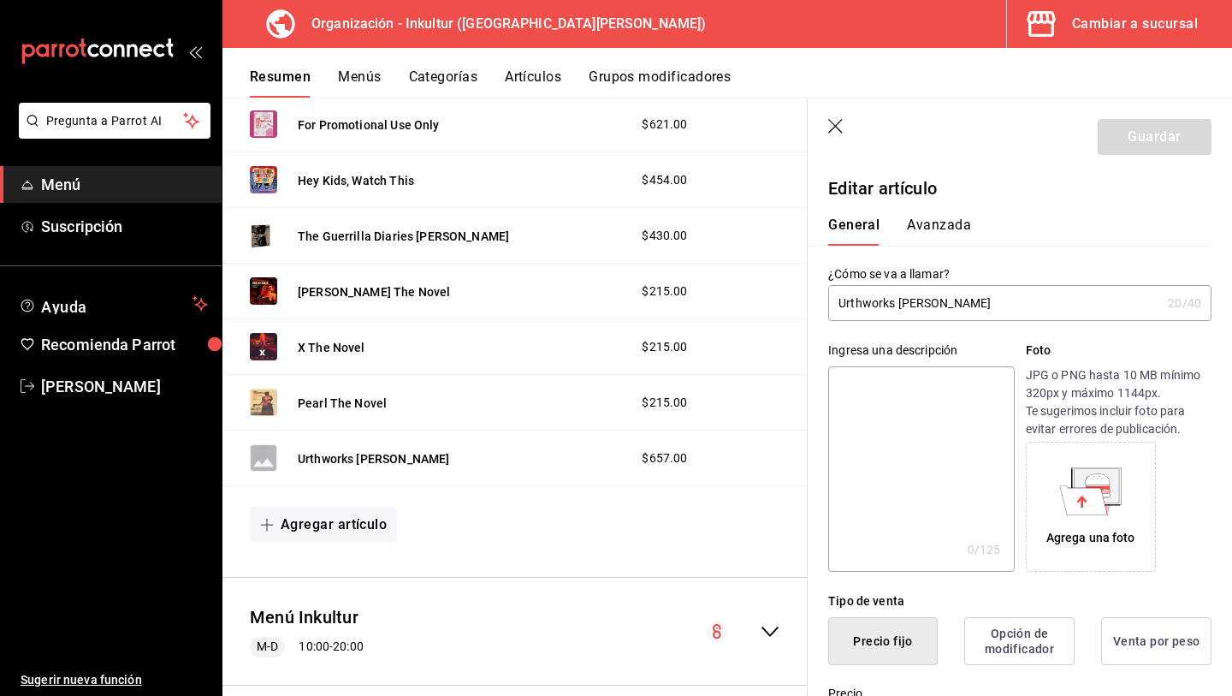
click at [1101, 541] on div "Agrega una foto" at bounding box center [1091, 538] width 89 height 18
click at [835, 129] on icon "button" at bounding box center [836, 127] width 17 height 17
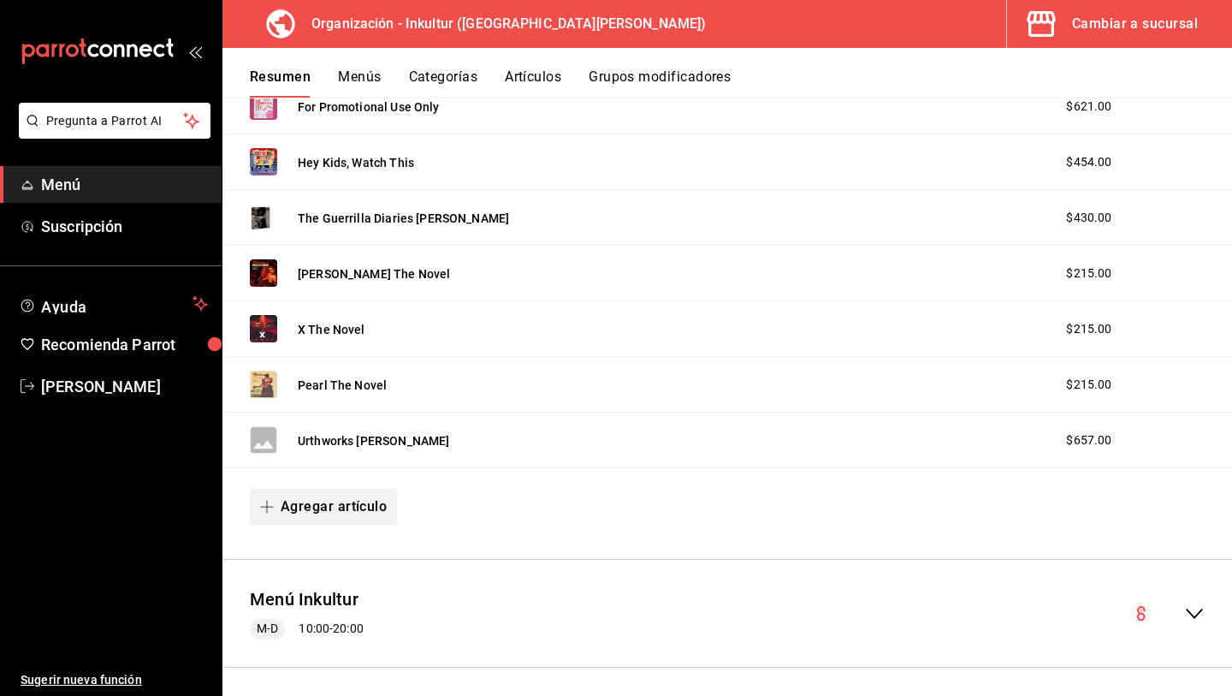
click at [323, 510] on button "Agregar artículo" at bounding box center [323, 507] width 147 height 36
click at [317, 590] on li "Artículo nuevo" at bounding box center [317, 594] width 134 height 42
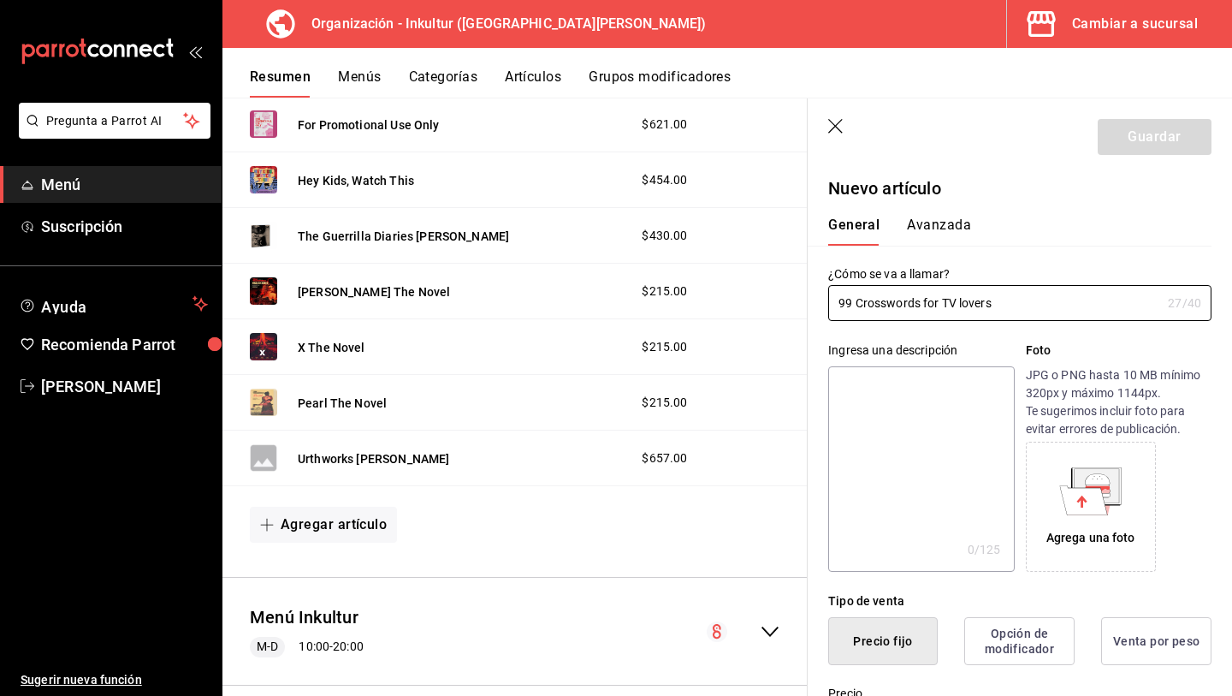
type input "99 Crosswords for TV lovers"
click at [1078, 537] on div "Agrega una foto" at bounding box center [1091, 538] width 89 height 18
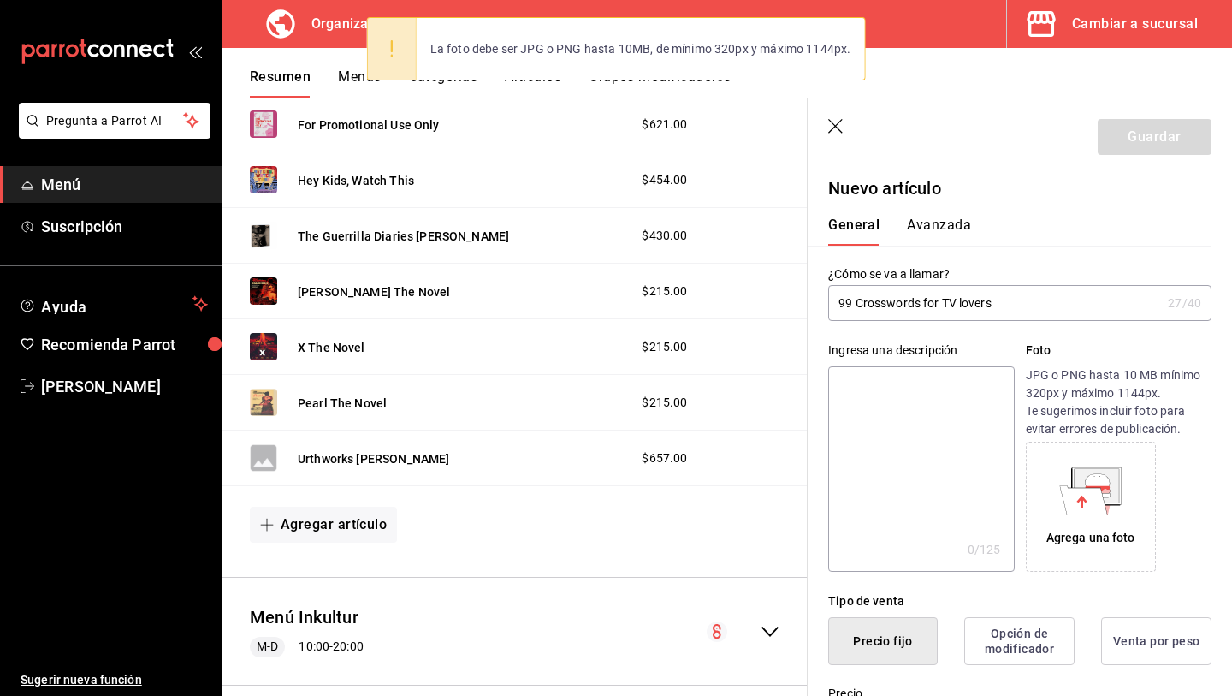
click at [1082, 516] on div "Agrega una foto" at bounding box center [1091, 507] width 122 height 122
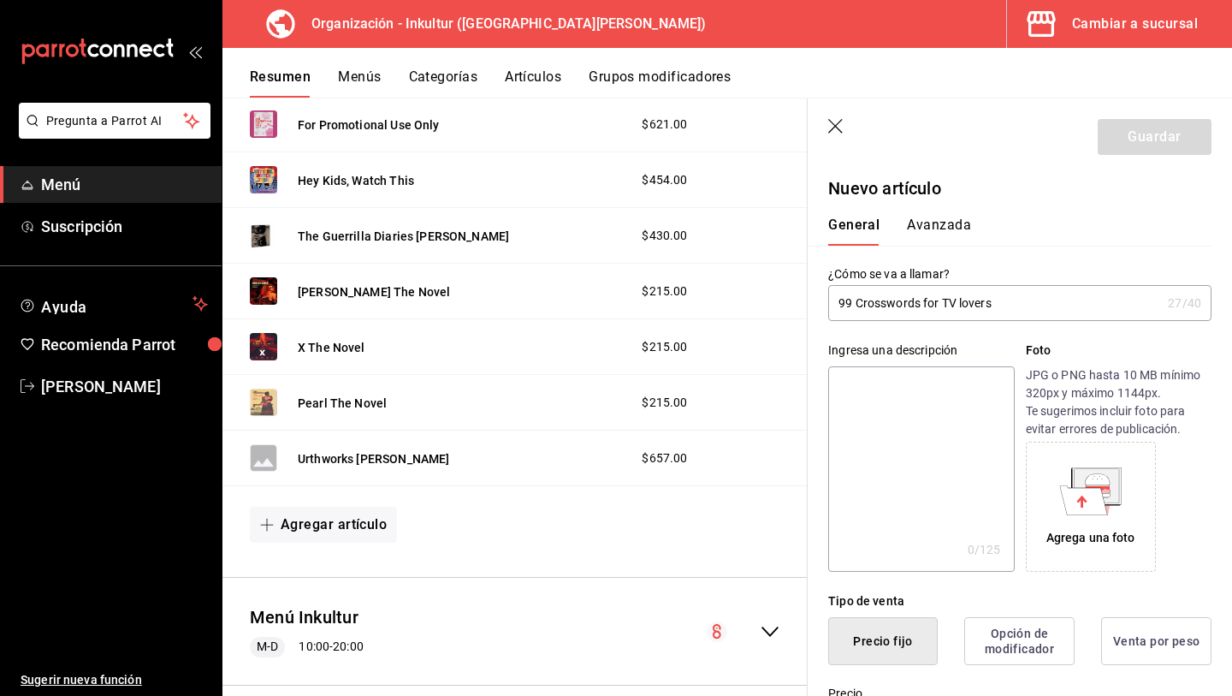
click at [1112, 498] on icon at bounding box center [1097, 485] width 45 height 34
click at [1114, 479] on icon at bounding box center [1097, 485] width 45 height 34
click at [1091, 482] on icon at bounding box center [1097, 478] width 25 height 11
click at [1060, 501] on icon at bounding box center [1090, 491] width 62 height 48
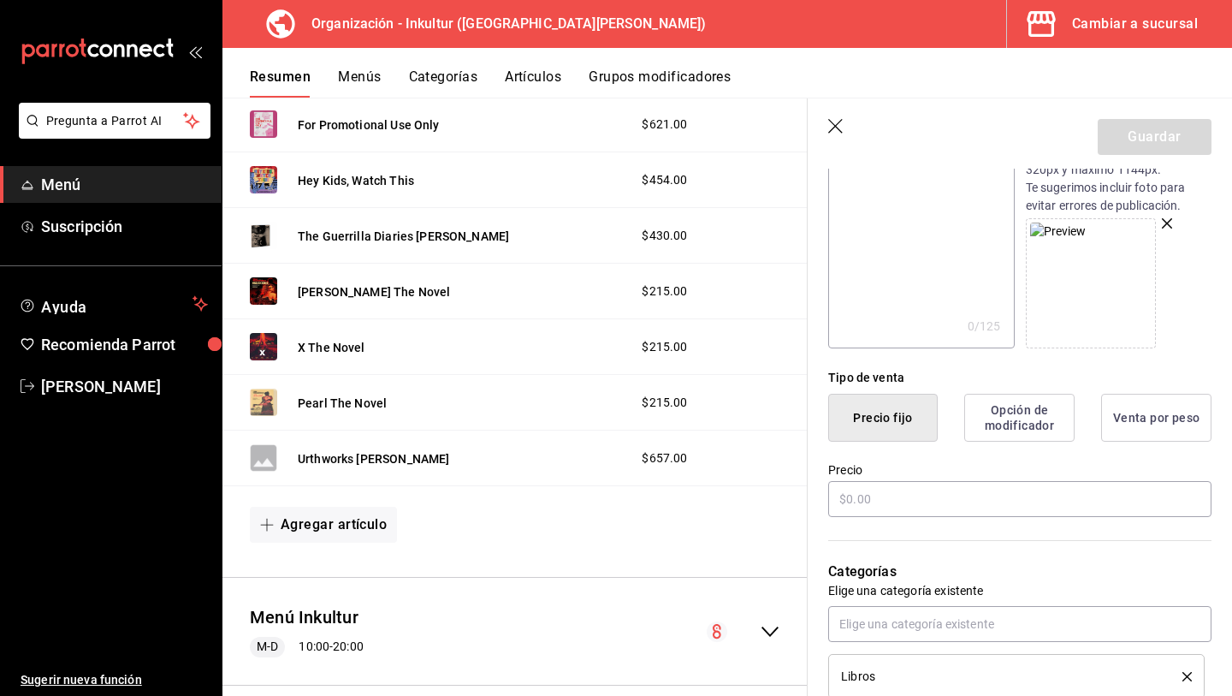
scroll to position [227, 0]
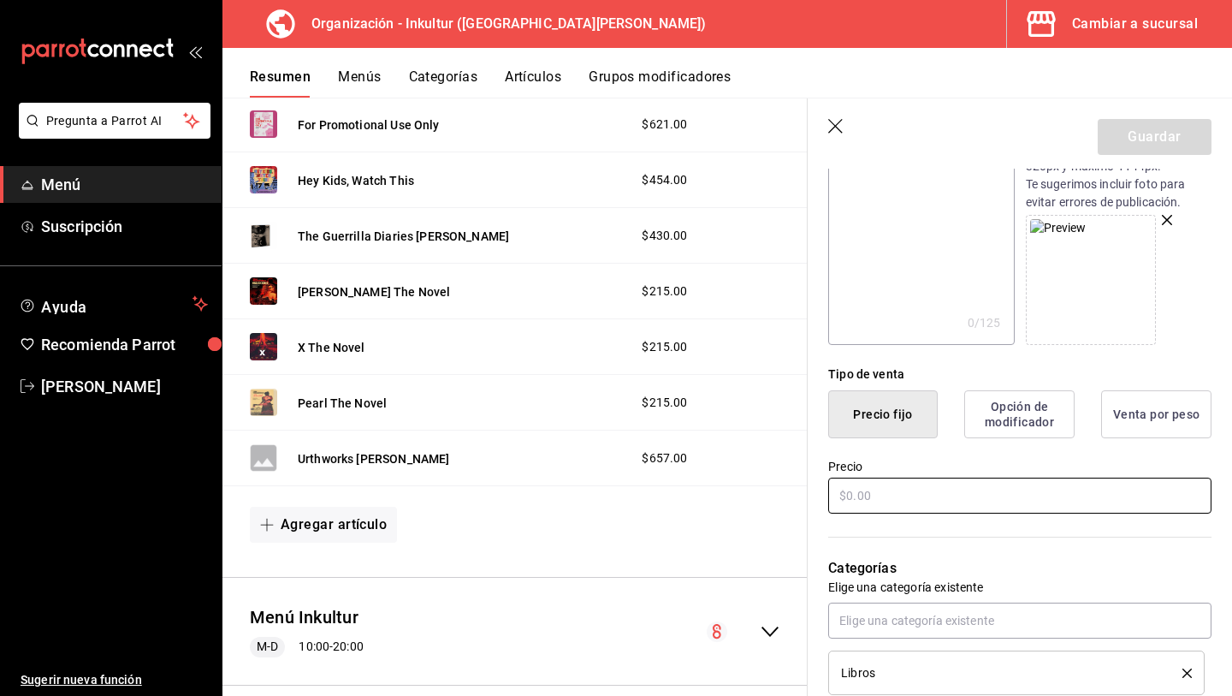
click at [888, 508] on input "text" at bounding box center [1019, 496] width 383 height 36
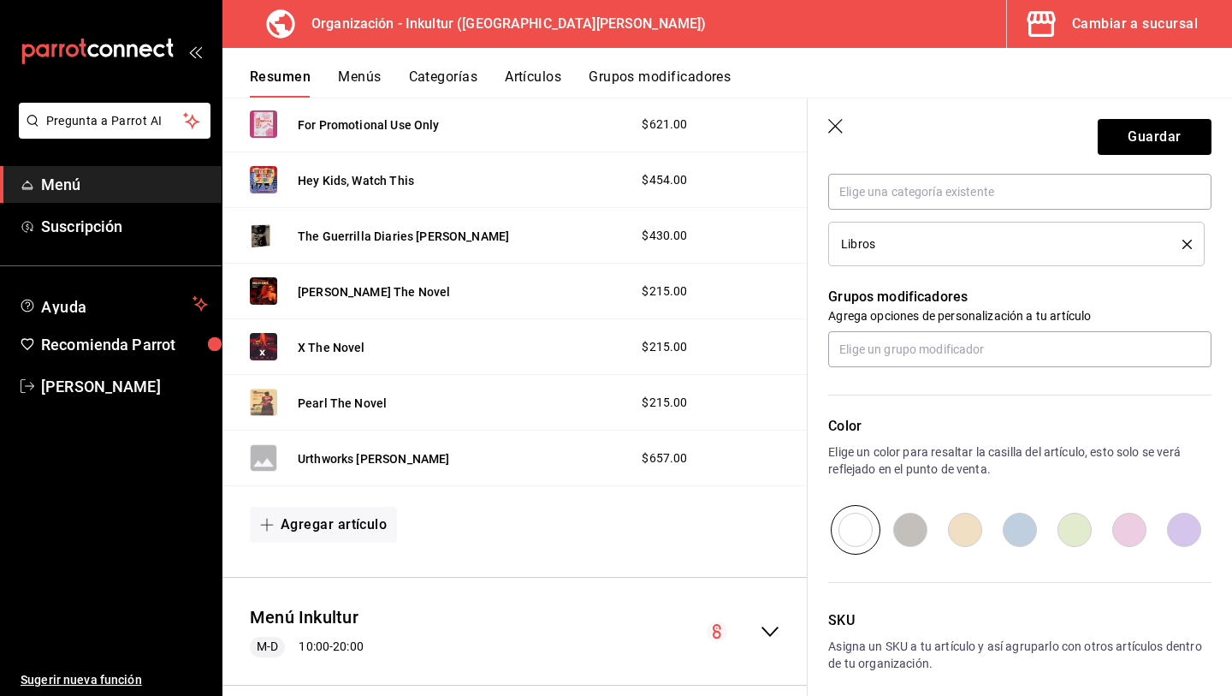
scroll to position [664, 0]
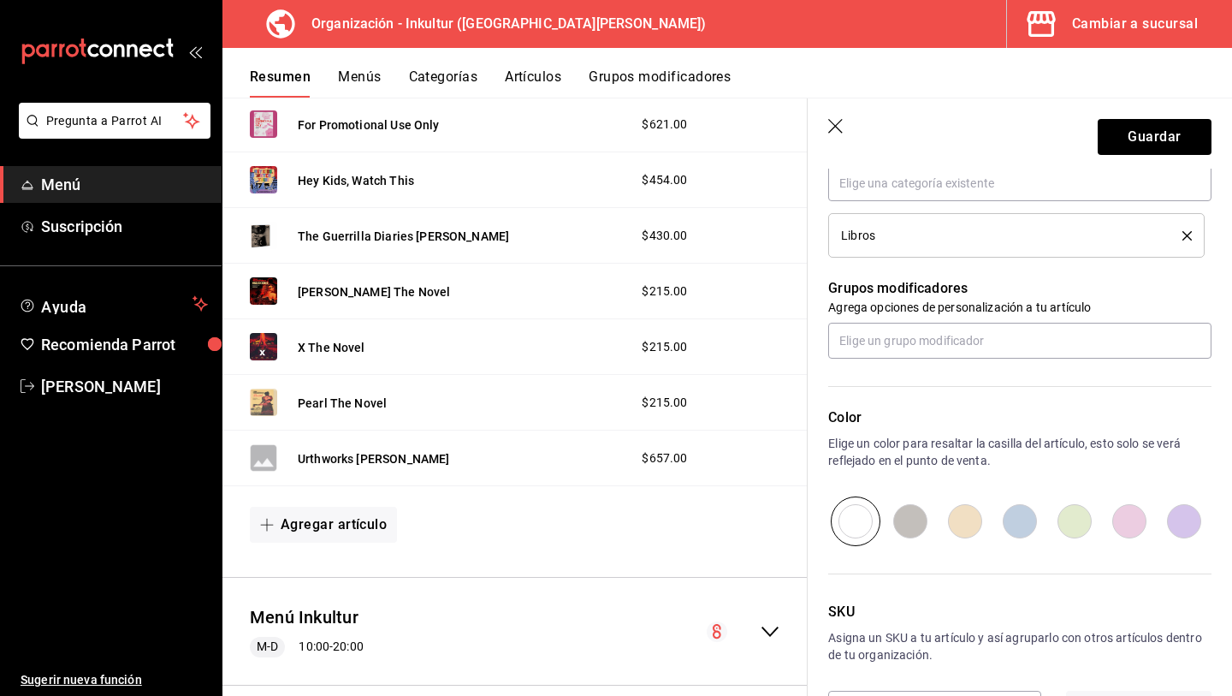
type input "$406.00"
click at [1068, 537] on input "radio" at bounding box center [1074, 521] width 55 height 50
radio input "true"
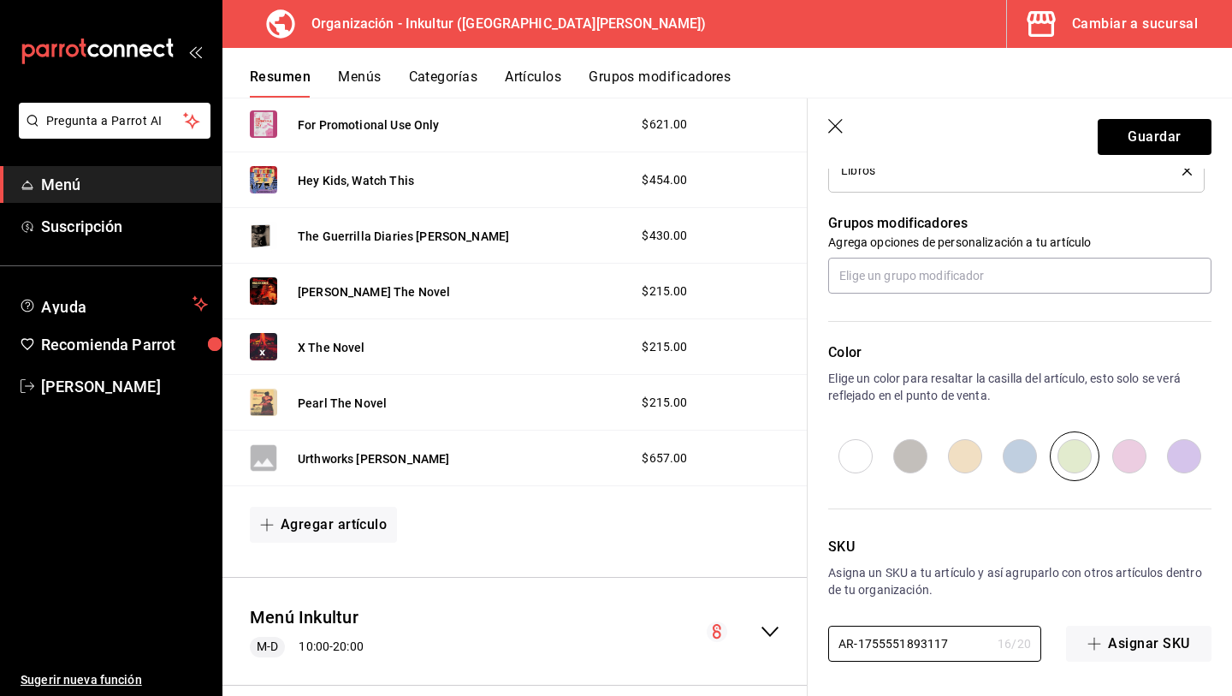
drag, startPoint x: 959, startPoint y: 649, endPoint x: 754, endPoint y: 613, distance: 208.5
click at [760, 624] on main "Resumen organización Agrega y edita los menús, las categorías, artículos y grup…" at bounding box center [728, 397] width 1010 height 598
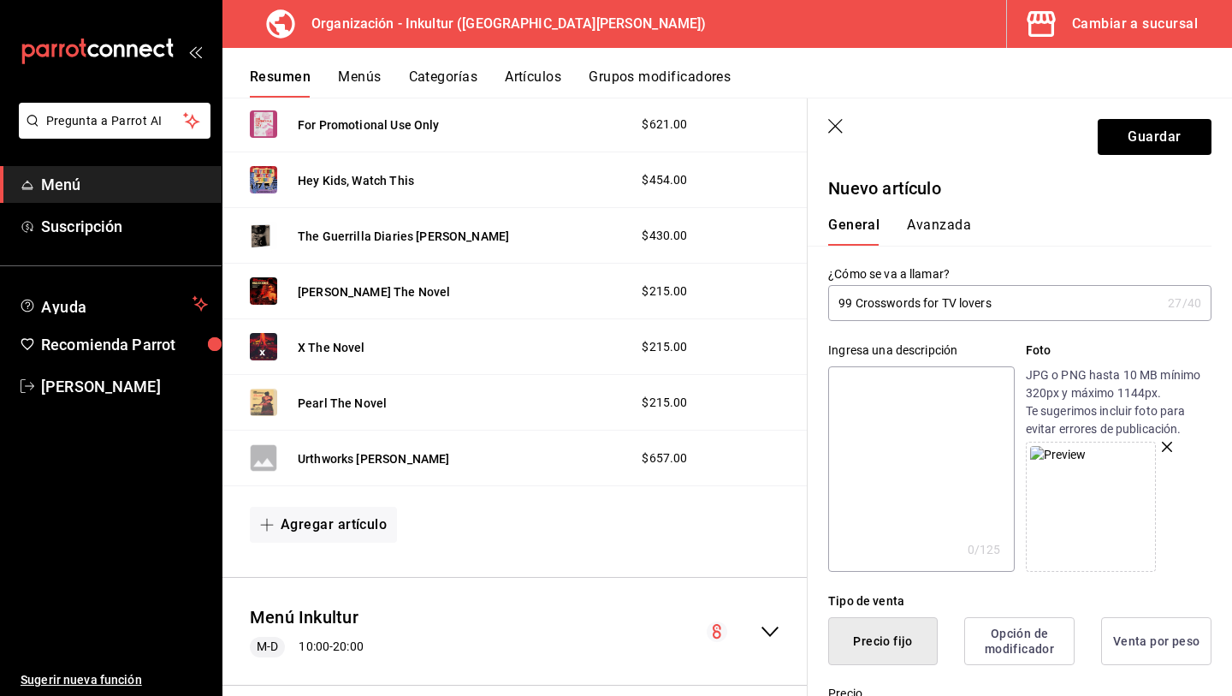
type input "L046"
click at [935, 220] on button "Avanzada" at bounding box center [939, 231] width 64 height 29
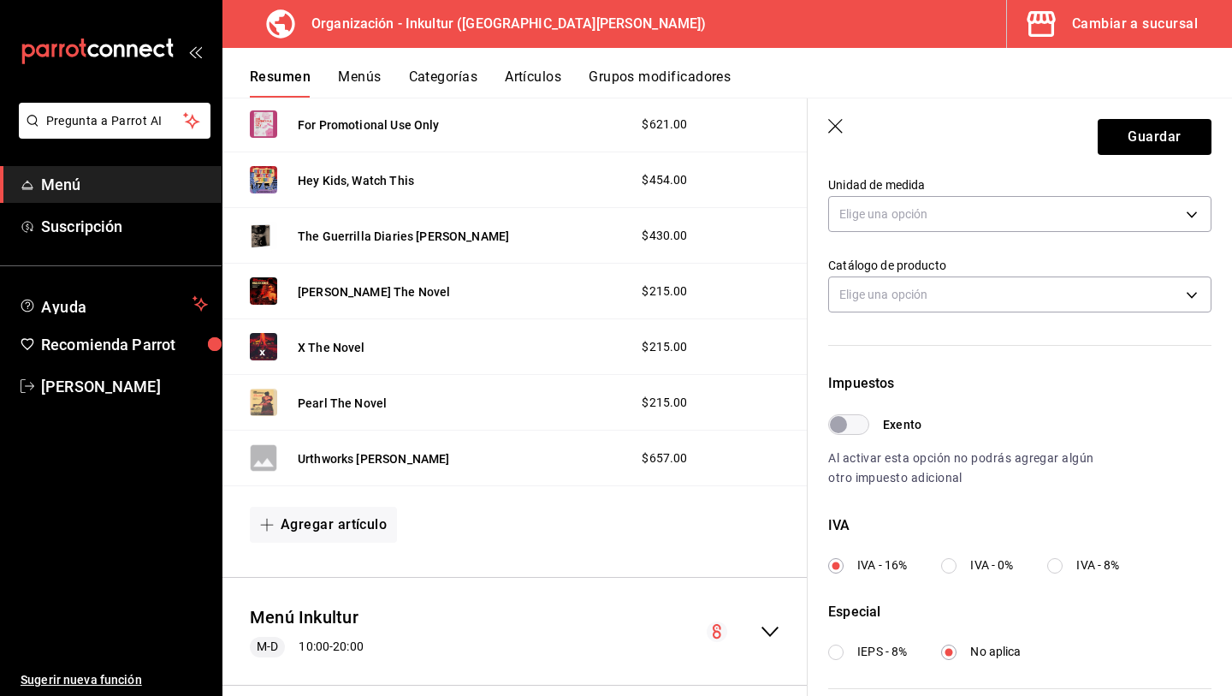
scroll to position [313, 0]
click at [943, 567] on input "IVA - 0%" at bounding box center [948, 568] width 15 height 15
radio input "true"
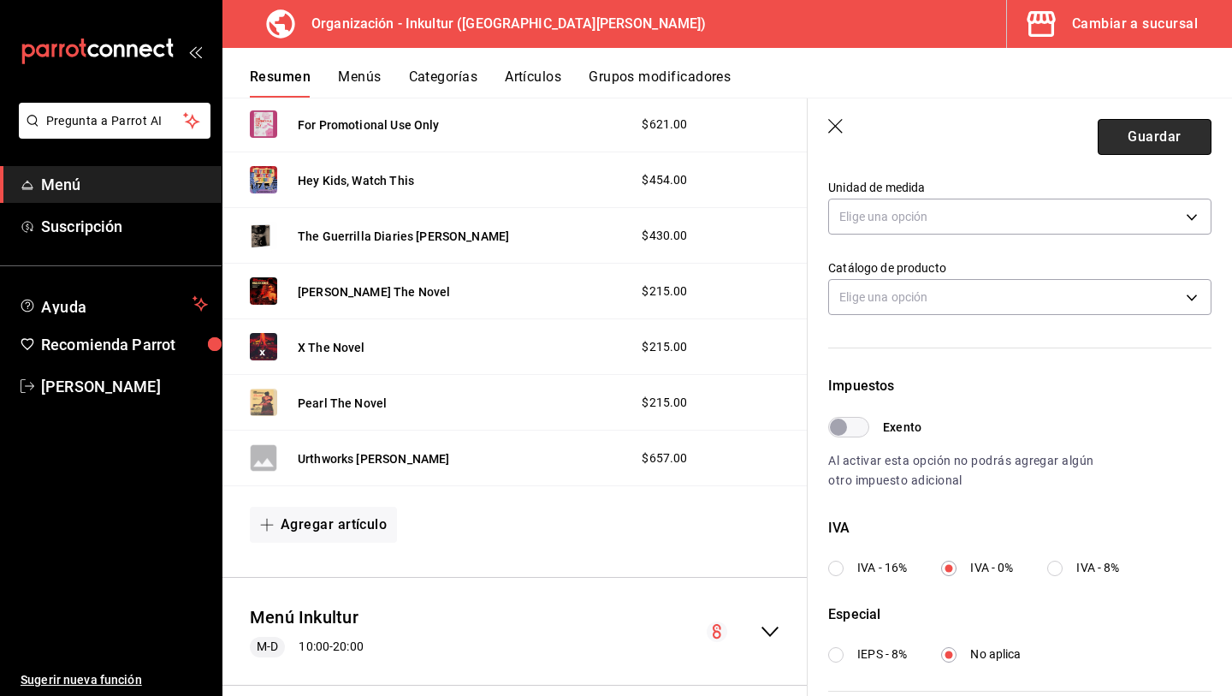
click at [1146, 145] on button "Guardar" at bounding box center [1155, 137] width 114 height 36
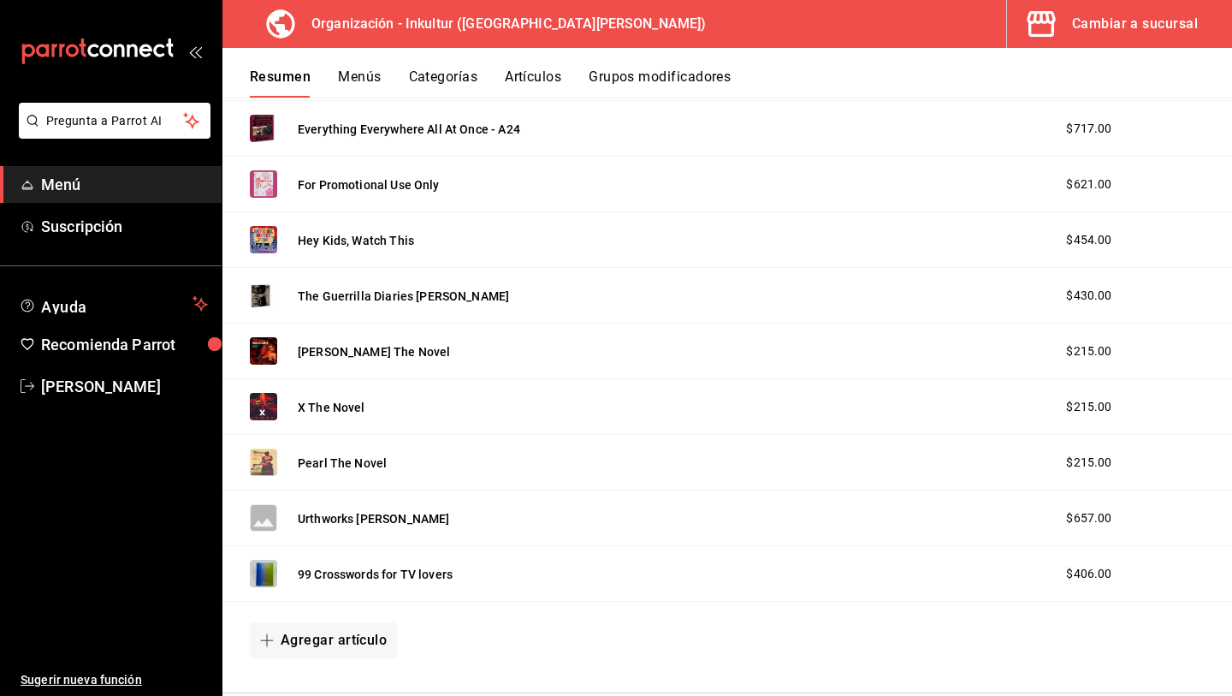
scroll to position [2714, 0]
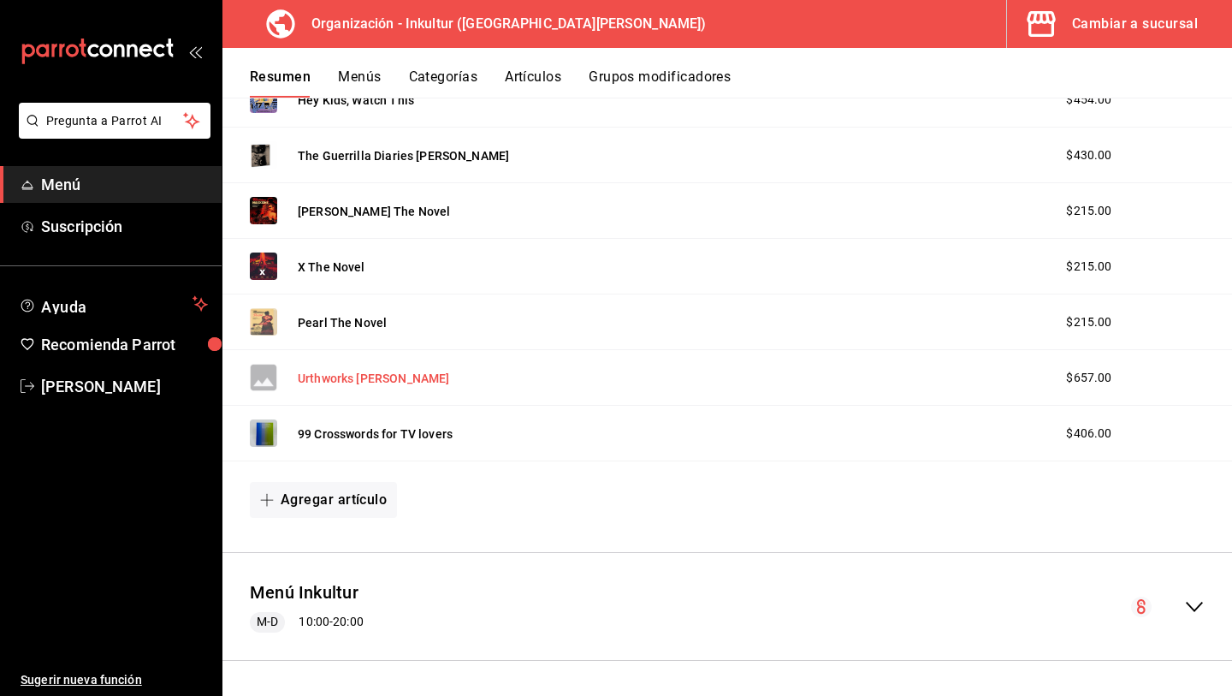
click at [382, 382] on button "Urthworks Ben Rivers" at bounding box center [373, 378] width 151 height 17
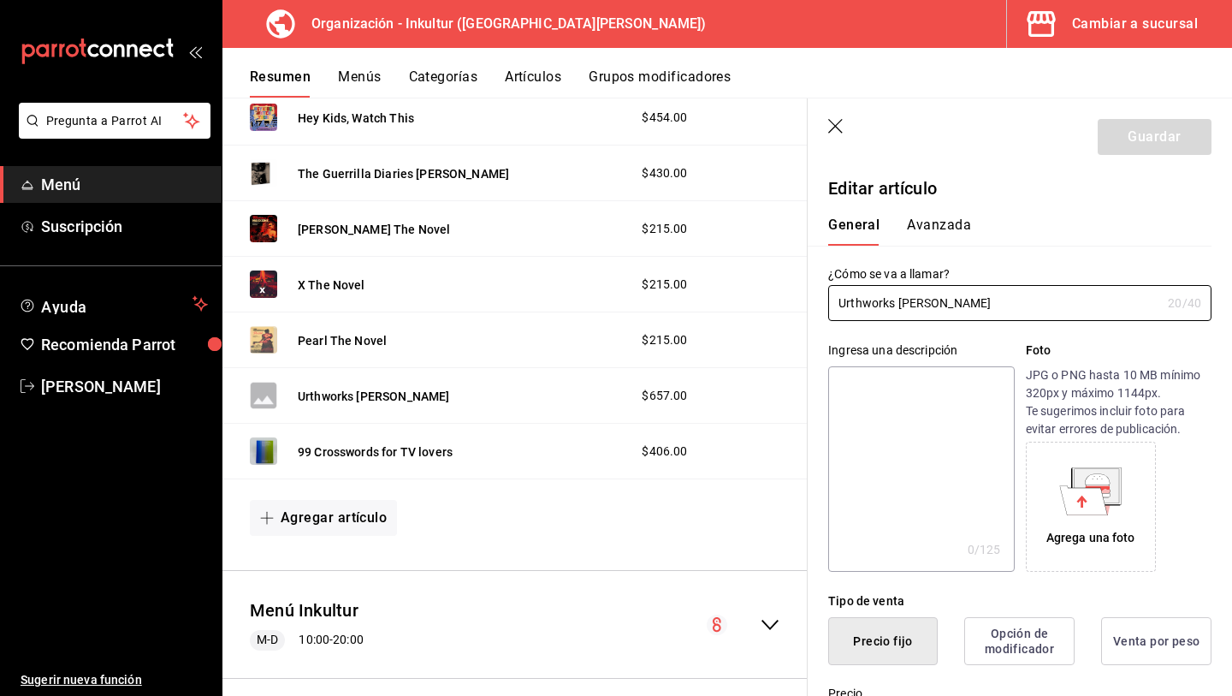
click at [1121, 505] on div "Agrega una foto" at bounding box center [1091, 507] width 122 height 122
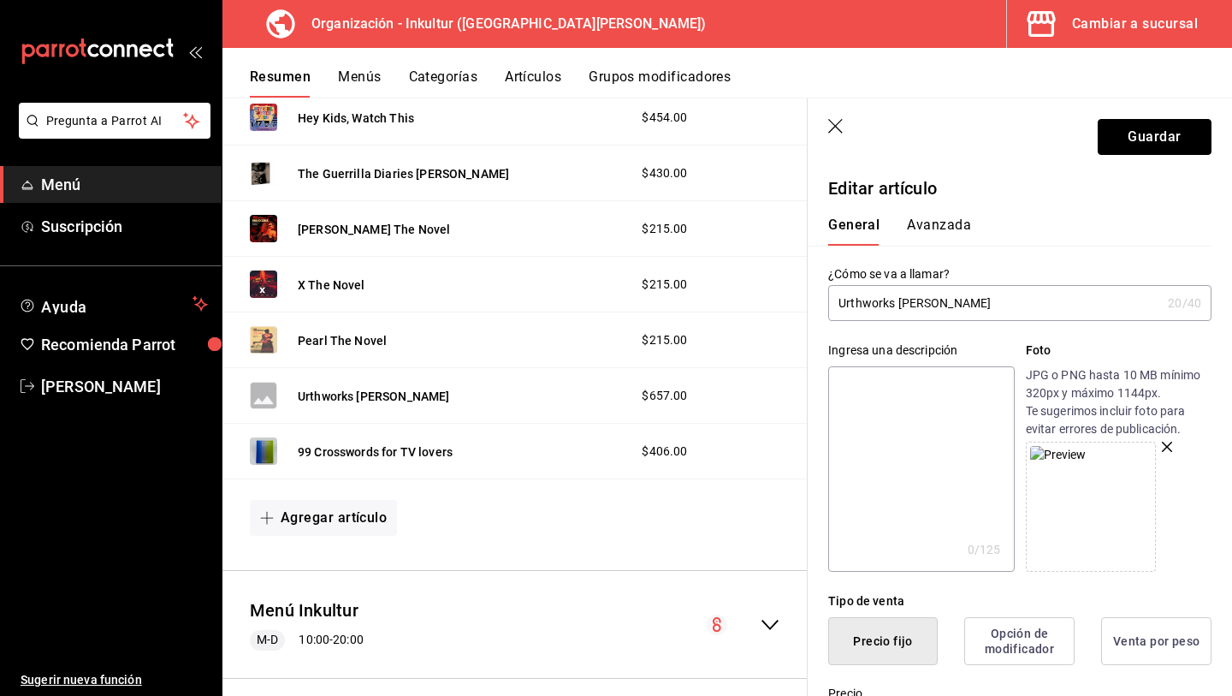
click at [1162, 131] on button "Guardar" at bounding box center [1155, 137] width 114 height 36
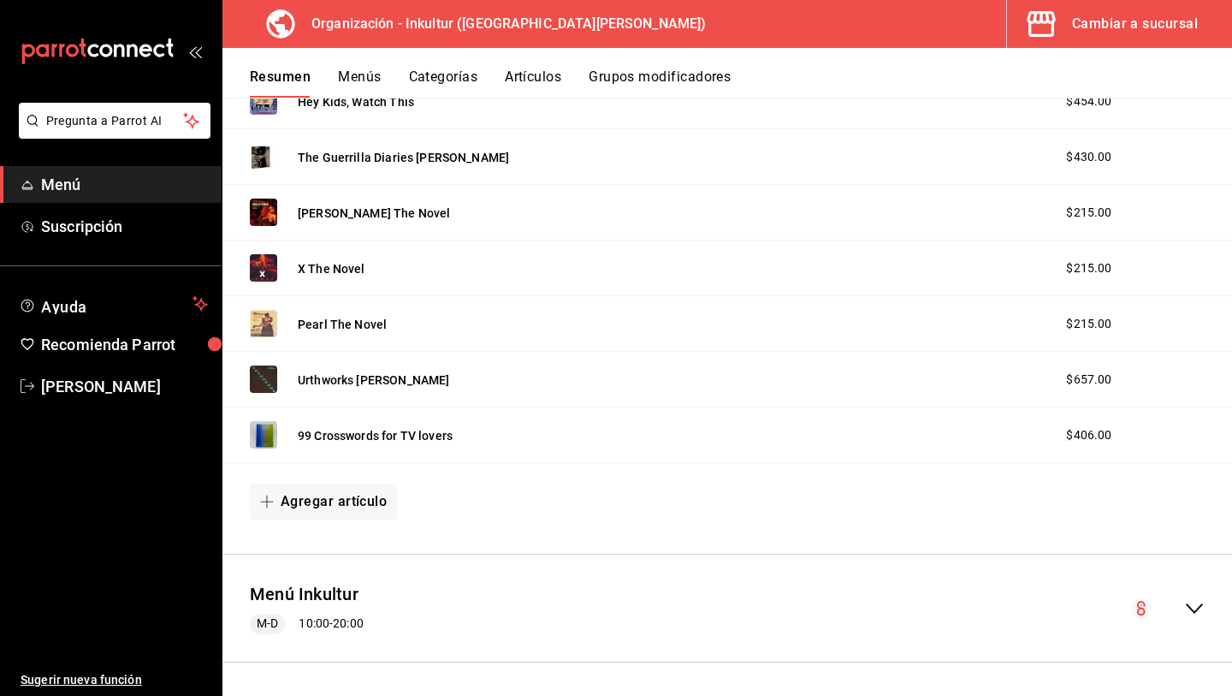
scroll to position [2710, 0]
click at [312, 511] on button "Agregar artículo" at bounding box center [323, 503] width 147 height 36
click at [323, 585] on li "Artículo nuevo" at bounding box center [317, 591] width 134 height 42
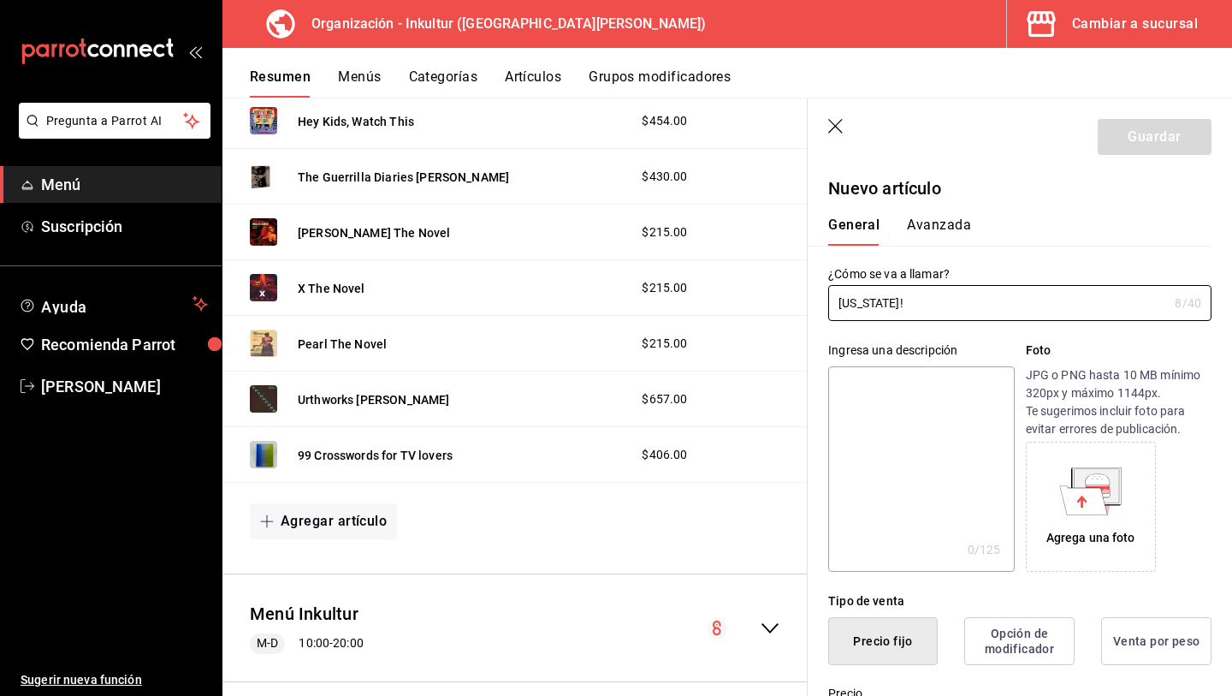
type input "Florida!"
click at [1089, 513] on div "Agrega una foto" at bounding box center [1091, 507] width 122 height 122
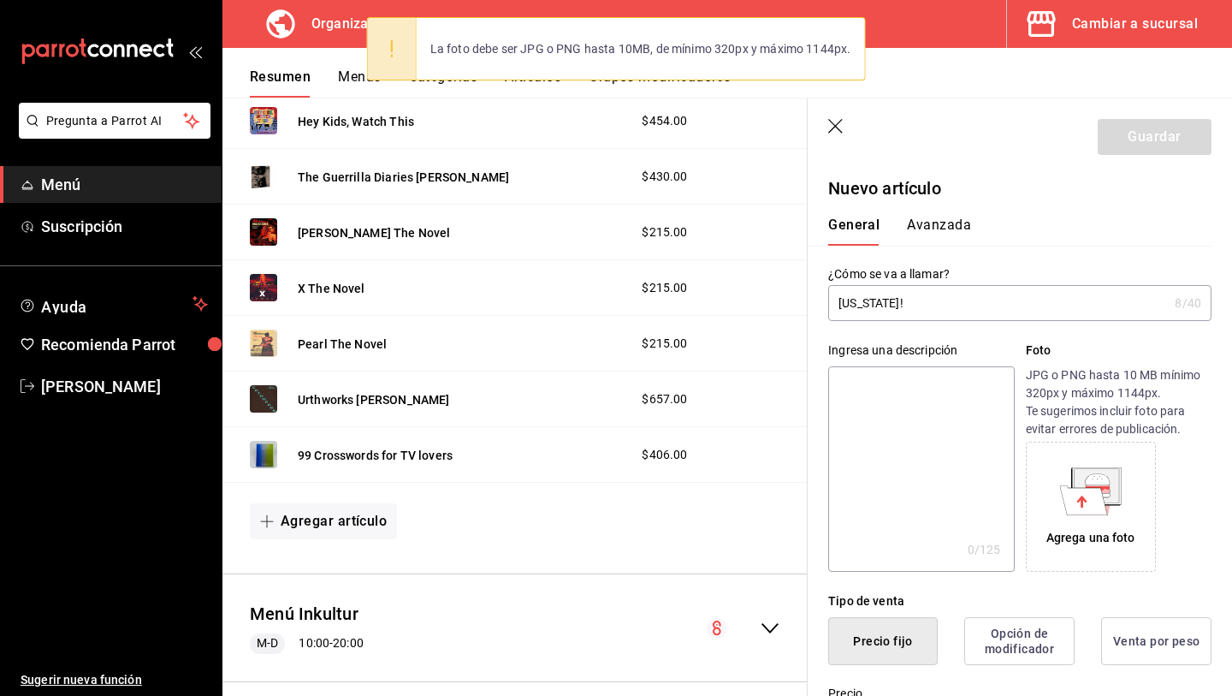
click at [1071, 517] on div "Agrega una foto" at bounding box center [1091, 507] width 122 height 122
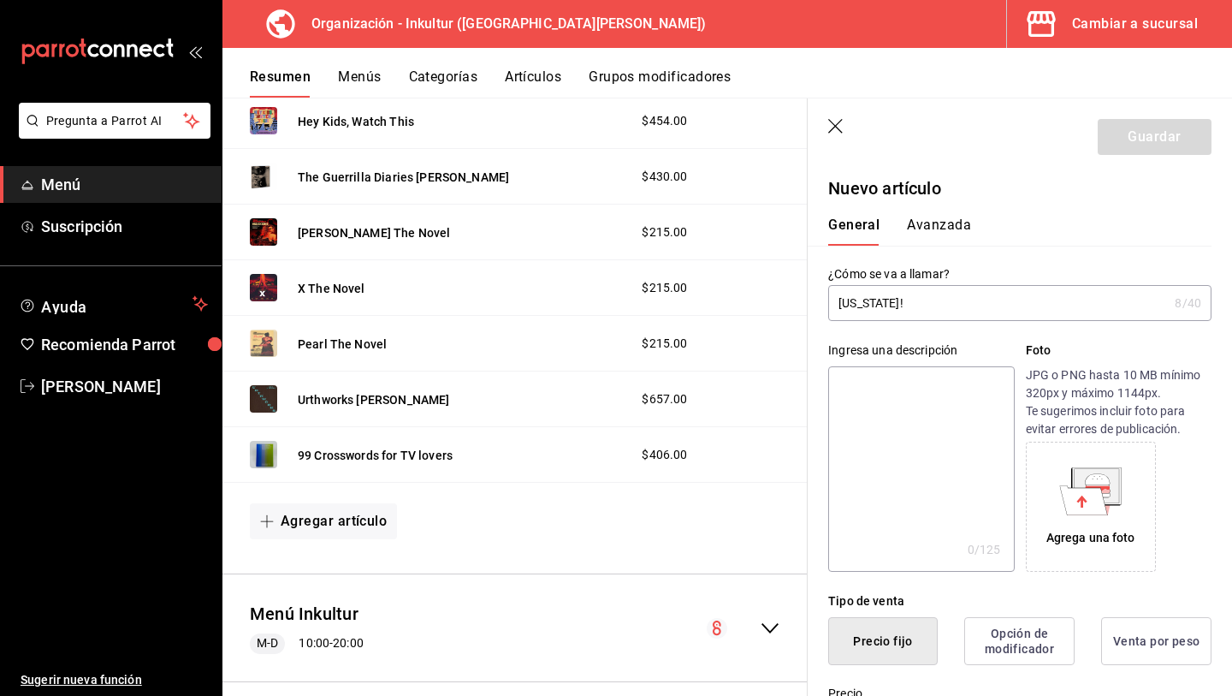
click at [1065, 494] on icon at bounding box center [1084, 499] width 48 height 29
click at [1075, 493] on icon at bounding box center [1084, 499] width 48 height 29
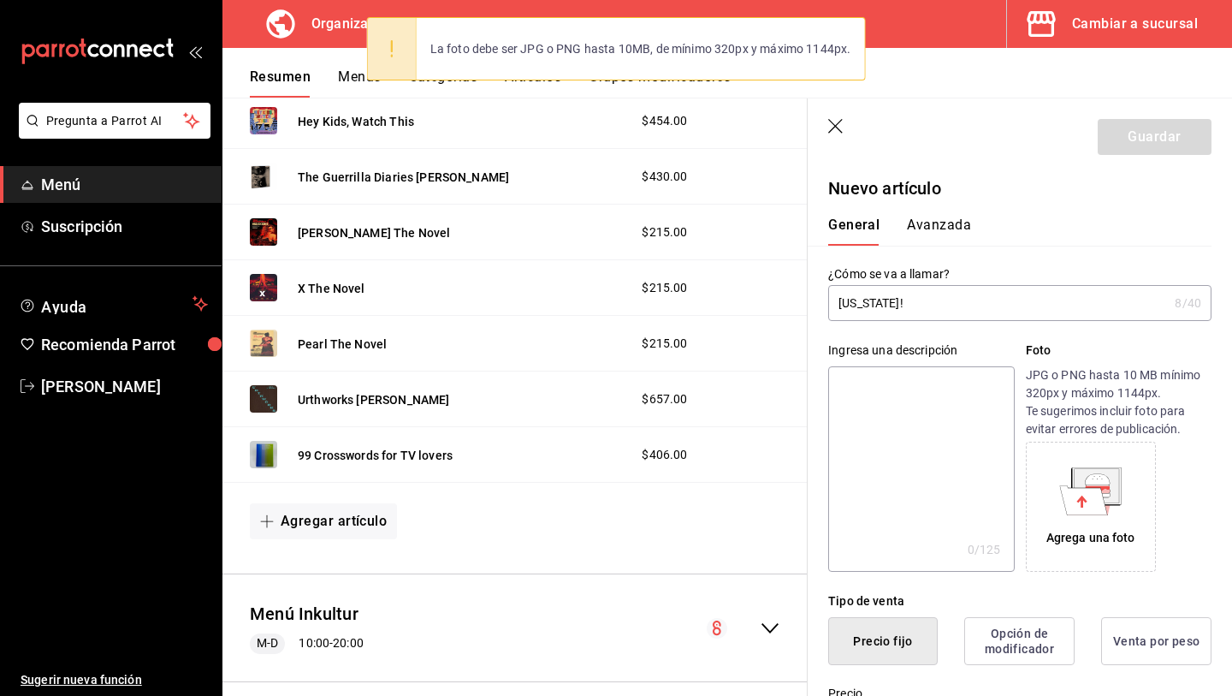
click at [1133, 484] on div "Agrega una foto" at bounding box center [1091, 507] width 122 height 122
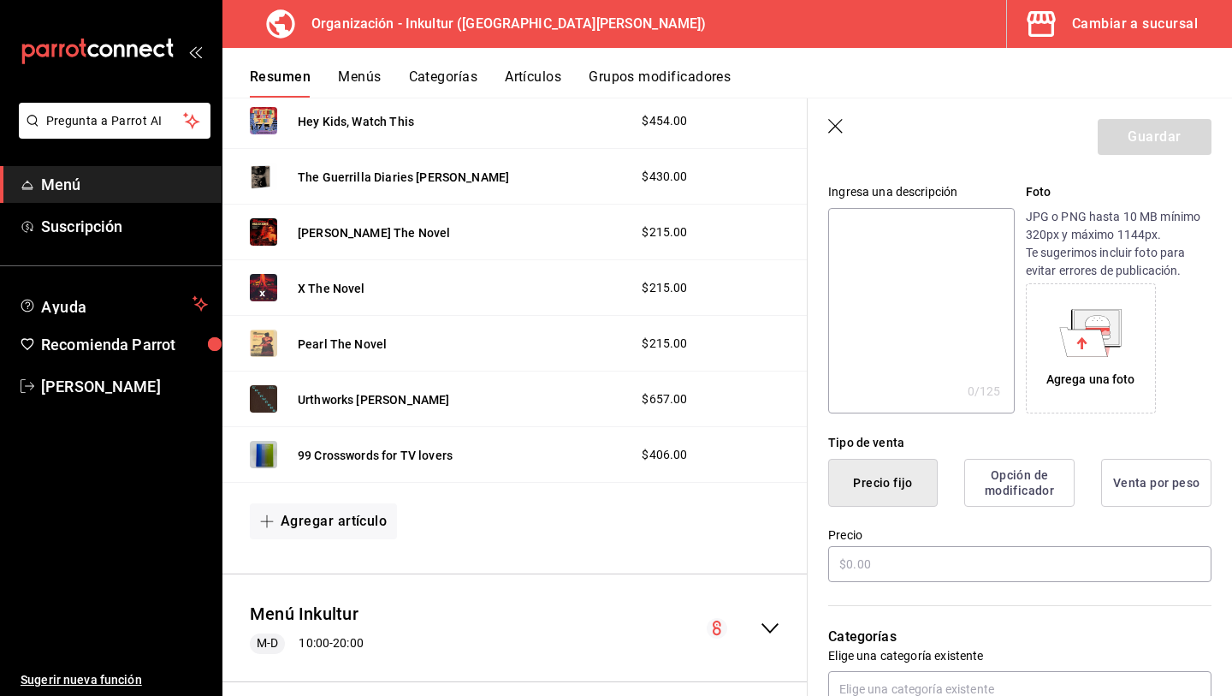
scroll to position [125, 0]
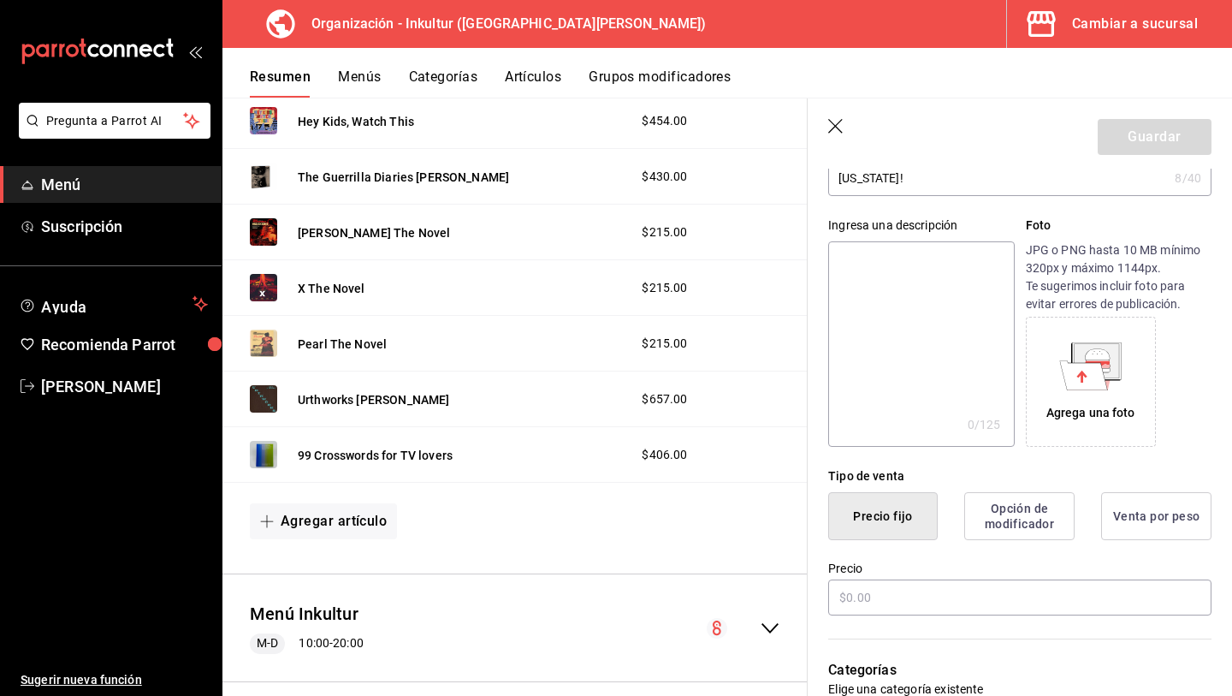
click at [1081, 362] on icon at bounding box center [1084, 374] width 48 height 29
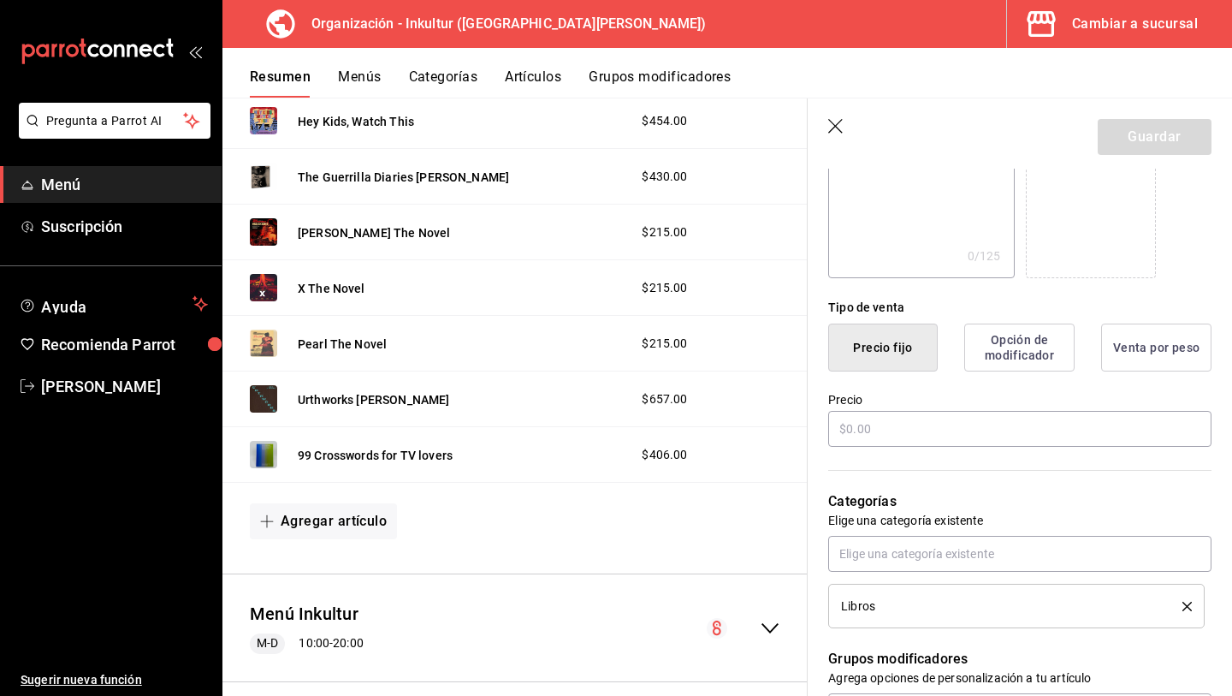
scroll to position [294, 0]
click at [841, 429] on input "text" at bounding box center [1019, 428] width 383 height 36
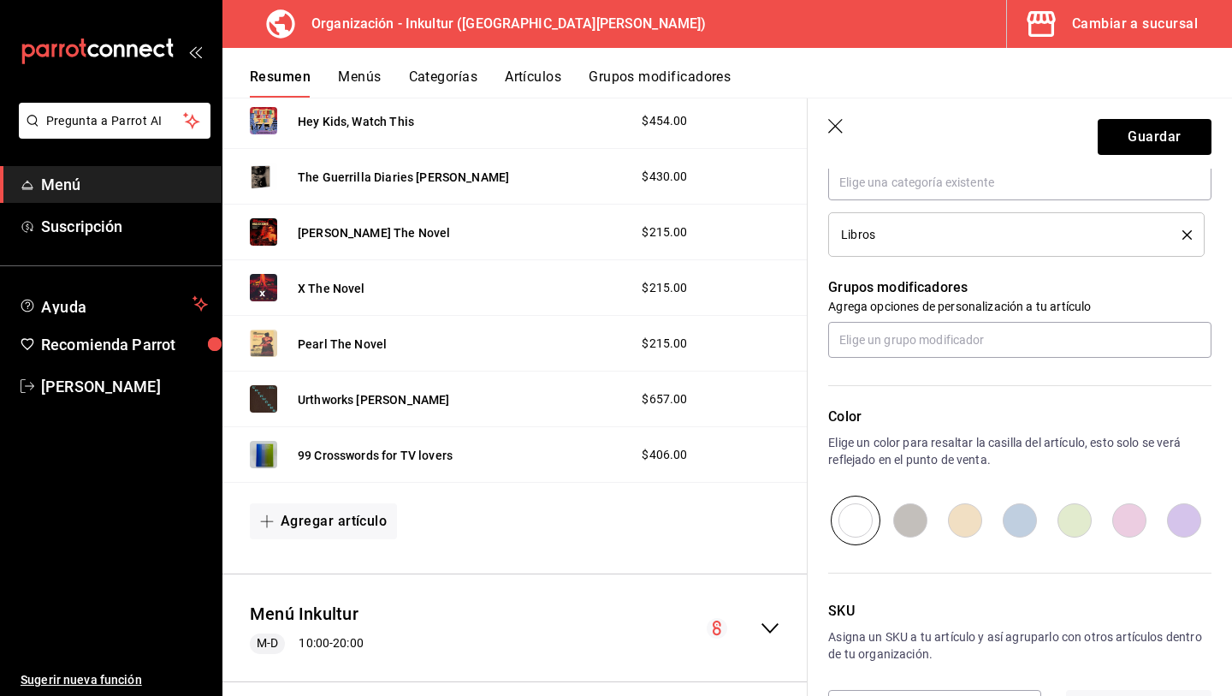
scroll to position [728, 0]
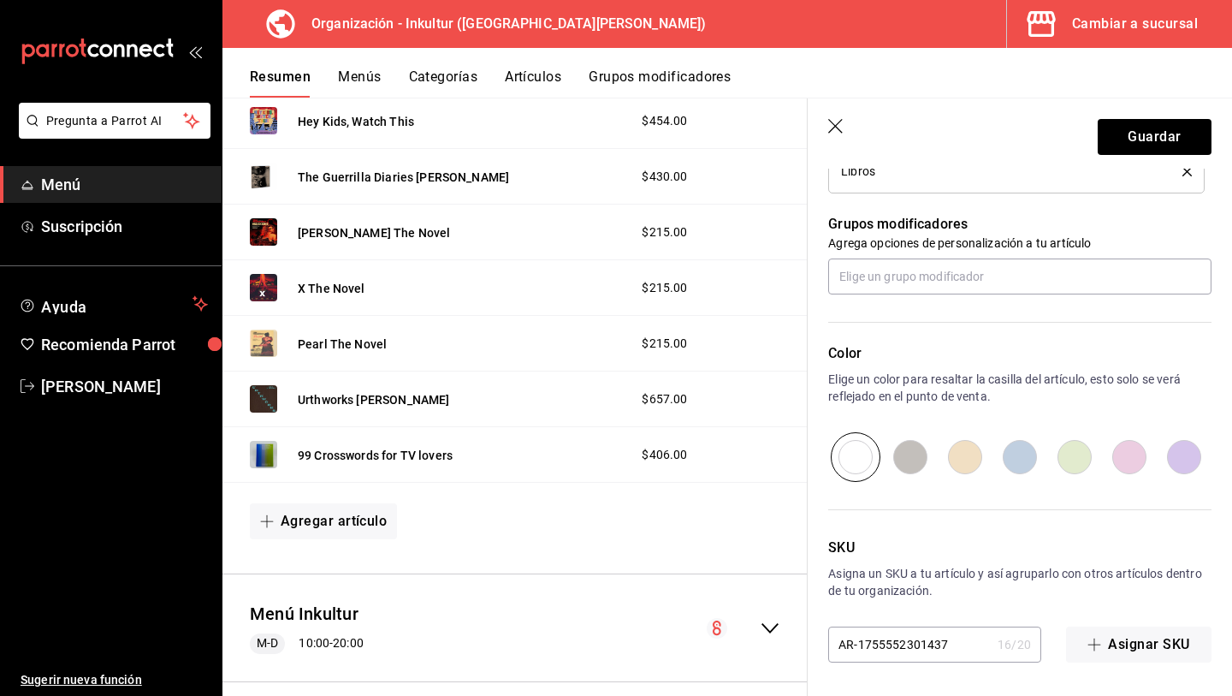
type input "$597.00"
click at [1066, 454] on input "radio" at bounding box center [1074, 457] width 55 height 50
radio input "true"
click at [934, 650] on input "AR-1755552301437" at bounding box center [909, 644] width 163 height 34
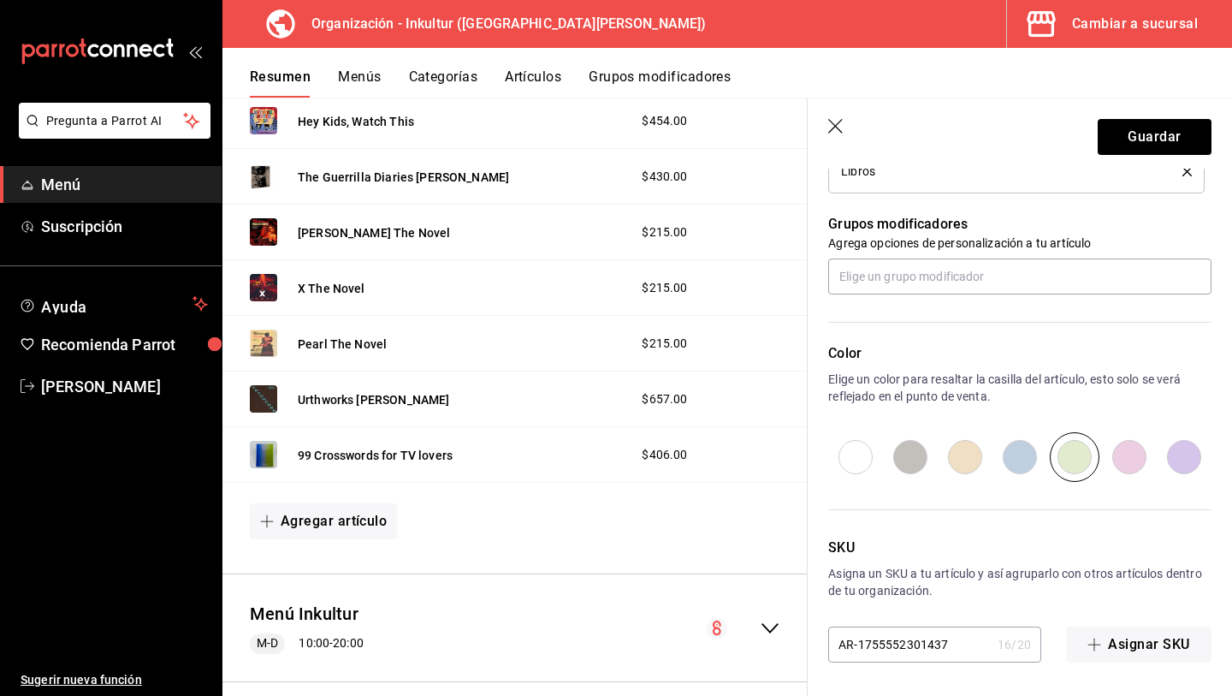
click at [934, 650] on input "AR-1755552301437" at bounding box center [909, 644] width 163 height 34
type input "l"
type input "L047"
click at [986, 557] on p "SKU" at bounding box center [1019, 547] width 383 height 21
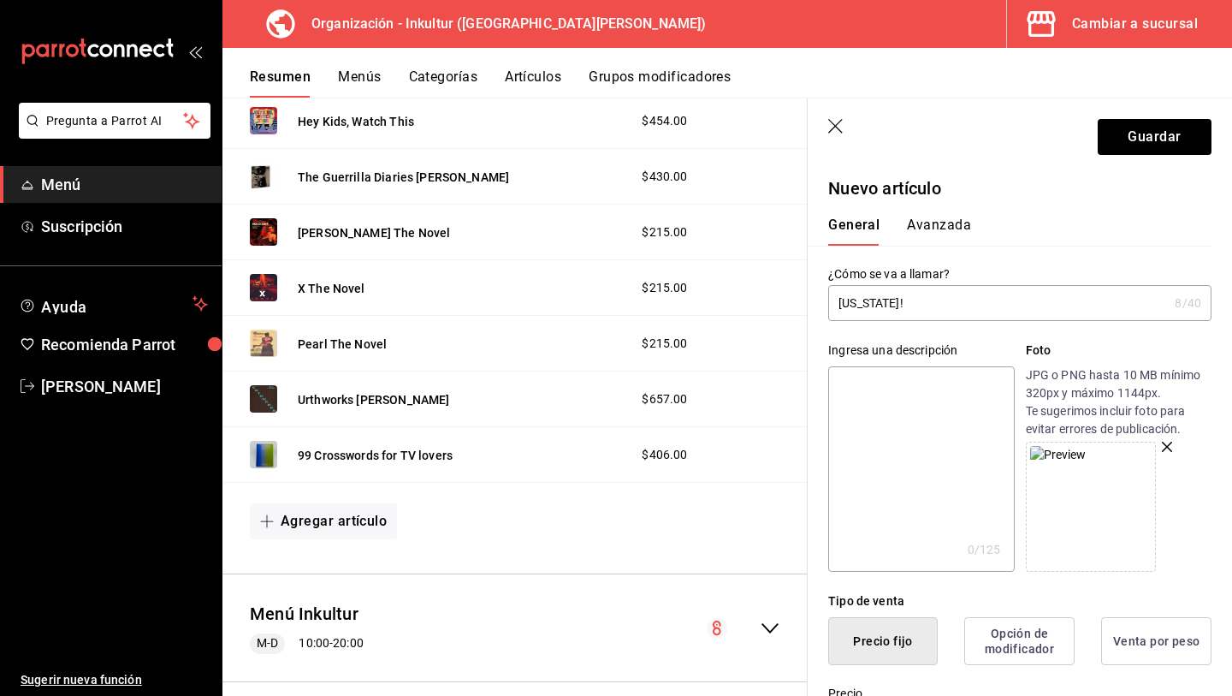
click at [947, 211] on div "General Avanzada" at bounding box center [1010, 223] width 404 height 45
click at [947, 223] on button "Avanzada" at bounding box center [939, 231] width 64 height 29
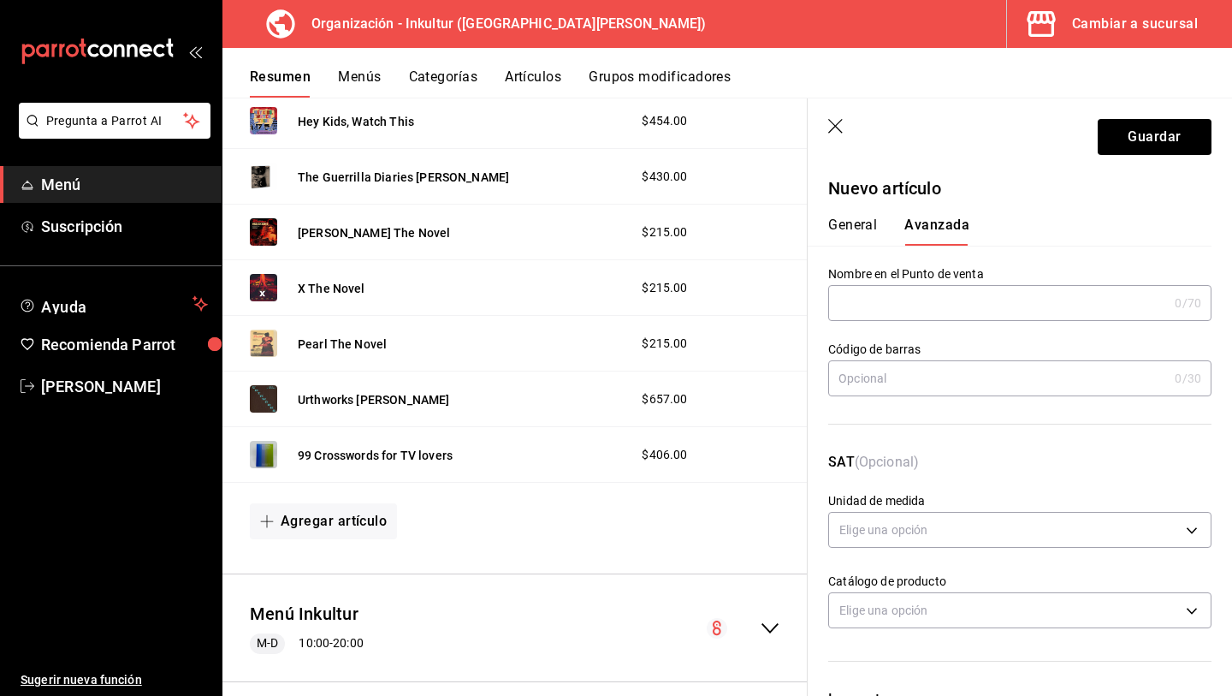
scroll to position [390, 0]
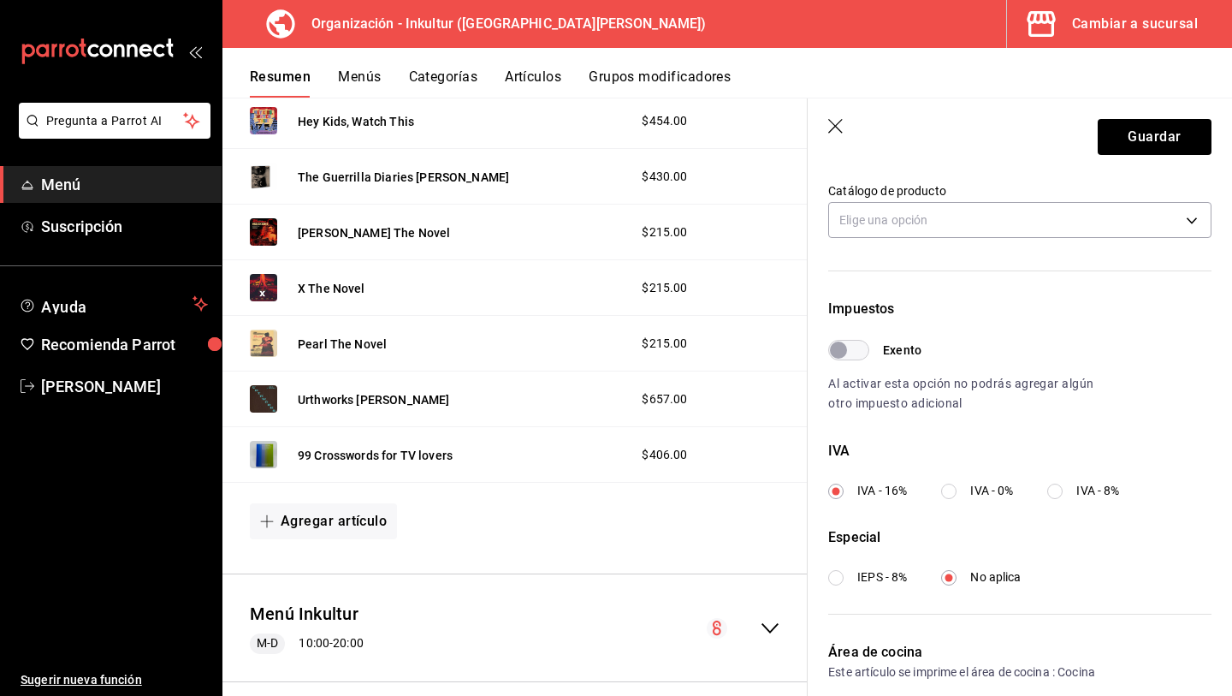
click at [953, 490] on input "IVA - 0%" at bounding box center [948, 491] width 15 height 15
radio input "true"
click at [1140, 134] on button "Guardar" at bounding box center [1155, 137] width 114 height 36
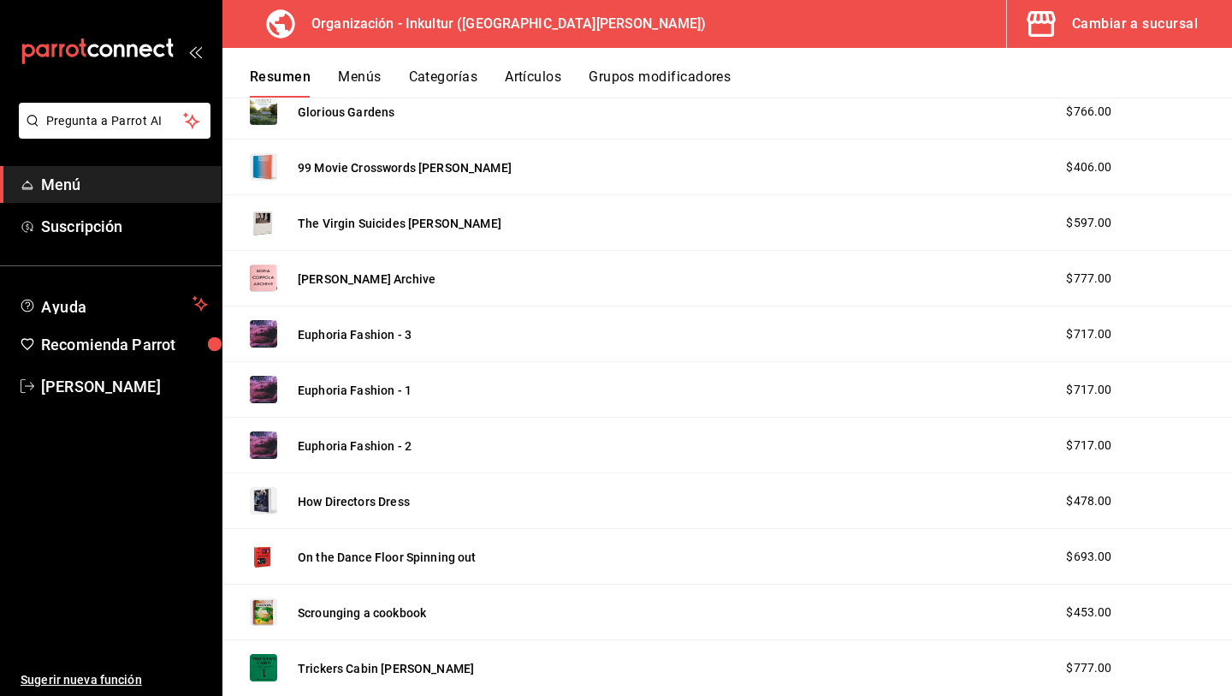
scroll to position [2769, 0]
